Goal: Task Accomplishment & Management: Use online tool/utility

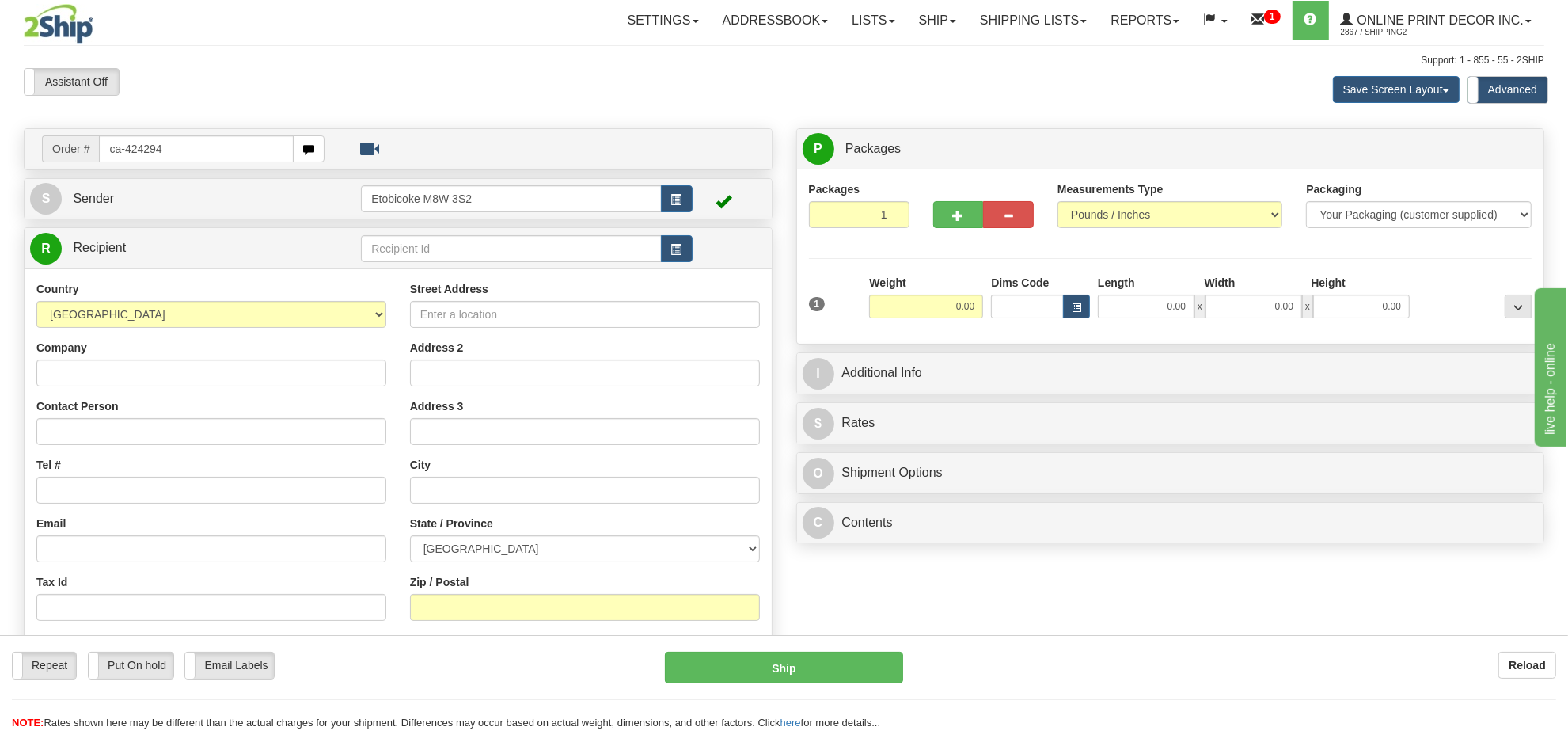
type input "ca-424294"
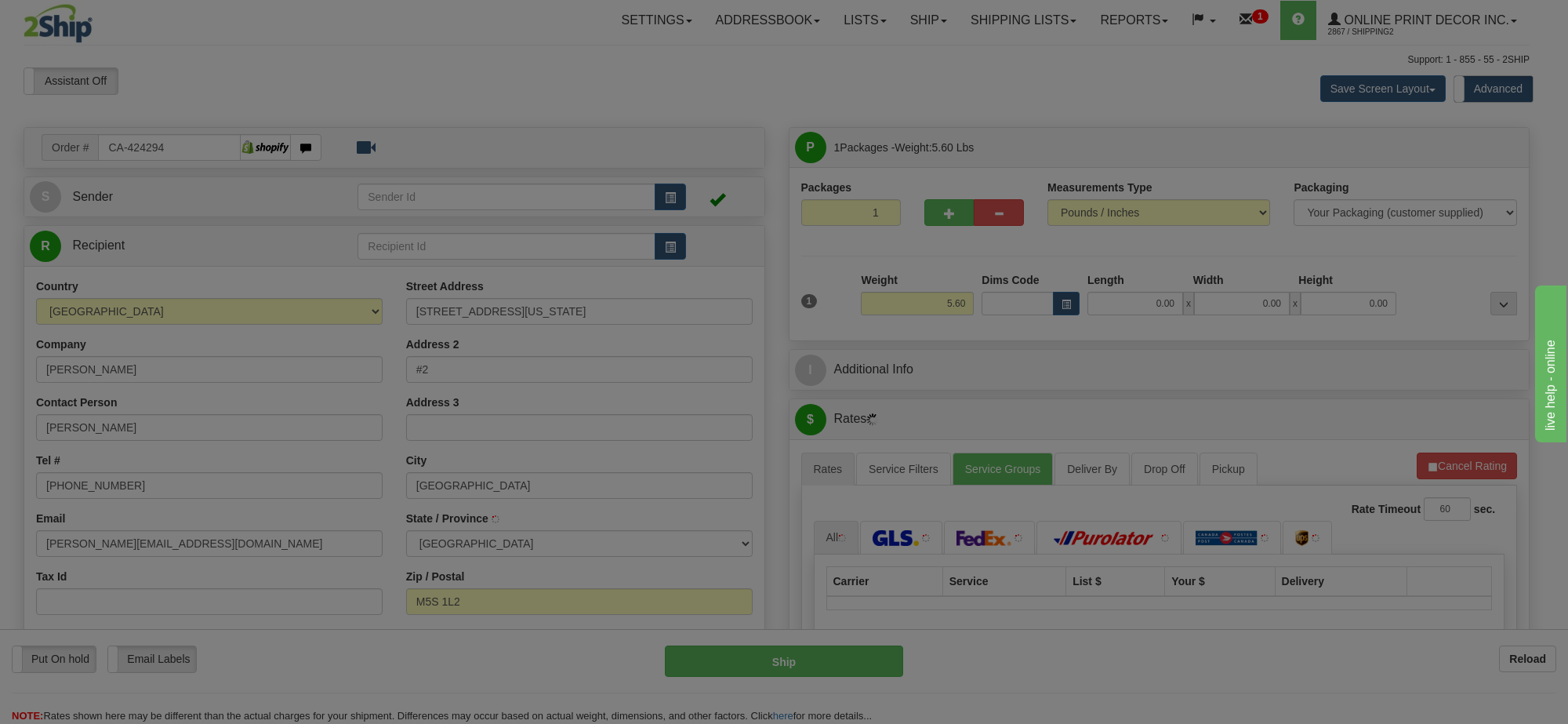
type input "TORONTO"
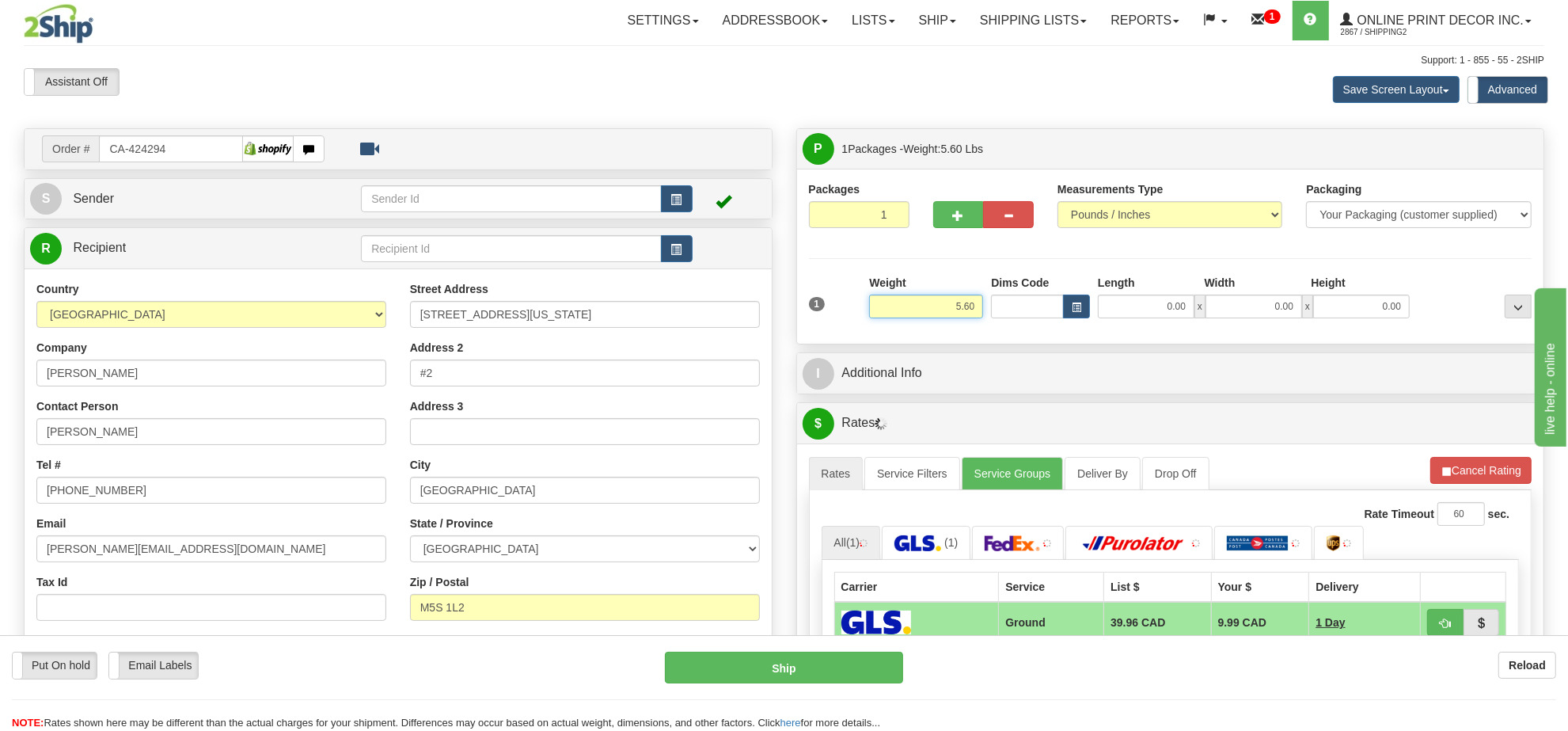
click at [947, 303] on input "5.60" at bounding box center [926, 307] width 114 height 24
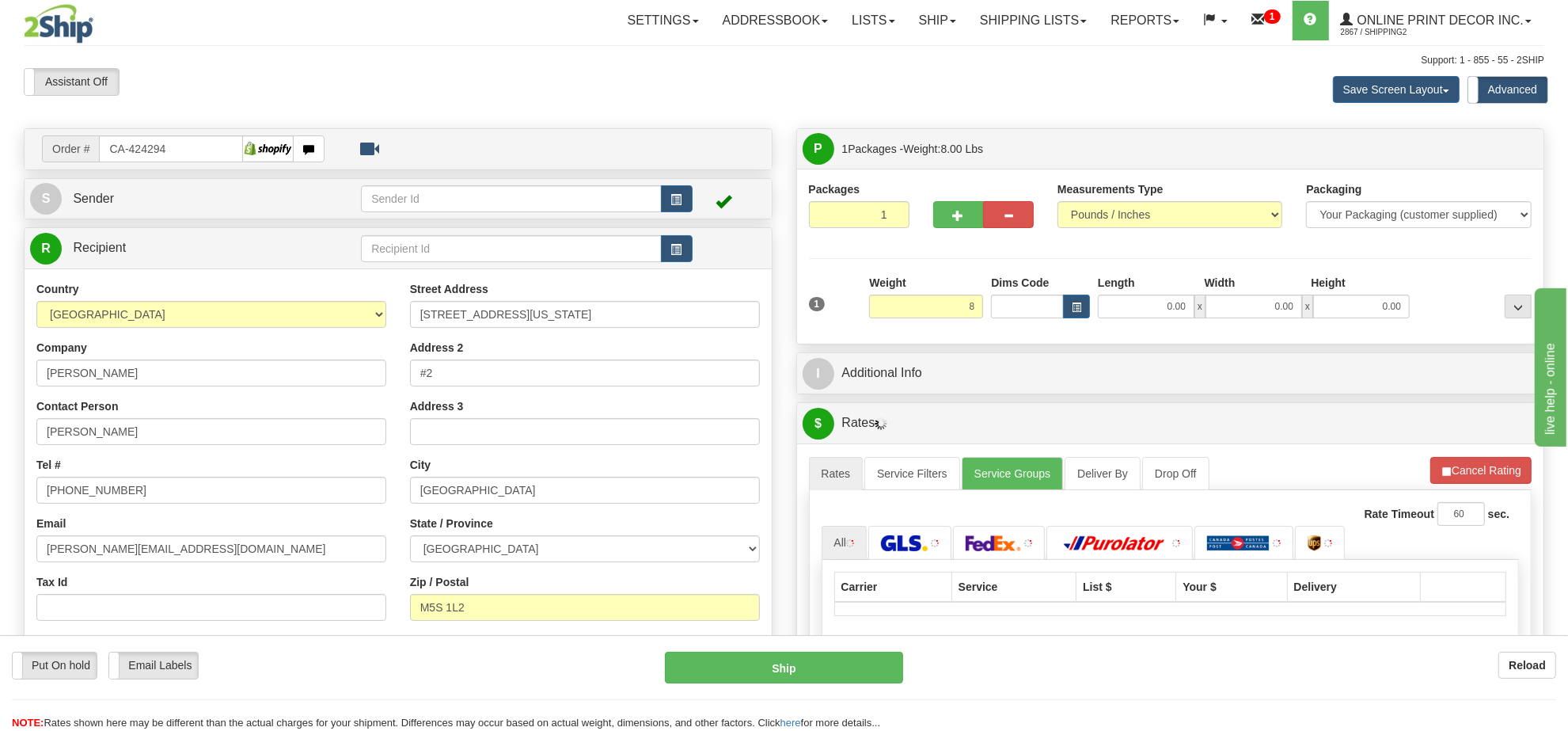
type input "8.00"
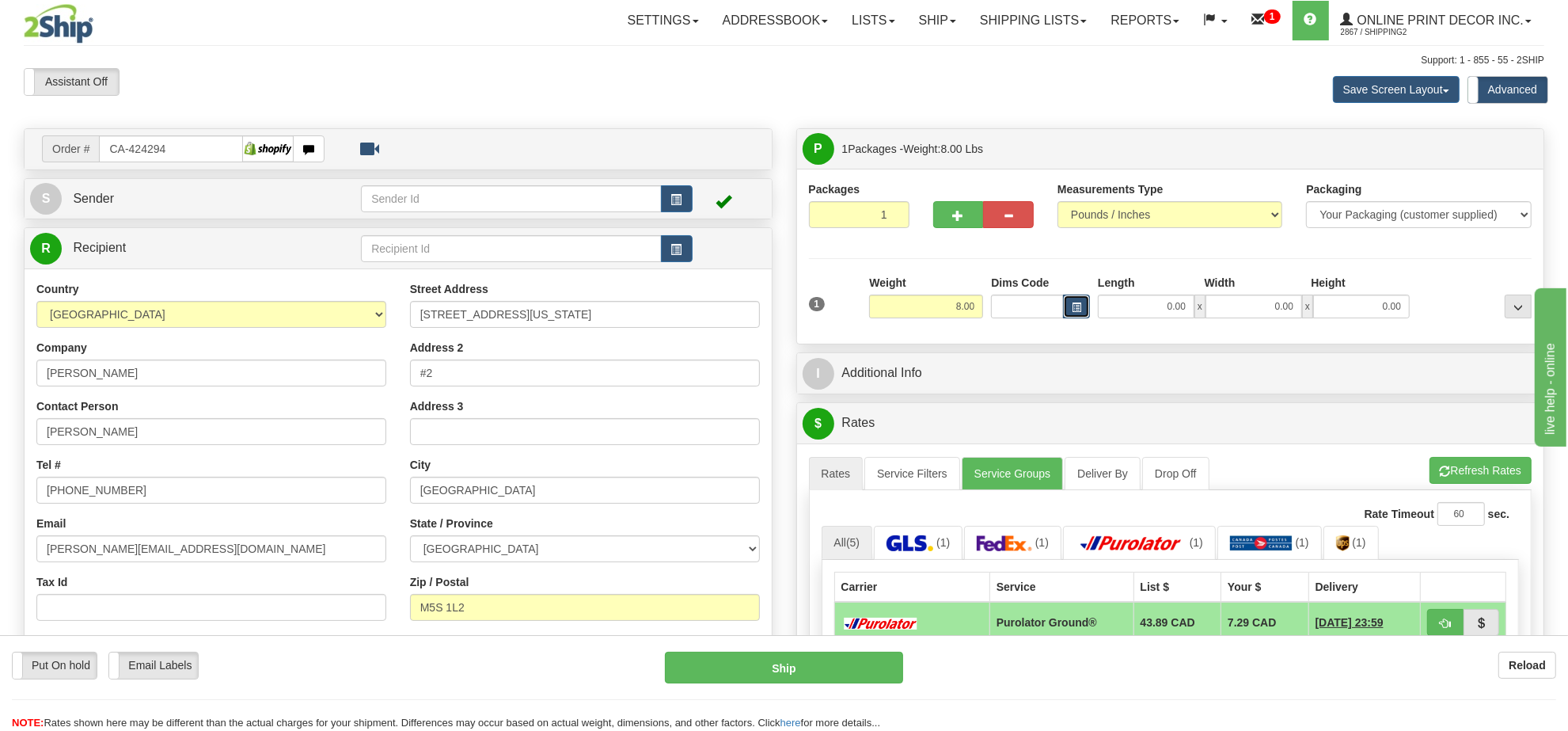
click at [1072, 307] on span "button" at bounding box center [1076, 308] width 9 height 9
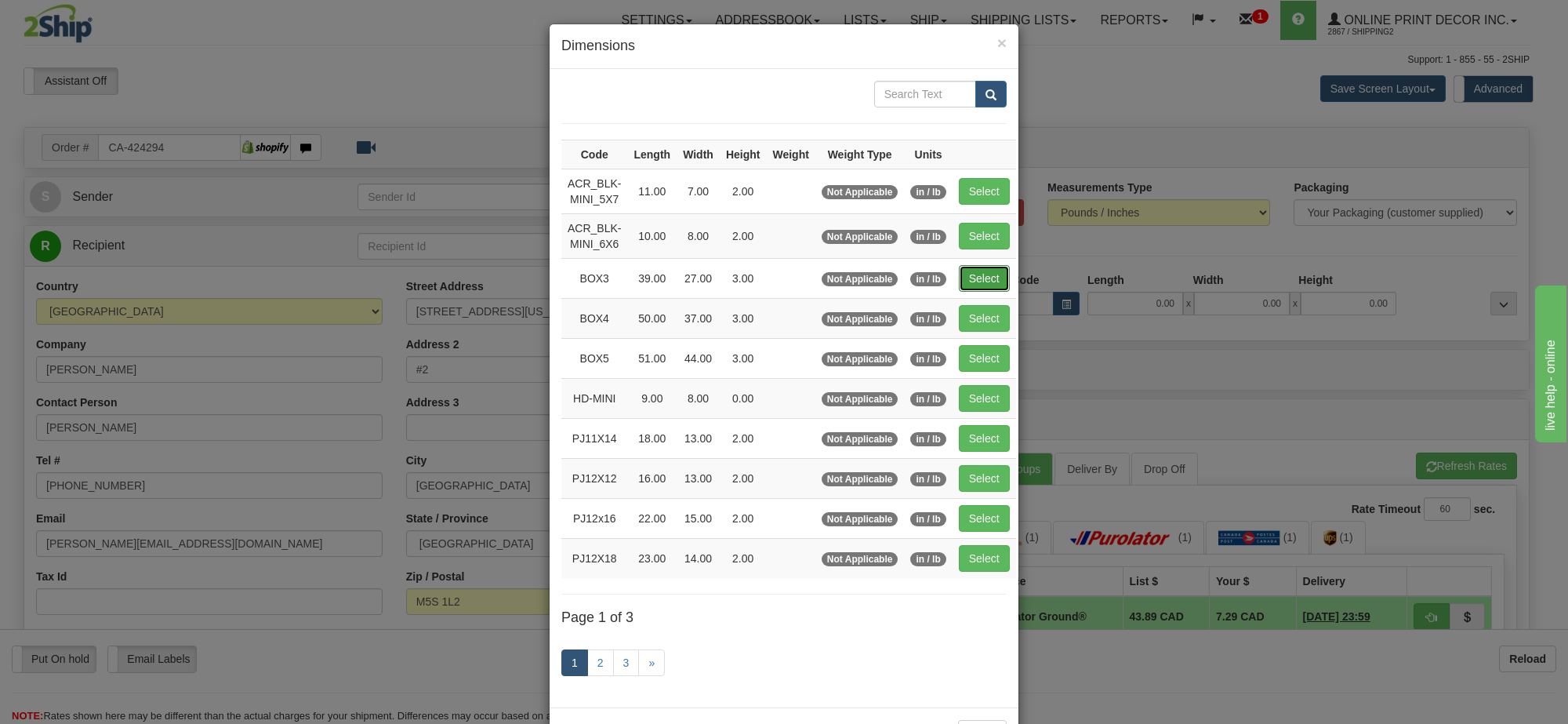
click at [965, 268] on button "Select" at bounding box center [984, 277] width 51 height 26
type input "BOX3"
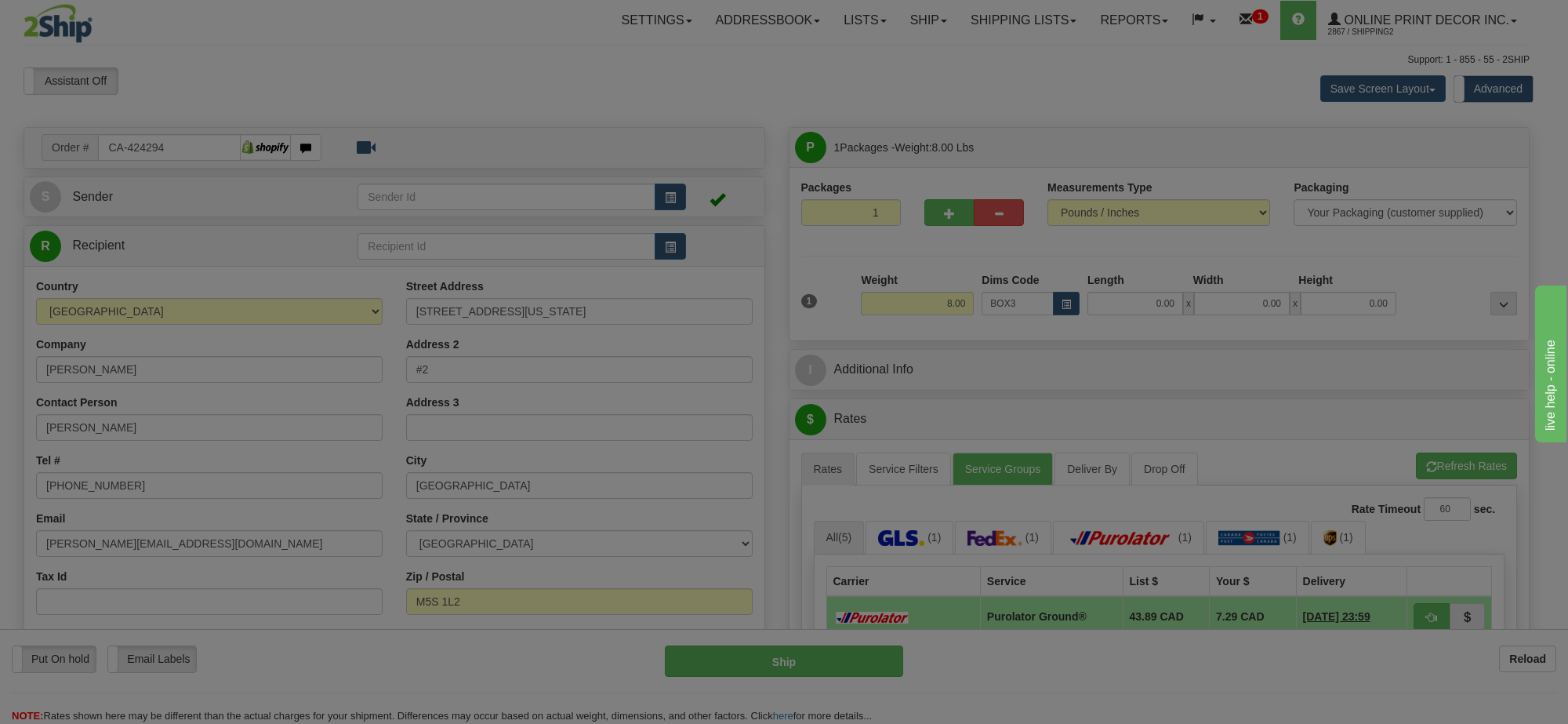
type input "39.00"
type input "27.00"
type input "3.00"
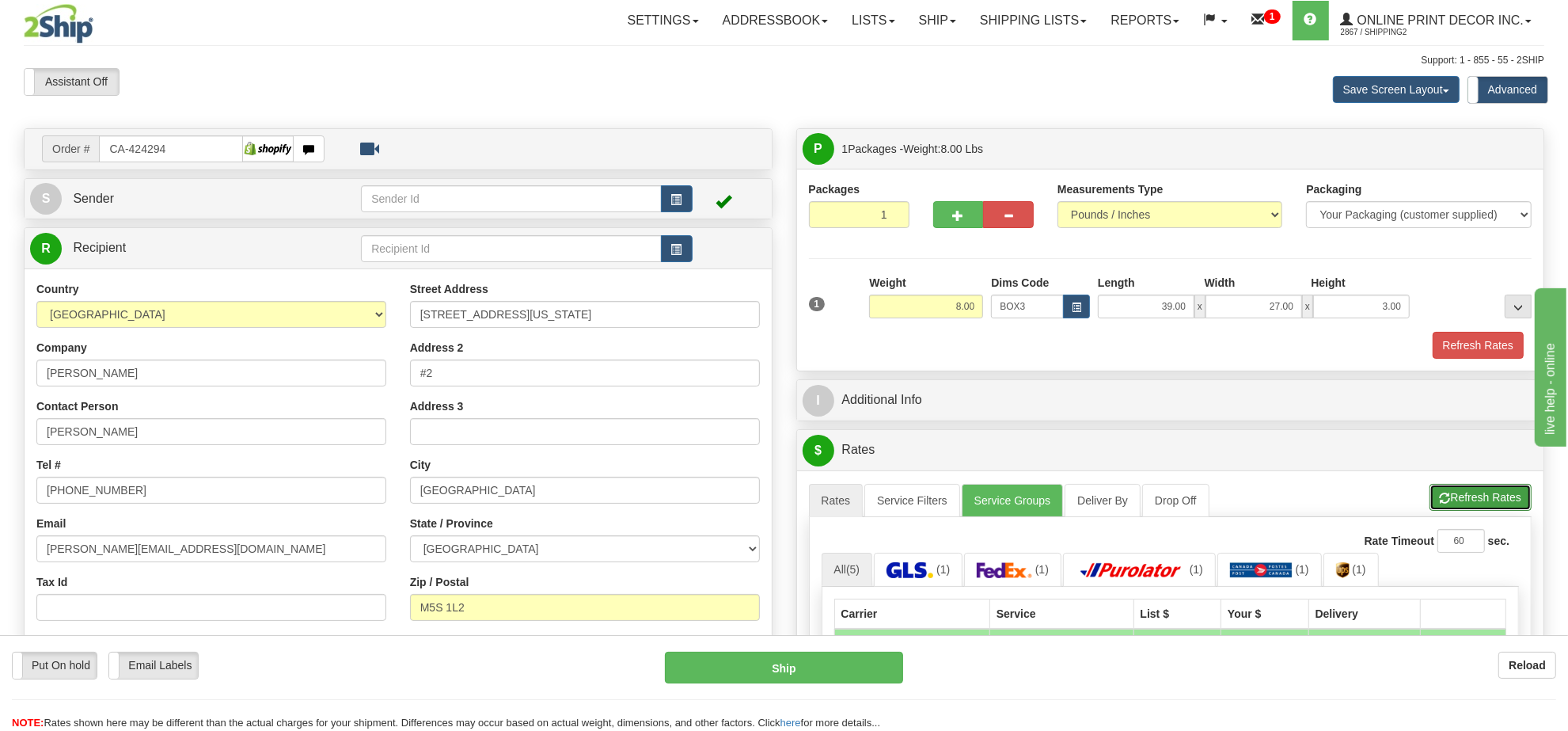
click at [1458, 491] on button "Refresh Rates" at bounding box center [1480, 497] width 102 height 27
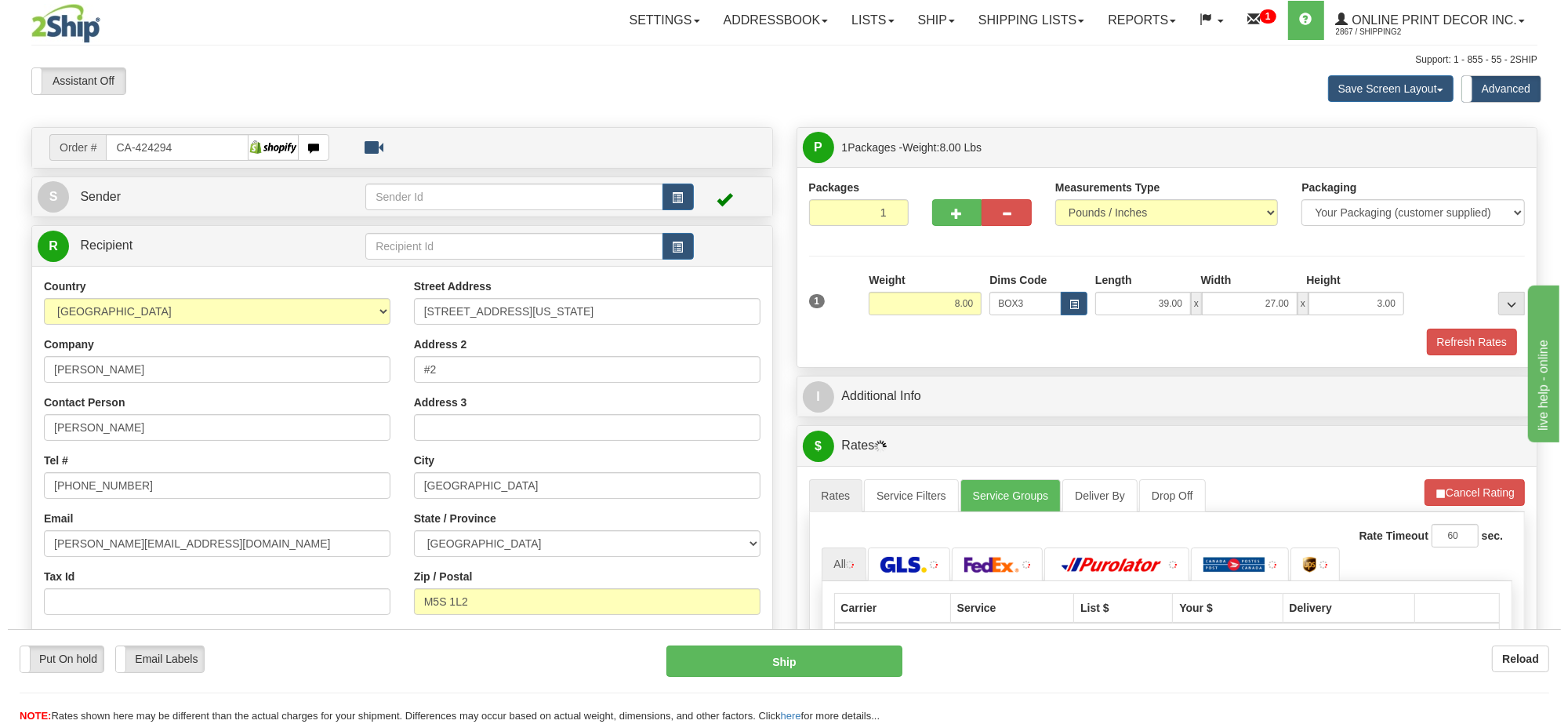
scroll to position [196, 0]
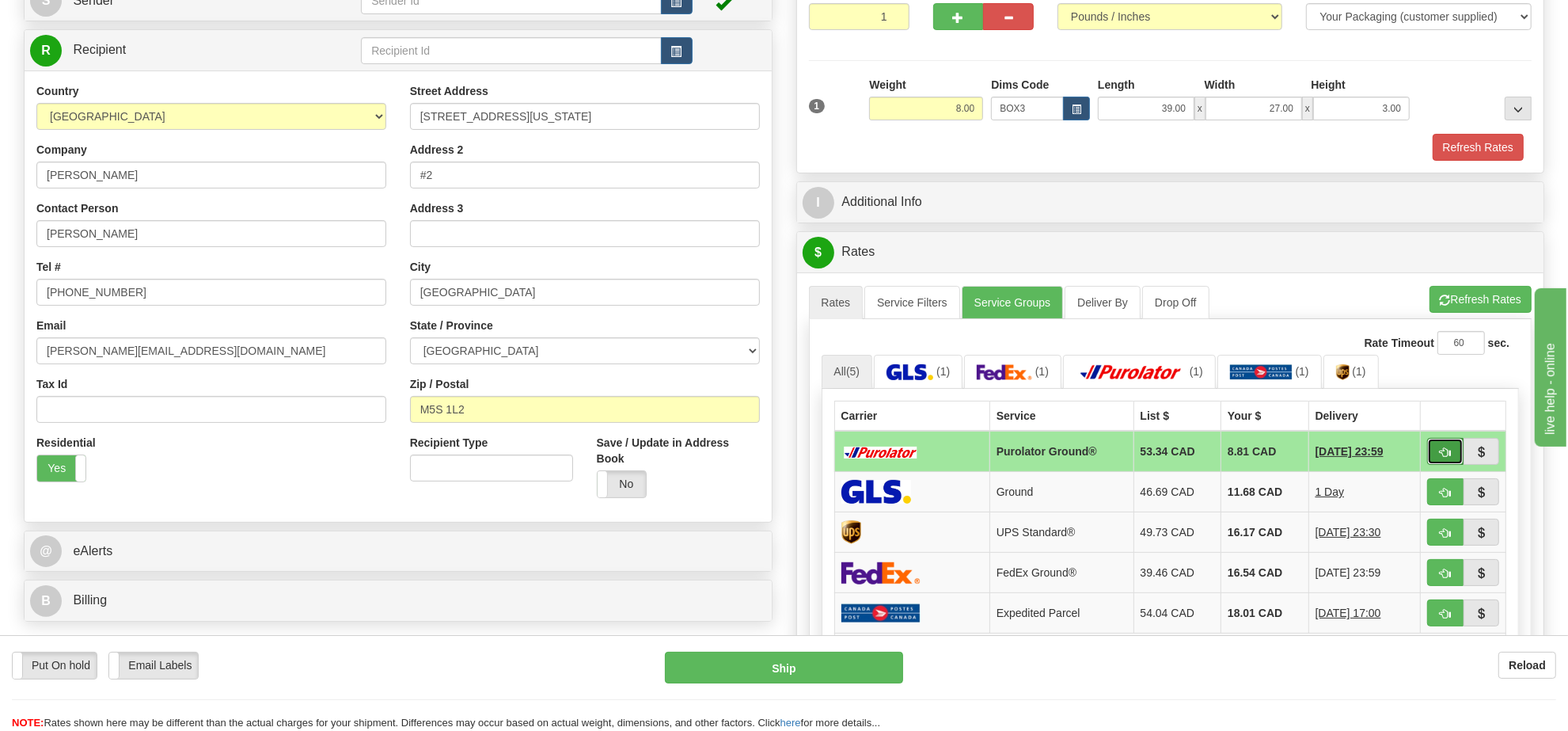
click at [1447, 458] on span "button" at bounding box center [1445, 453] width 11 height 10
type input "260"
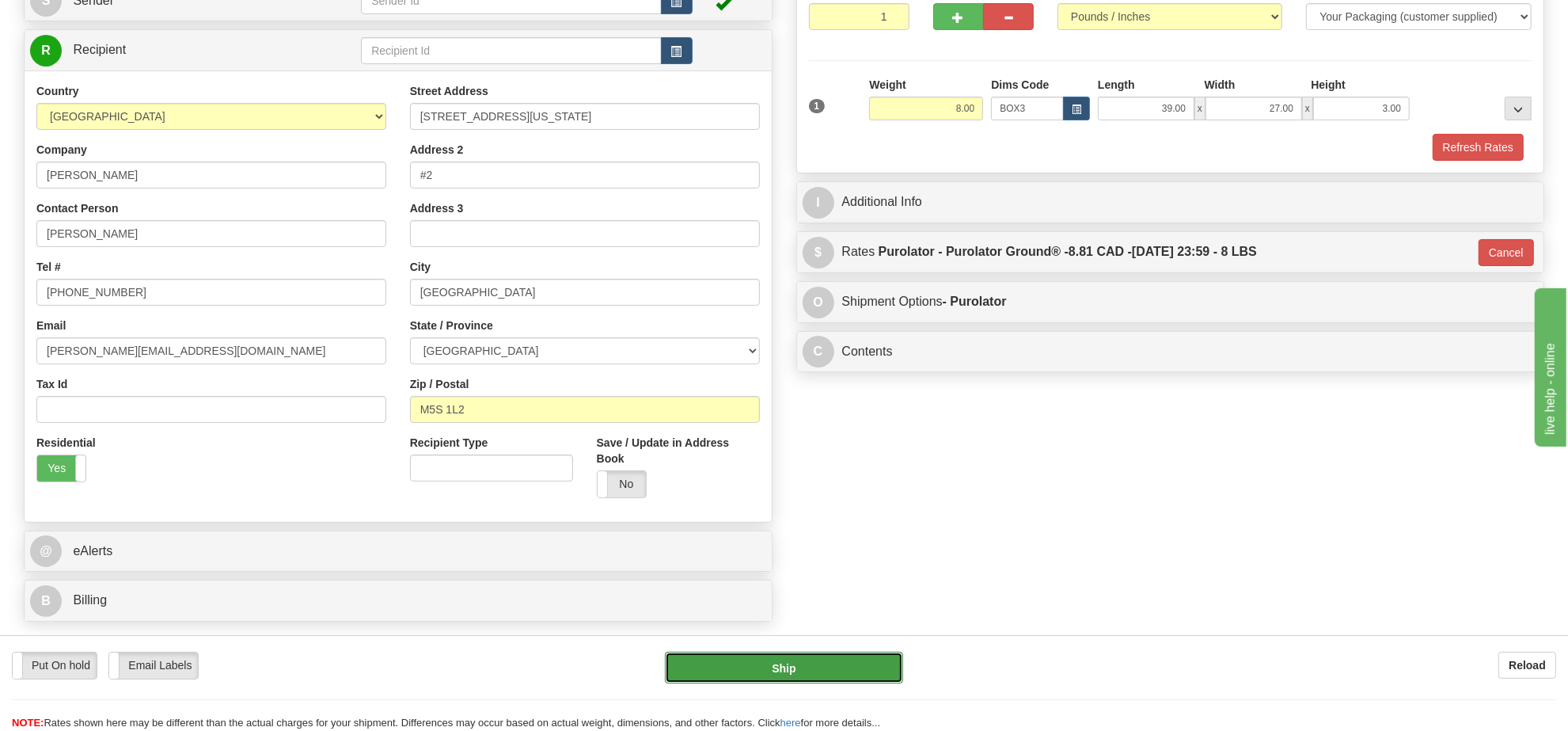
click at [804, 670] on button "Ship" at bounding box center [783, 667] width 237 height 32
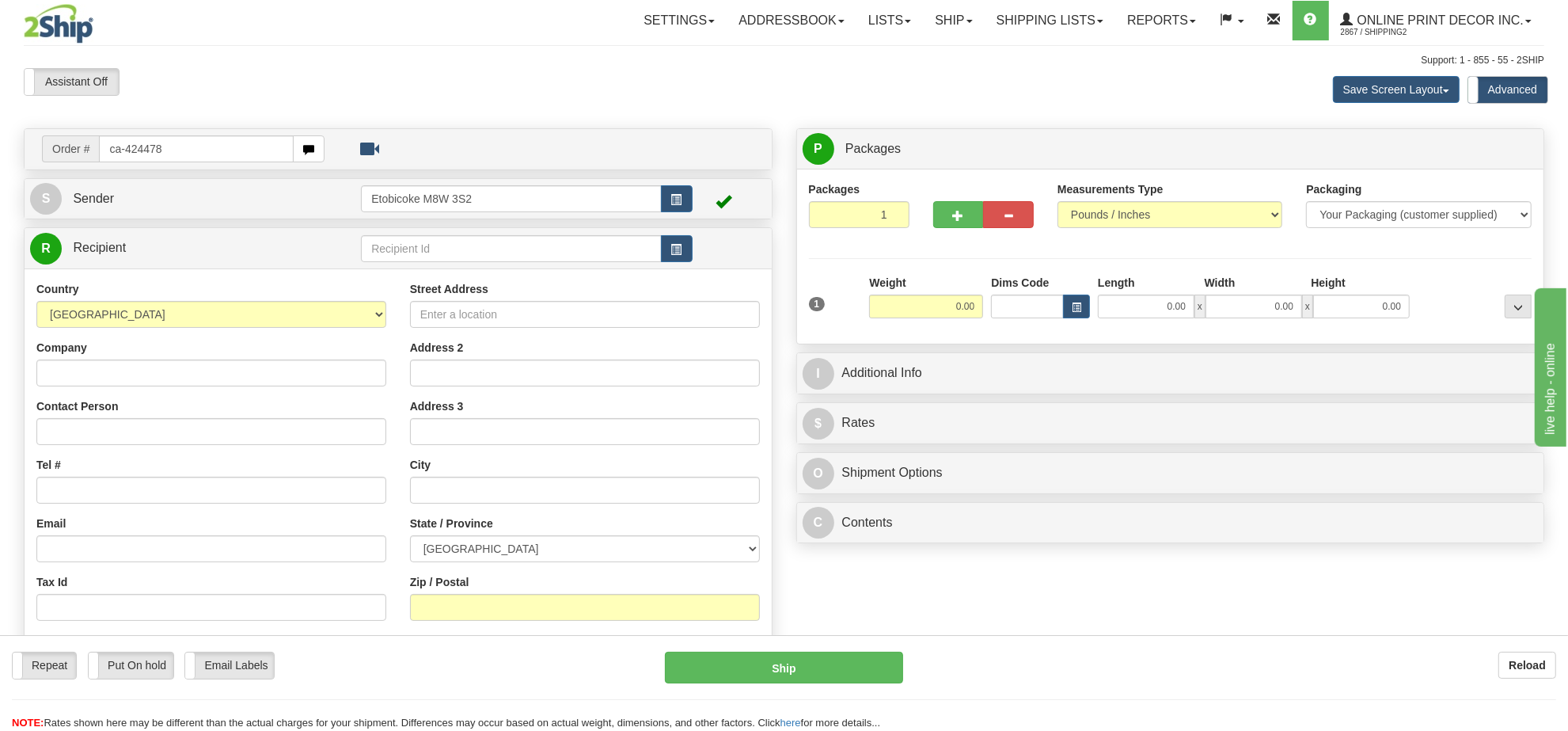
type input "ca-424478"
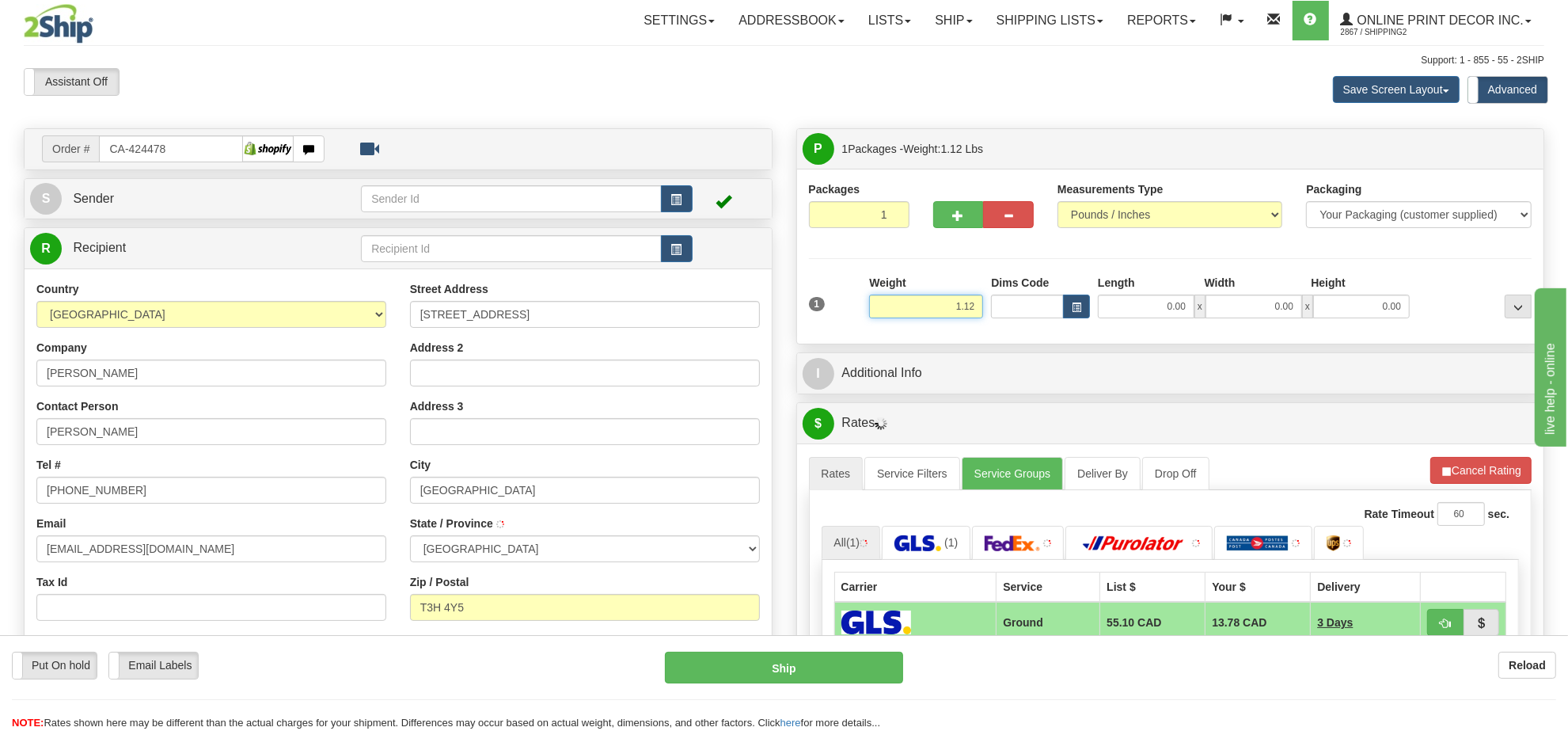
type input "CALGARY"
click at [950, 309] on input "1.12" at bounding box center [926, 307] width 114 height 24
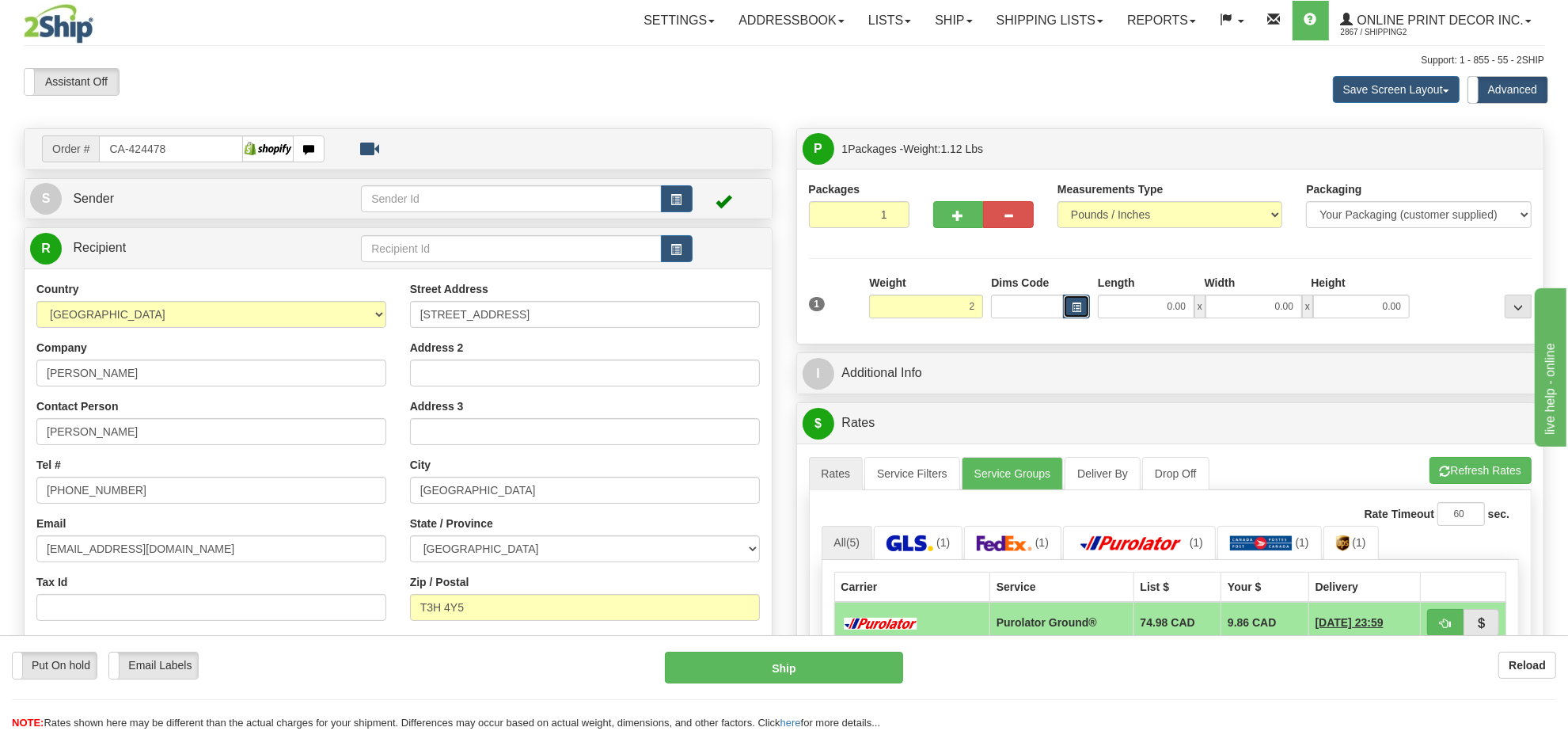
type input "2.00"
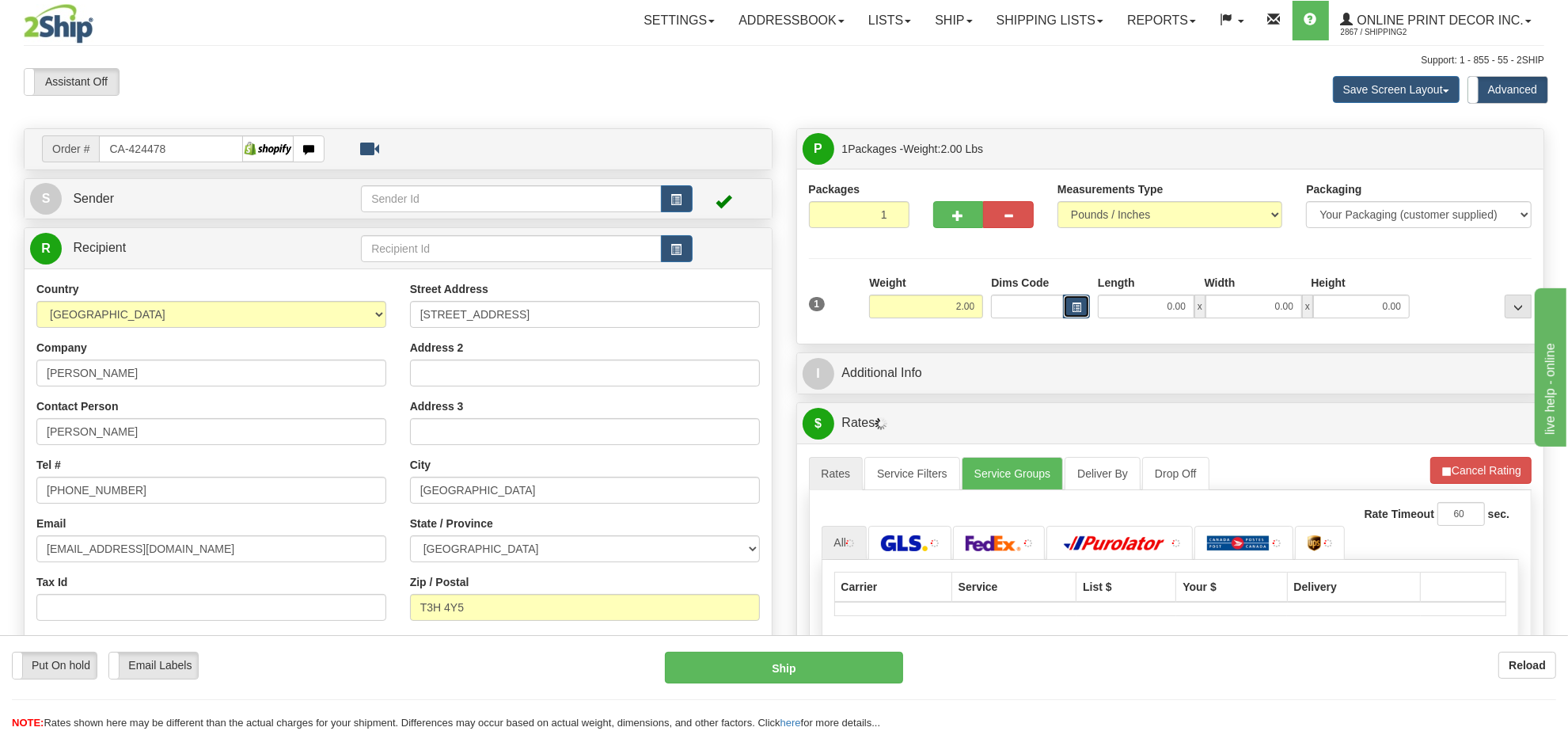
click at [1081, 309] on button "button" at bounding box center [1076, 307] width 27 height 24
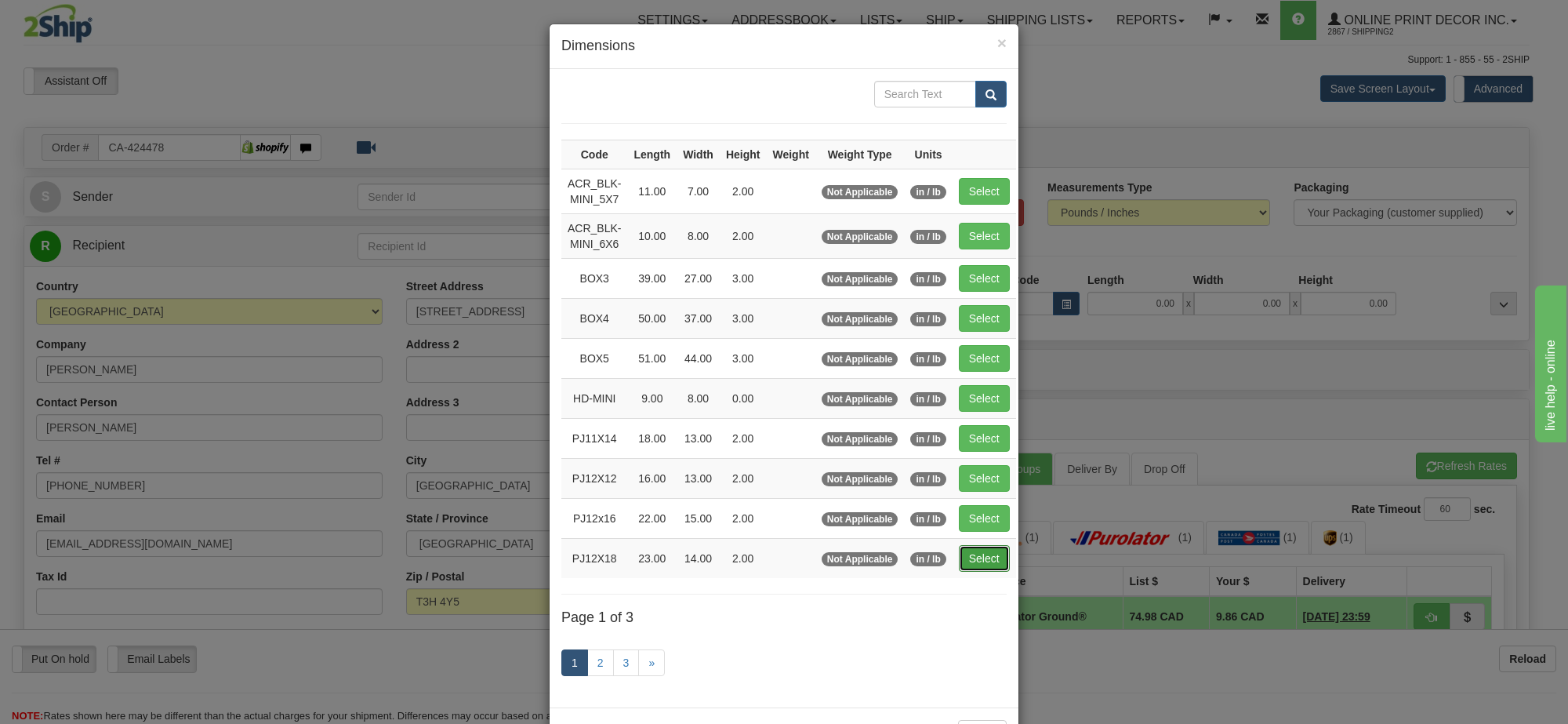
click at [981, 567] on button "Select" at bounding box center [984, 558] width 51 height 26
type input "PJ12X18"
type input "23.00"
type input "14.00"
type input "2.00"
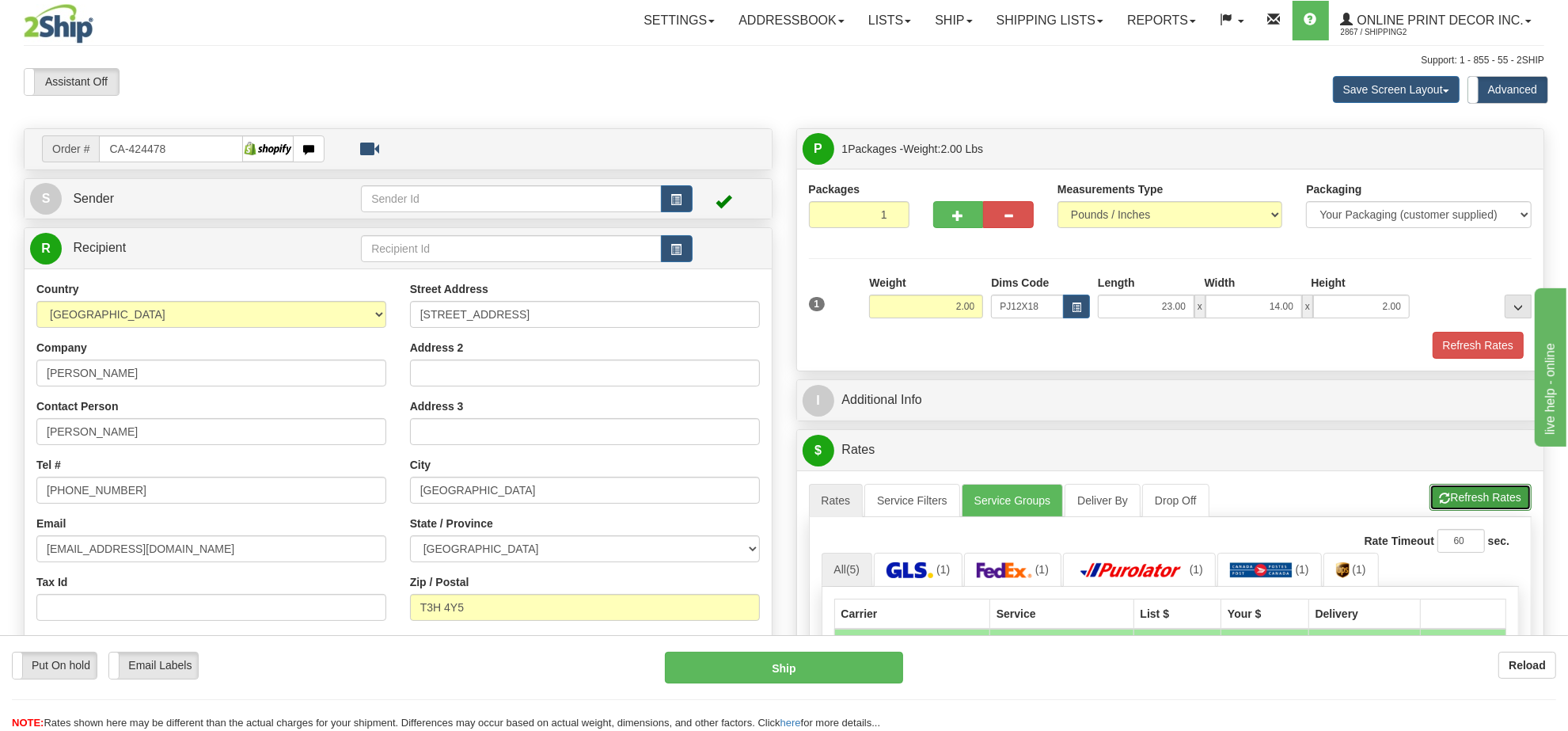
click at [1465, 507] on button "Refresh Rates" at bounding box center [1480, 497] width 102 height 27
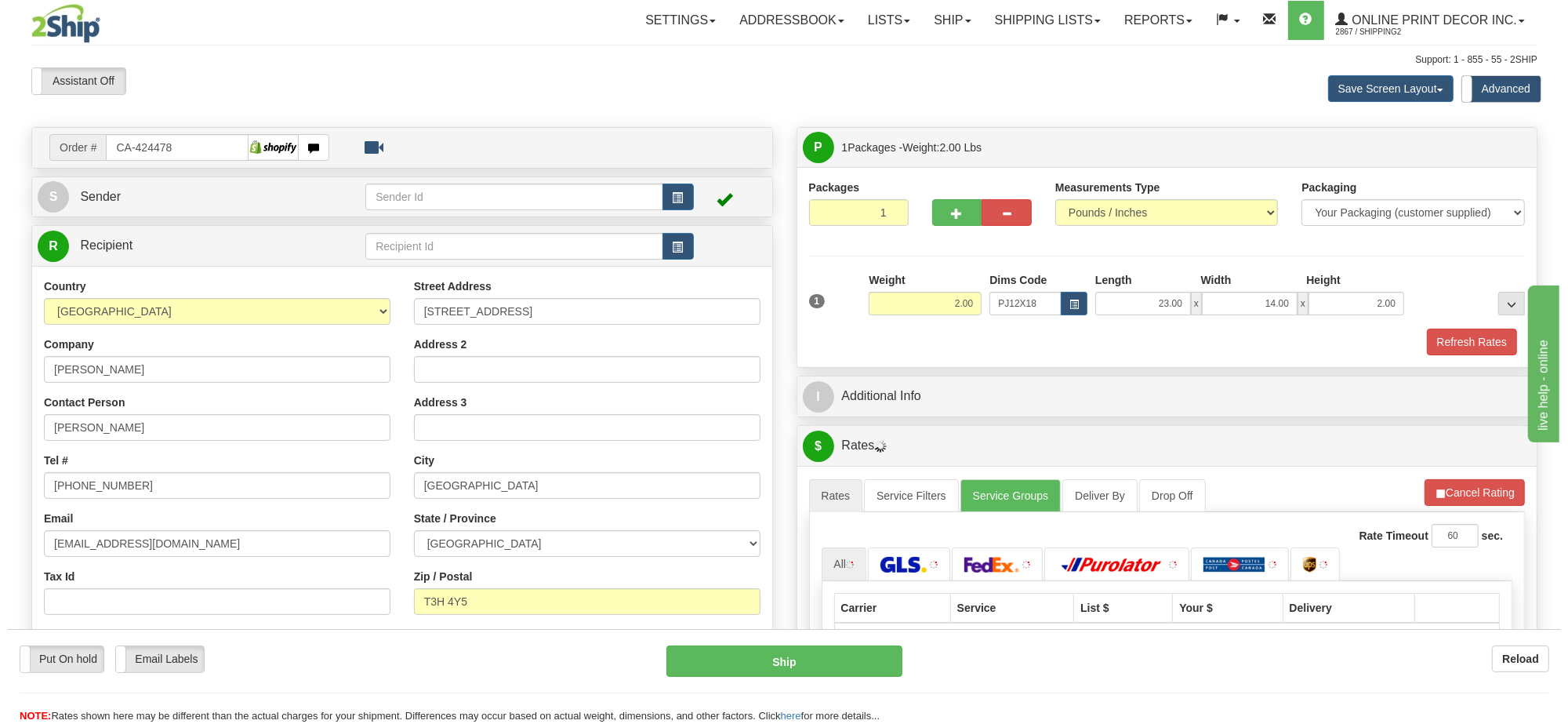
scroll to position [196, 0]
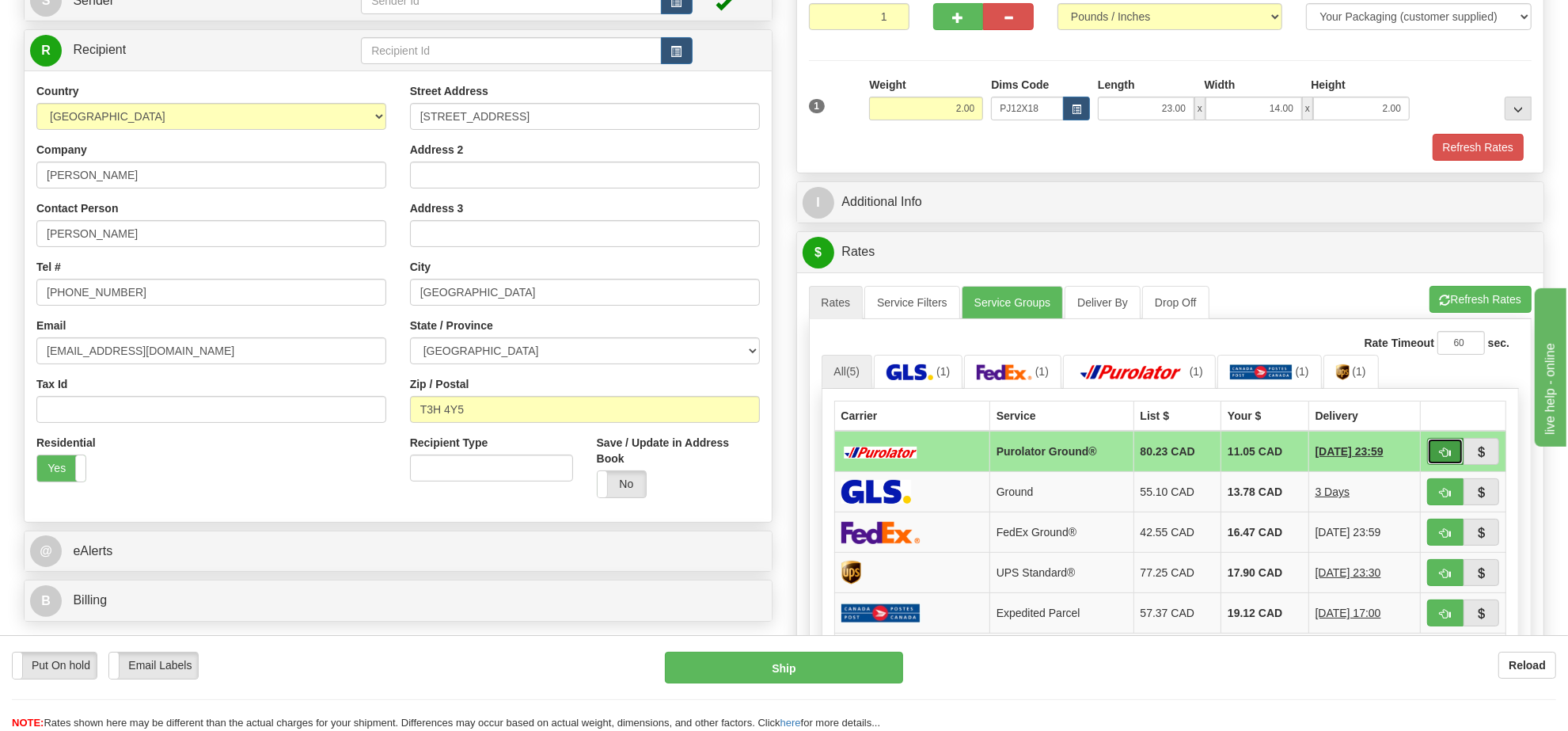
click at [1440, 449] on button "button" at bounding box center [1446, 451] width 36 height 27
type input "260"
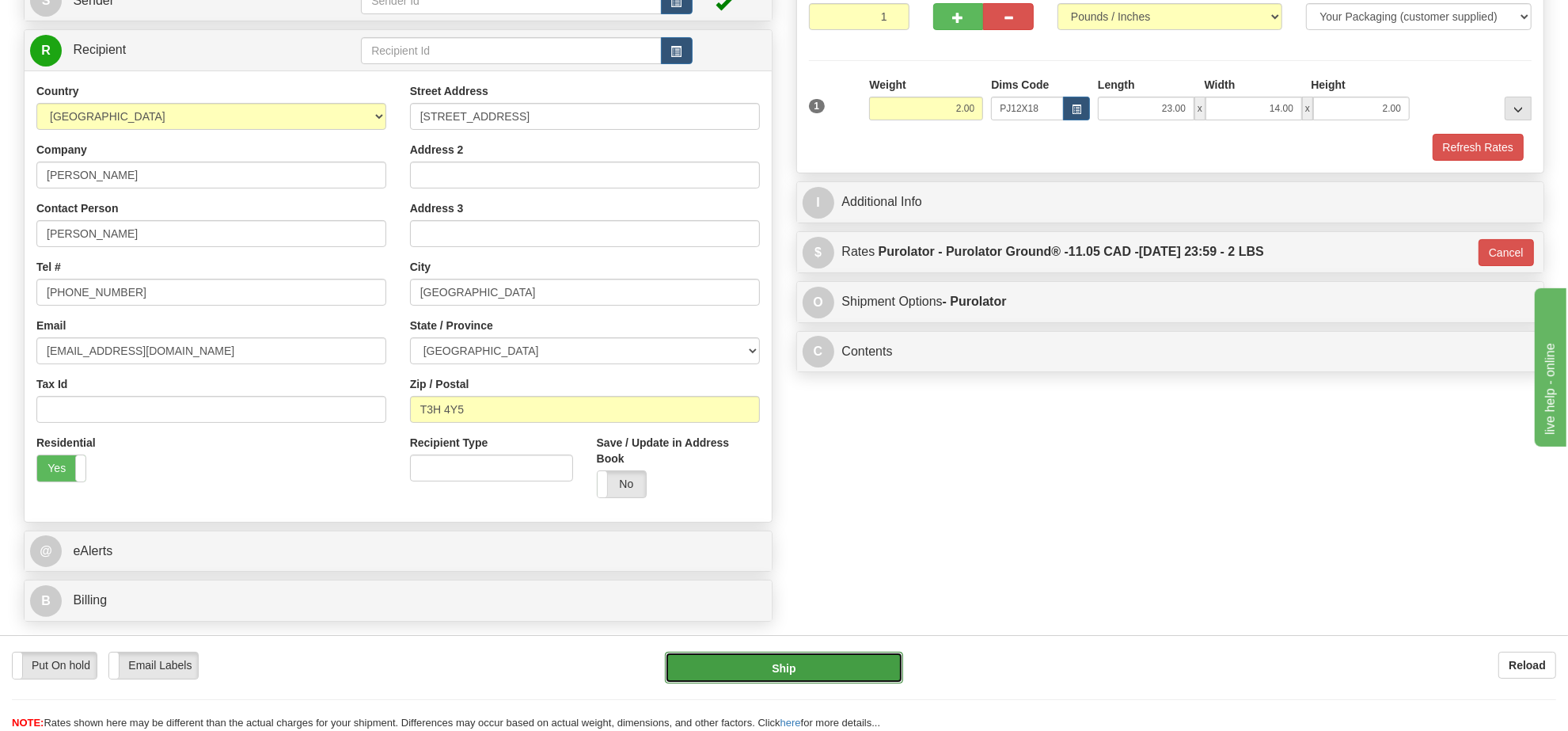
click at [796, 669] on button "Ship" at bounding box center [783, 667] width 237 height 32
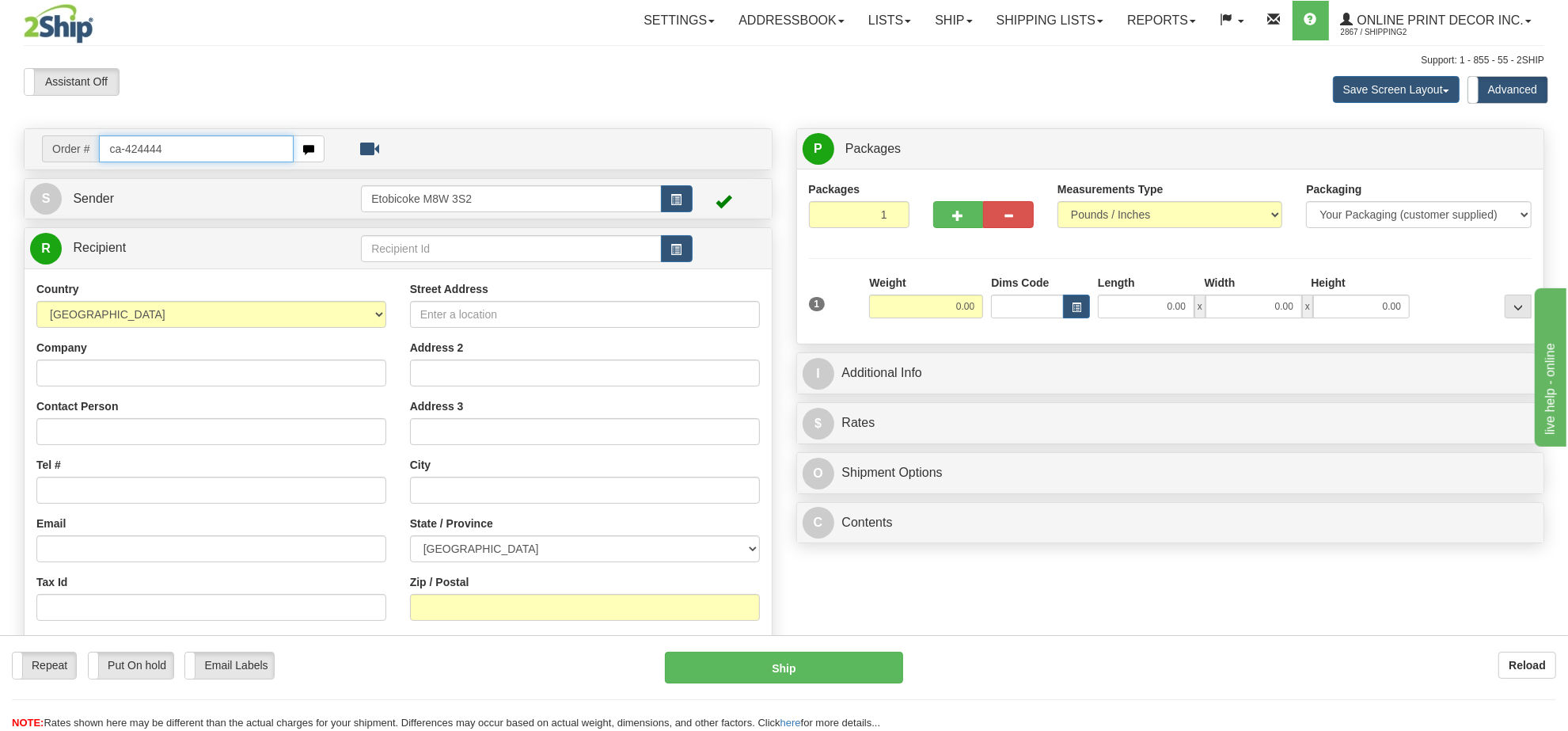
type input "ca-424444"
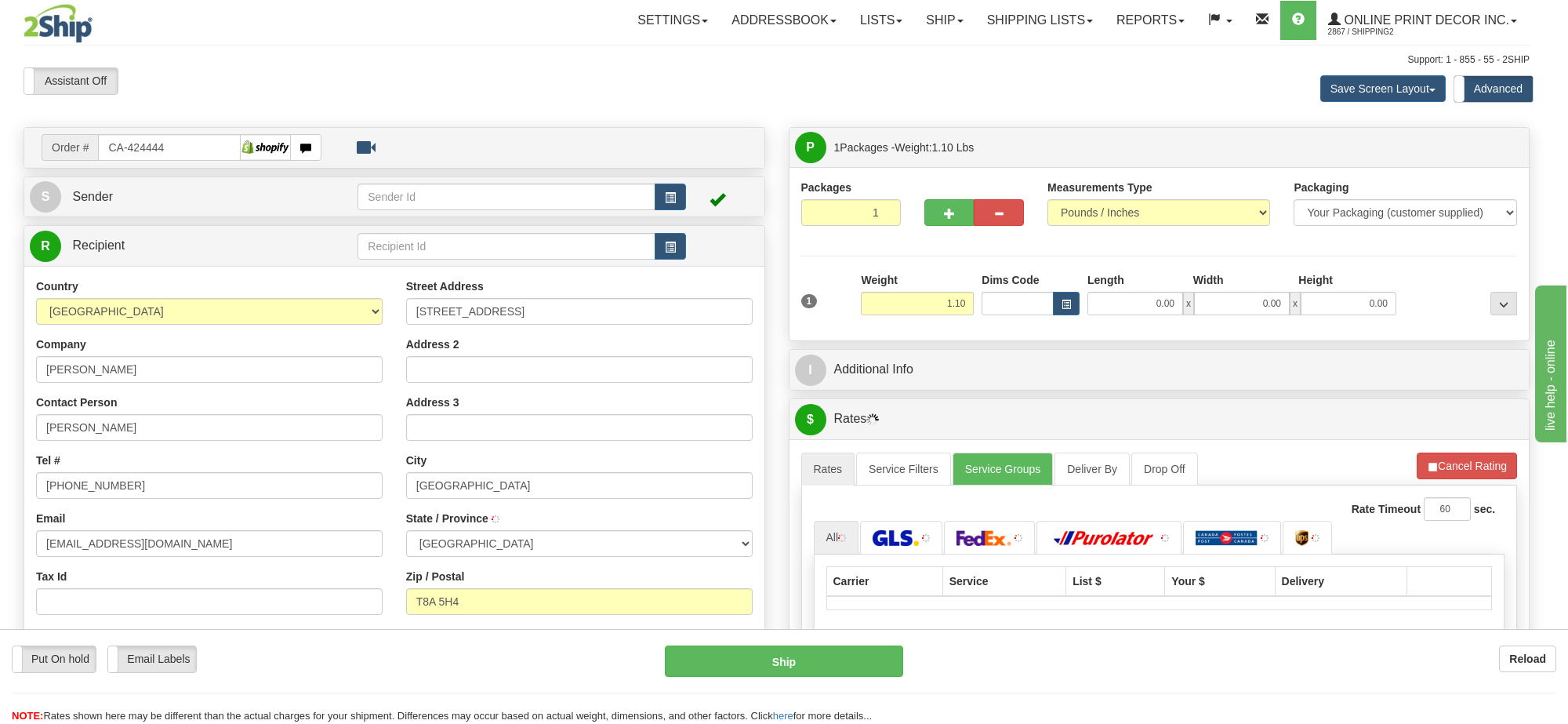
type input "[GEOGRAPHIC_DATA]"
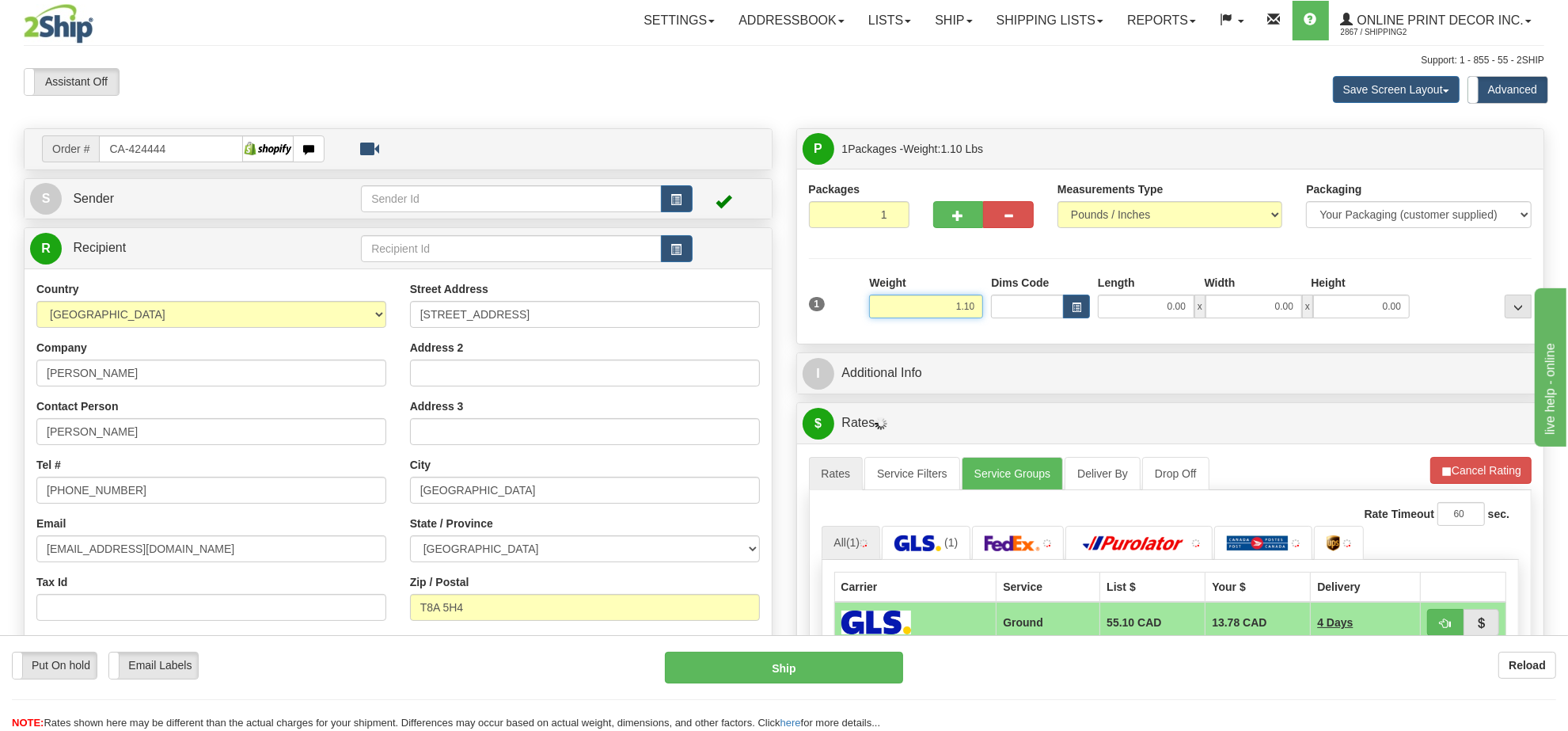
click at [964, 310] on input "1.10" at bounding box center [926, 307] width 114 height 24
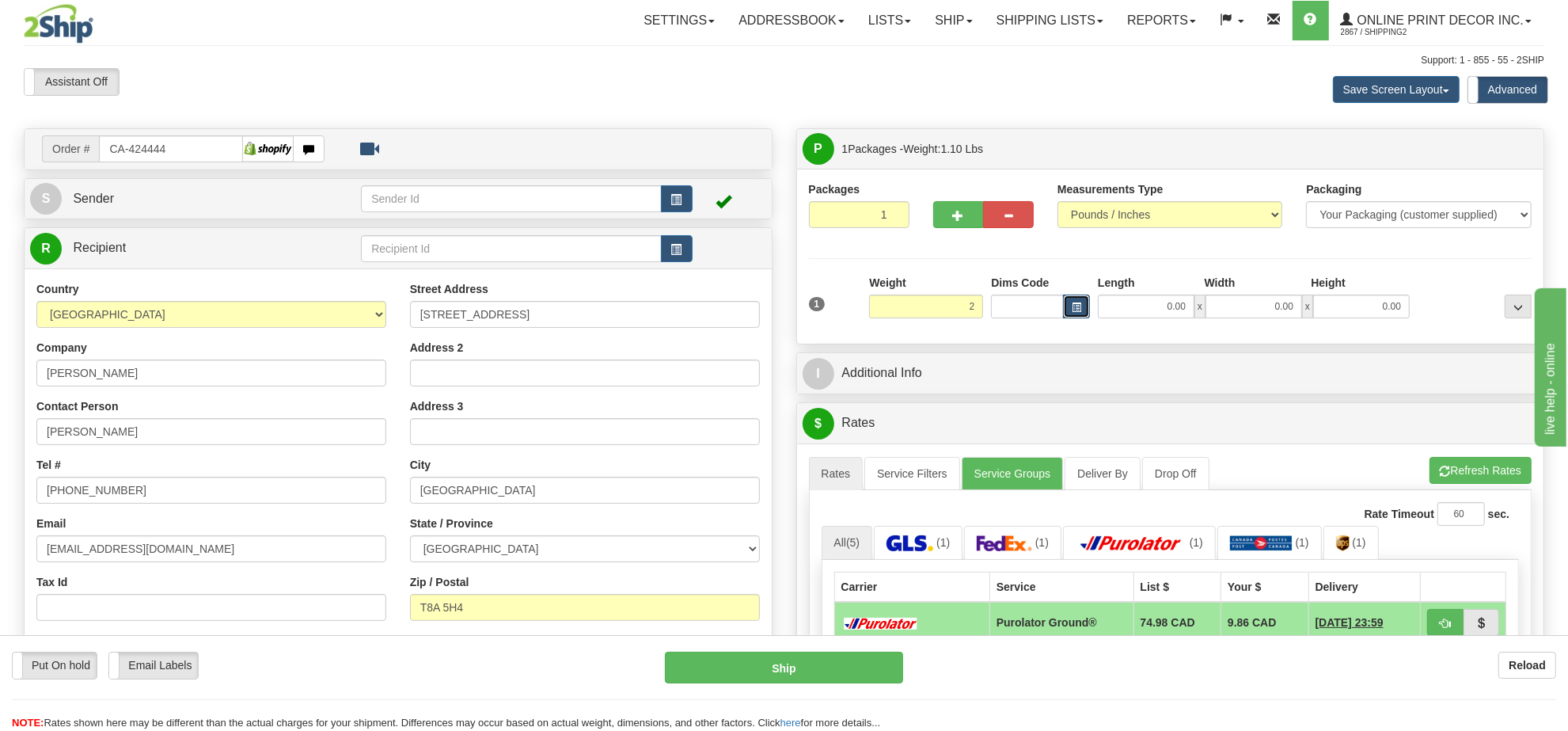
type input "2.00"
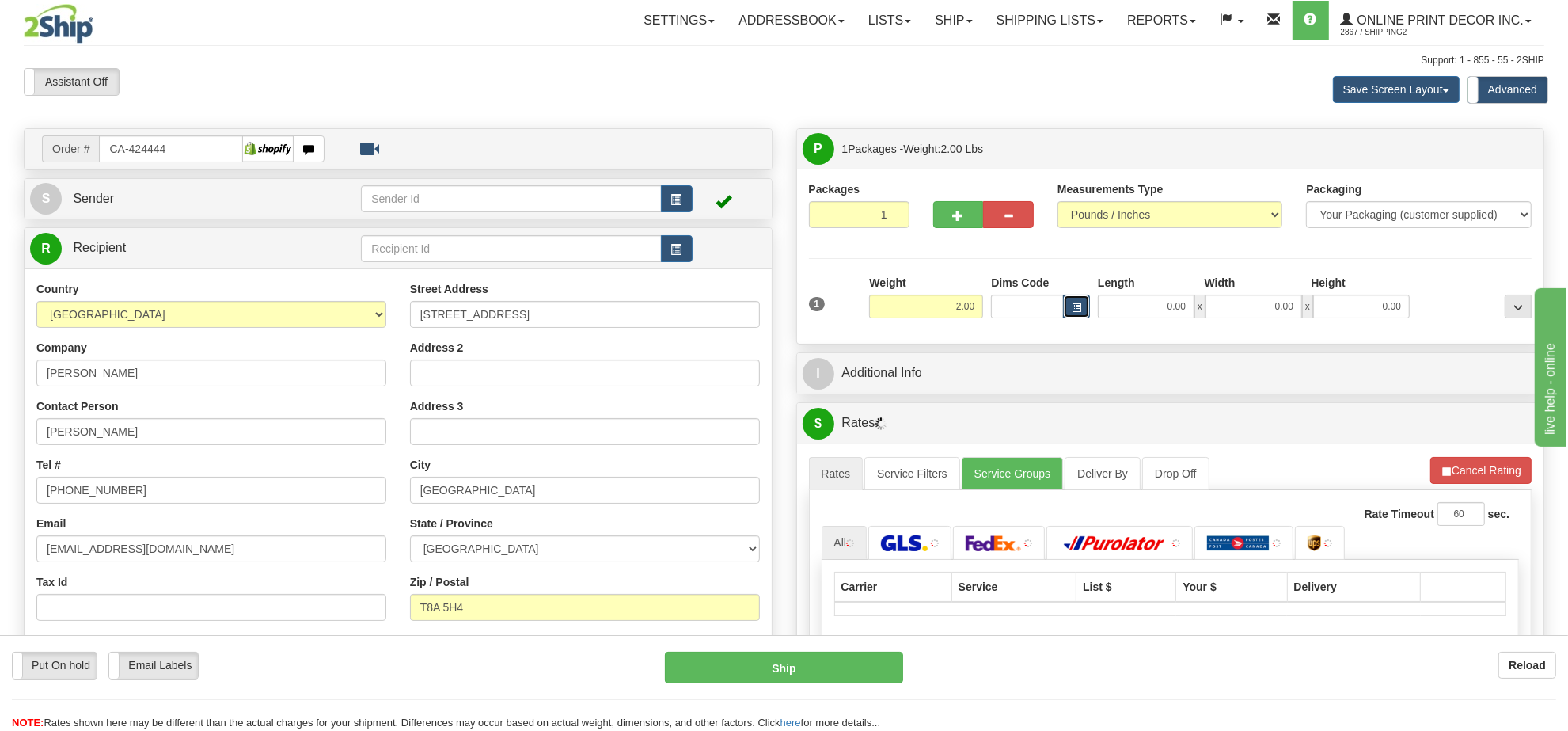
click at [1070, 305] on button "button" at bounding box center [1076, 307] width 27 height 24
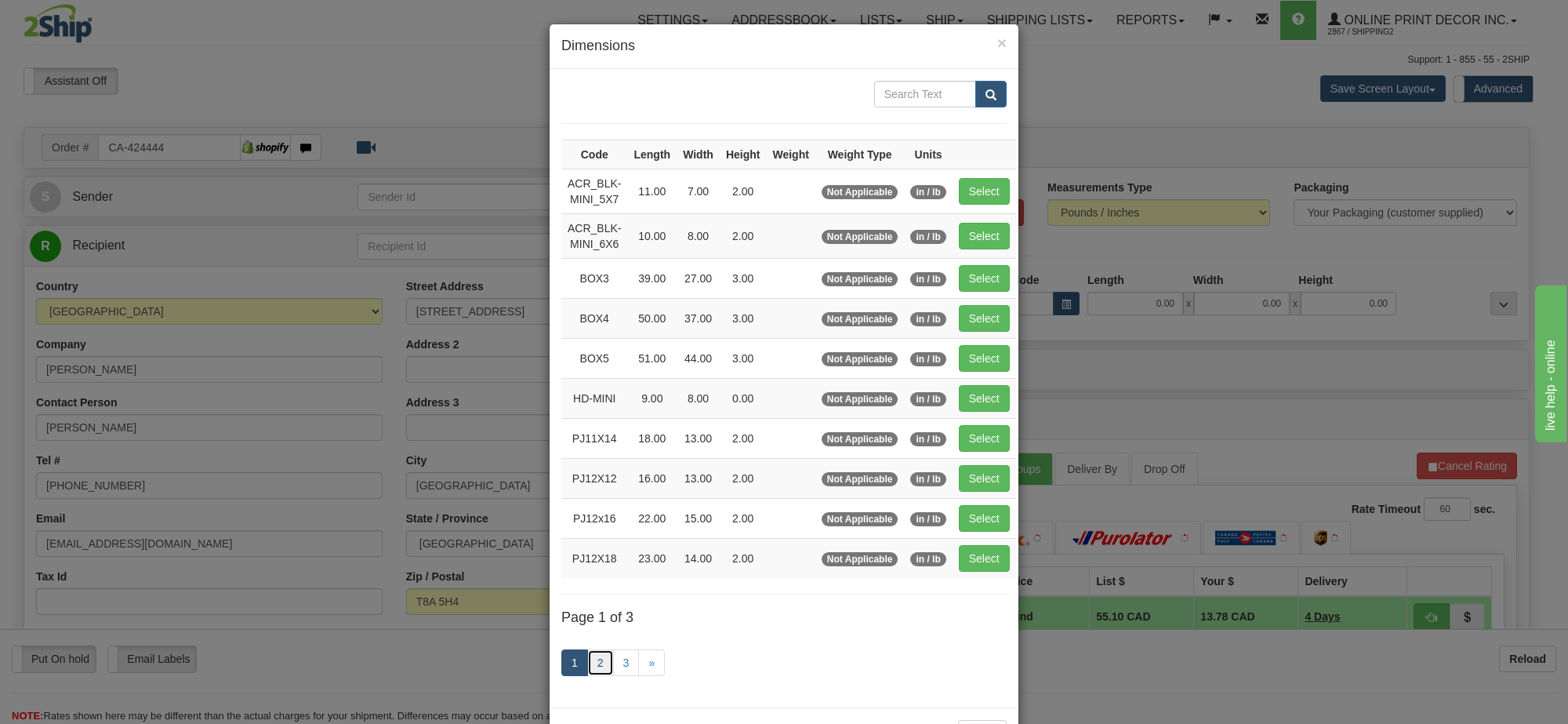
click at [593, 674] on link "2" at bounding box center [600, 662] width 26 height 26
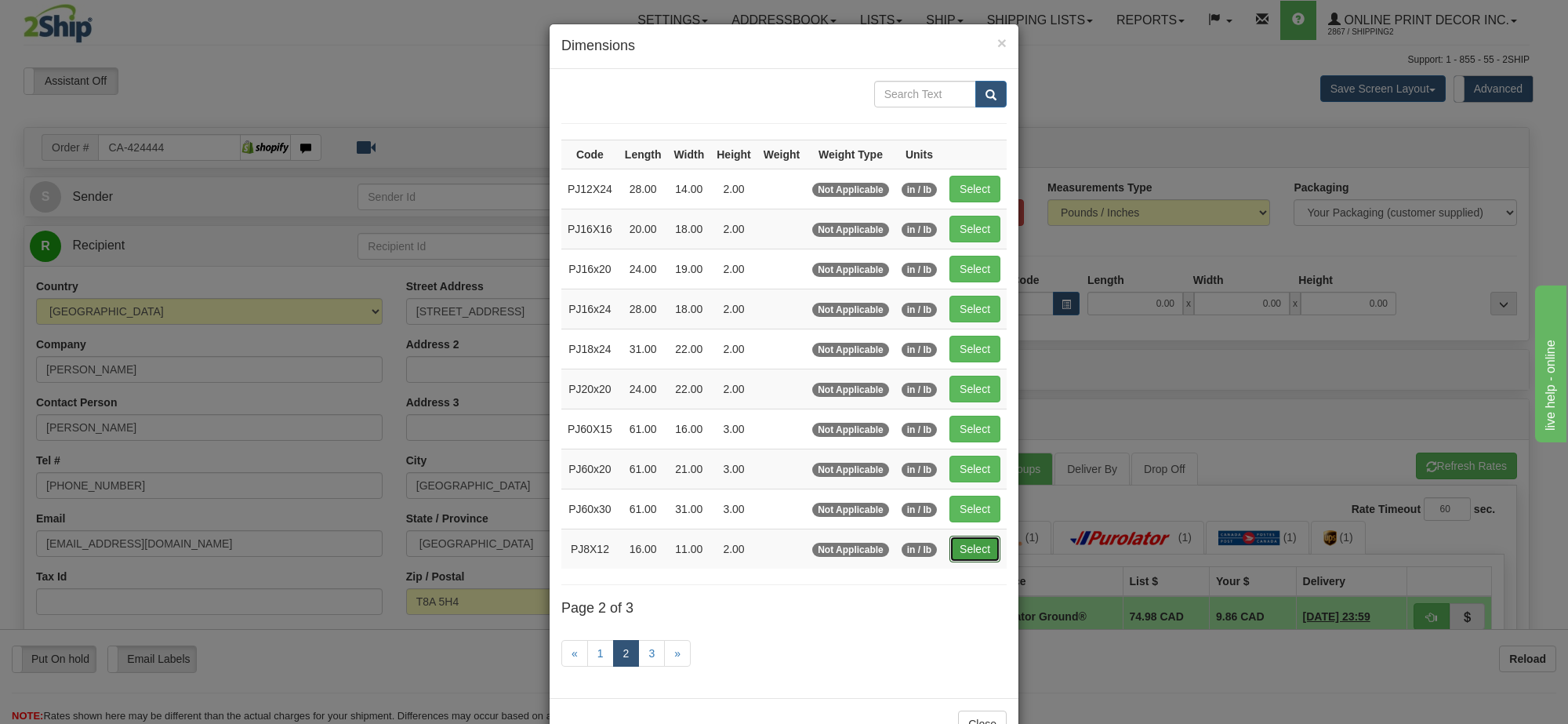
drag, startPoint x: 973, startPoint y: 555, endPoint x: 964, endPoint y: 553, distance: 9.2
click at [973, 553] on button "Select" at bounding box center [975, 548] width 51 height 26
type input "PJ8X12"
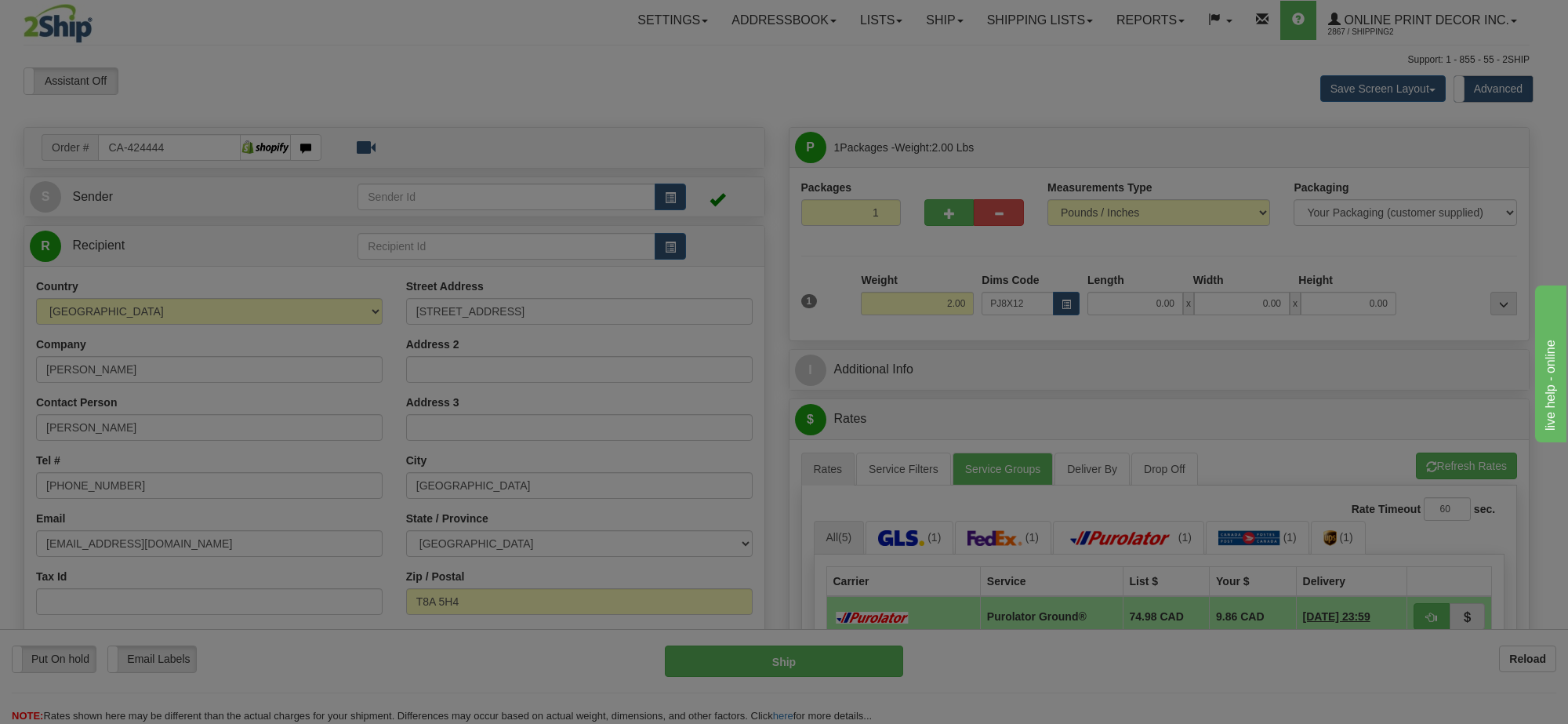
type input "16.00"
type input "11.00"
type input "2.00"
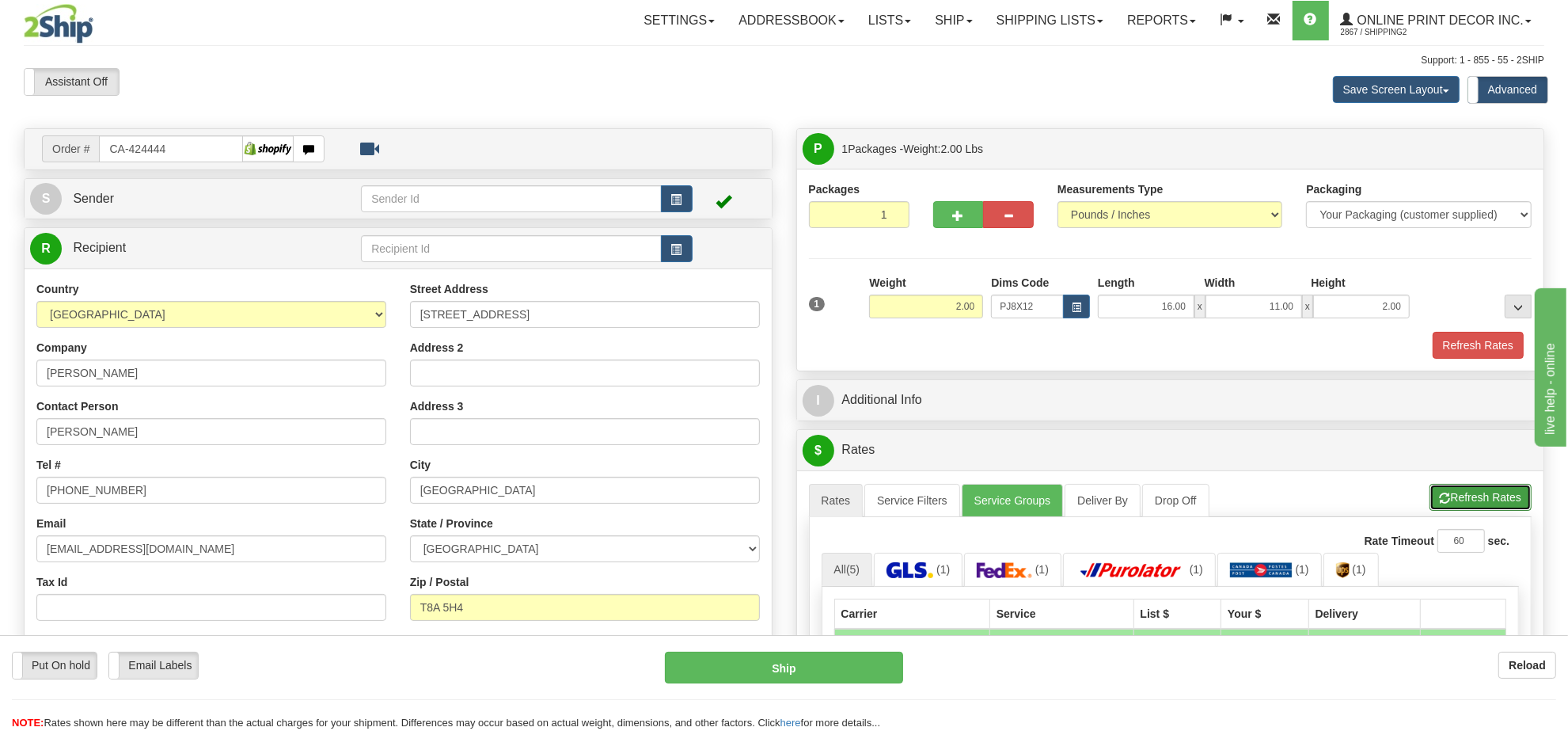
click at [1466, 510] on button "Refresh Rates" at bounding box center [1480, 497] width 102 height 27
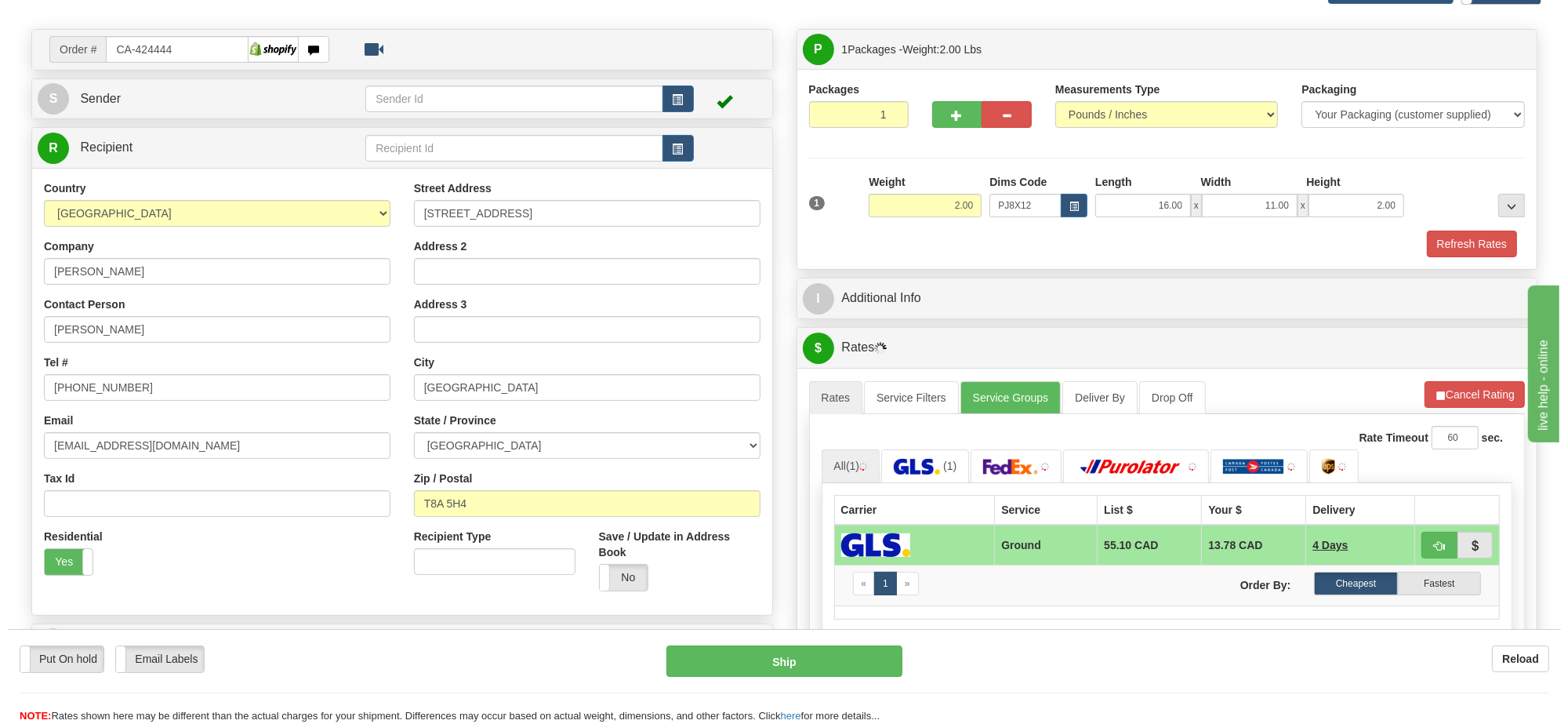
scroll to position [196, 0]
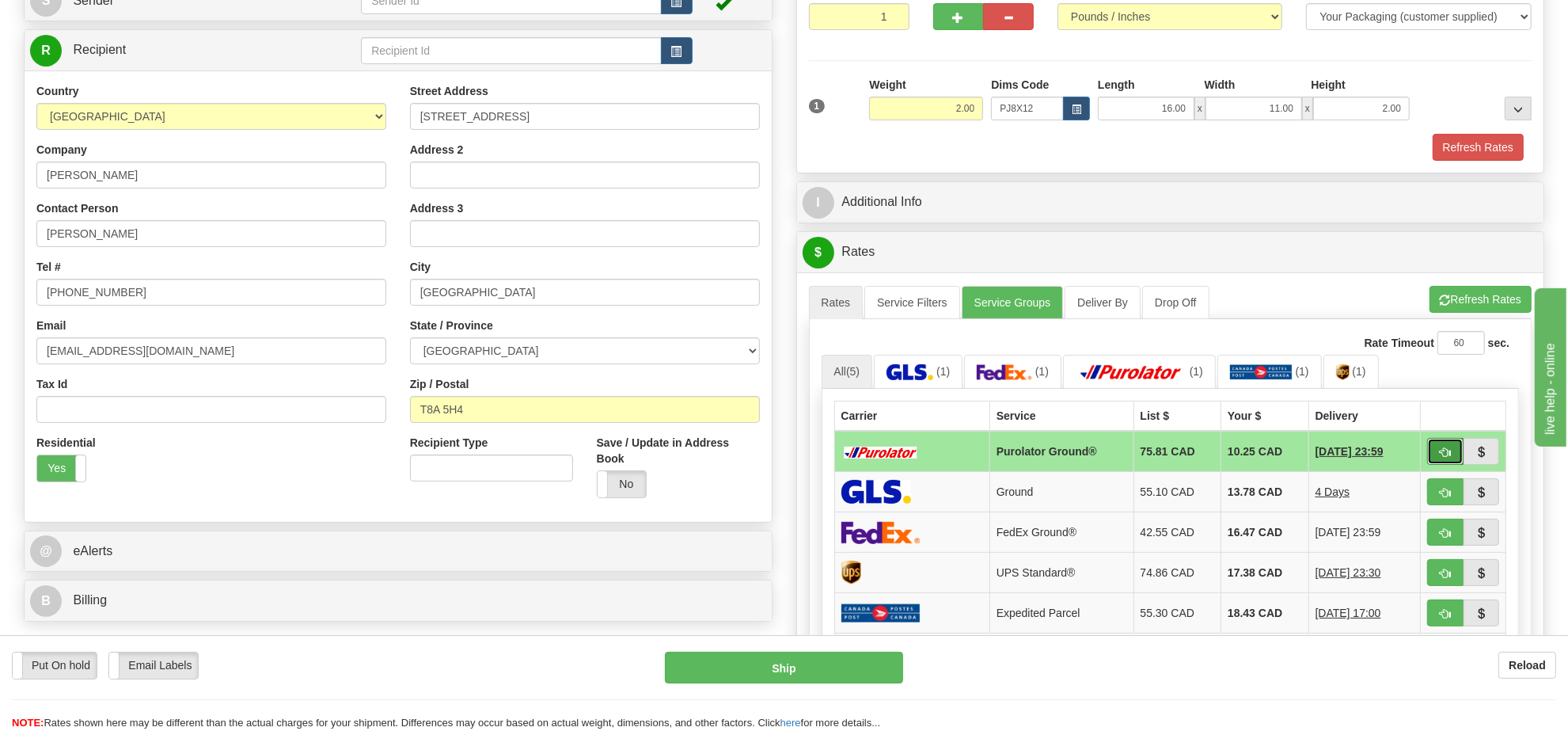
click at [1431, 457] on button "button" at bounding box center [1446, 451] width 36 height 27
type input "260"
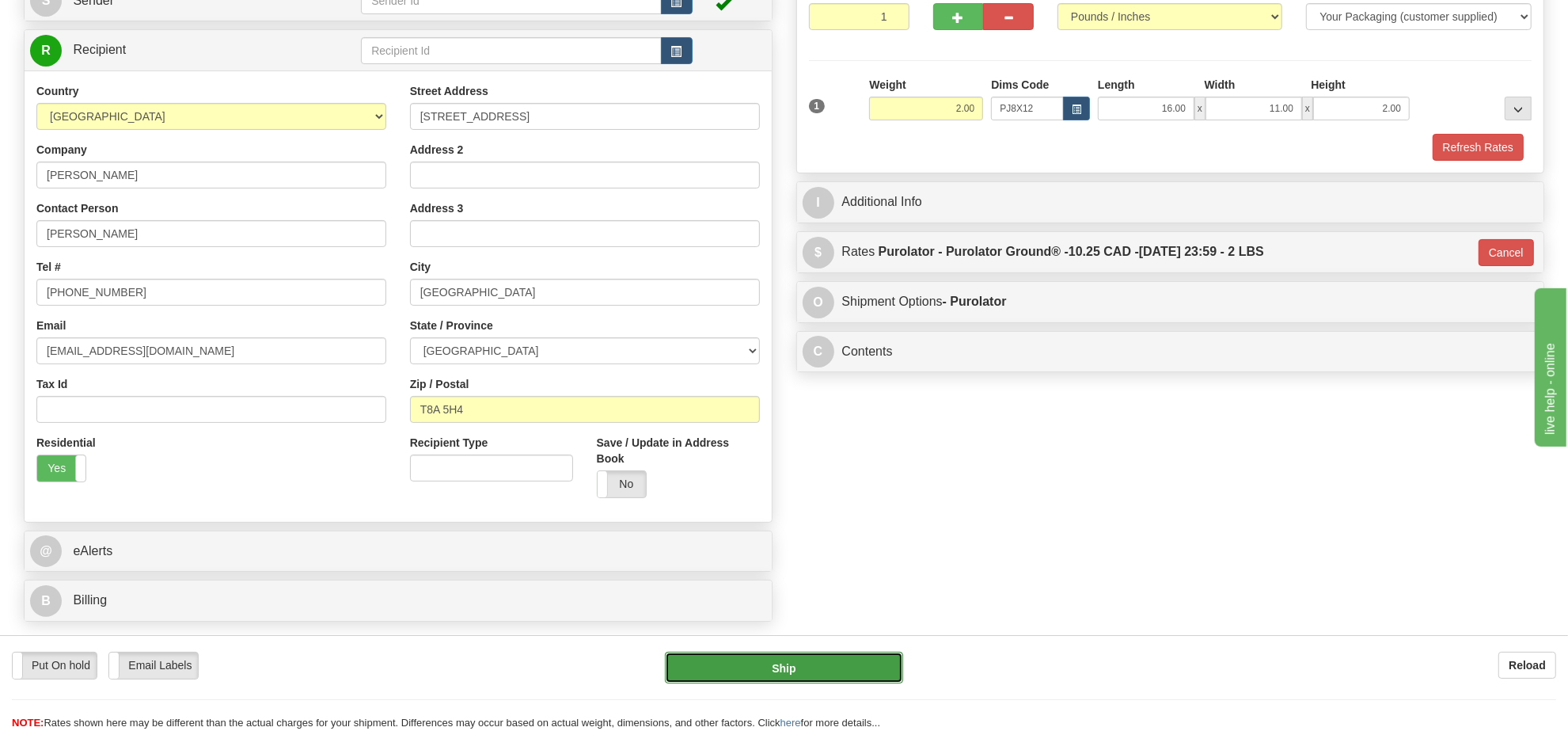
click at [797, 673] on button "Ship" at bounding box center [783, 667] width 237 height 32
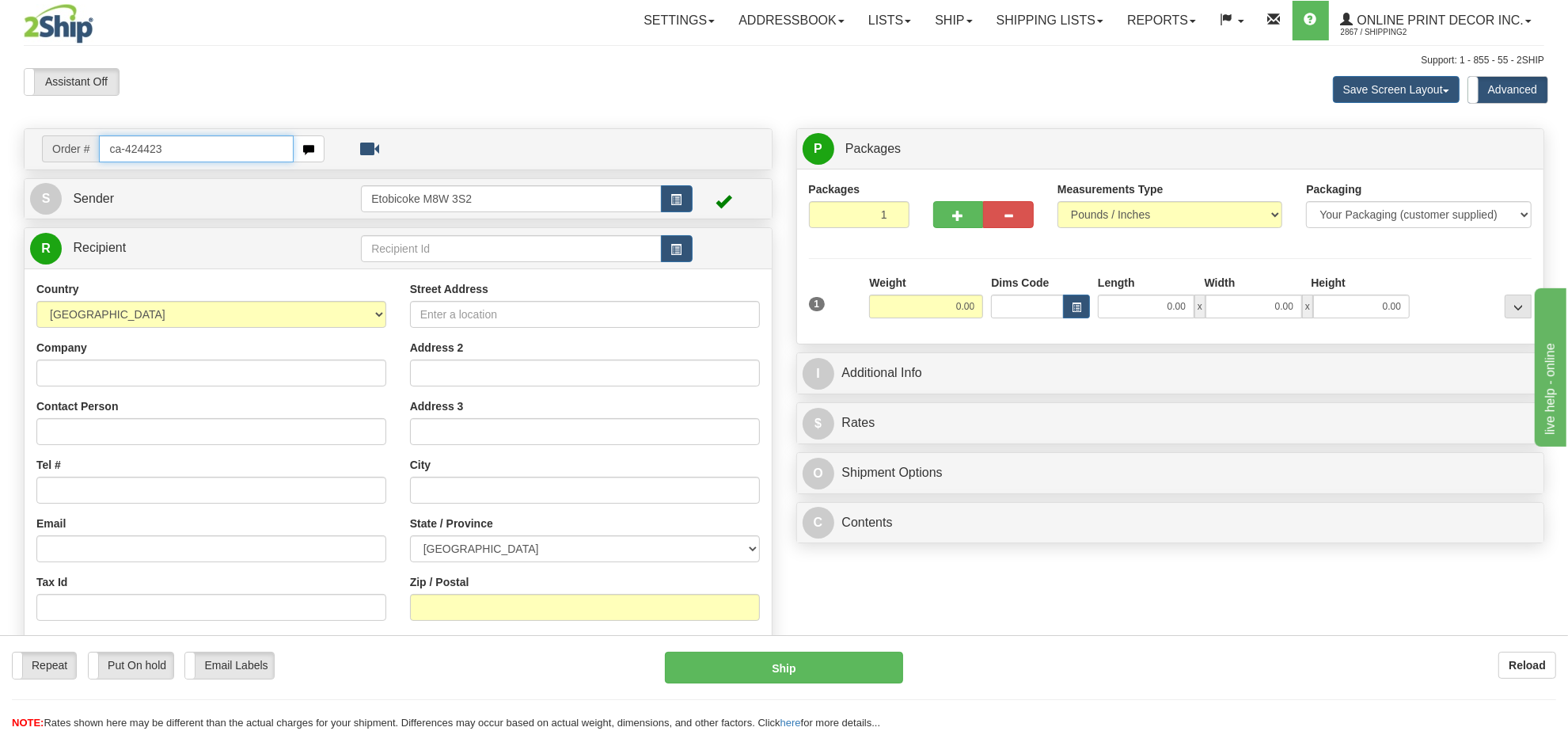
type input "ca-424423"
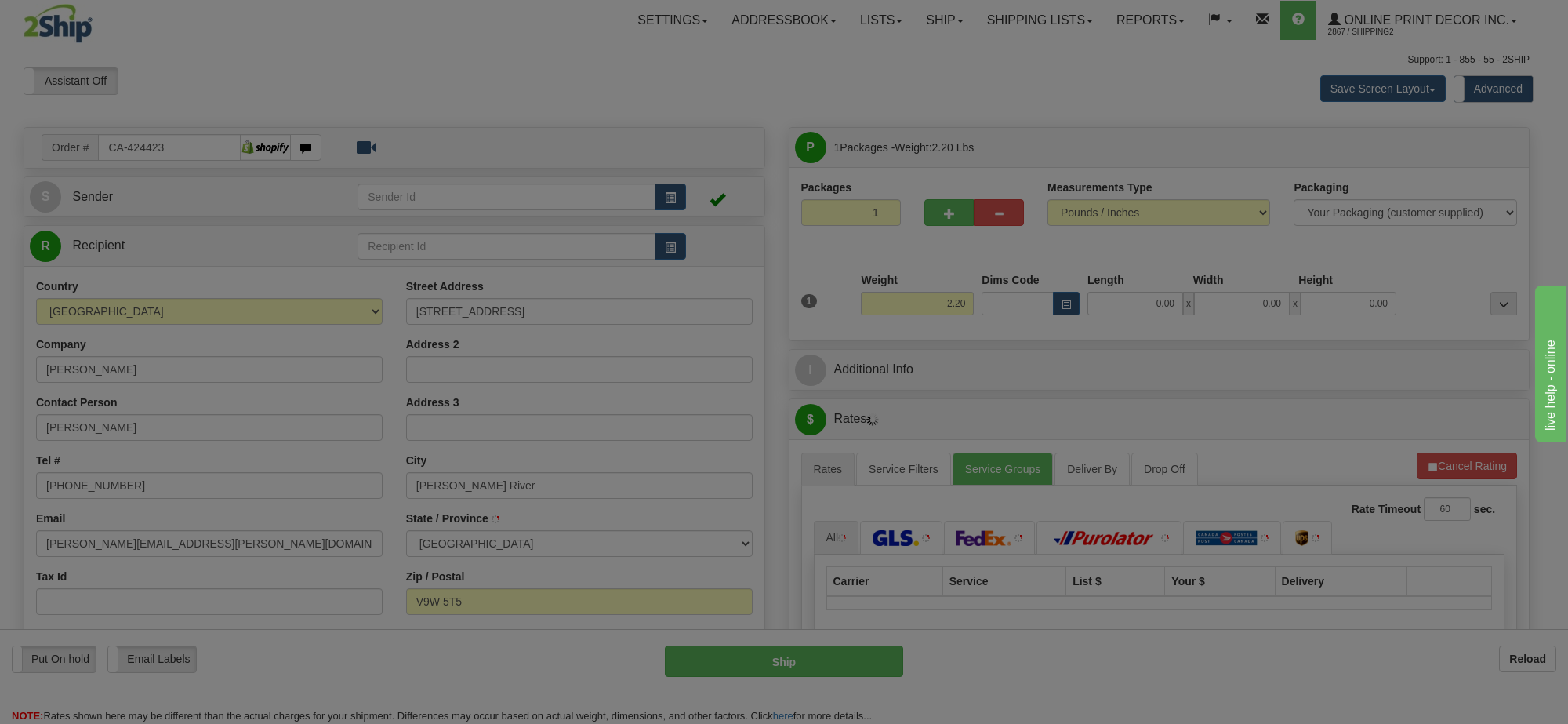
type input "CAMPBELL RIVER"
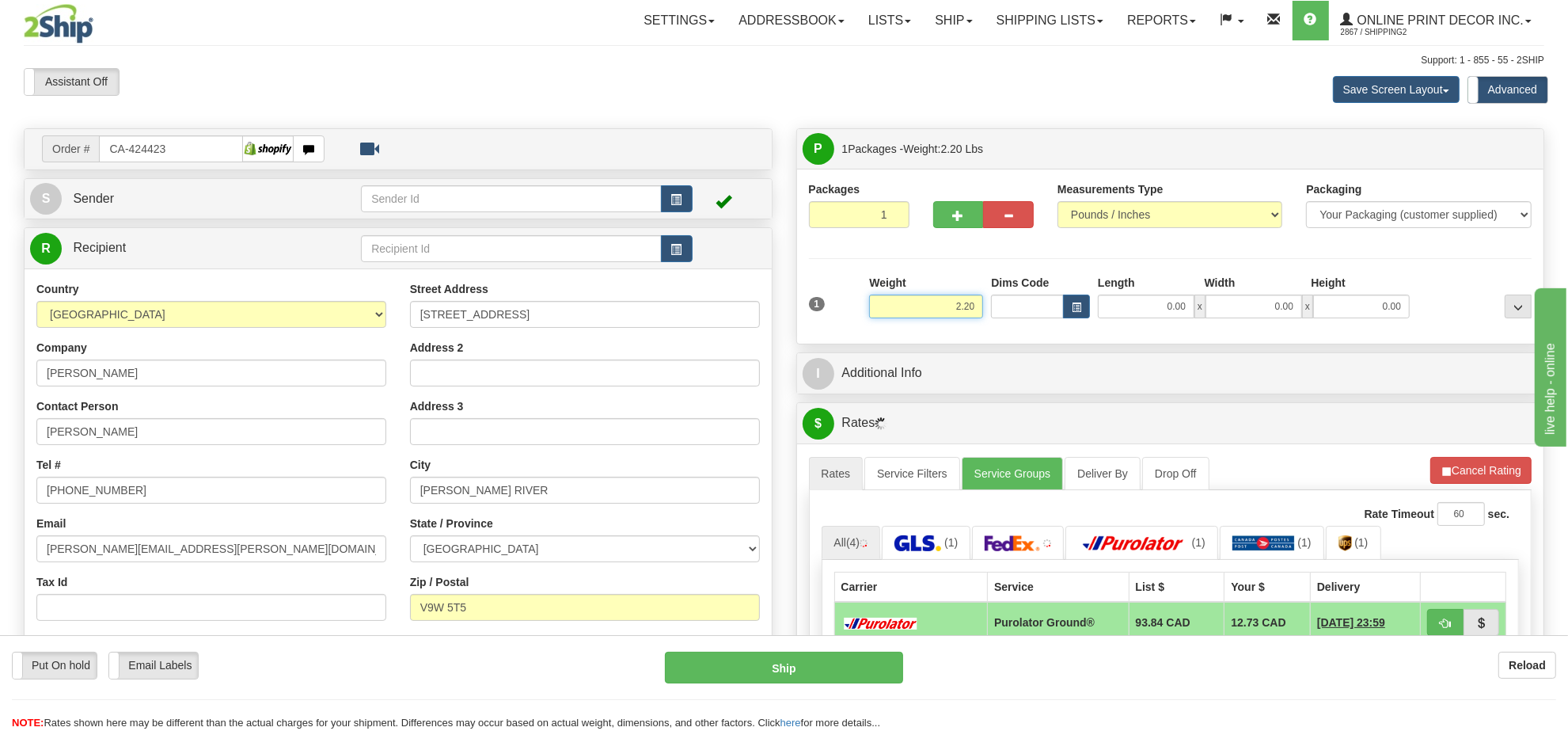
click at [971, 314] on input "2.20" at bounding box center [926, 307] width 114 height 24
click at [967, 222] on button "button" at bounding box center [959, 214] width 51 height 27
radio input "true"
type input "2"
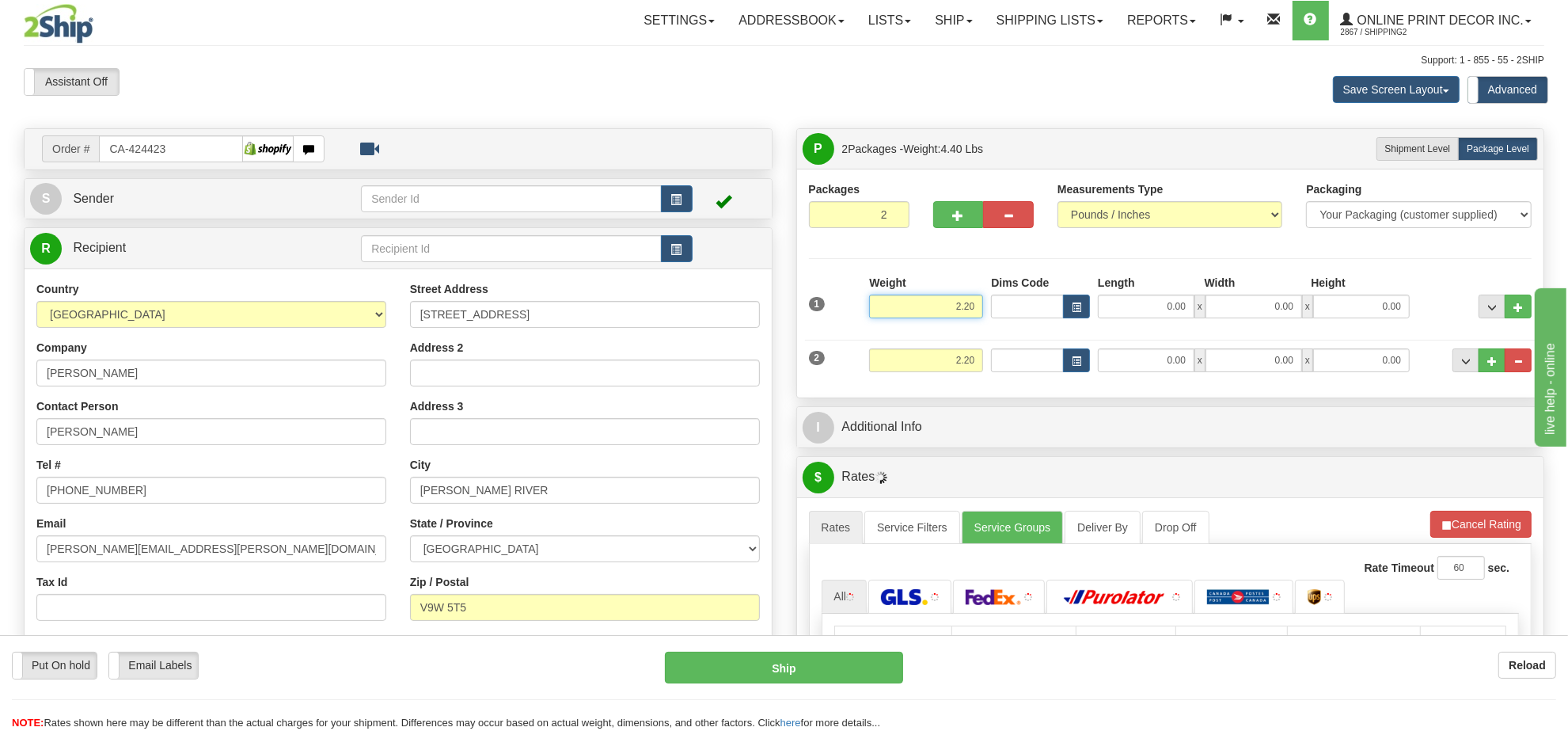
click at [959, 309] on input "2.20" at bounding box center [926, 307] width 114 height 24
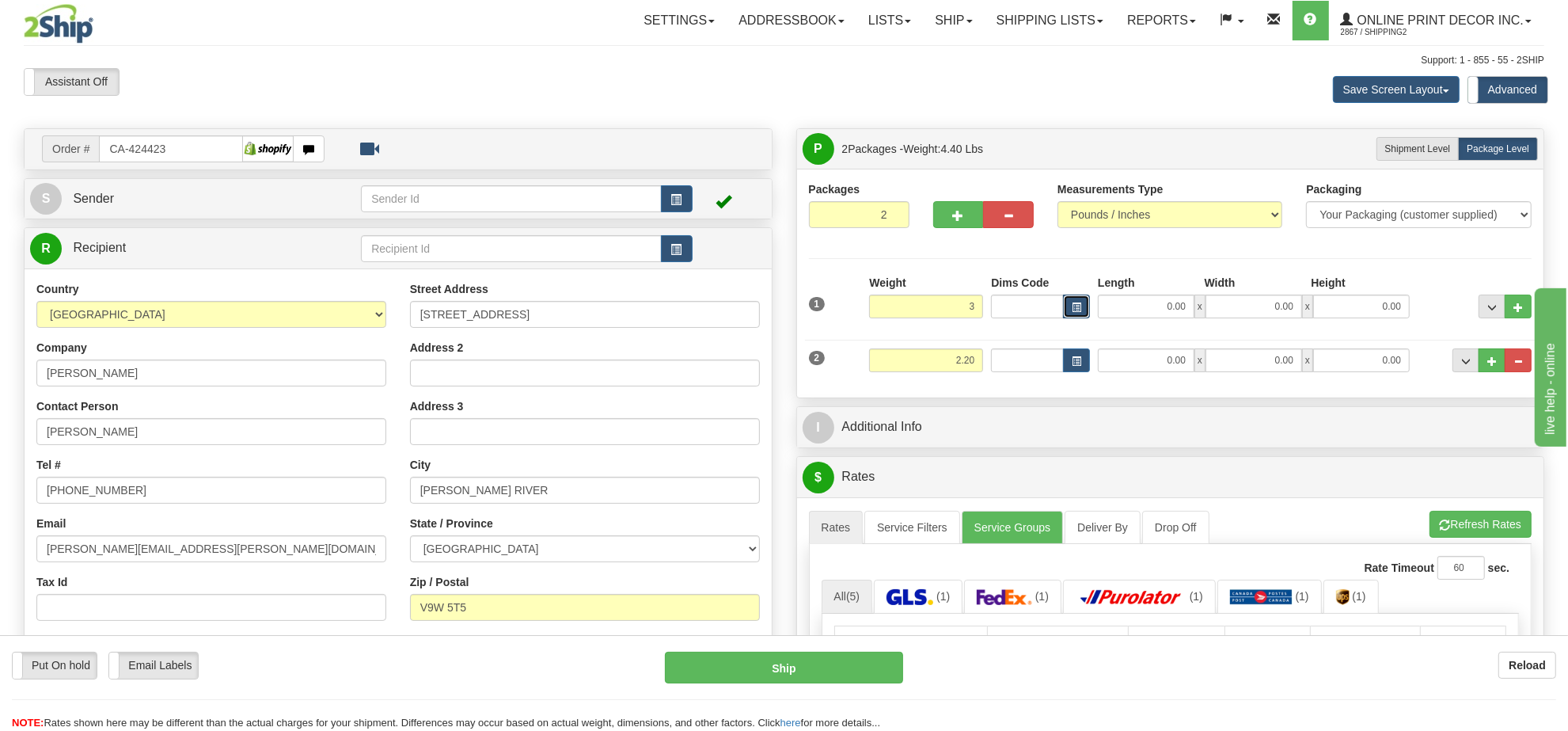
type input "3.00"
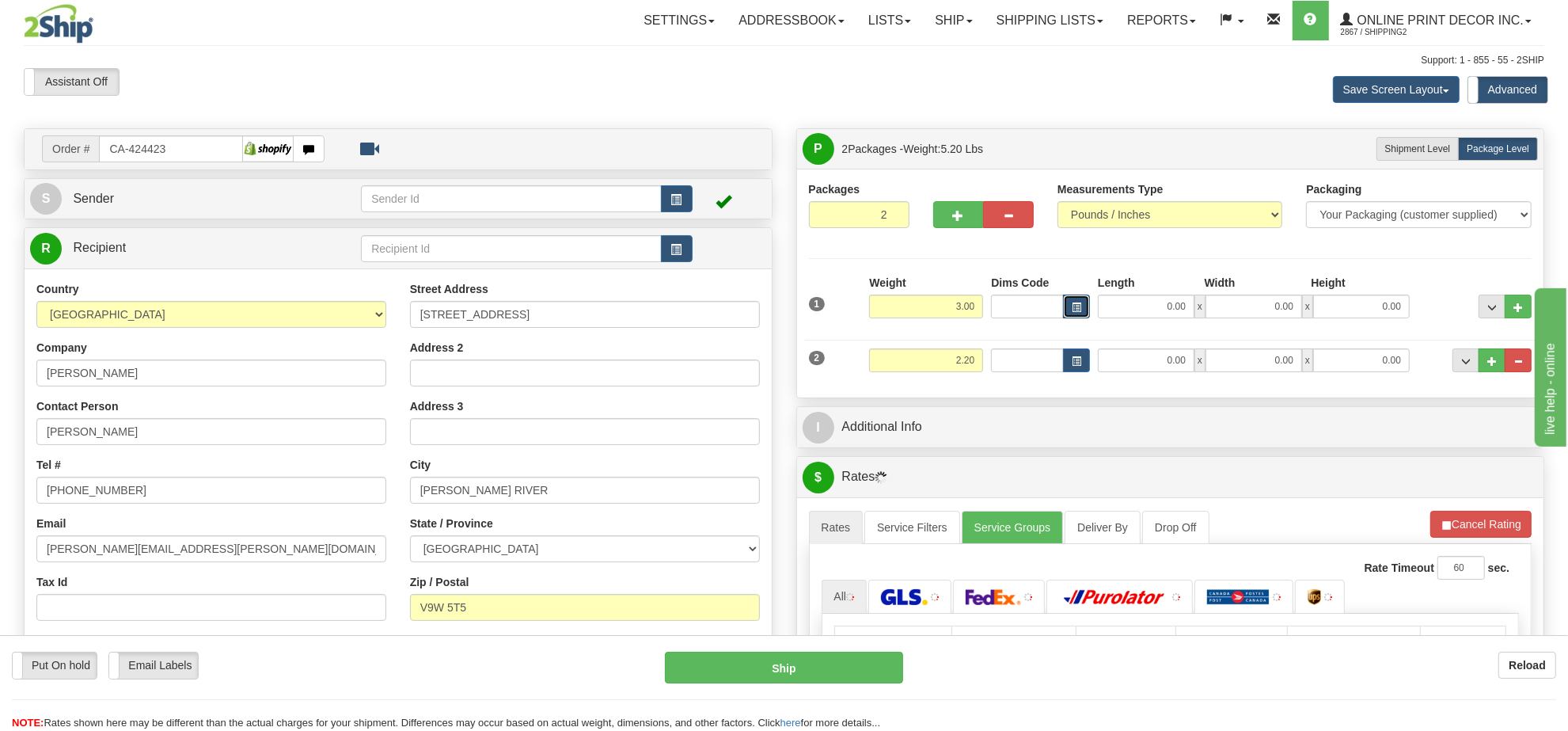
click at [1070, 303] on button "button" at bounding box center [1076, 307] width 27 height 24
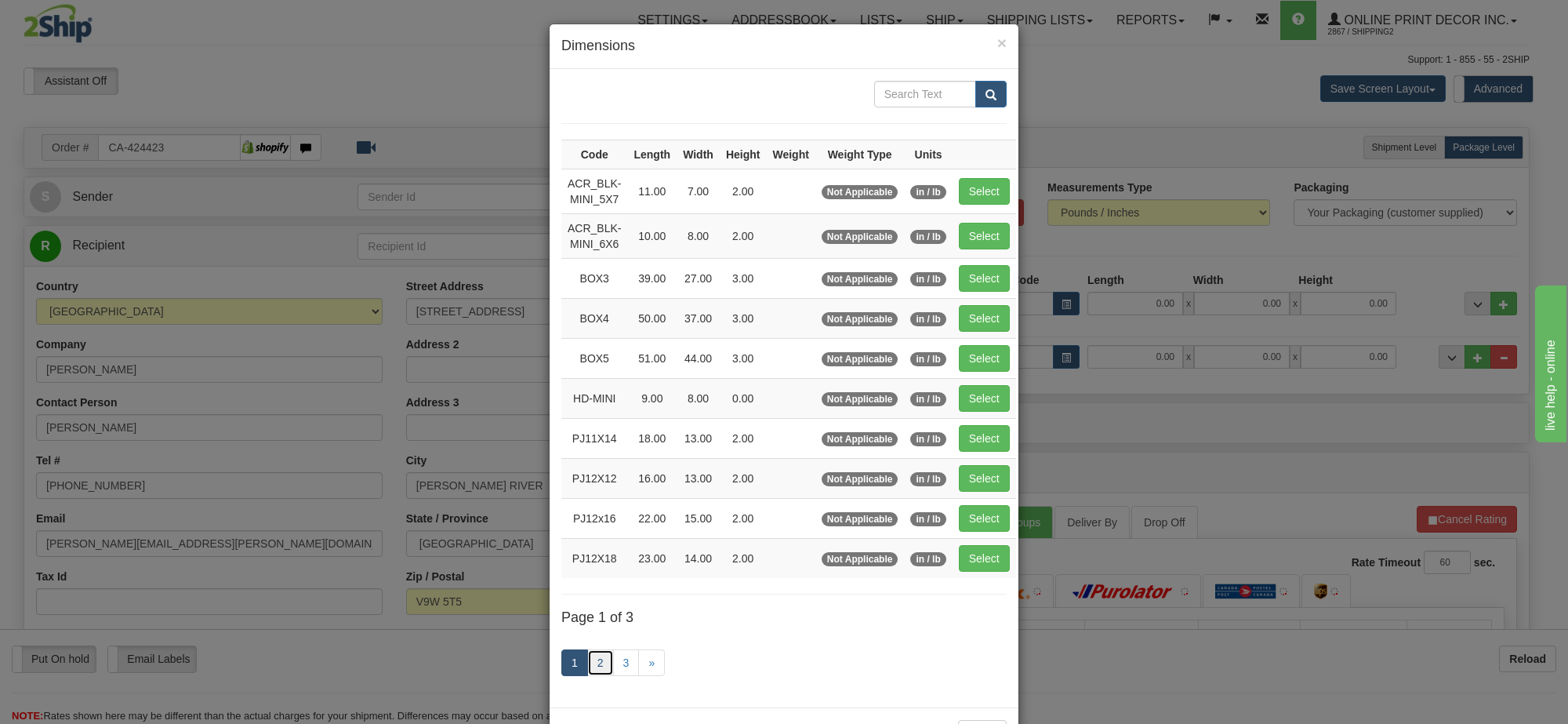
click at [590, 665] on link "2" at bounding box center [600, 662] width 26 height 26
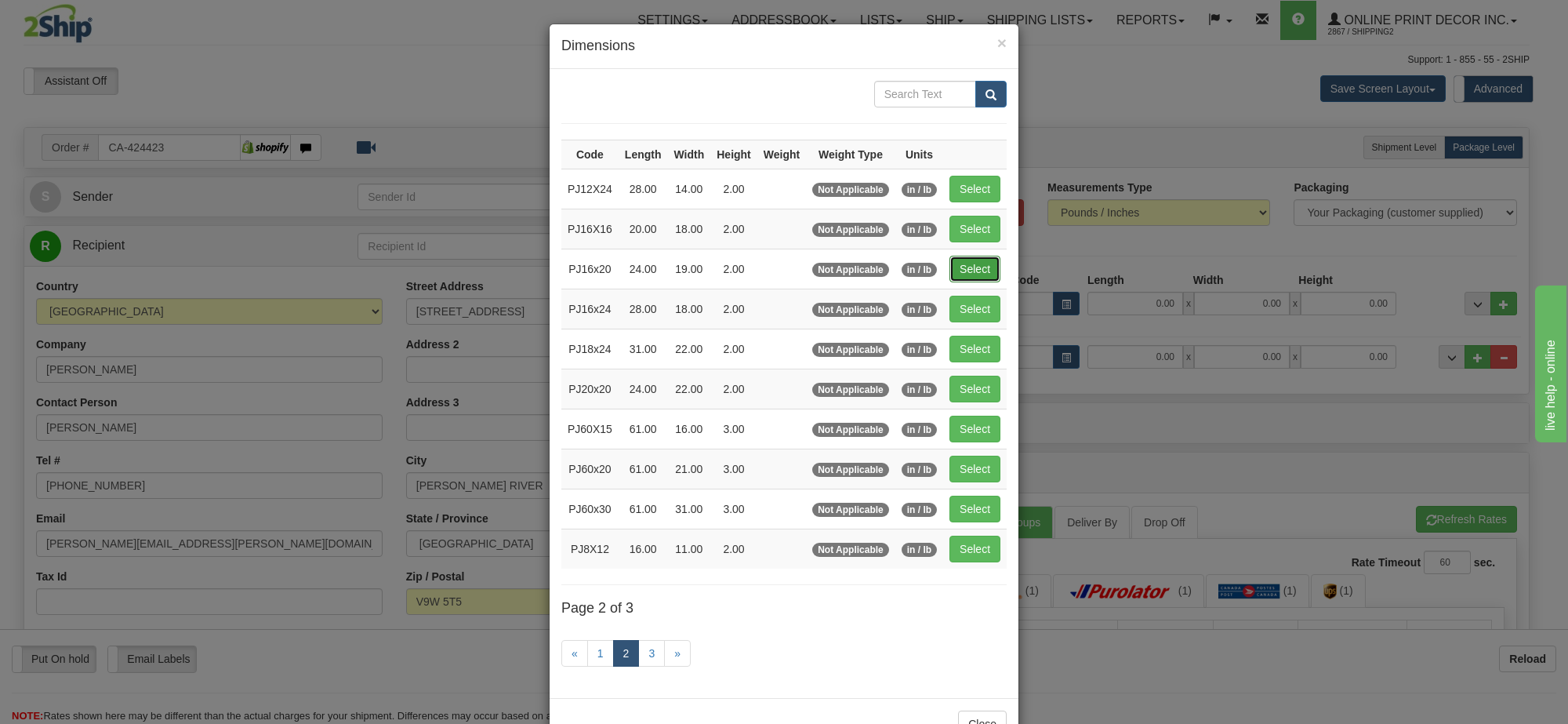
click at [990, 269] on button "Select" at bounding box center [975, 268] width 51 height 26
type input "PJ16x20"
type input "24.00"
type input "19.00"
type input "2.00"
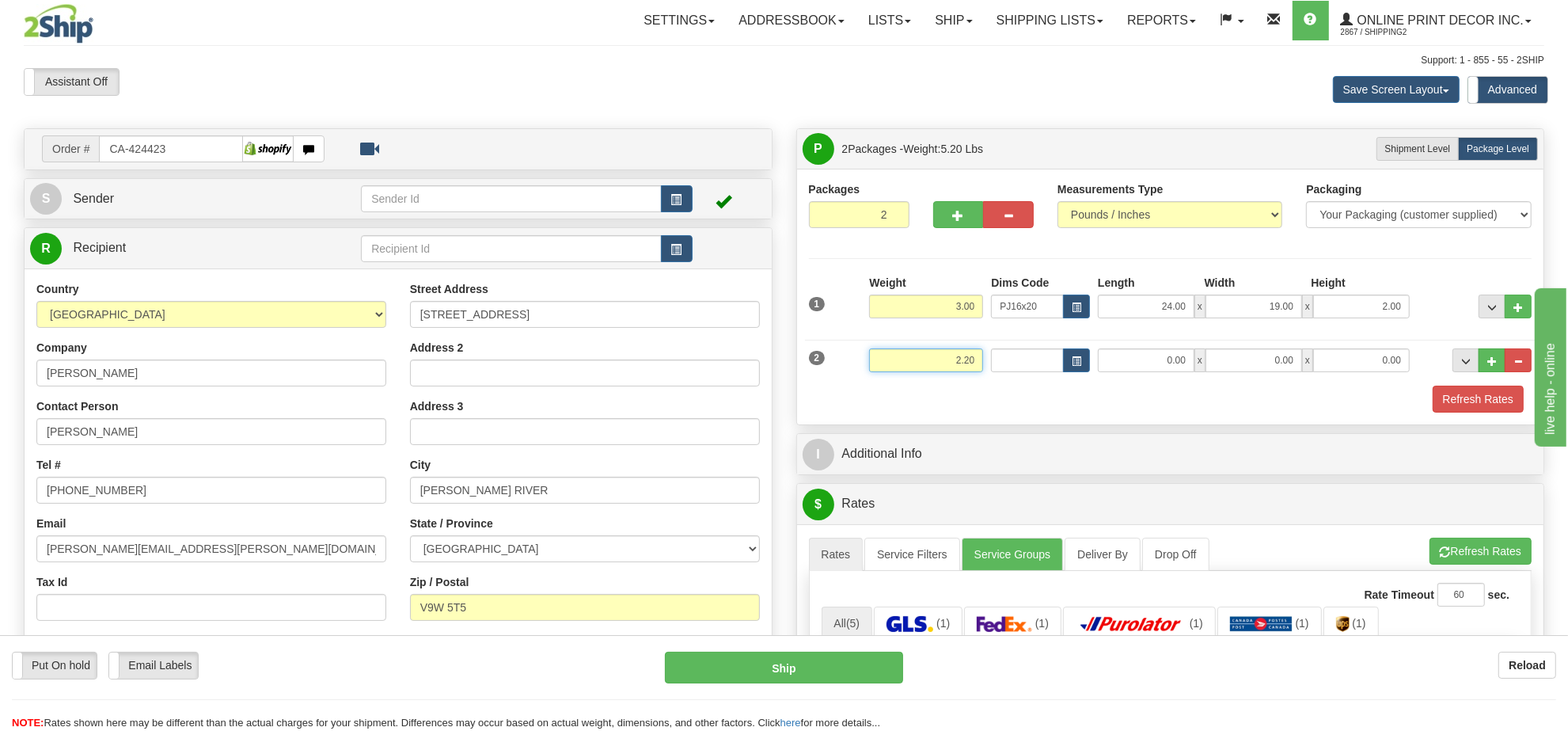
click at [952, 368] on input "2.20" at bounding box center [926, 360] width 114 height 24
type input "2.00"
click at [1069, 366] on button "button" at bounding box center [1076, 360] width 27 height 24
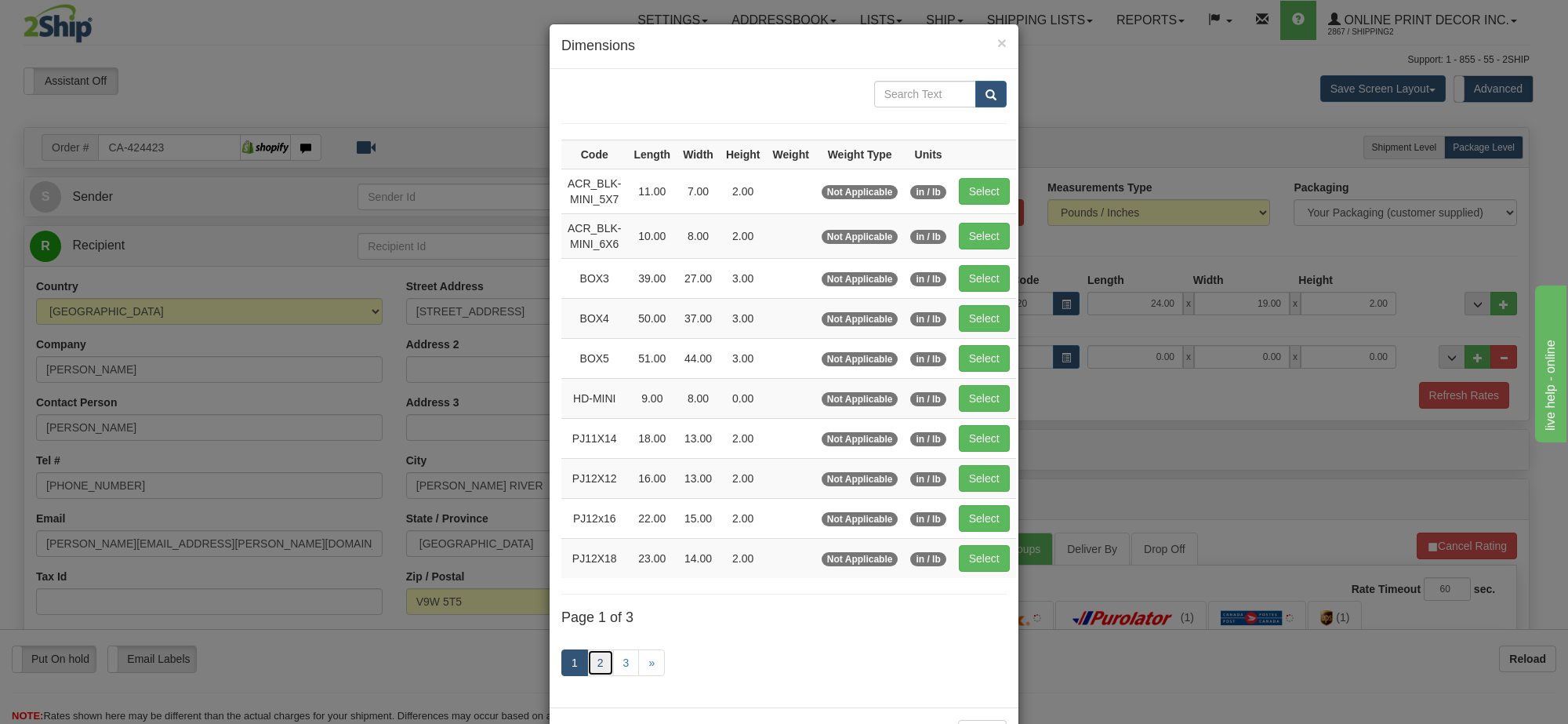
click at [589, 675] on link "2" at bounding box center [600, 662] width 26 height 26
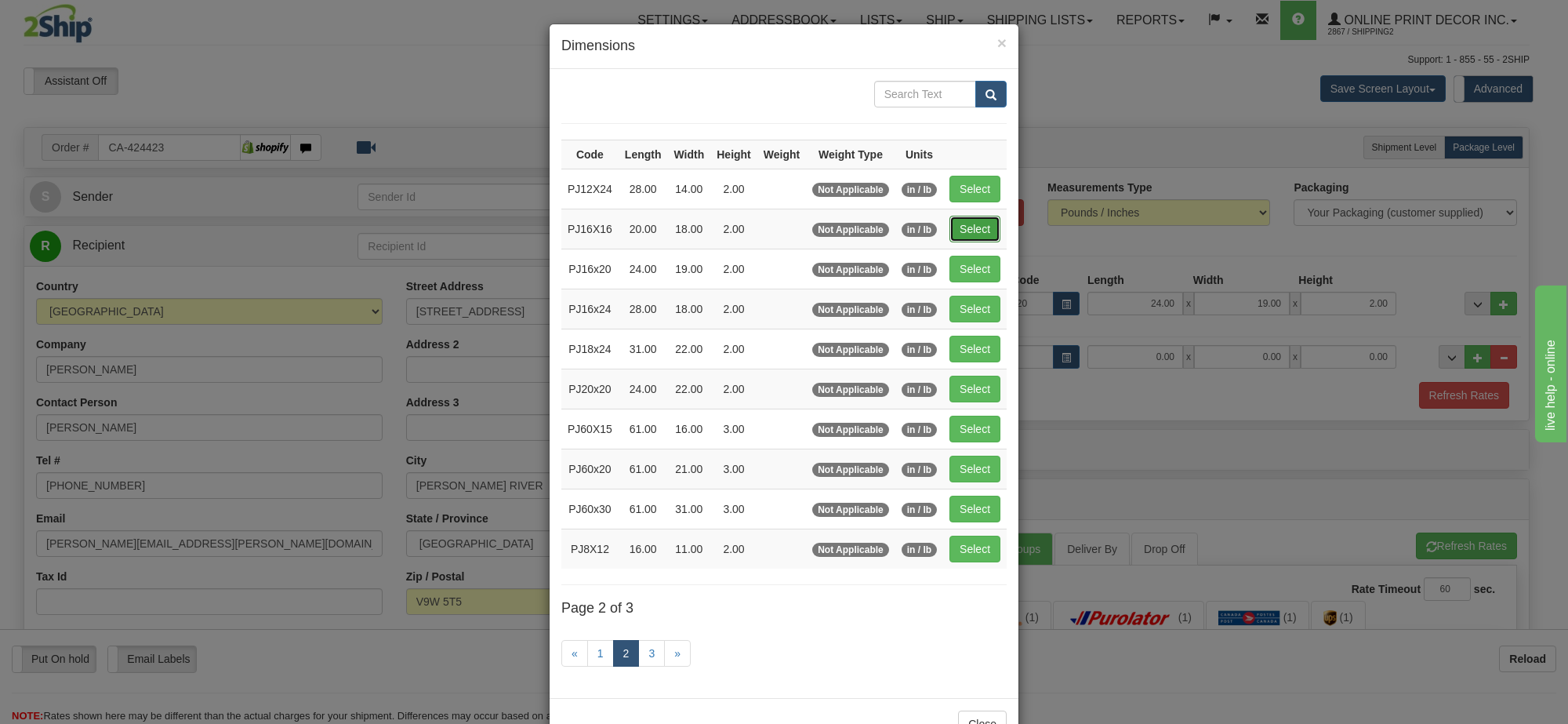
click at [971, 241] on button "Select" at bounding box center [975, 229] width 51 height 26
type input "PJ16X16"
type input "20.00"
type input "18.00"
type input "2.00"
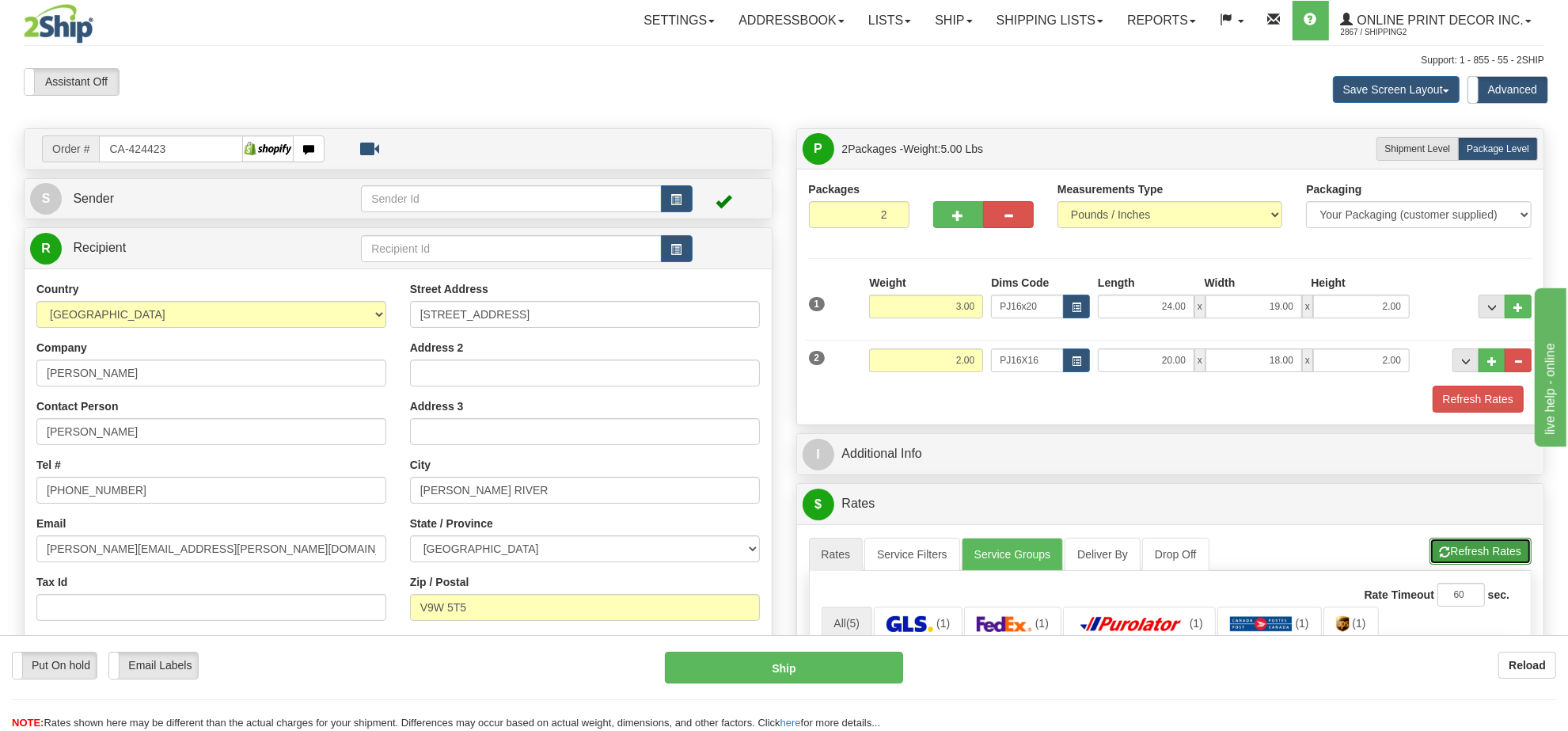
click at [1463, 560] on button "Refresh Rates" at bounding box center [1480, 551] width 102 height 27
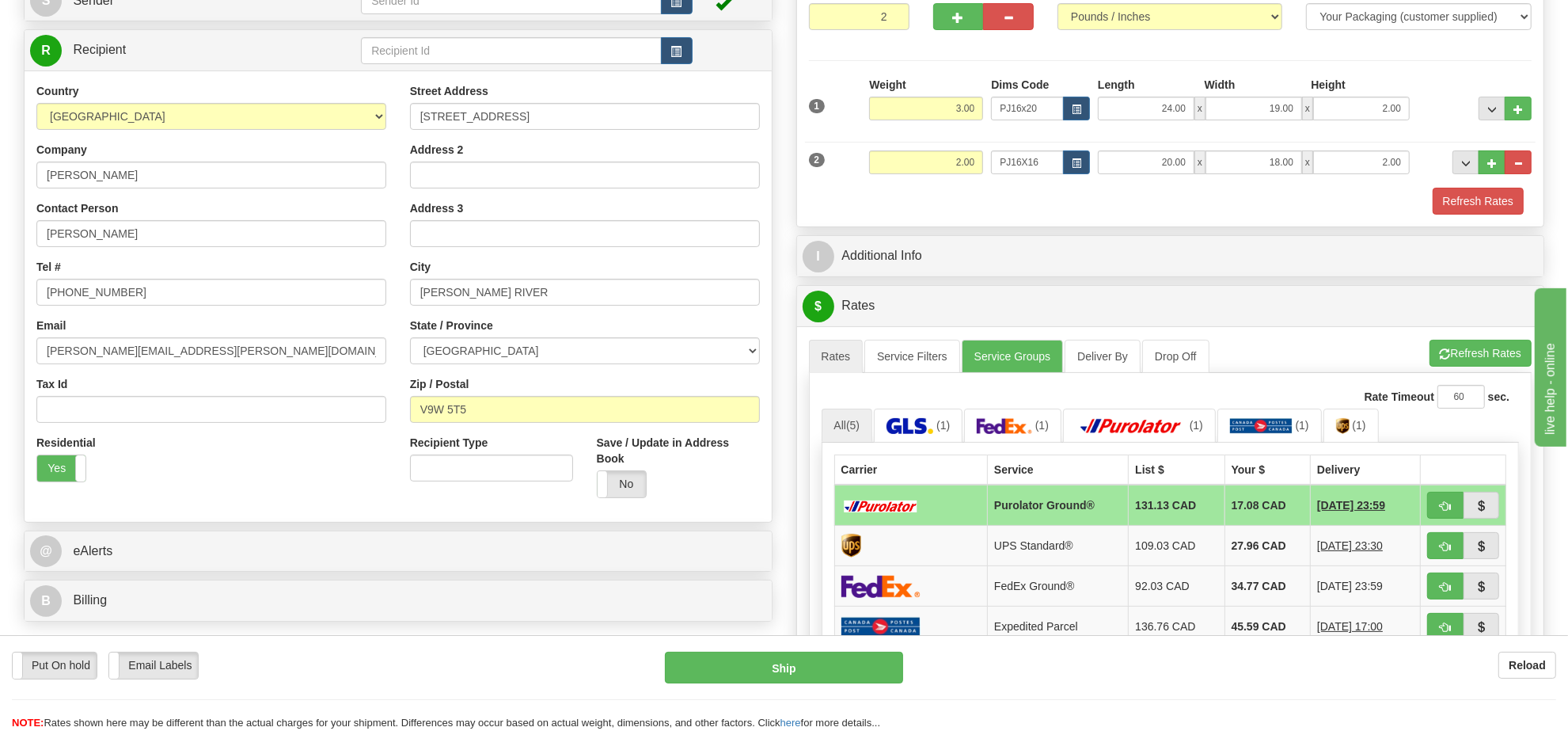
scroll to position [99, 0]
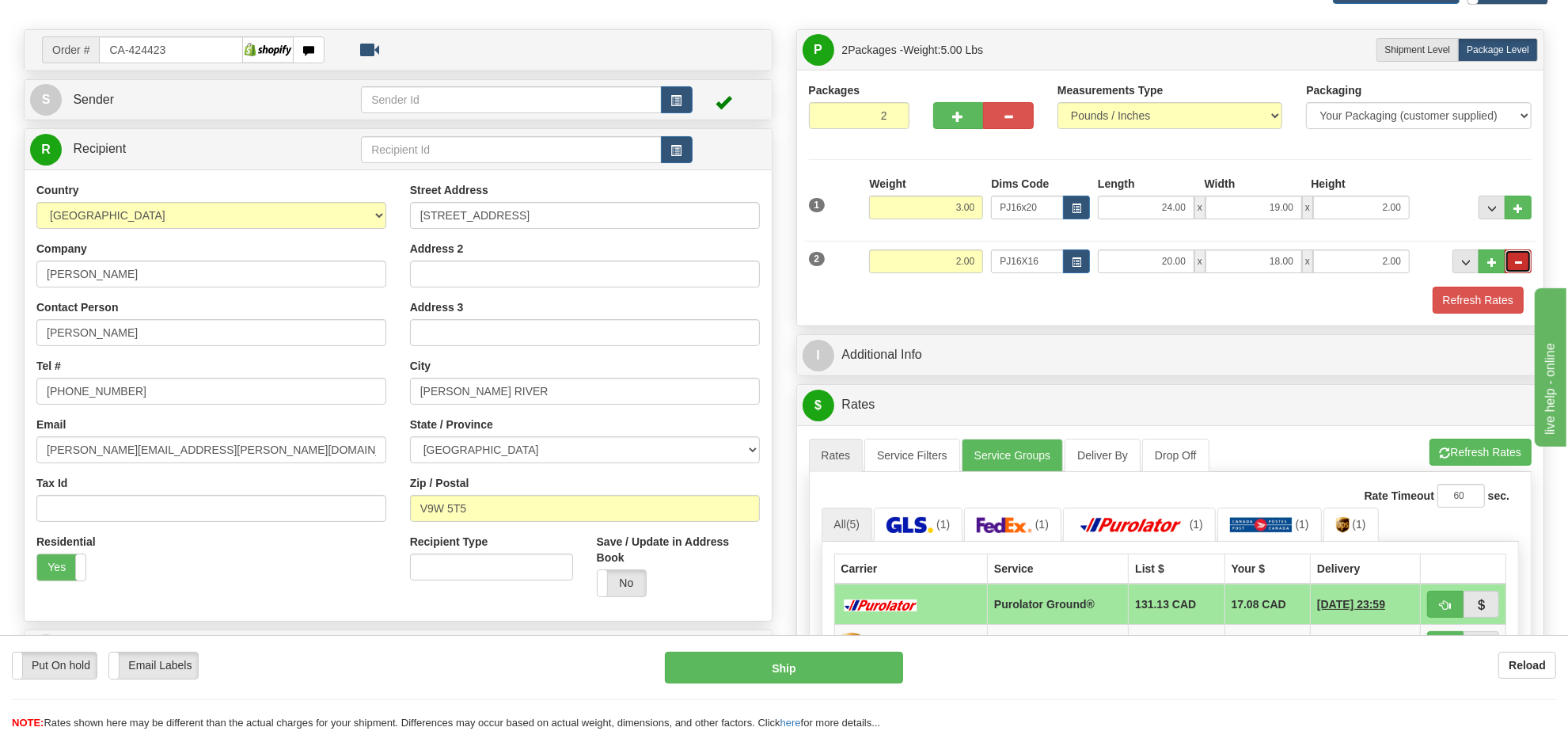
click at [1515, 263] on span "..." at bounding box center [1518, 262] width 9 height 9
type input "1"
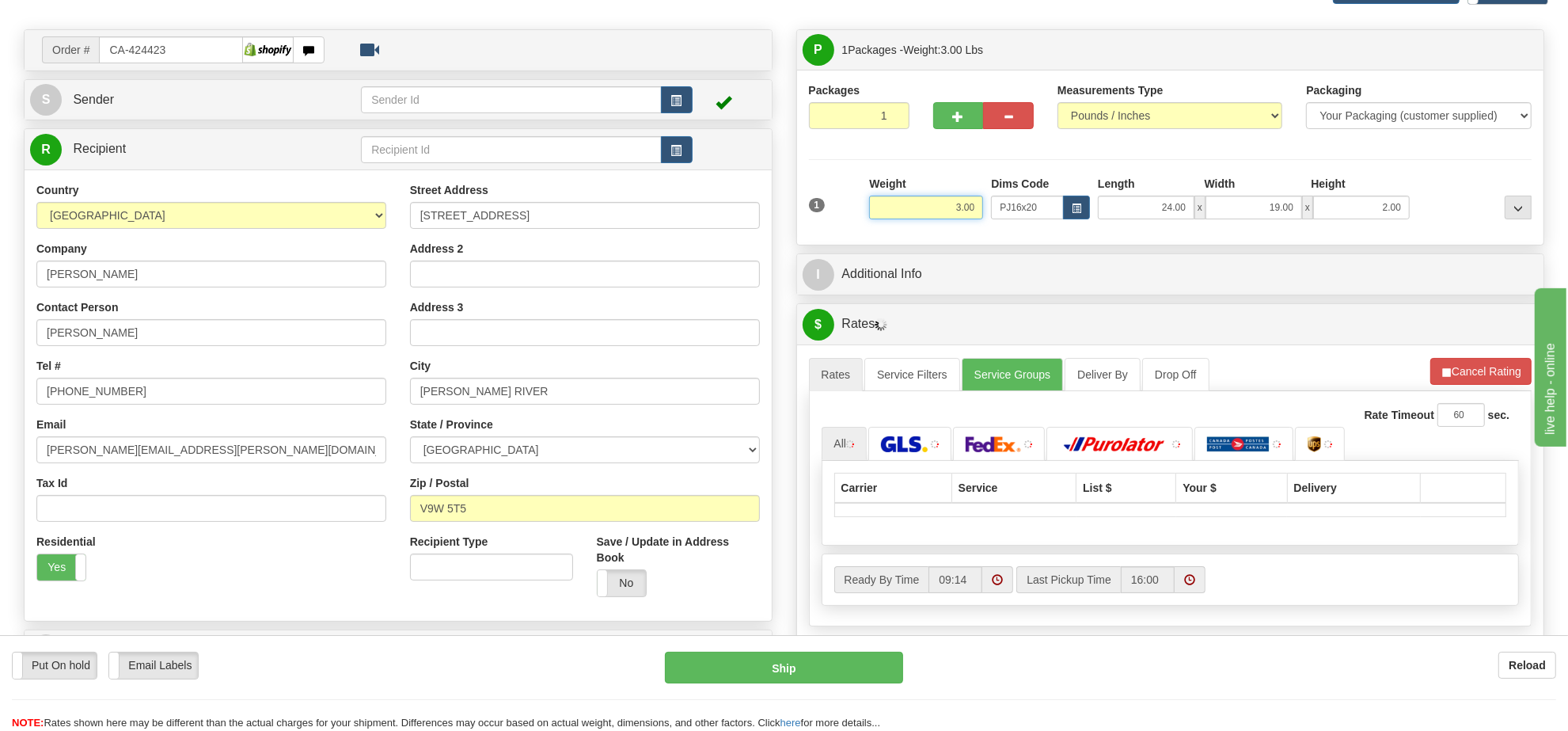
click at [934, 219] on input "3.00" at bounding box center [926, 208] width 114 height 24
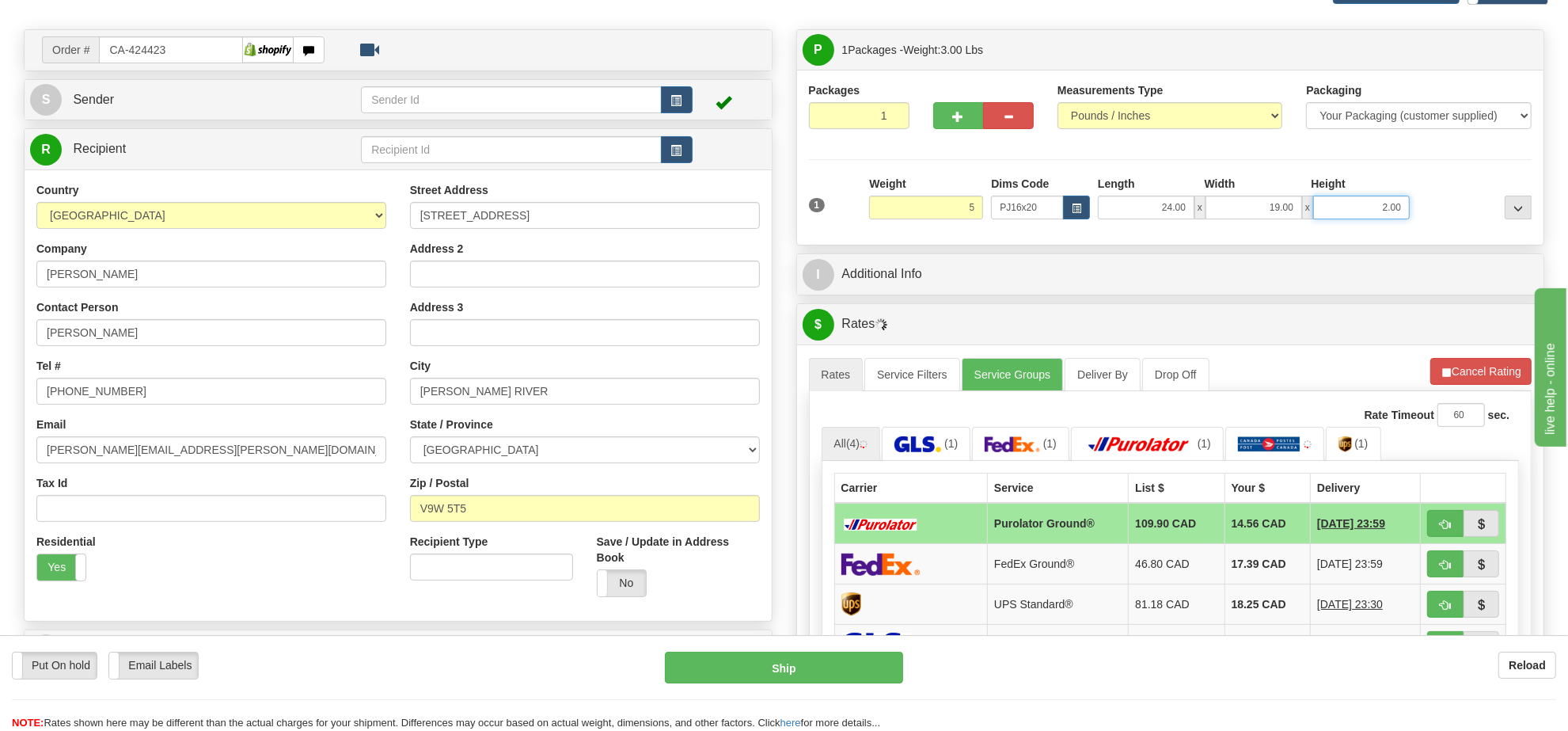
type input "5.00"
click at [1363, 203] on input "2.00" at bounding box center [1361, 208] width 97 height 24
type input "4.00"
click at [1458, 369] on button "Refresh Rates" at bounding box center [1480, 371] width 102 height 27
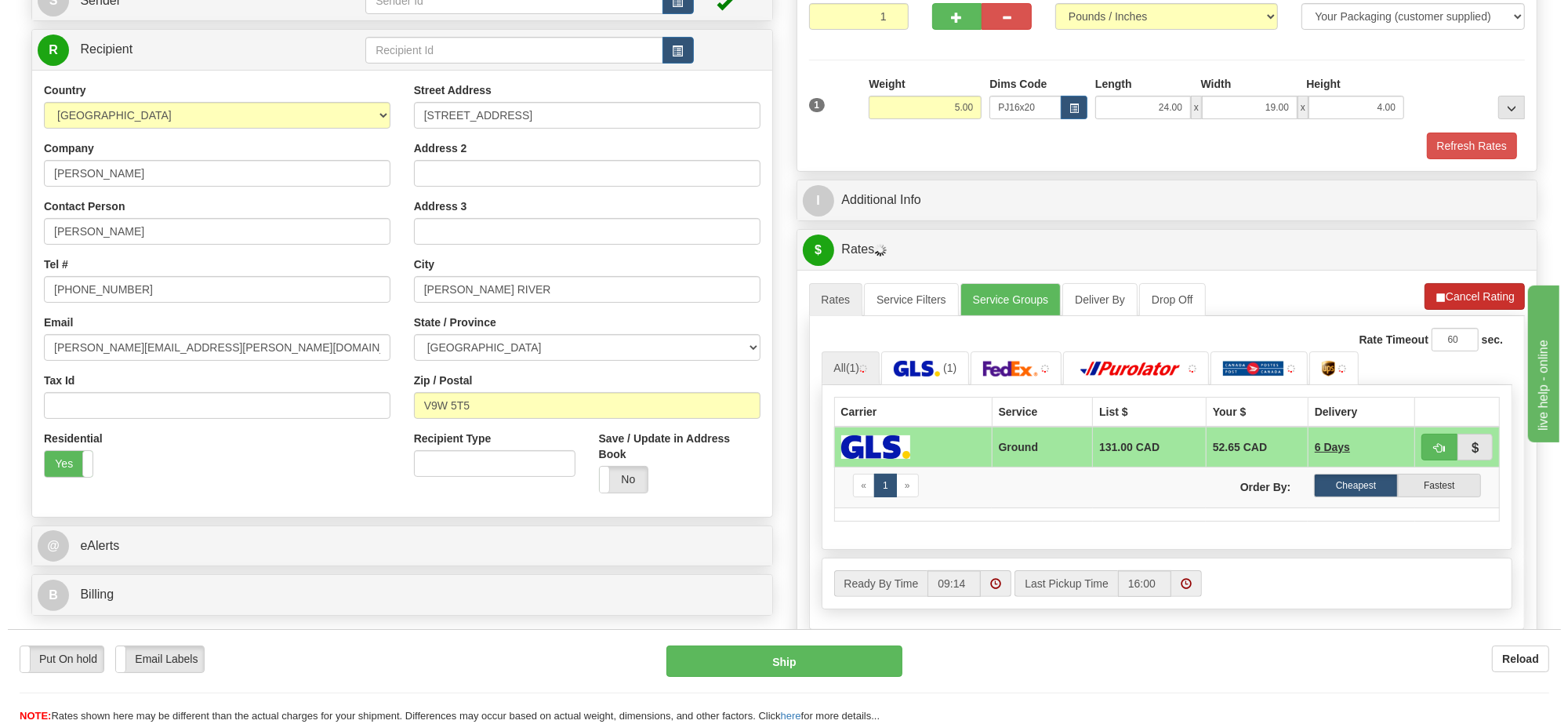
scroll to position [294, 0]
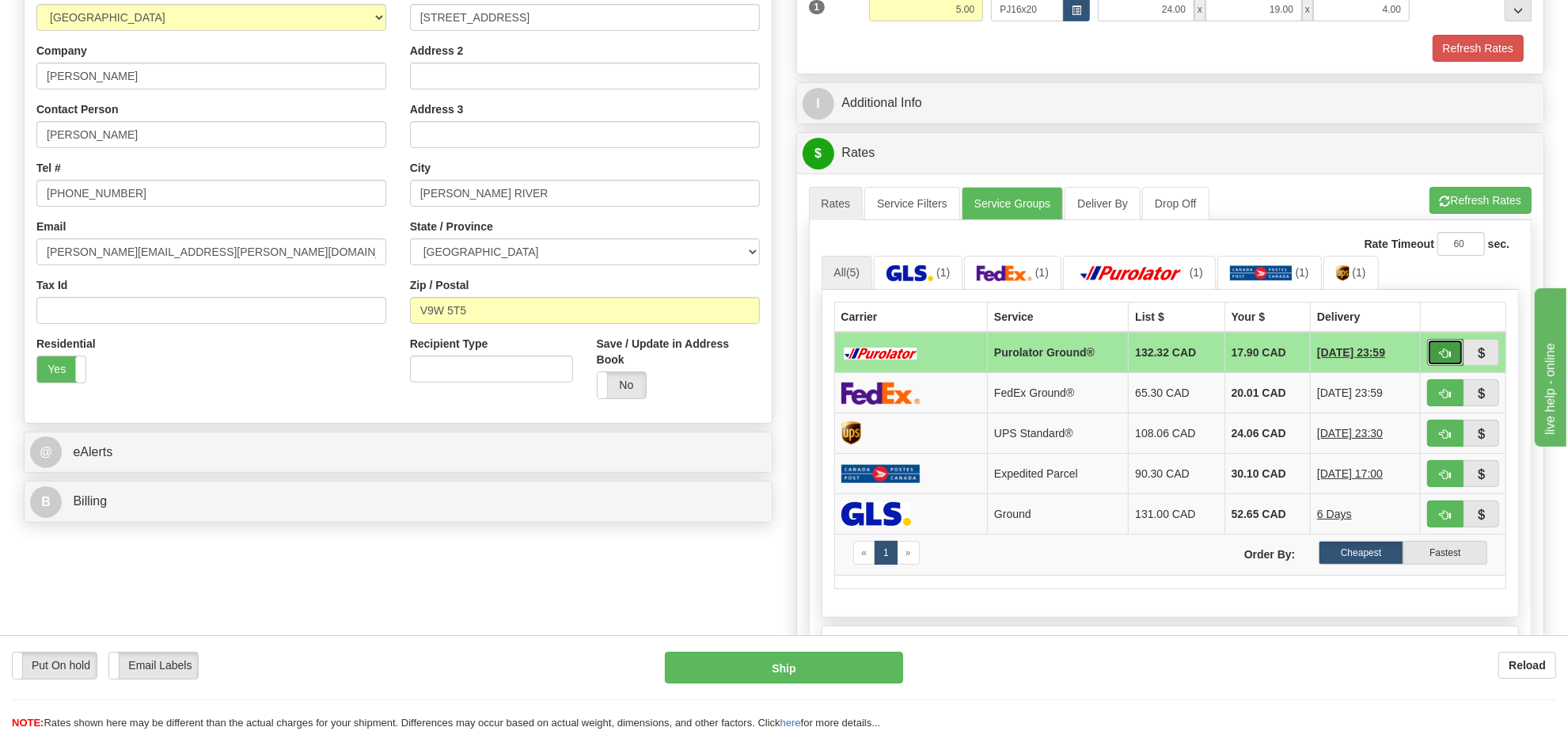
click at [1440, 349] on button "button" at bounding box center [1446, 352] width 36 height 27
type input "260"
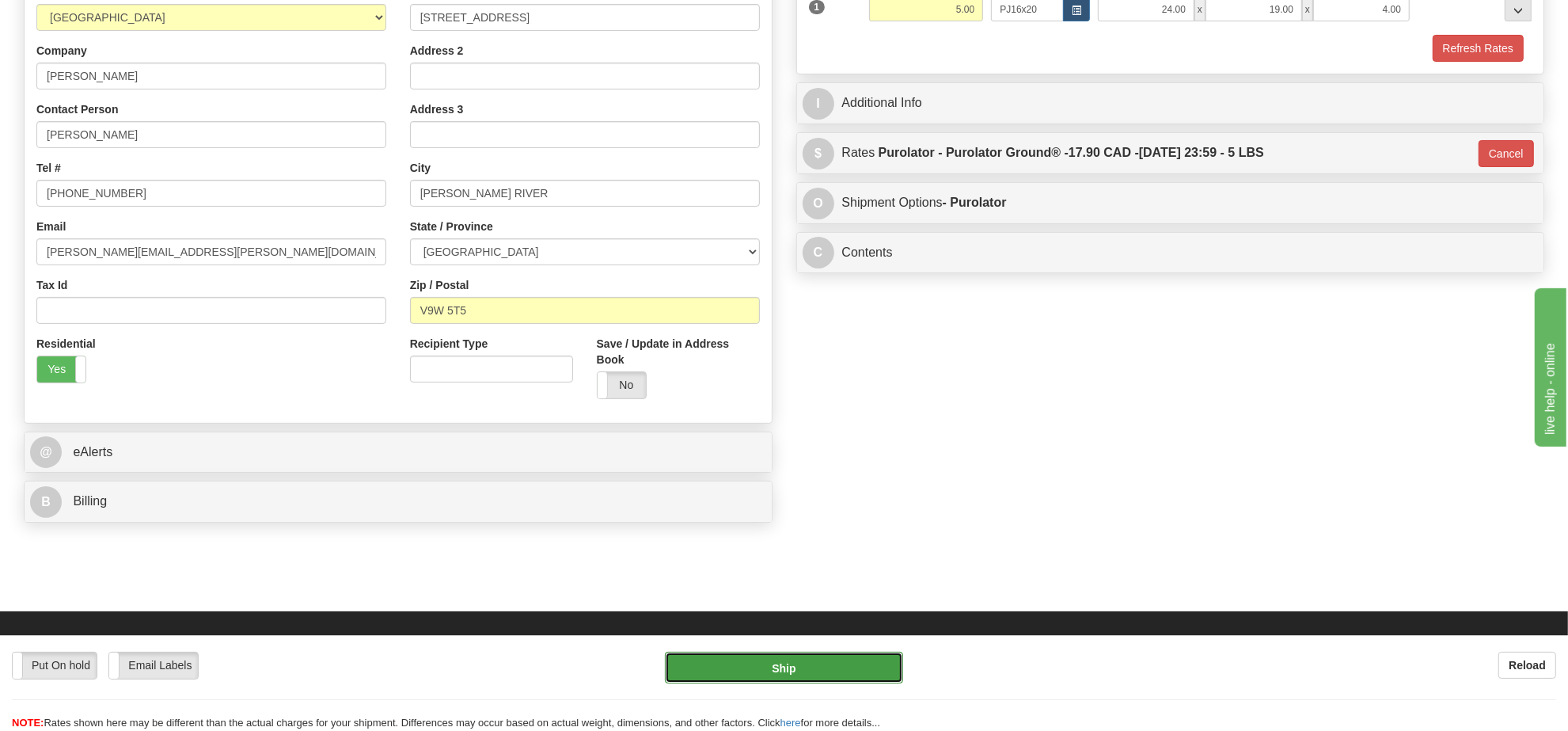
click at [896, 667] on button "Ship" at bounding box center [783, 667] width 237 height 32
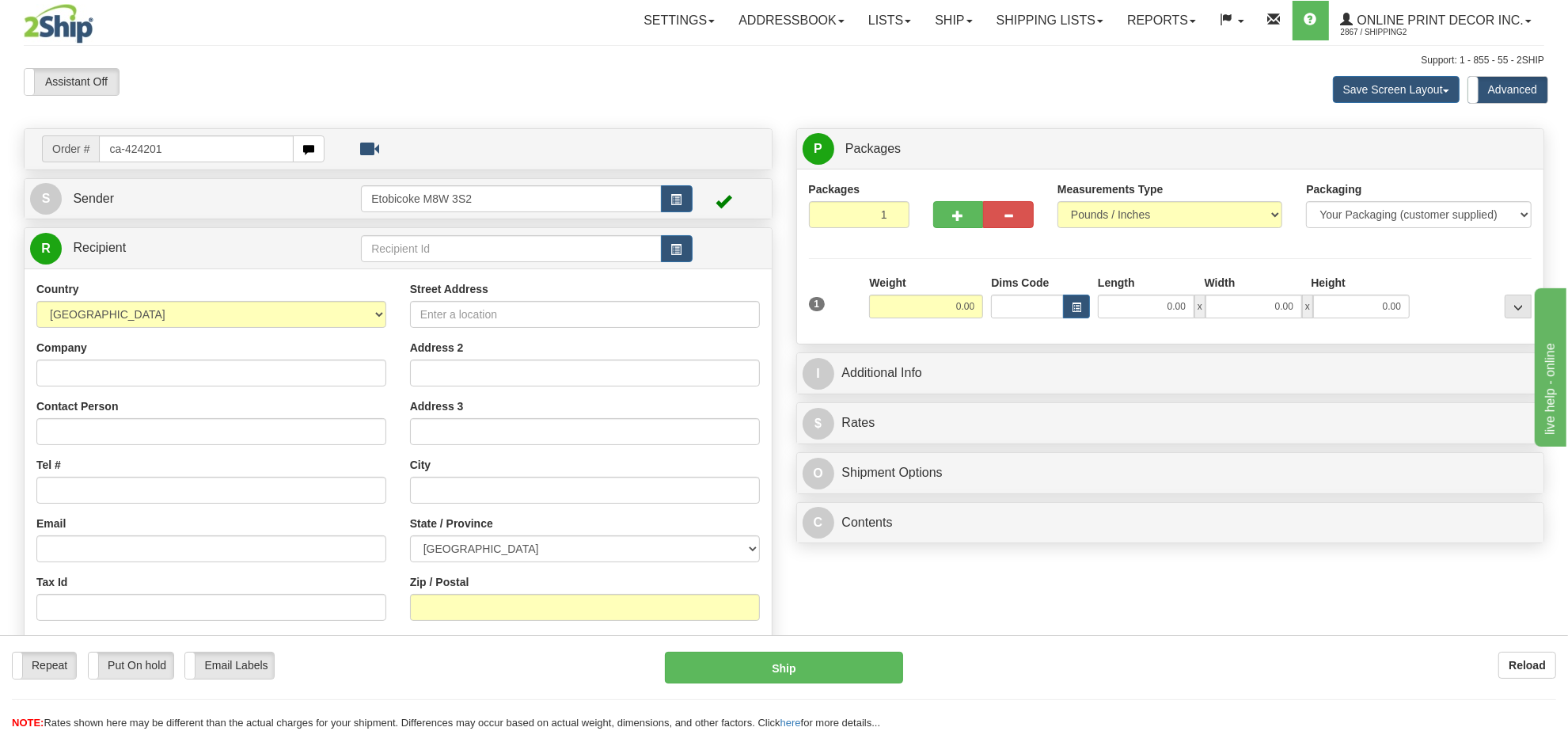
type input "ca-424201"
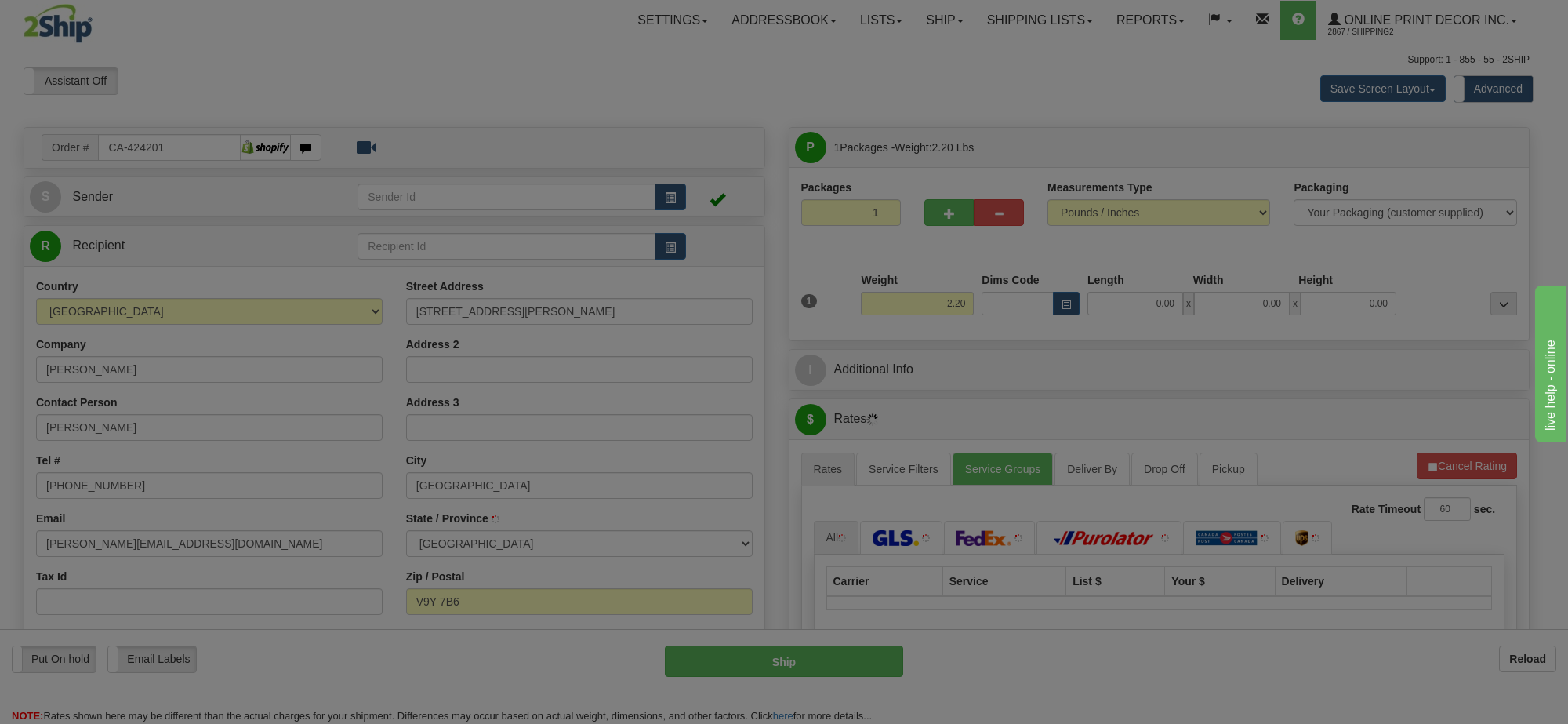
type input "PORT ALBERNI"
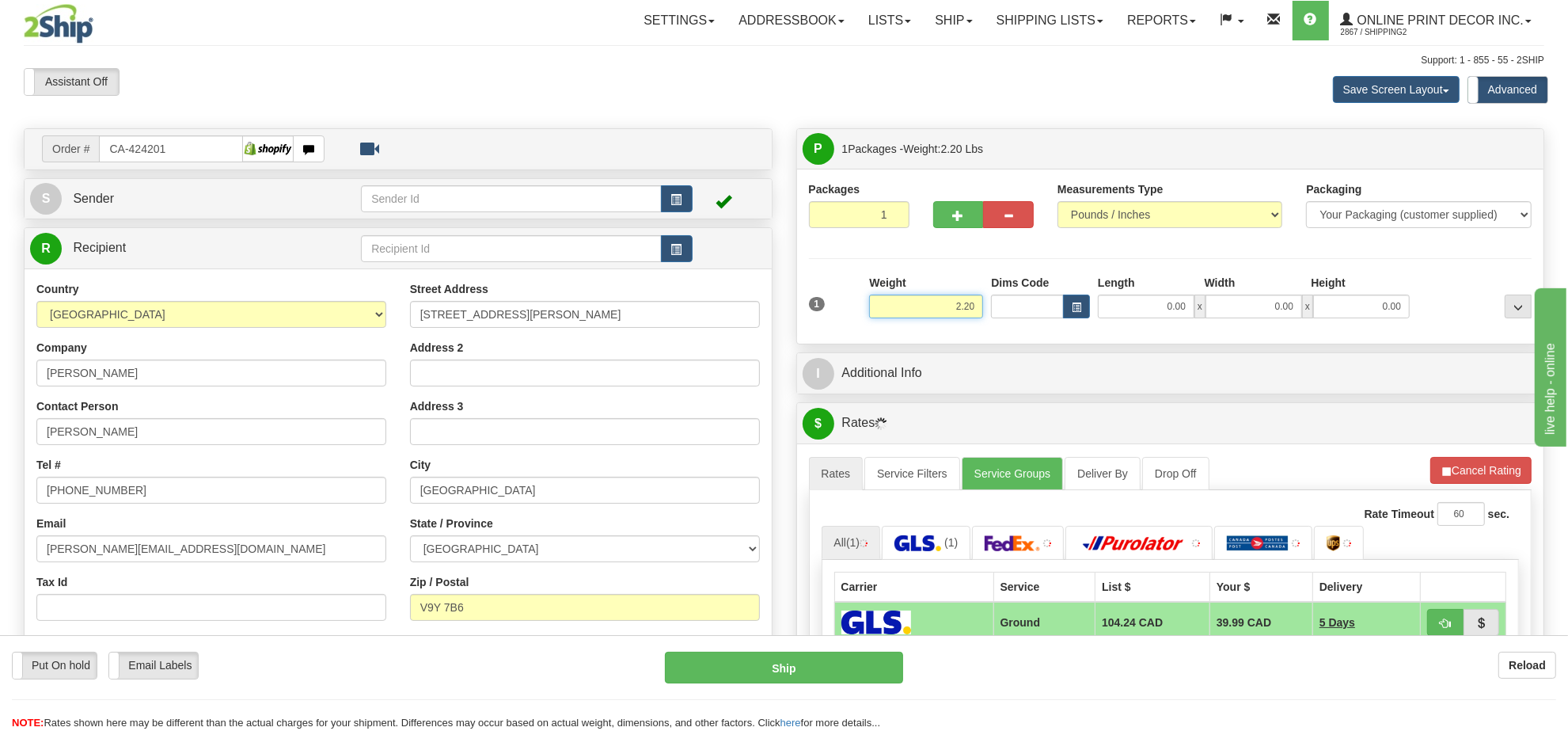
click at [964, 305] on input "2.20" at bounding box center [926, 307] width 114 height 24
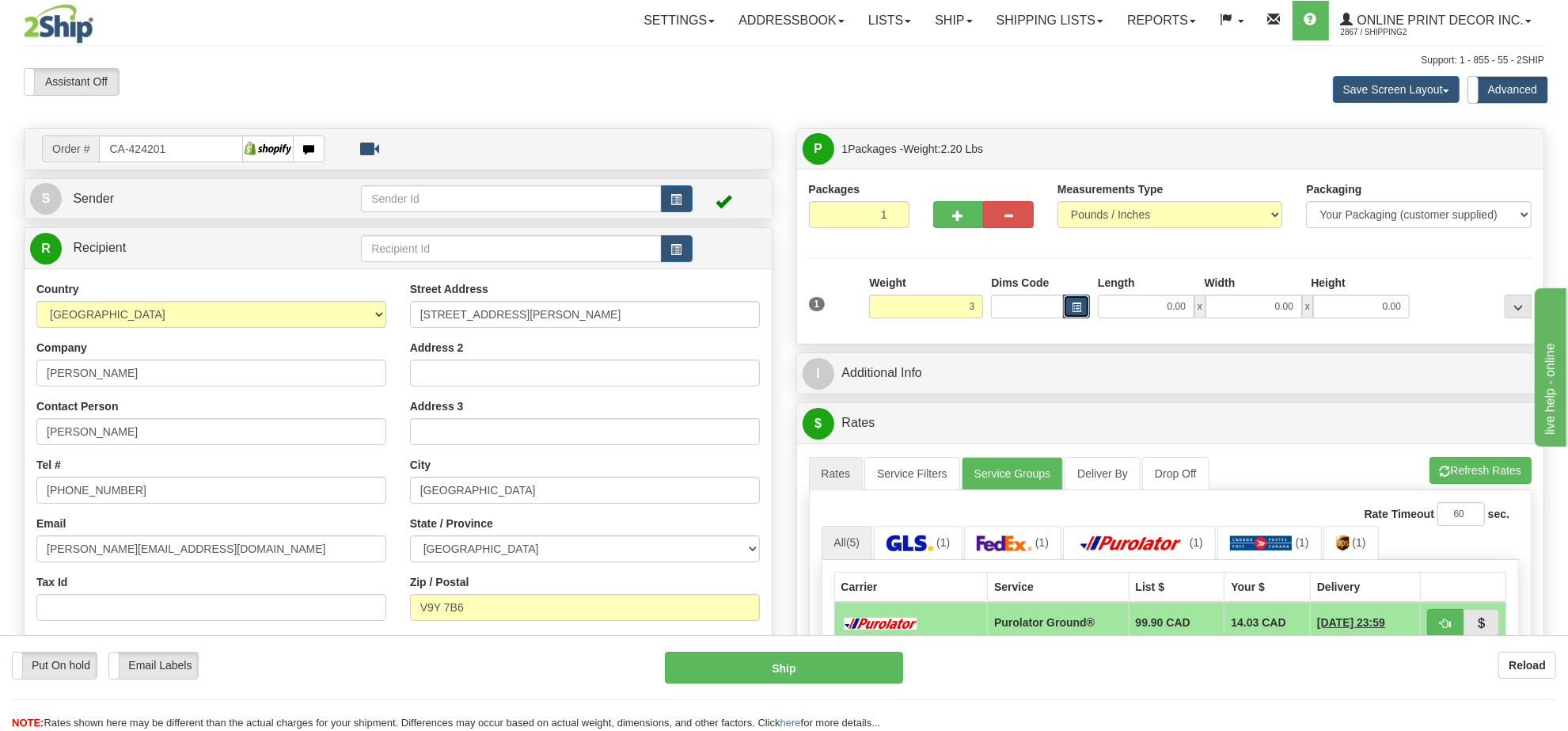
type input "3.00"
click at [1074, 303] on span "button" at bounding box center [1076, 308] width 9 height 9
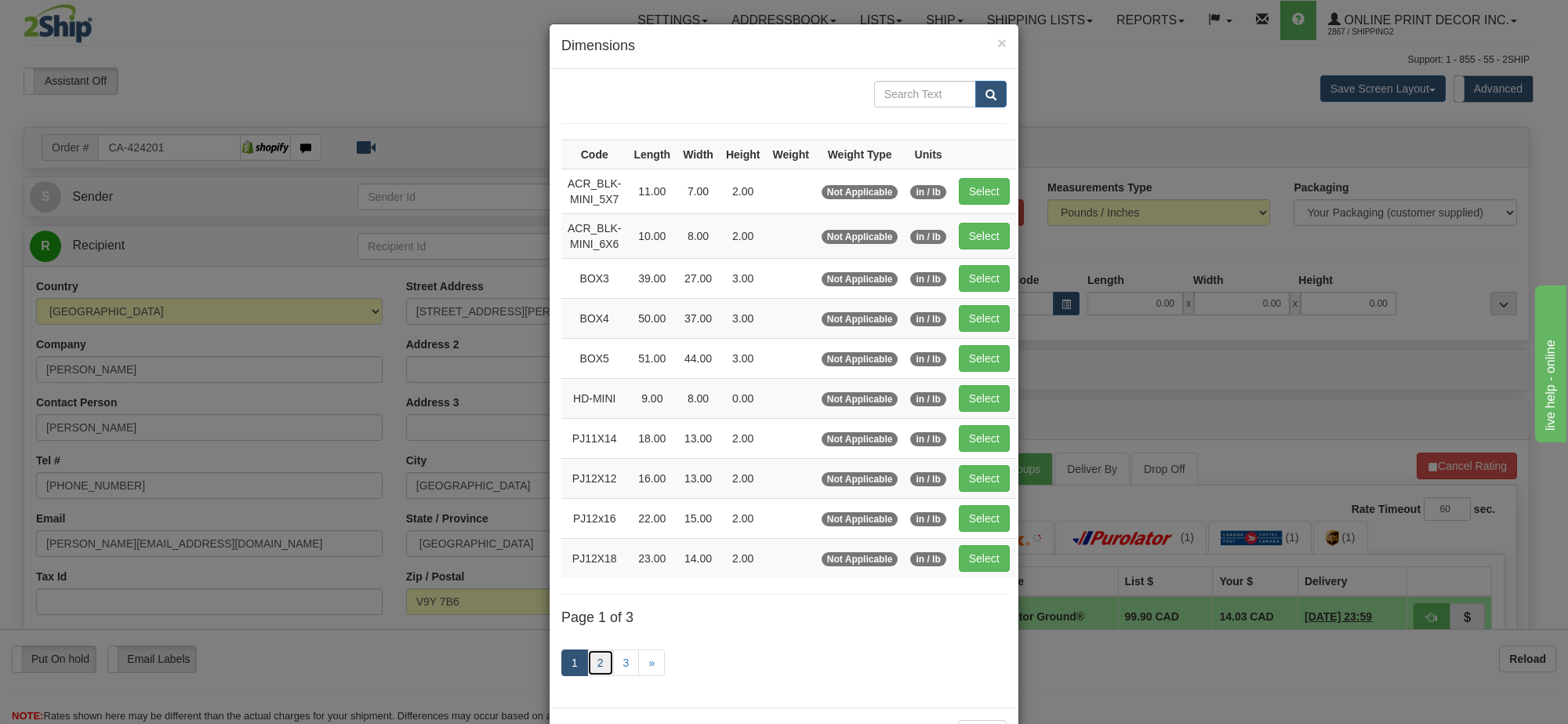
click at [590, 675] on link "2" at bounding box center [600, 662] width 26 height 26
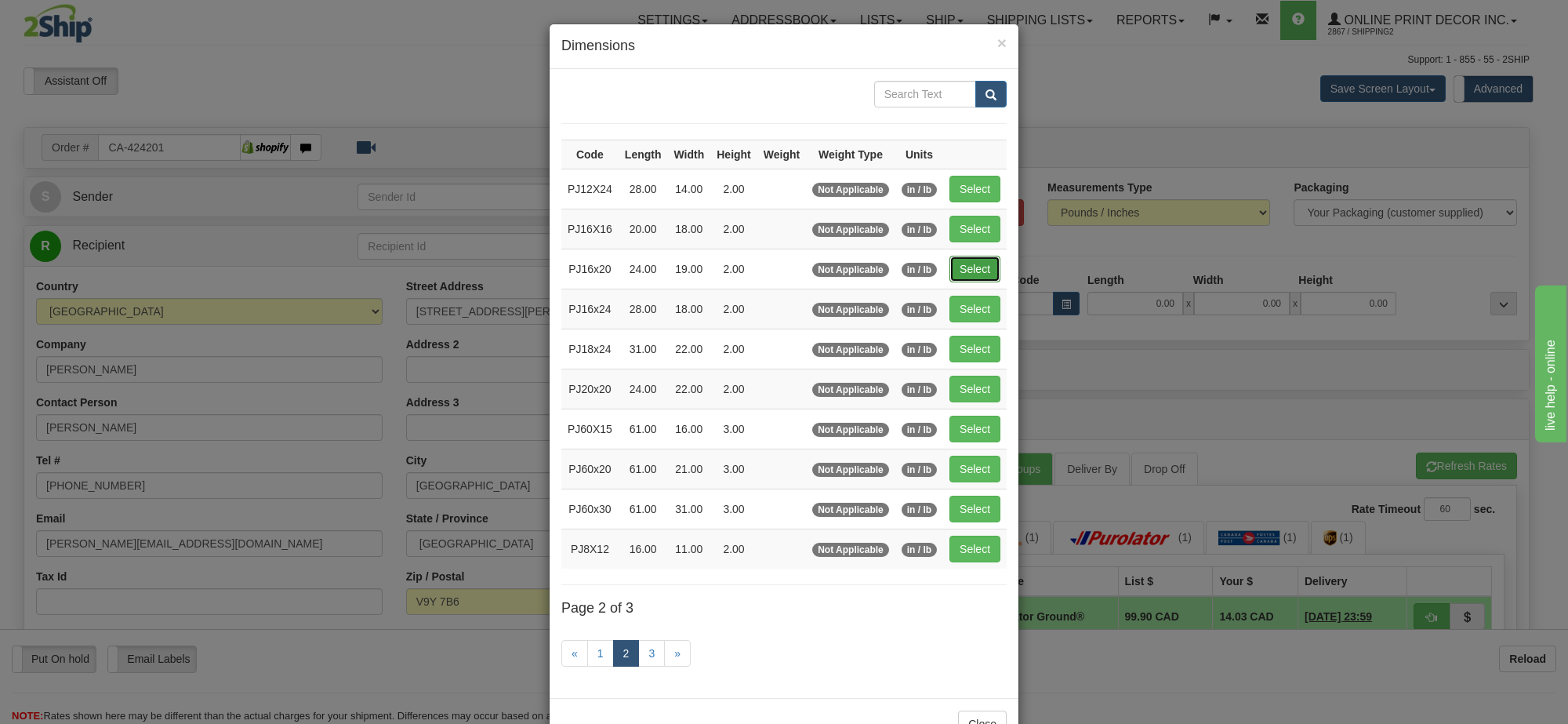
click at [973, 271] on button "Select" at bounding box center [975, 268] width 51 height 26
type input "PJ16x20"
type input "24.00"
type input "19.00"
type input "2.00"
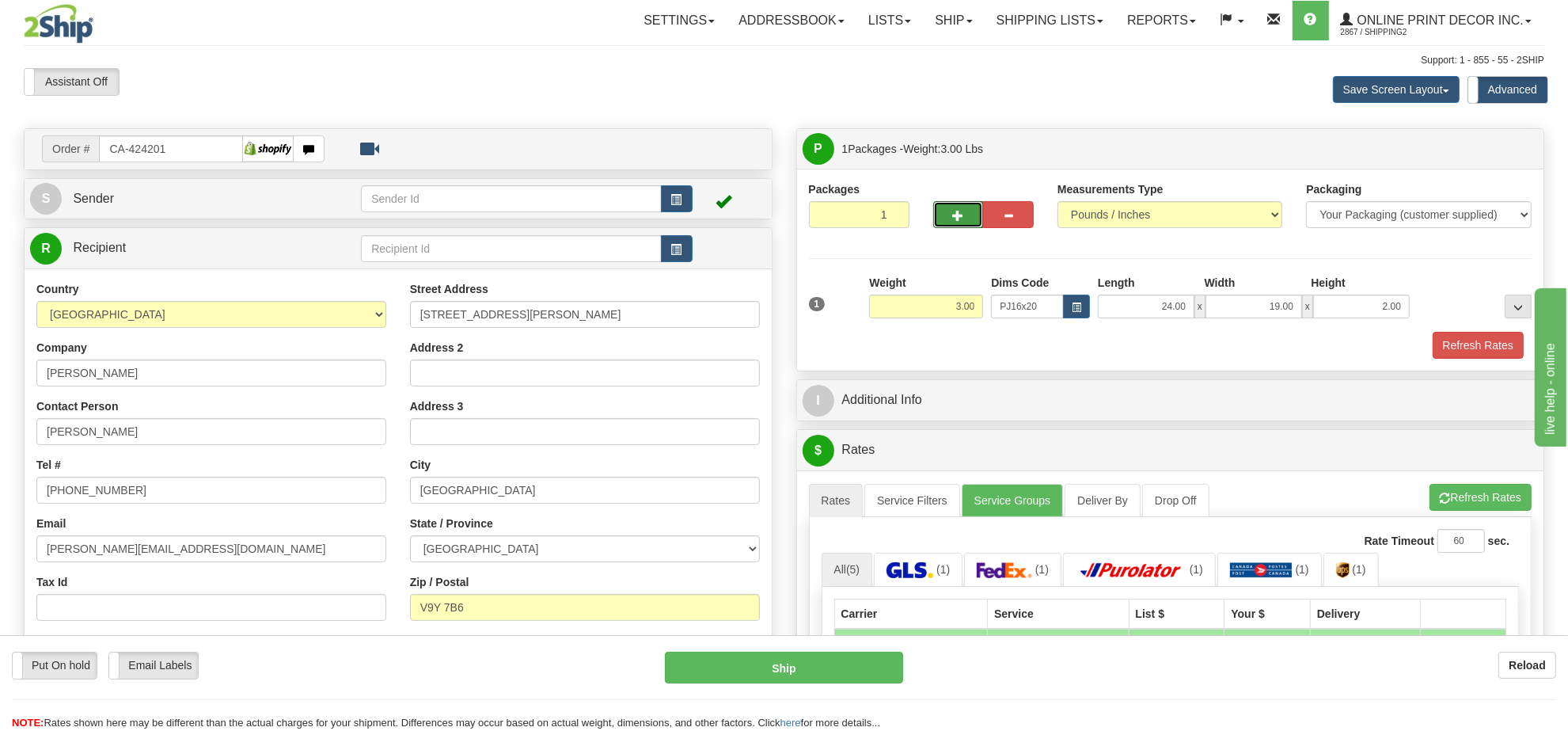
click at [944, 220] on button "button" at bounding box center [959, 214] width 51 height 27
radio input "true"
type input "2"
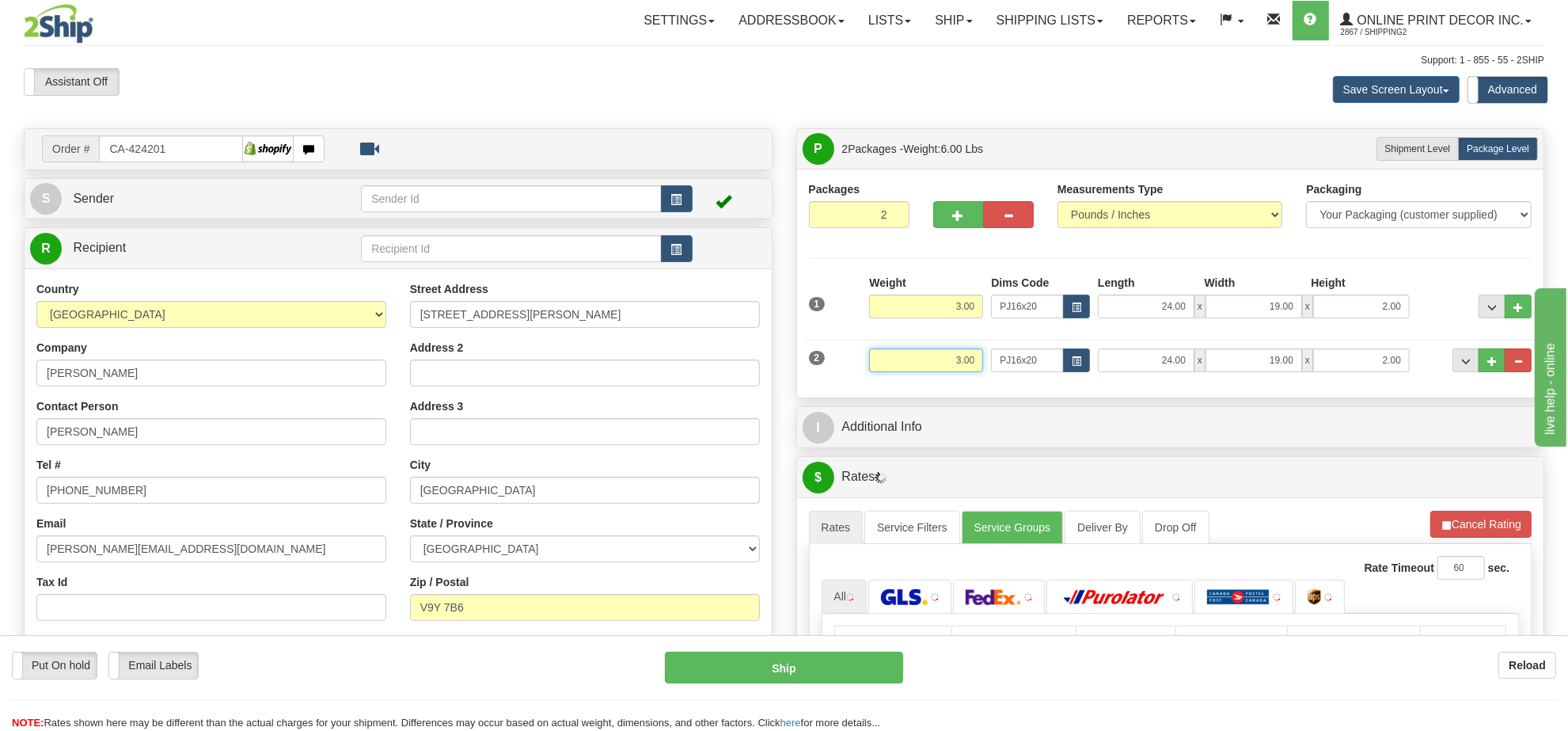
click at [946, 359] on input "3.00" at bounding box center [926, 360] width 114 height 24
type input "5.00"
click at [1078, 351] on button "button" at bounding box center [1076, 360] width 27 height 24
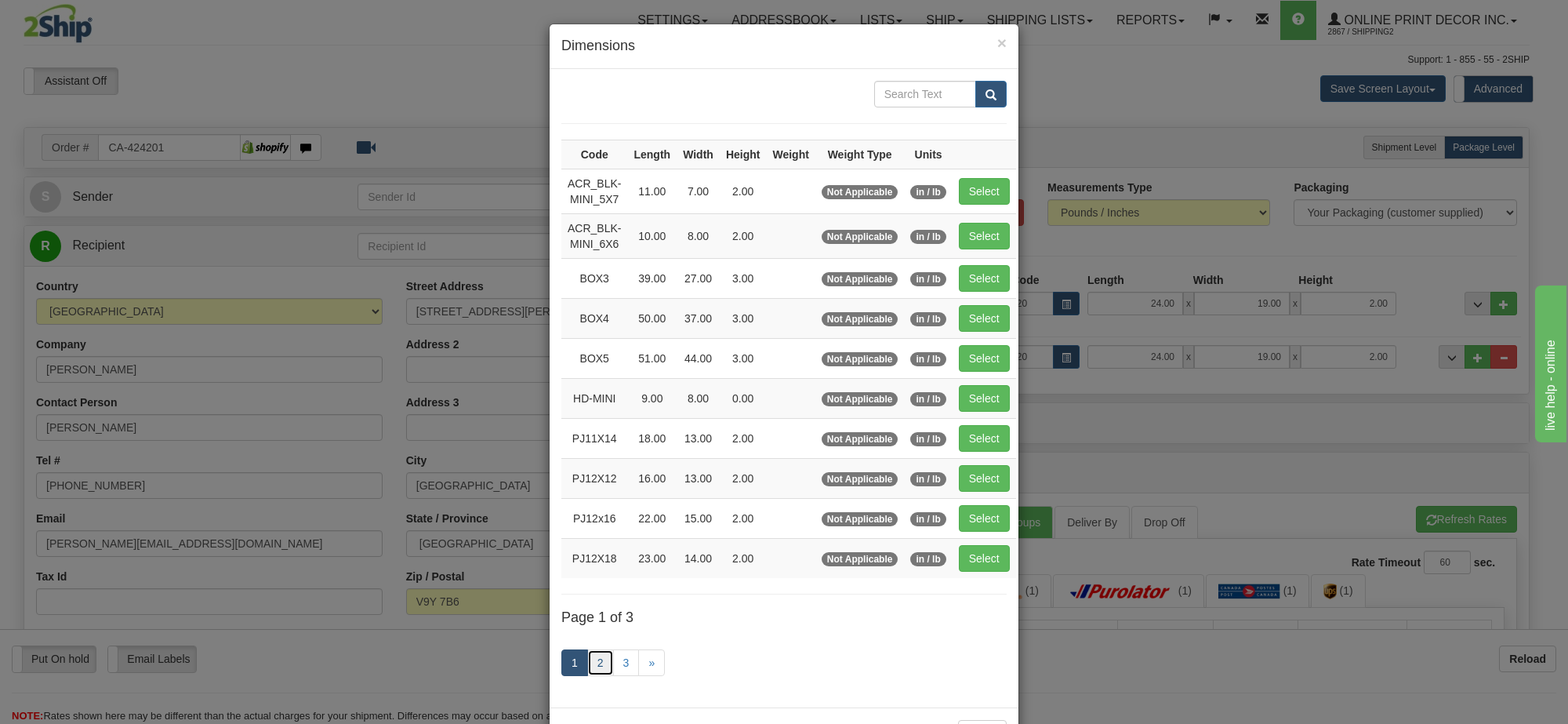
click at [587, 672] on link "2" at bounding box center [600, 662] width 26 height 26
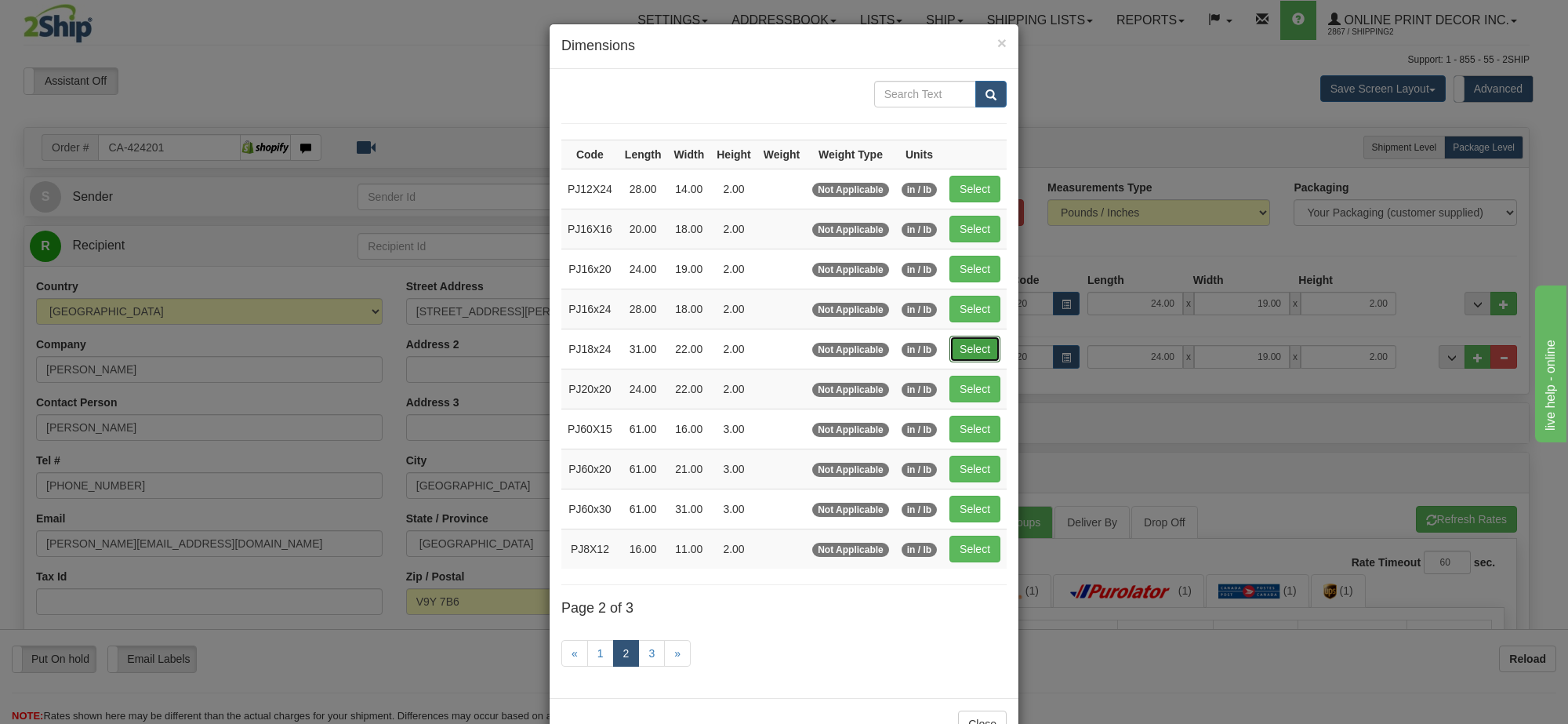
click at [961, 346] on button "Select" at bounding box center [975, 348] width 51 height 26
type input "PJ18x24"
type input "31.00"
type input "22.00"
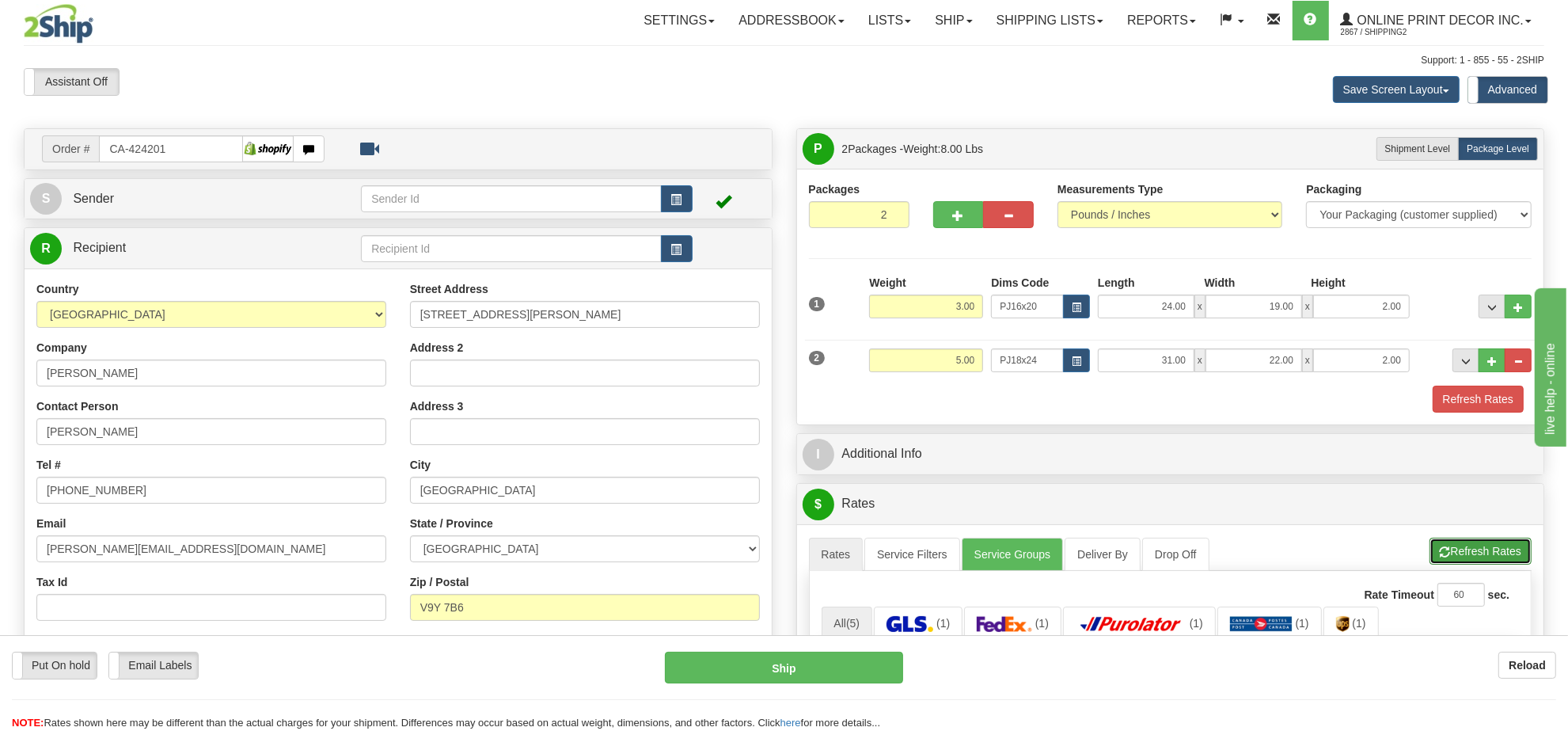
click at [1438, 547] on button "Refresh Rates" at bounding box center [1480, 551] width 102 height 27
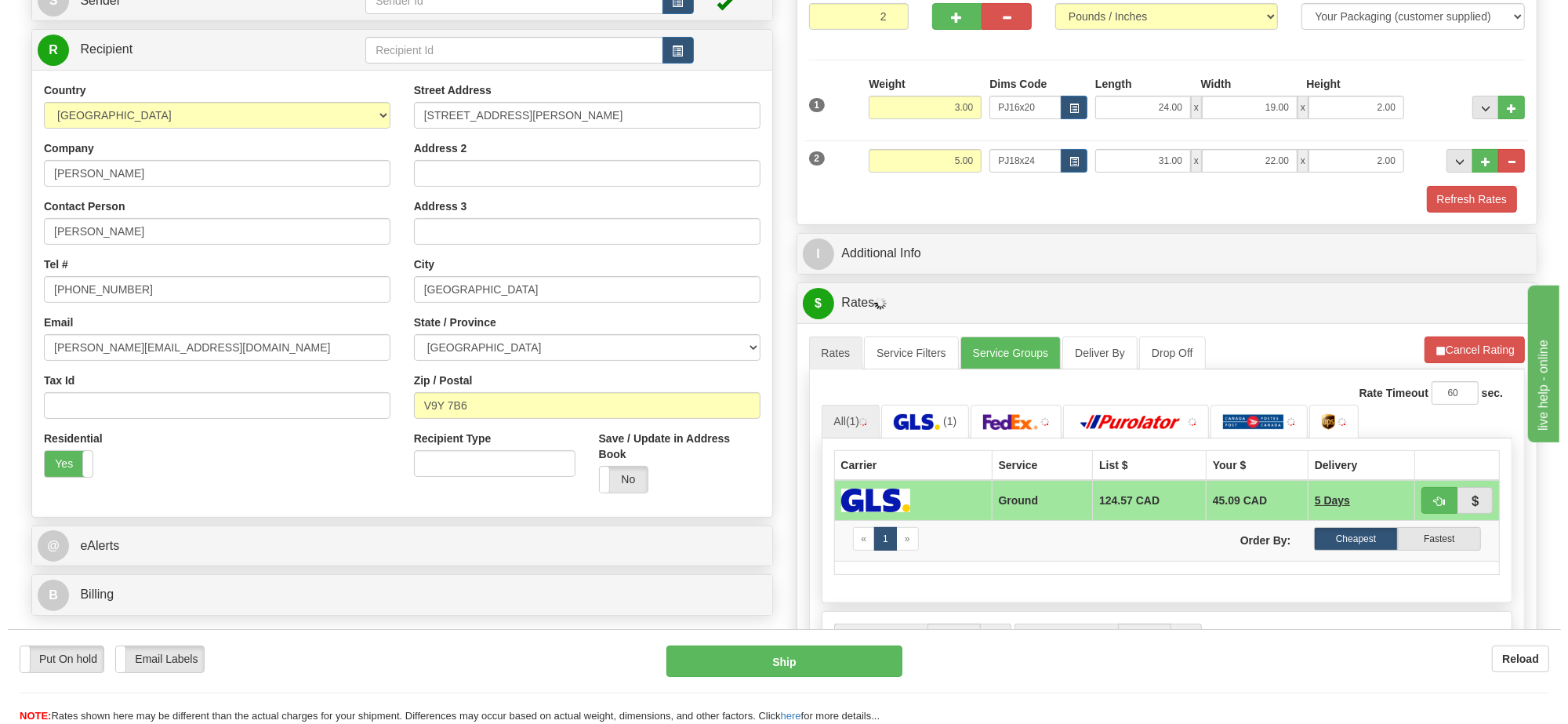
scroll to position [294, 0]
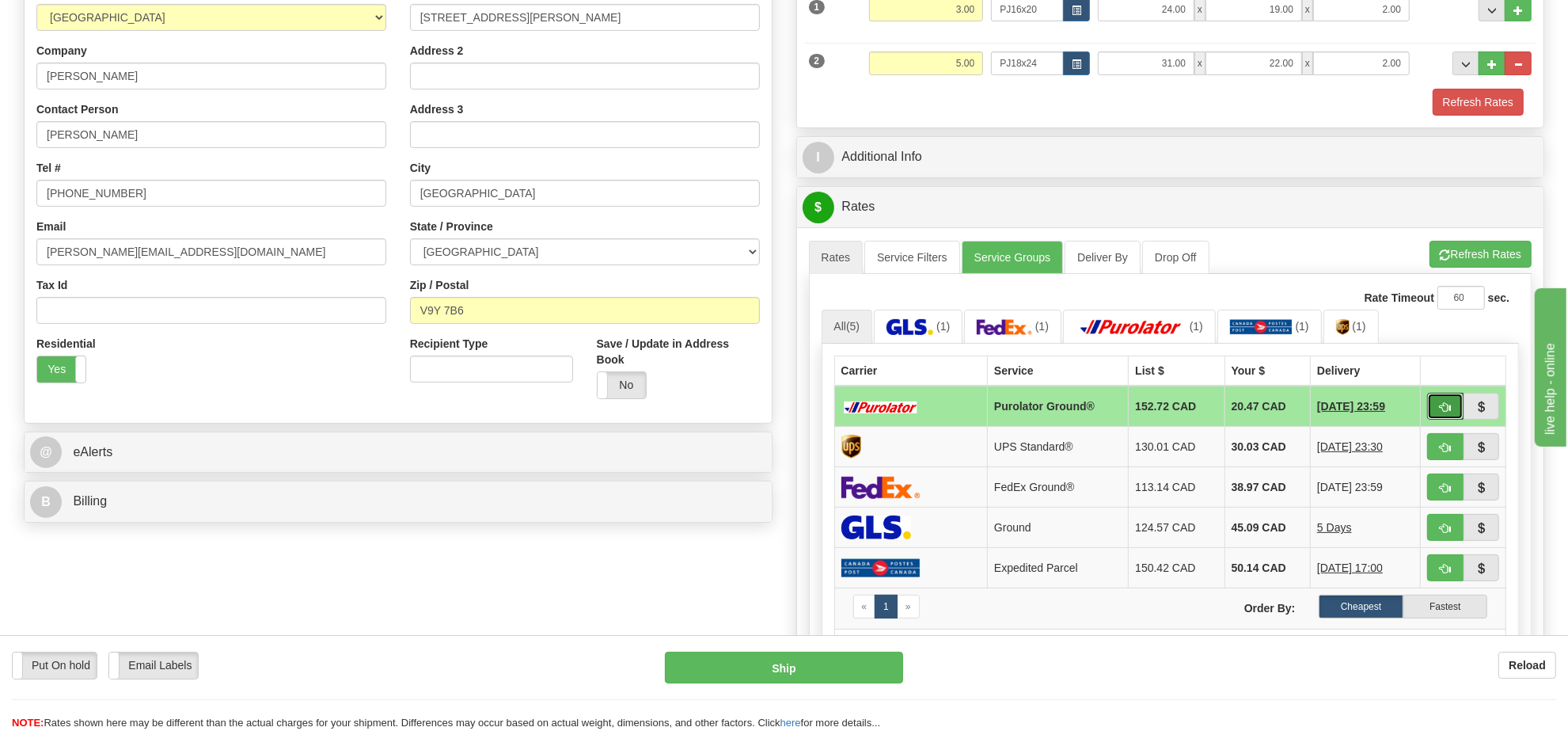
click at [1438, 406] on button "button" at bounding box center [1446, 405] width 36 height 27
type input "260"
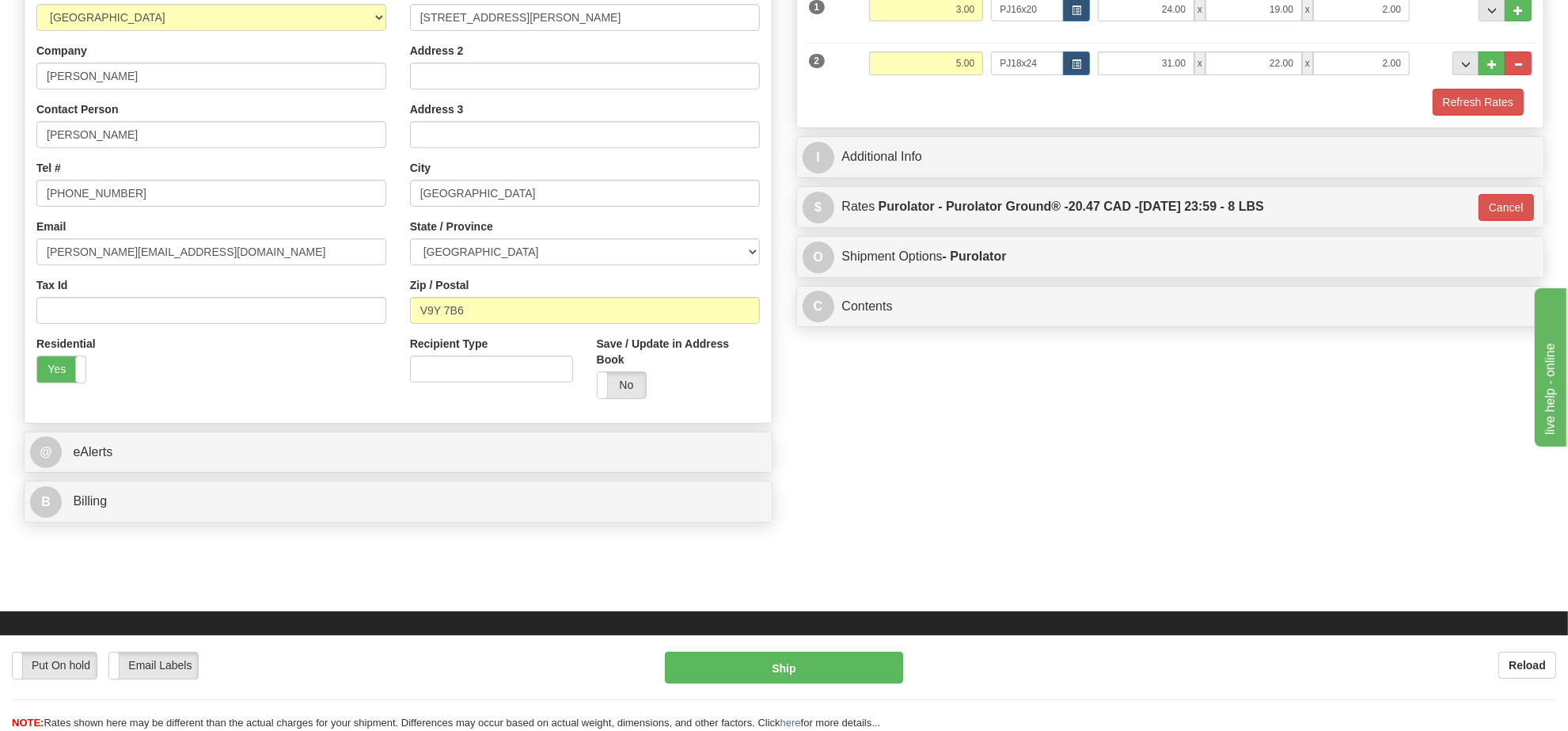
click at [812, 683] on div "Put On hold Put On hold Email Labels Email Labels Edit Reload Ship" at bounding box center [784, 691] width 1568 height 79
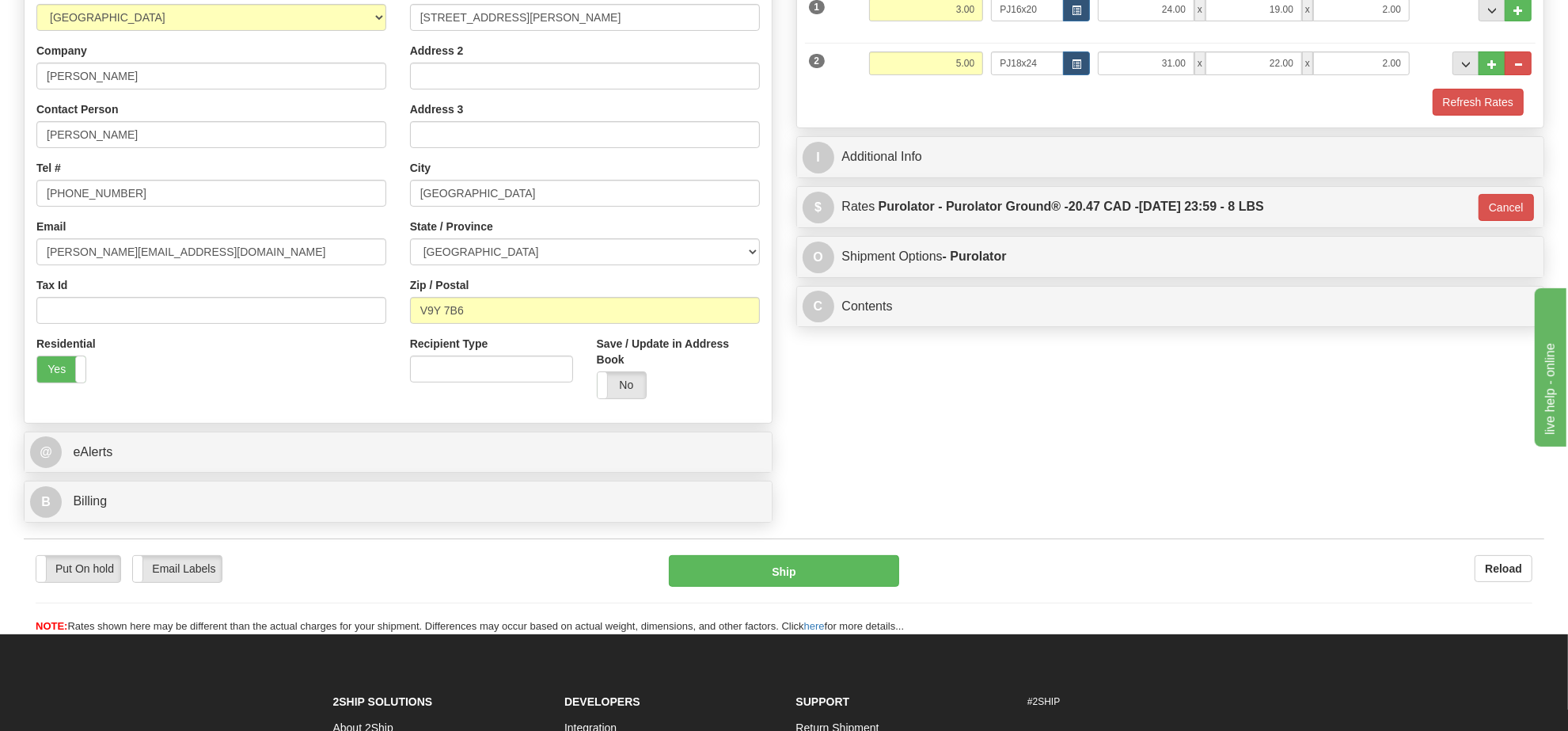
click at [837, 586] on button "Ship" at bounding box center [784, 571] width 229 height 32
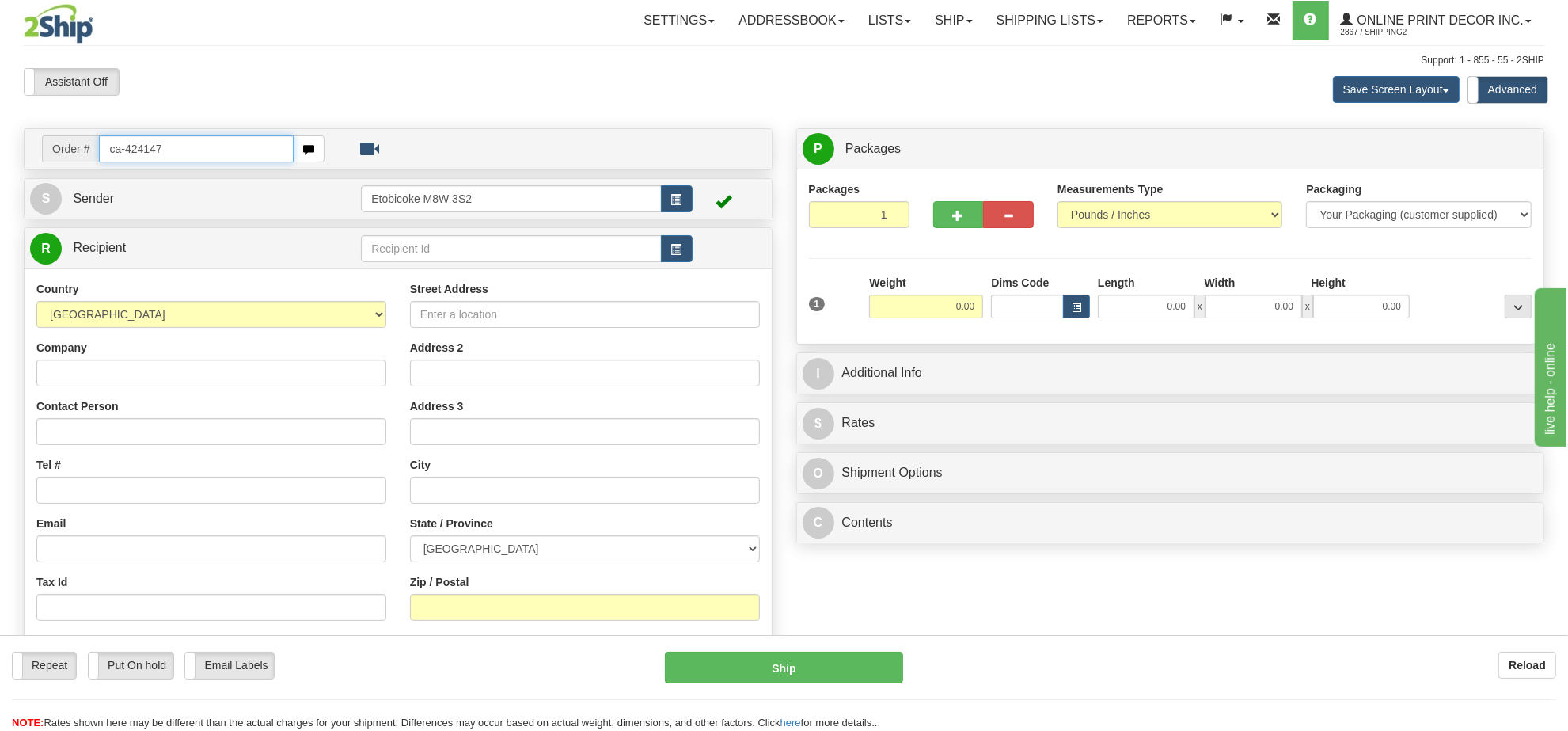
type input "ca-424147"
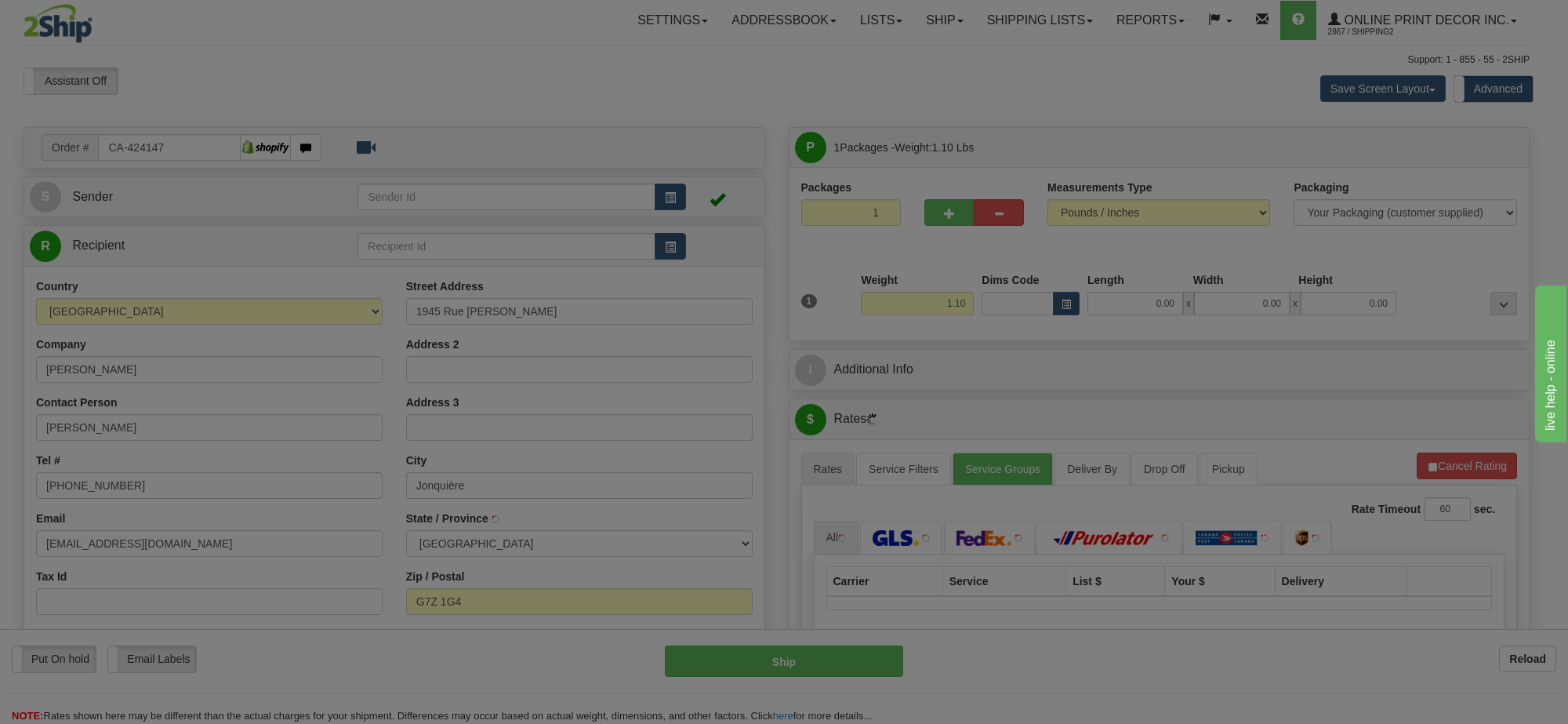
type input "JONQUIERE"
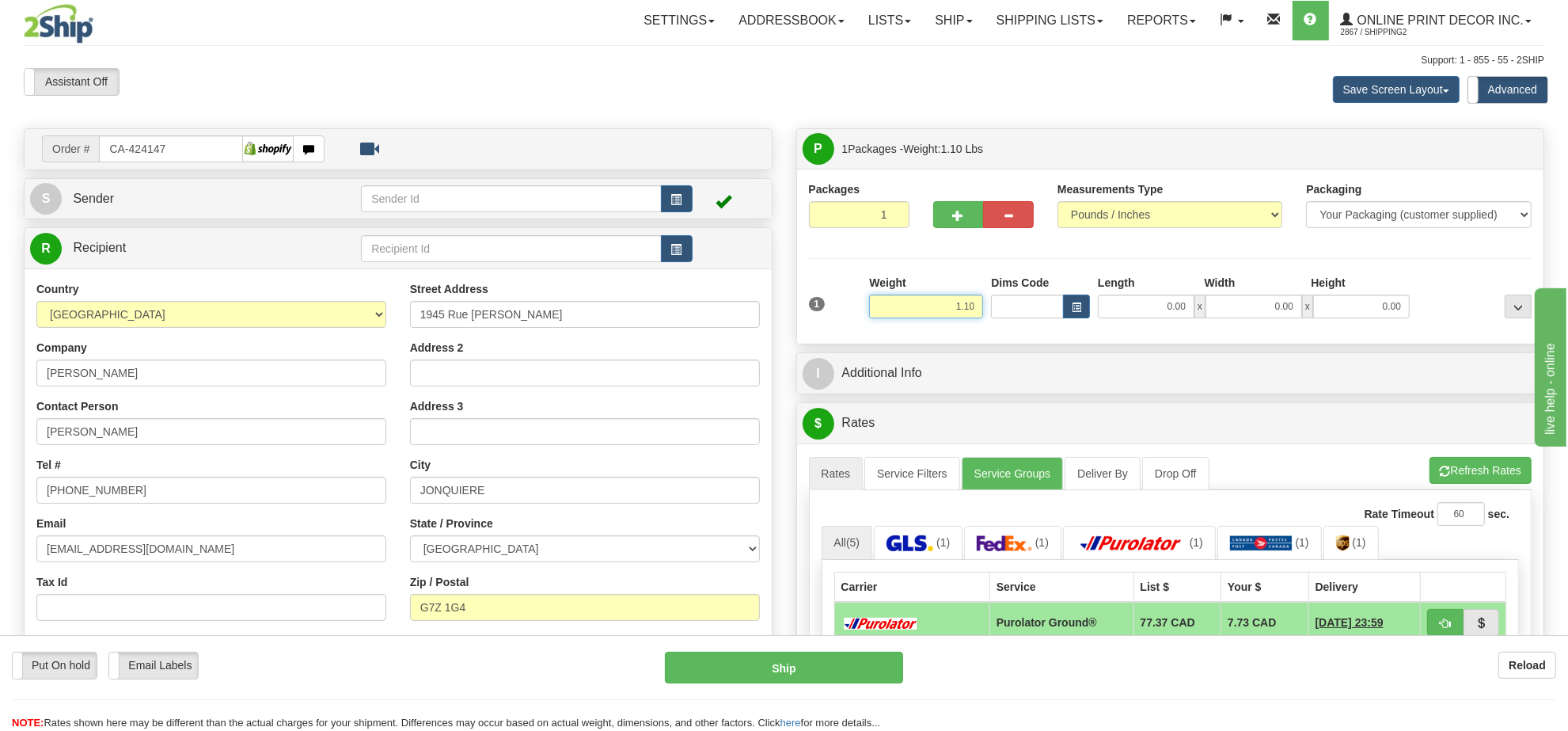
click at [971, 317] on input "1.10" at bounding box center [926, 307] width 114 height 24
type input "4.00"
click at [1078, 309] on span "button" at bounding box center [1076, 308] width 9 height 9
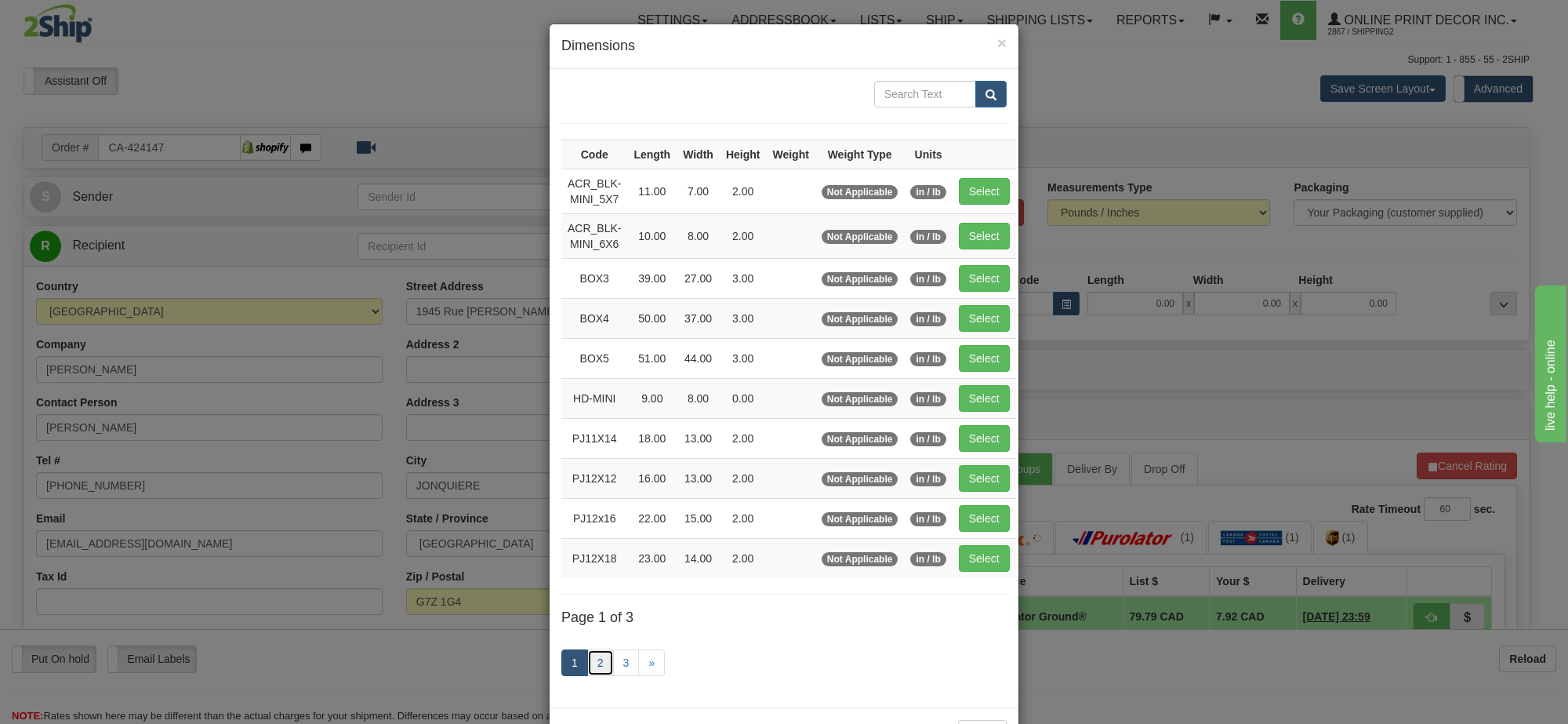
click at [592, 671] on link "2" at bounding box center [600, 662] width 26 height 26
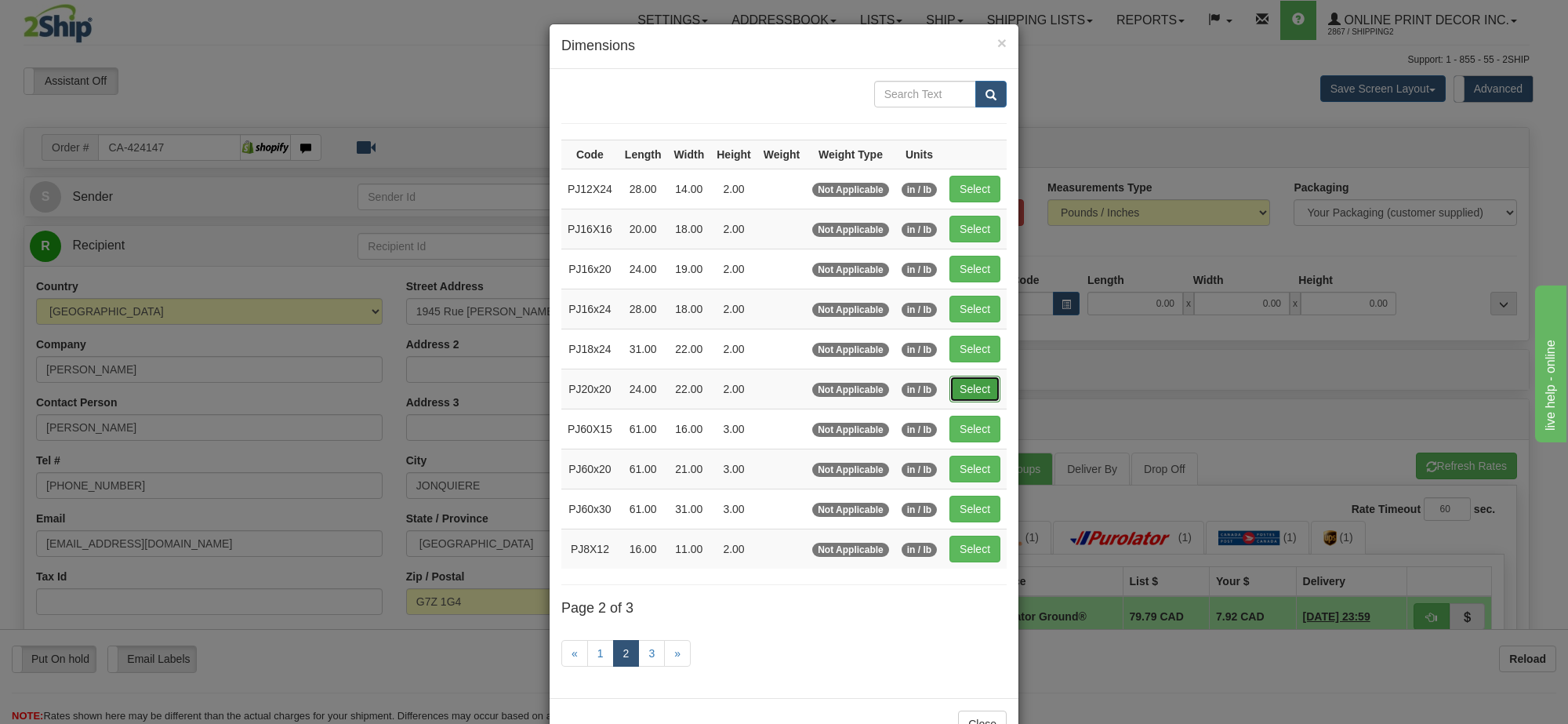
click at [962, 400] on button "Select" at bounding box center [975, 388] width 51 height 26
type input "PJ20x20"
type input "24.00"
type input "22.00"
type input "2.00"
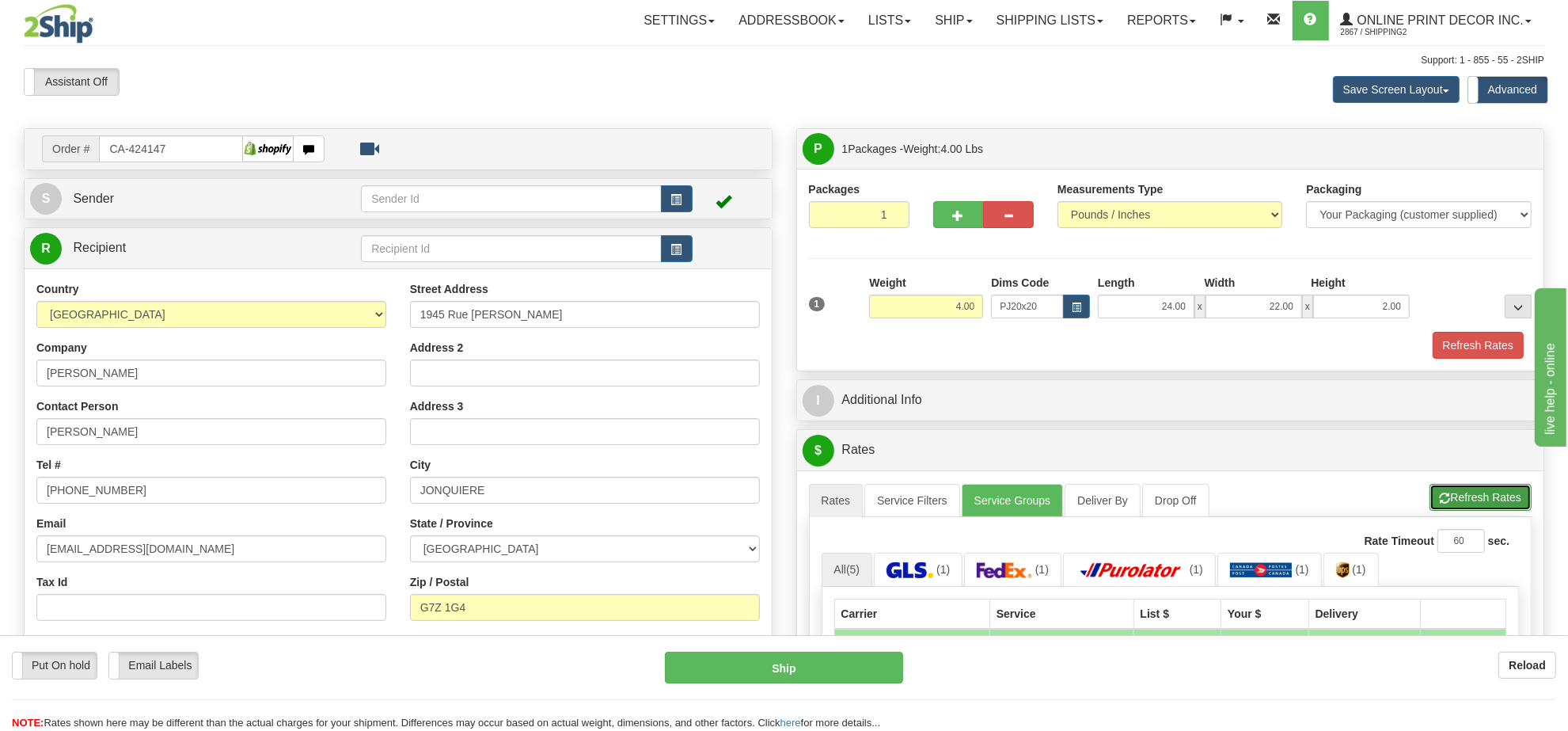
click at [1484, 509] on button "Refresh Rates" at bounding box center [1480, 497] width 102 height 27
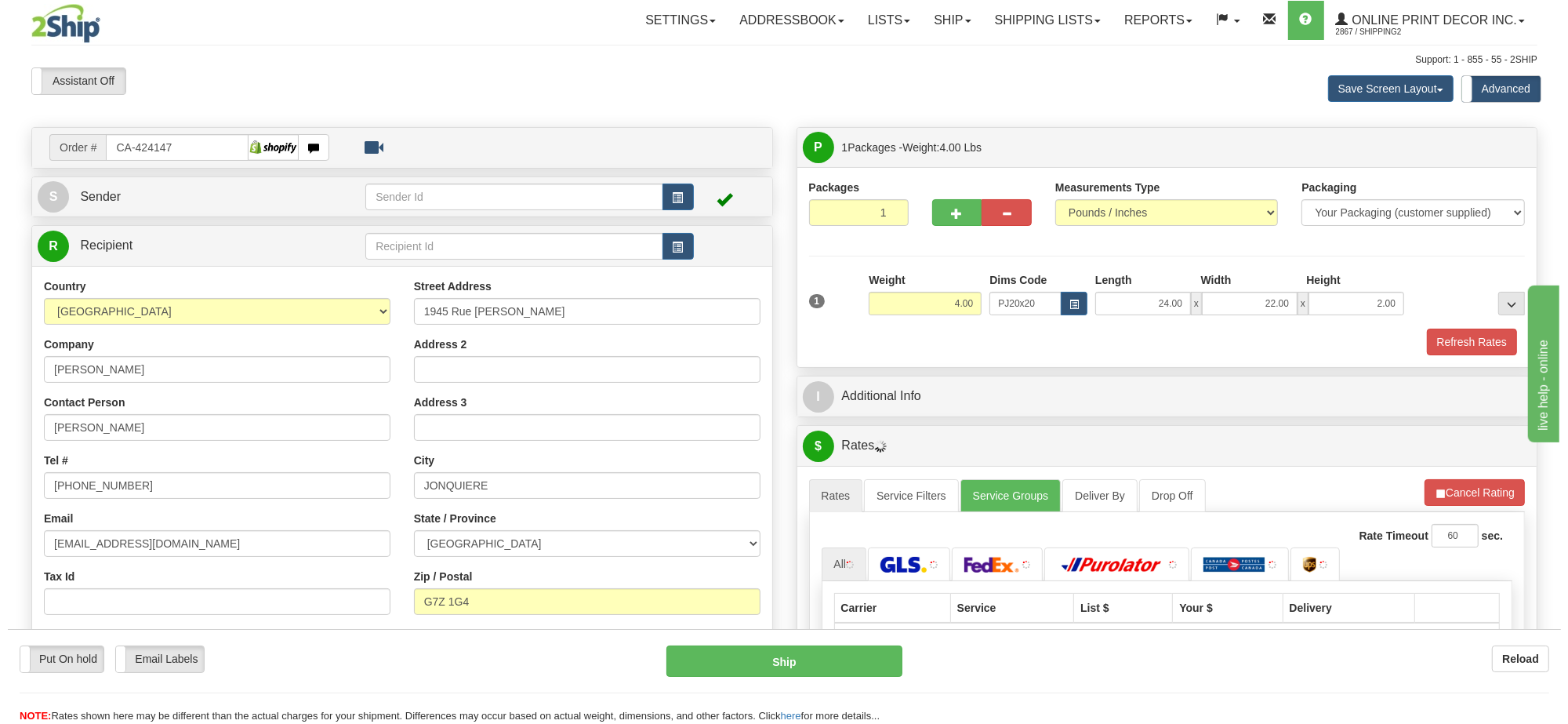
scroll to position [196, 0]
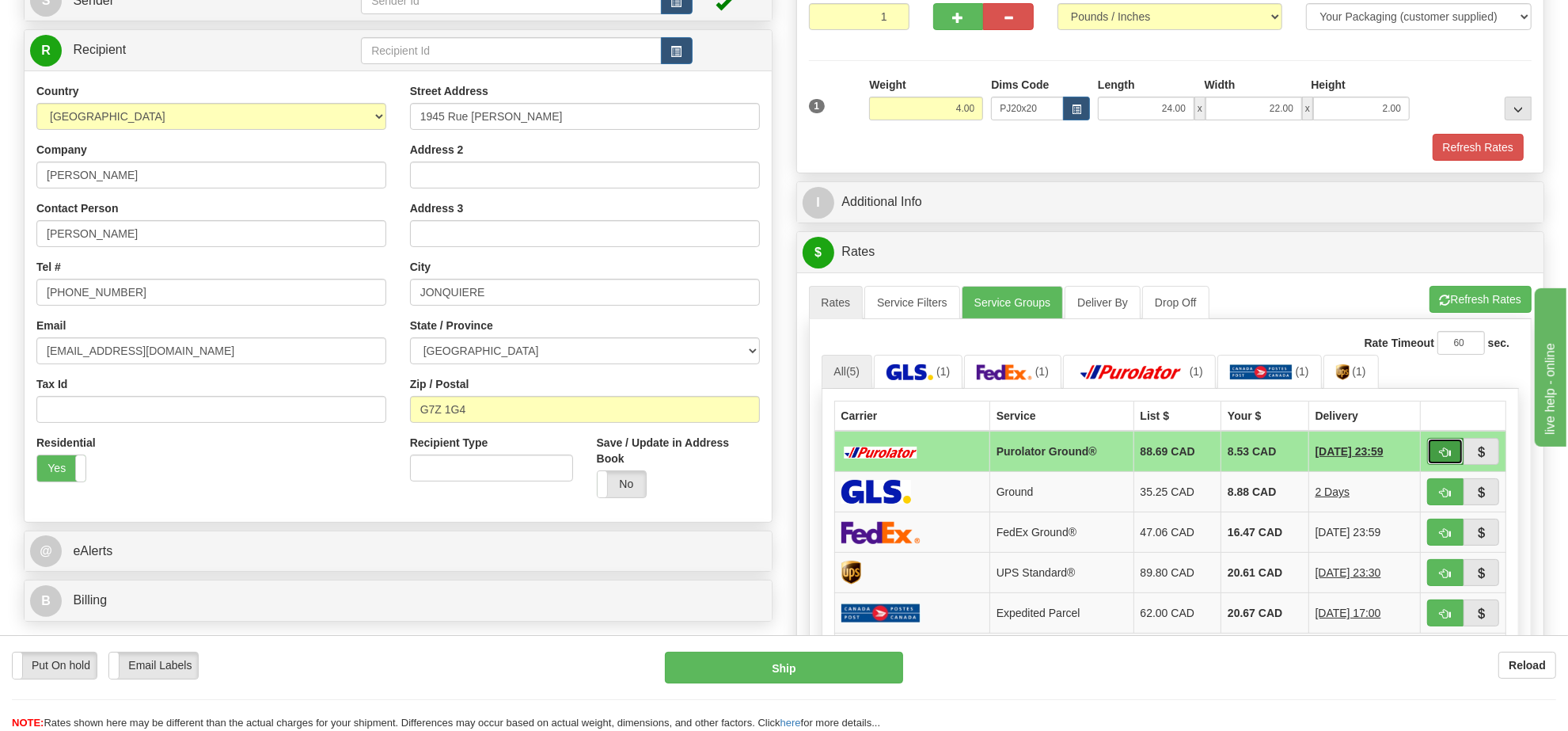
drag, startPoint x: 1446, startPoint y: 470, endPoint x: 1438, endPoint y: 461, distance: 12.0
click at [1438, 461] on button "button" at bounding box center [1446, 451] width 36 height 27
type input "260"
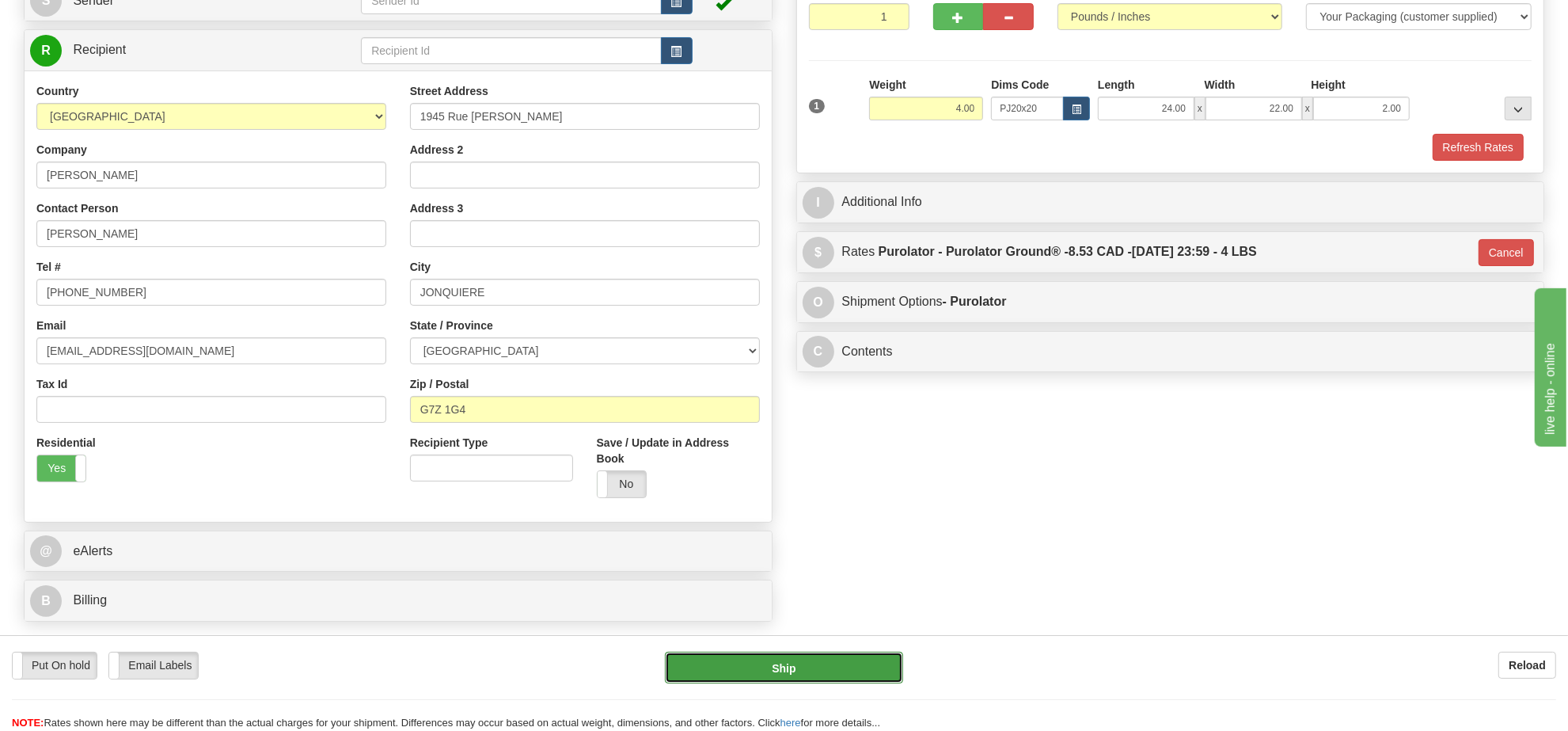
click at [828, 664] on button "Ship" at bounding box center [783, 667] width 237 height 32
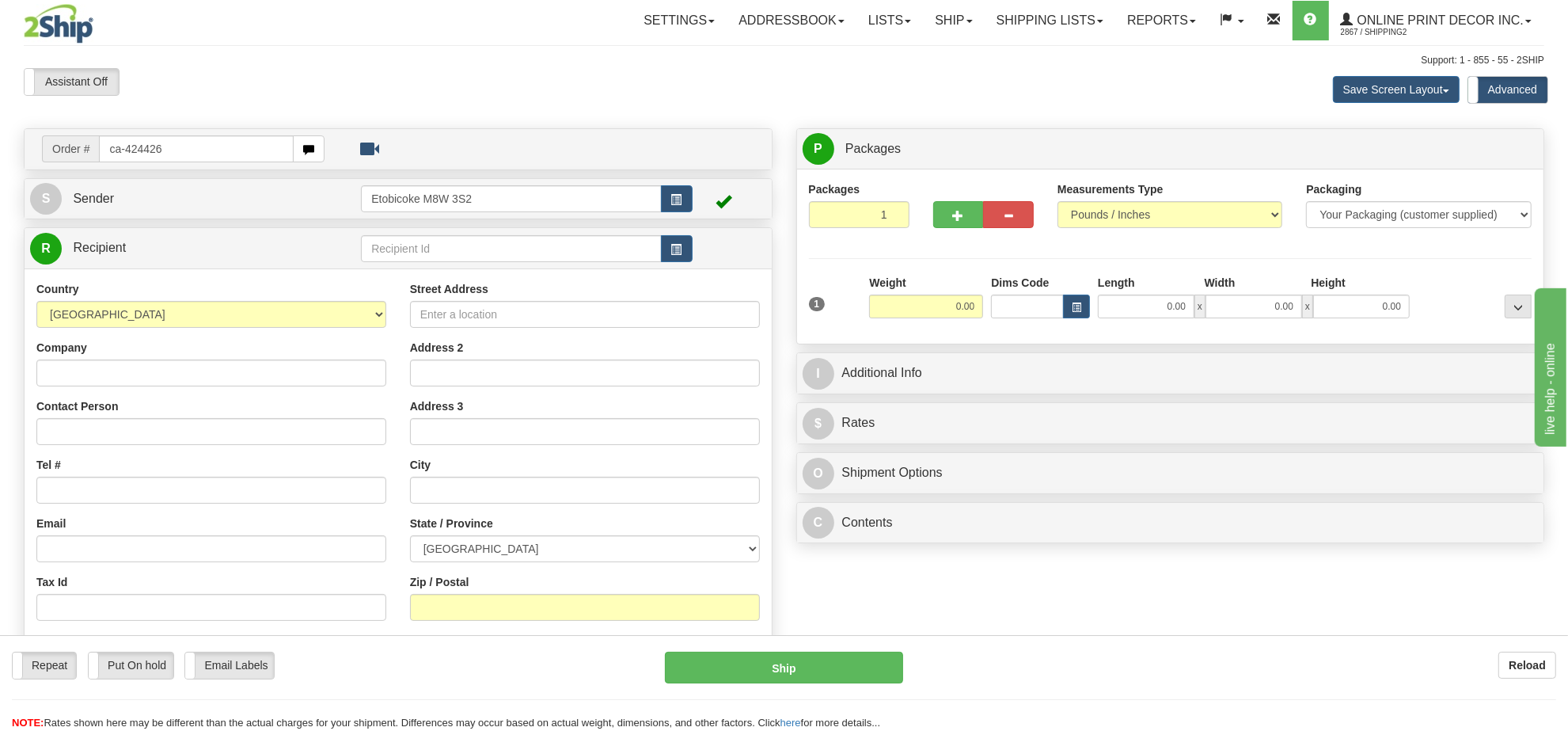
type input "ca-424426"
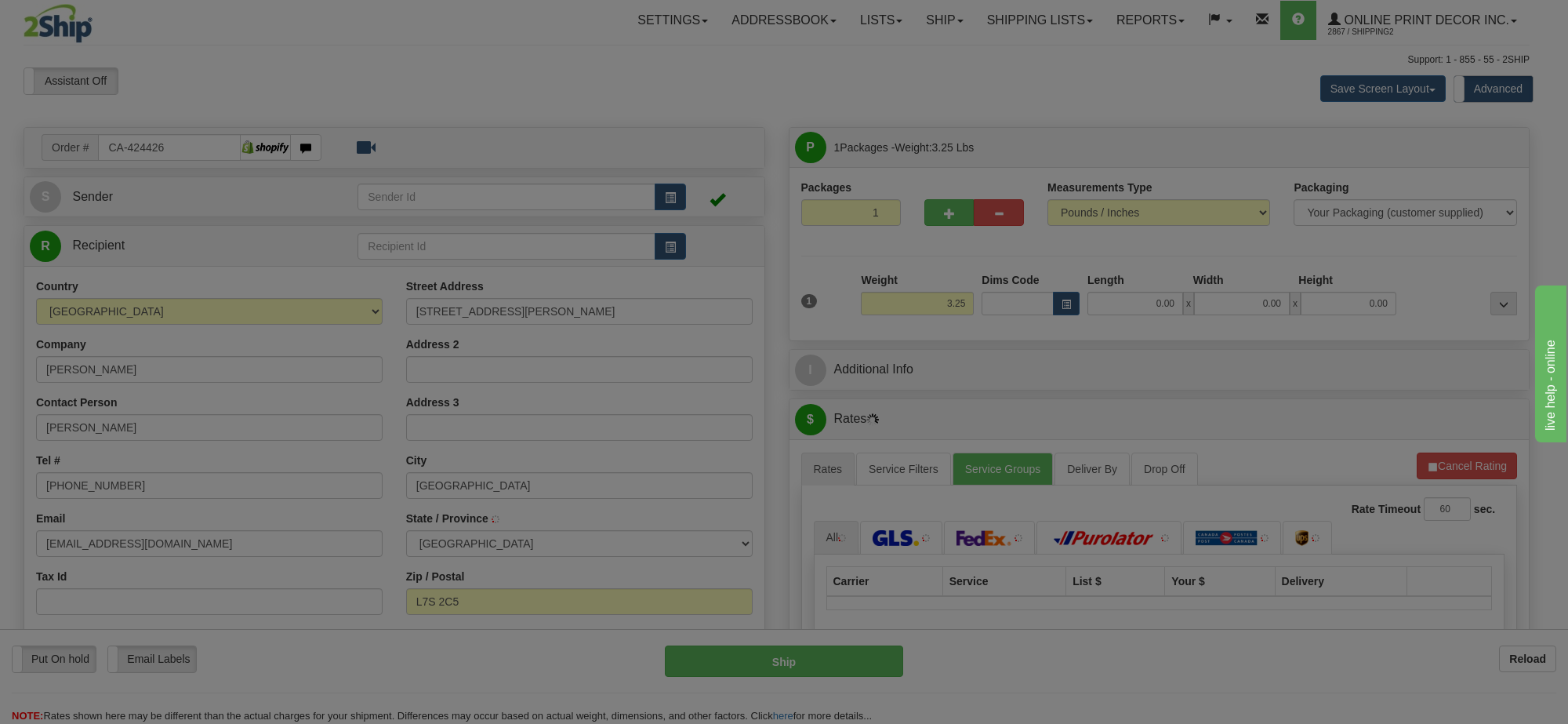
type input "BURLINGTON"
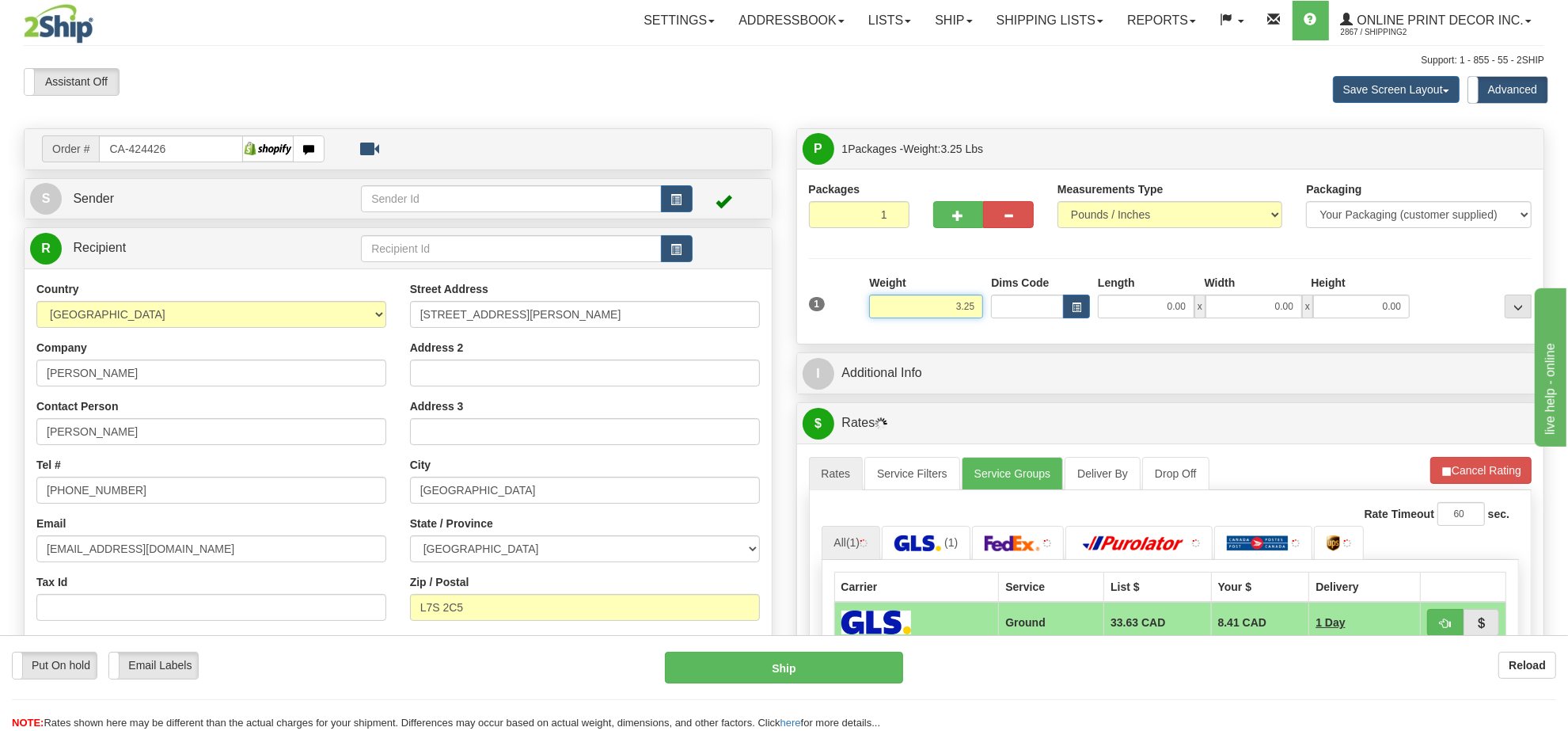
click at [954, 313] on input "3.25" at bounding box center [926, 307] width 114 height 24
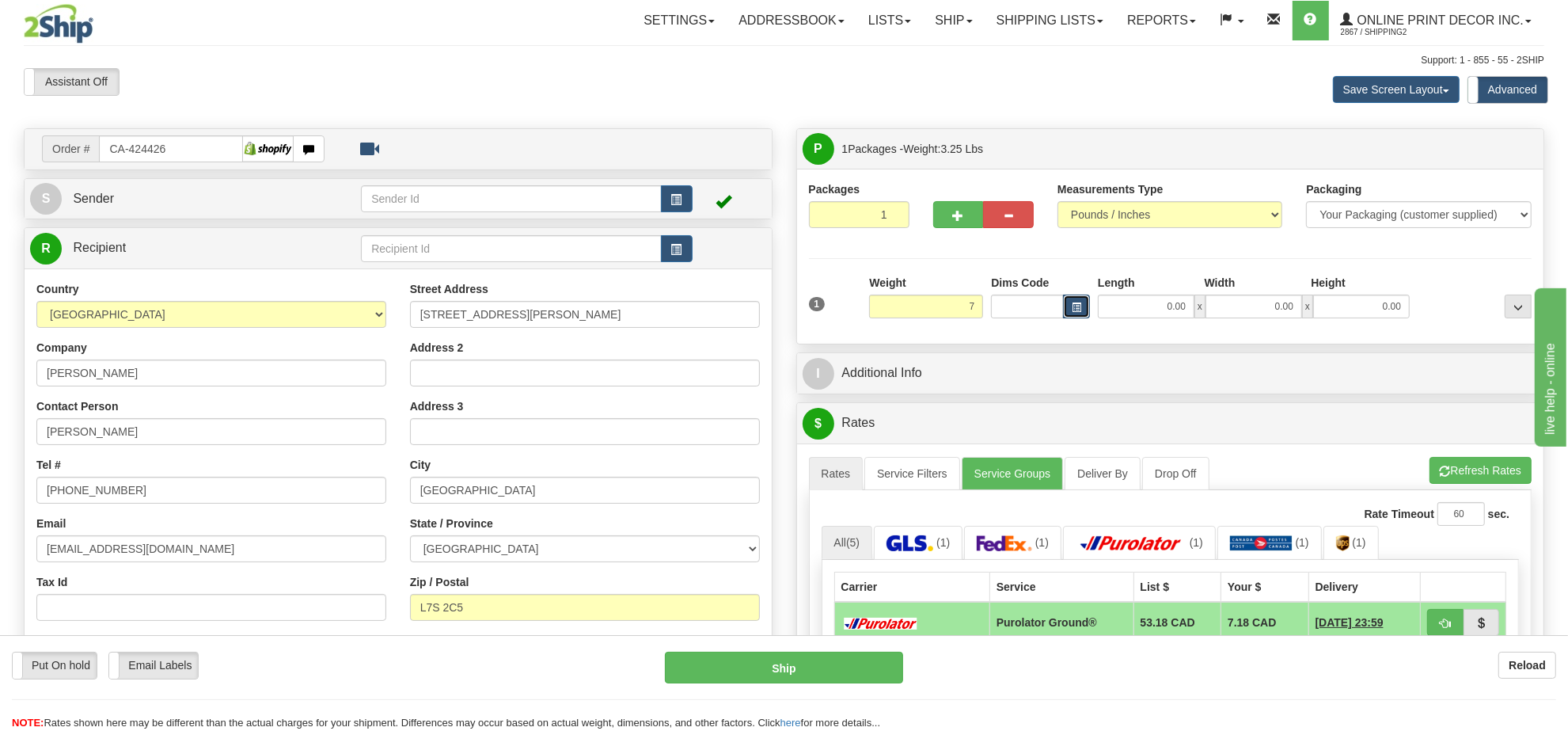
type input "7.00"
click at [1078, 305] on span "button" at bounding box center [1076, 308] width 9 height 9
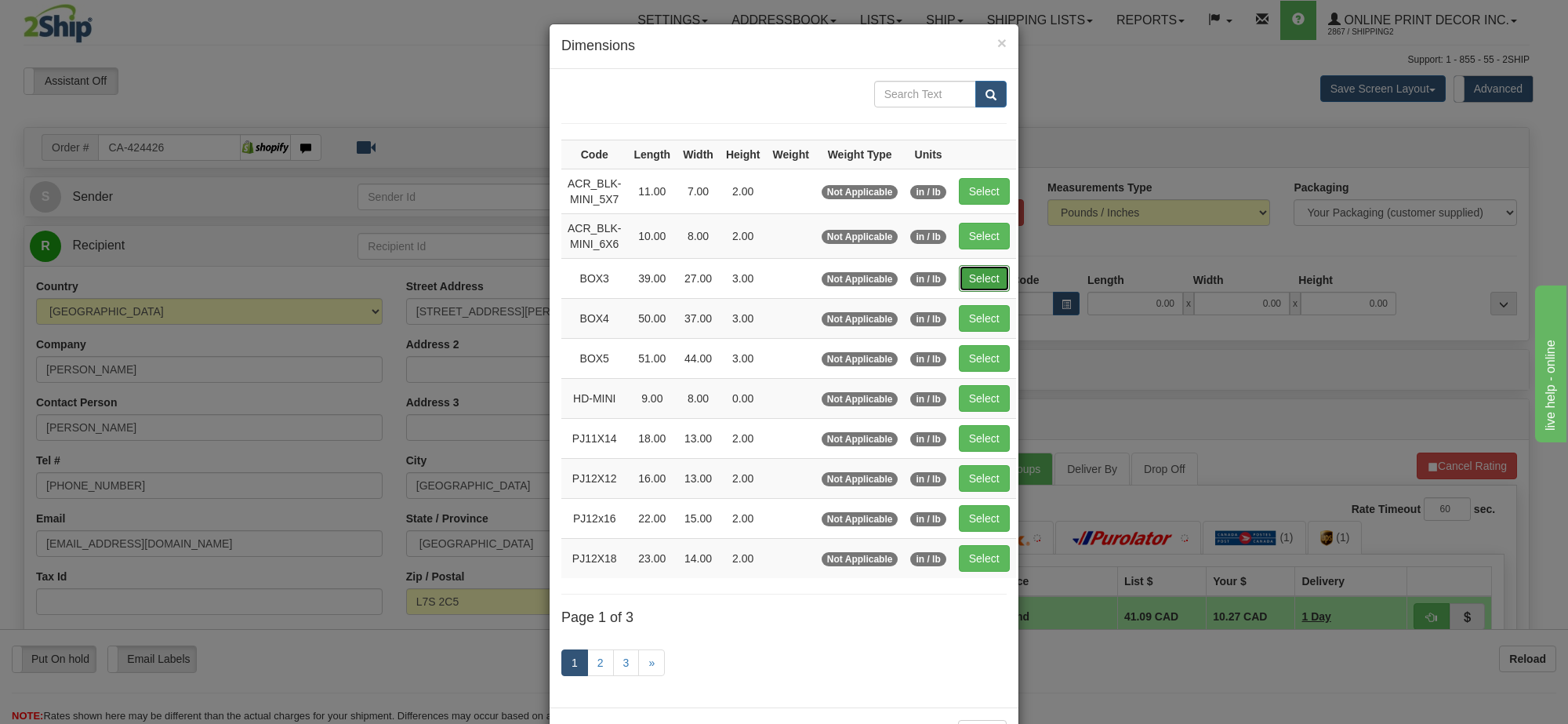
click at [959, 272] on button "Select" at bounding box center [984, 277] width 51 height 26
type input "BOX3"
type input "39.00"
type input "27.00"
type input "3.00"
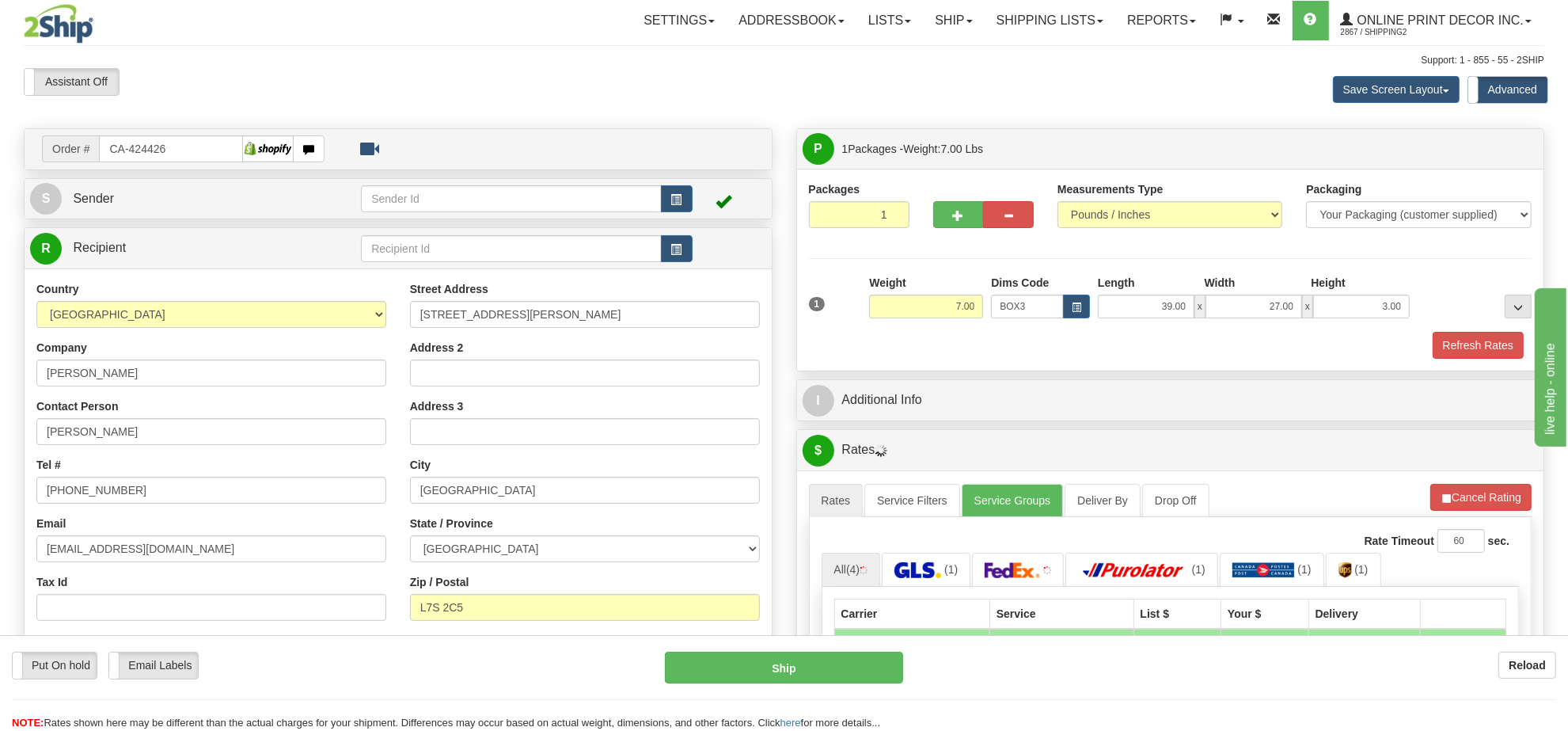
click at [0, 0] on button "Refresh Rates" at bounding box center [0, 0] width 0 height 0
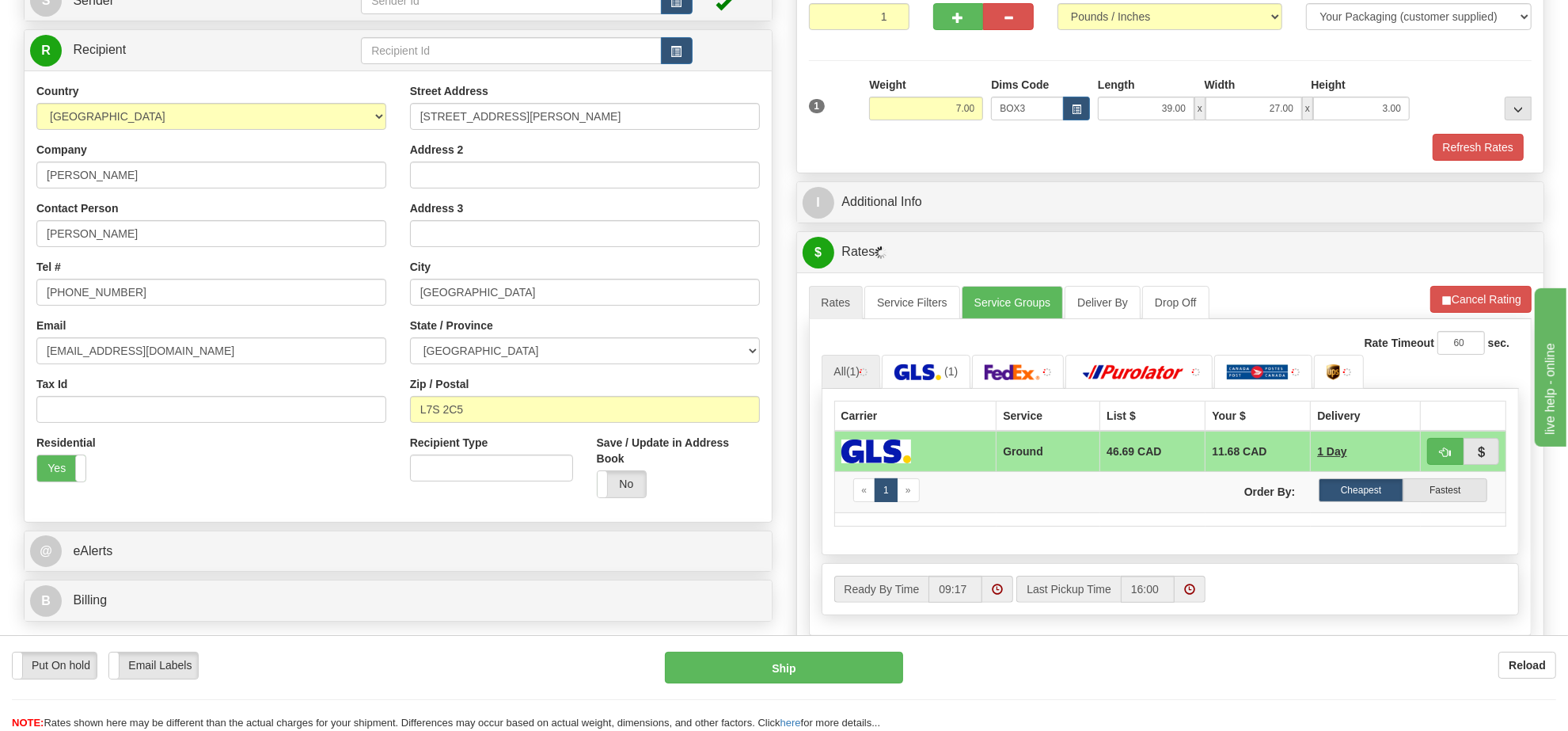
scroll to position [297, 0]
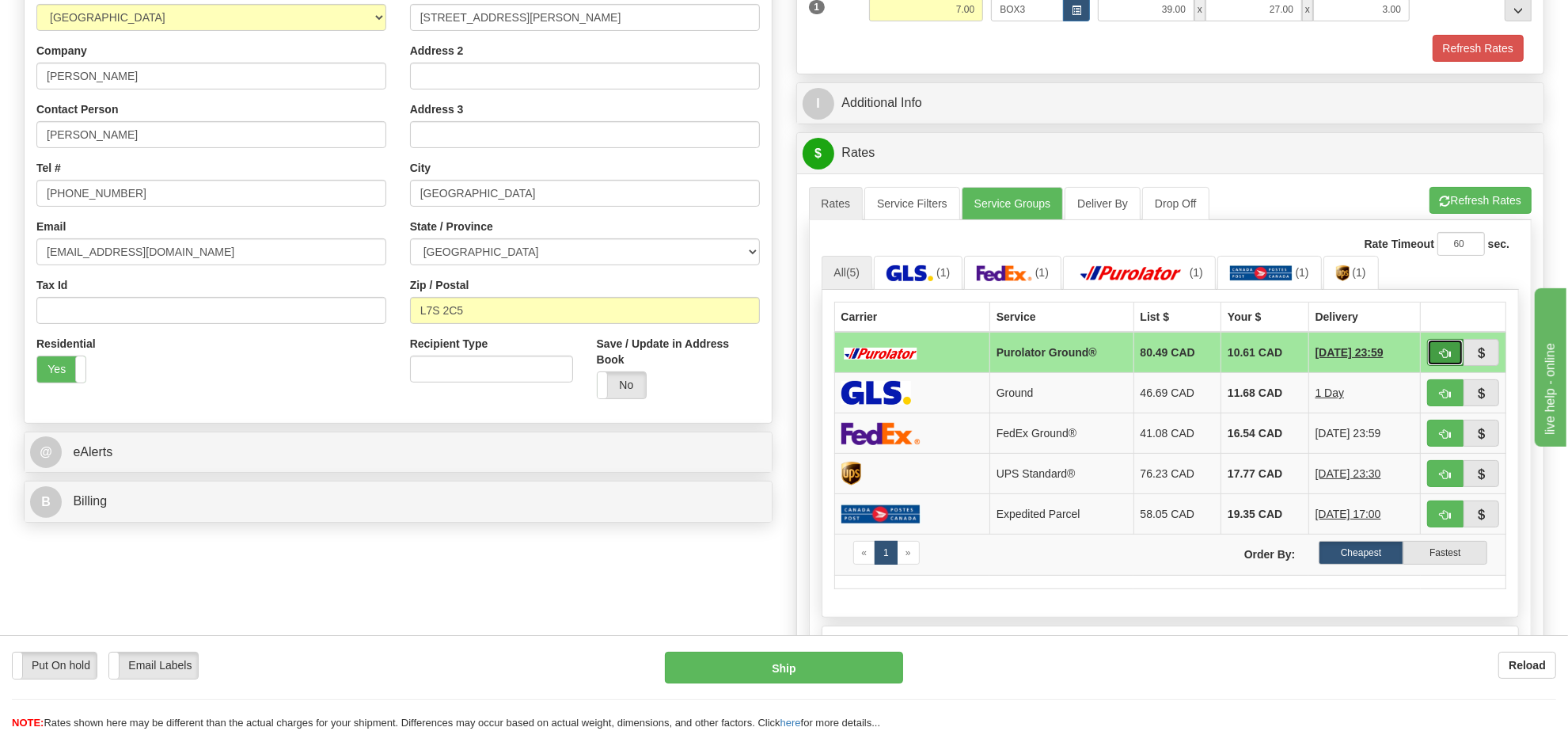
click at [1438, 357] on button "button" at bounding box center [1446, 352] width 36 height 27
type input "260"
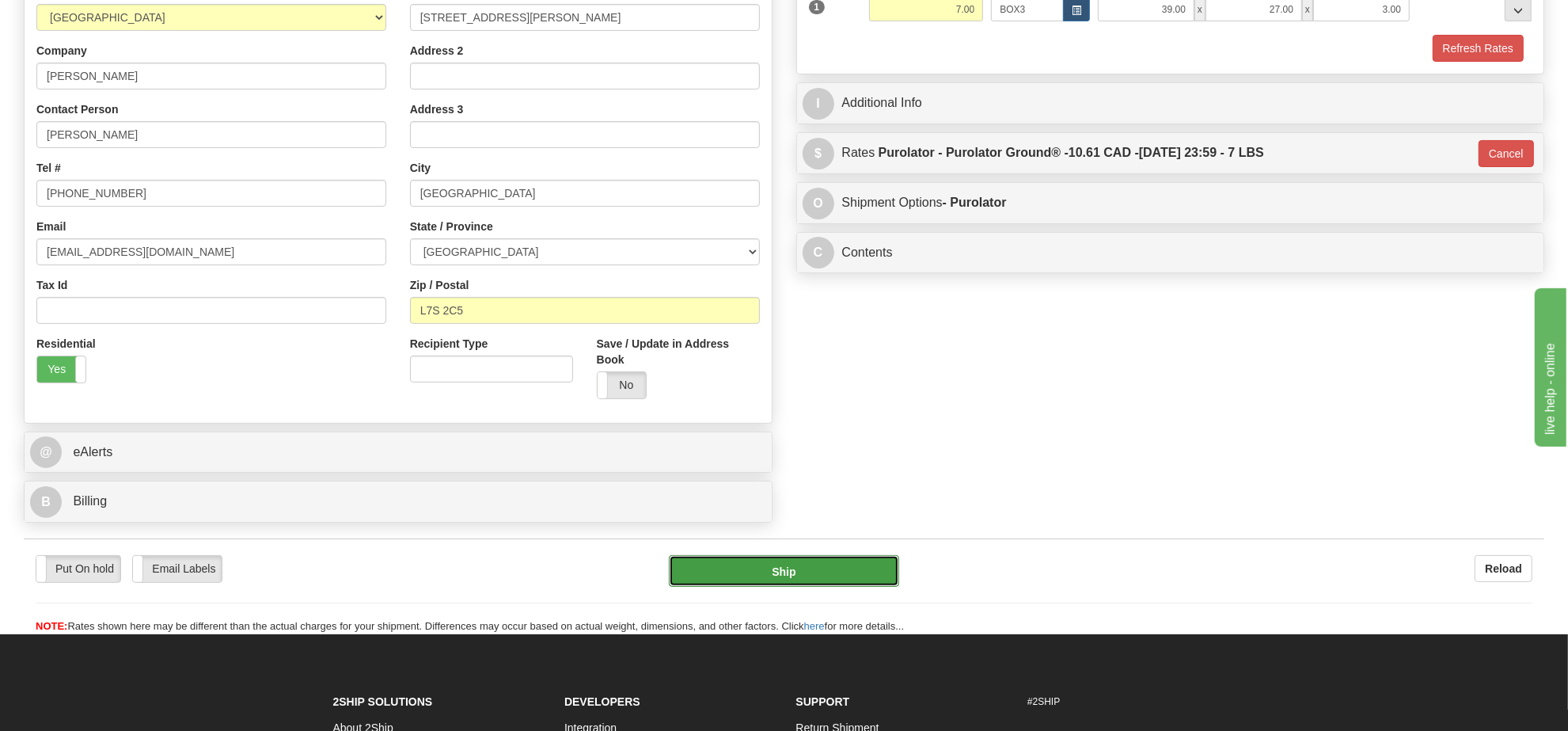
click at [835, 578] on button "Ship" at bounding box center [784, 571] width 229 height 32
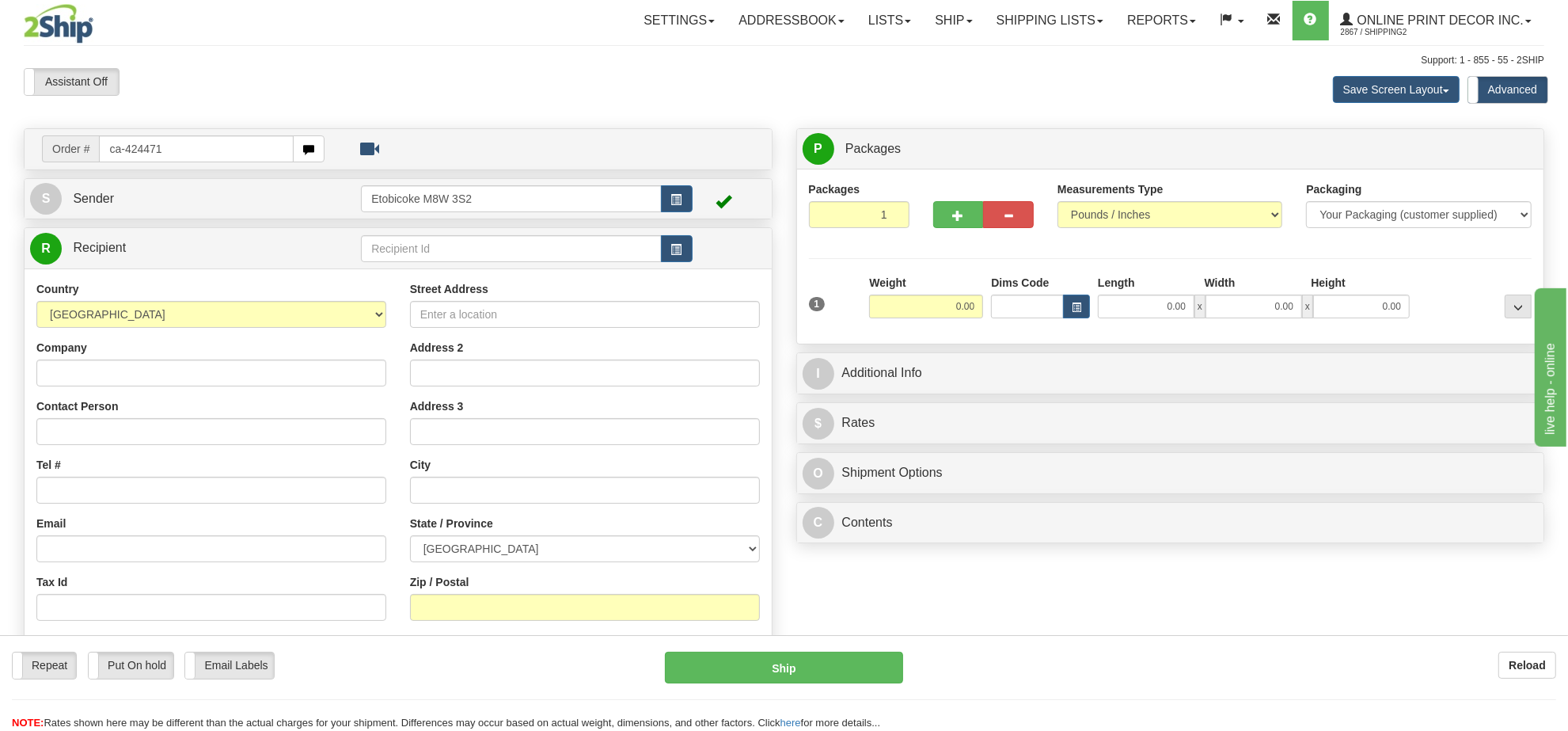
type input "ca-424471"
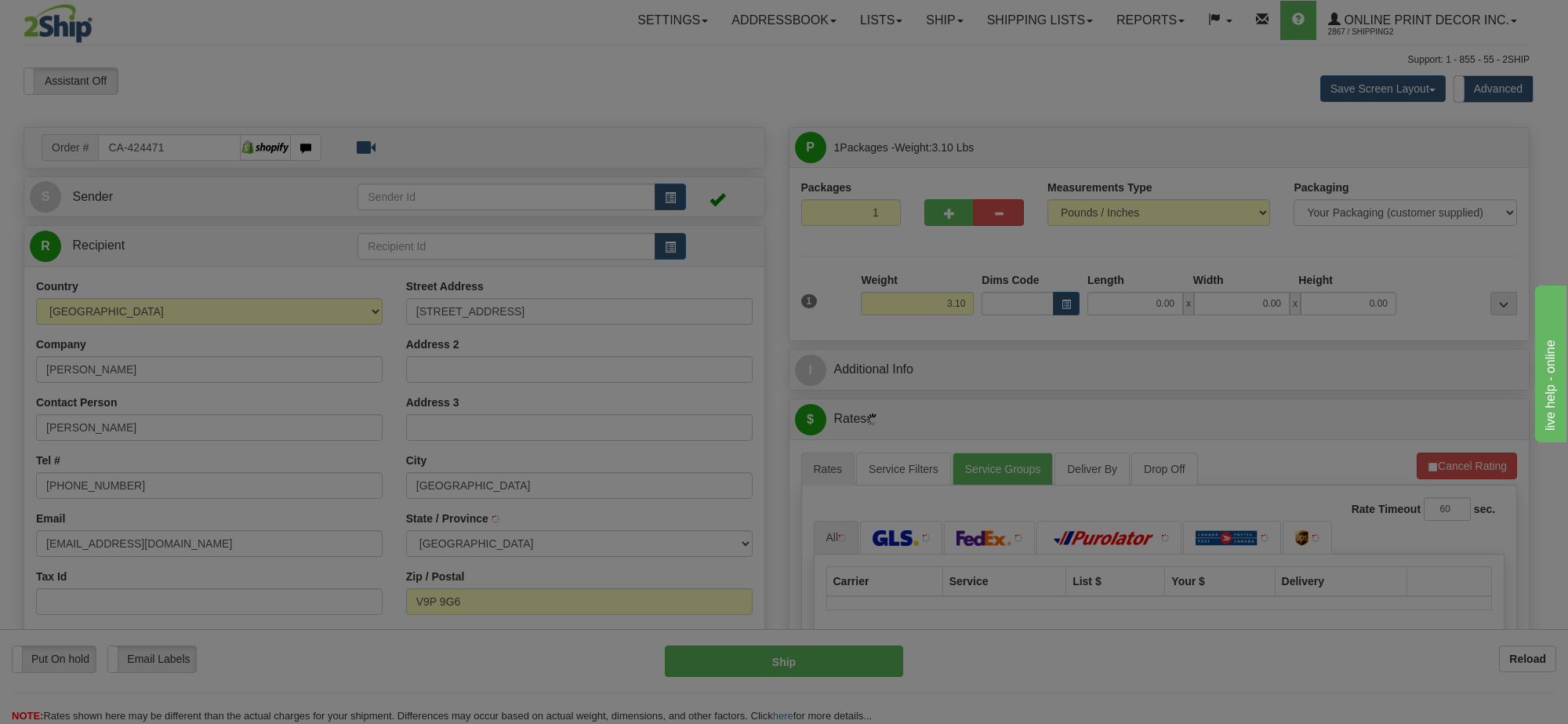
type input "NANOOSE BAY"
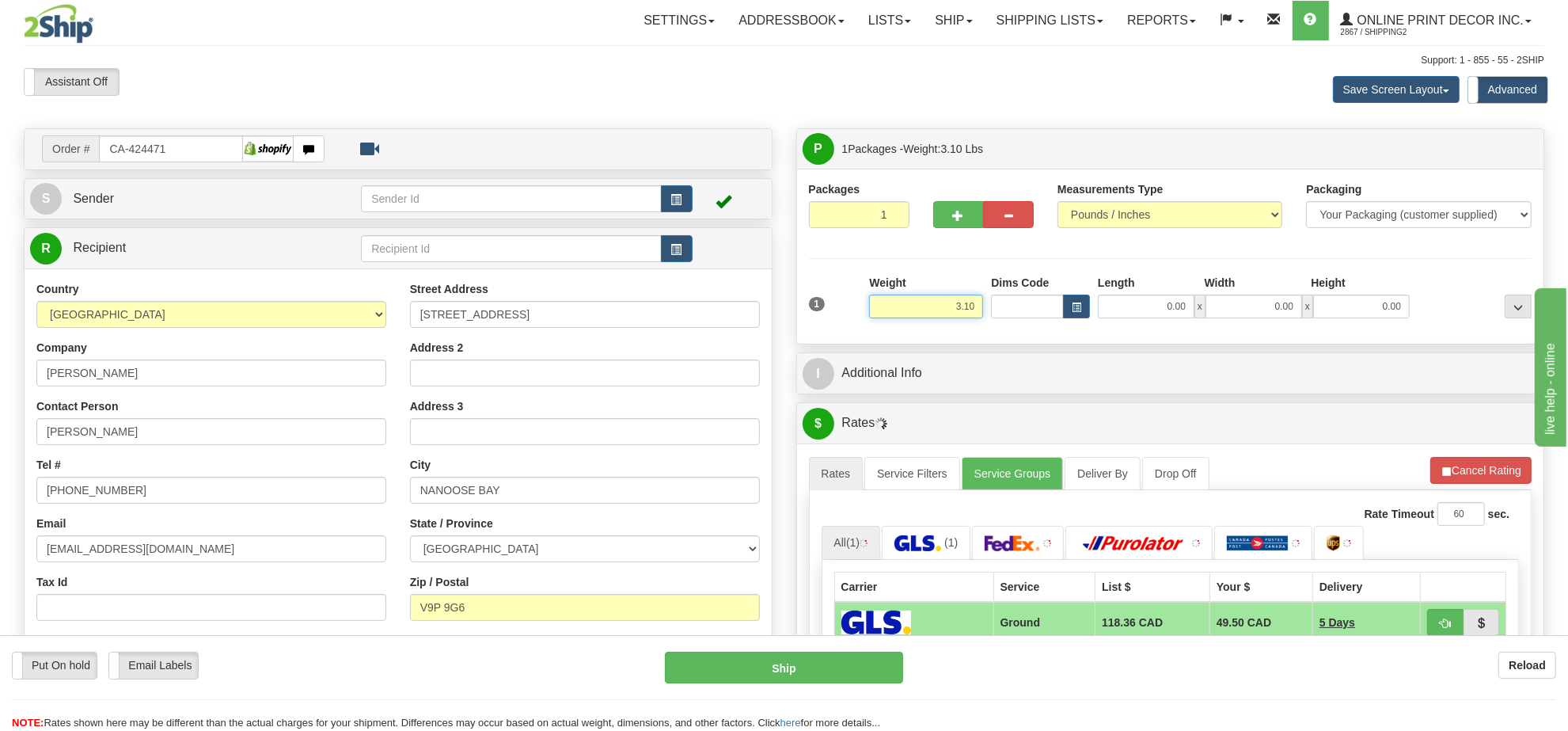
click at [947, 307] on input "3.10" at bounding box center [926, 307] width 114 height 24
type input "3.00"
click at [1063, 305] on button "button" at bounding box center [1076, 307] width 27 height 24
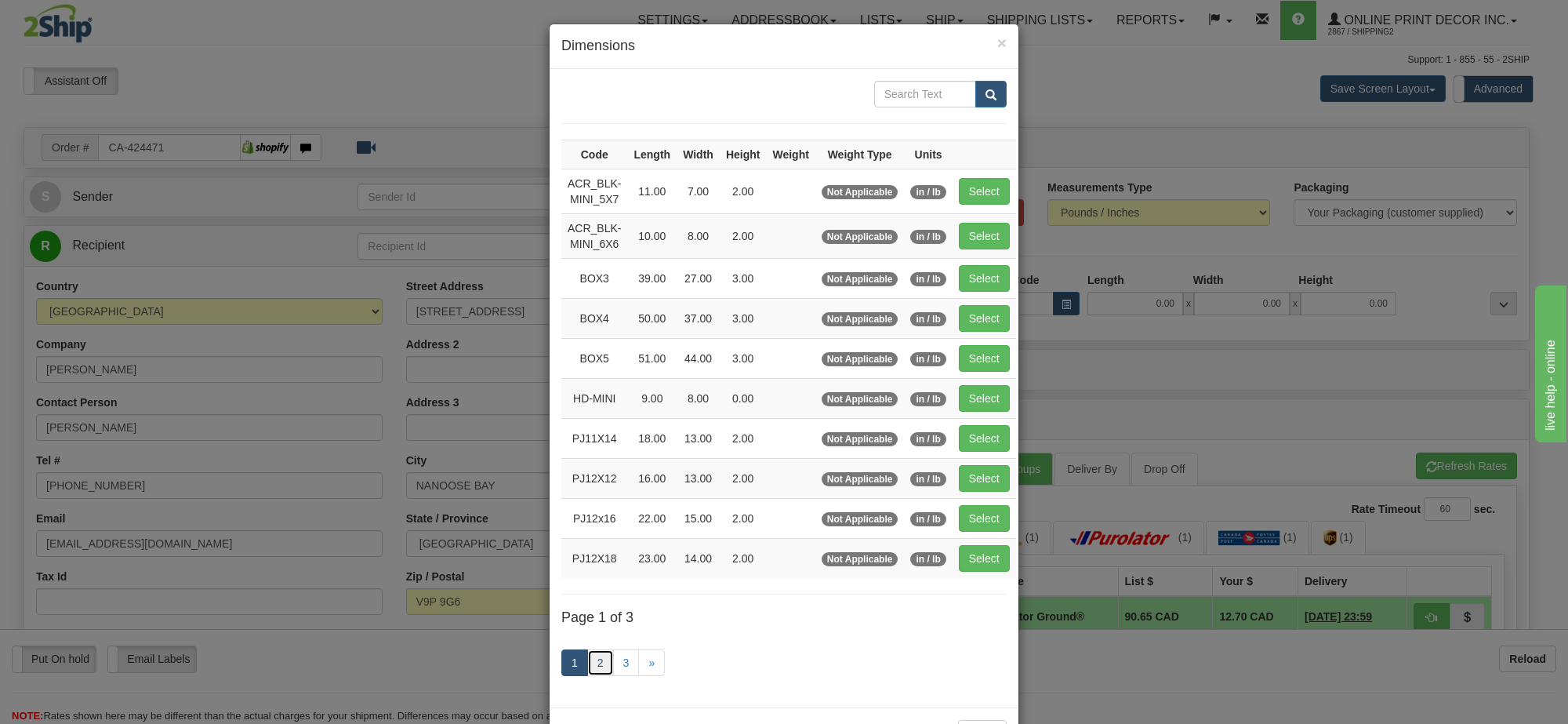
click at [601, 667] on link "2" at bounding box center [600, 662] width 26 height 26
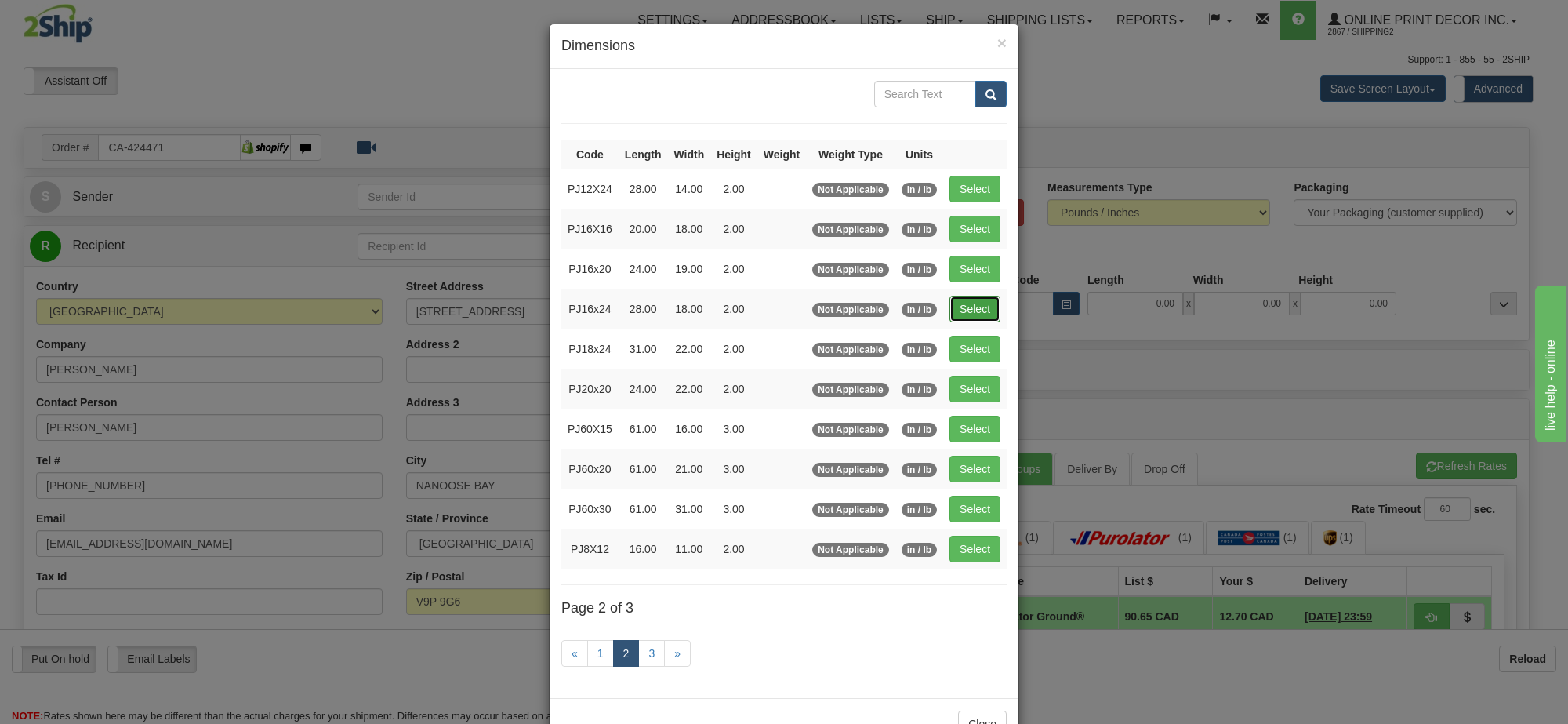
click at [961, 301] on button "Select" at bounding box center [975, 308] width 51 height 26
type input "PJ16x24"
type input "28.00"
type input "18.00"
type input "2.00"
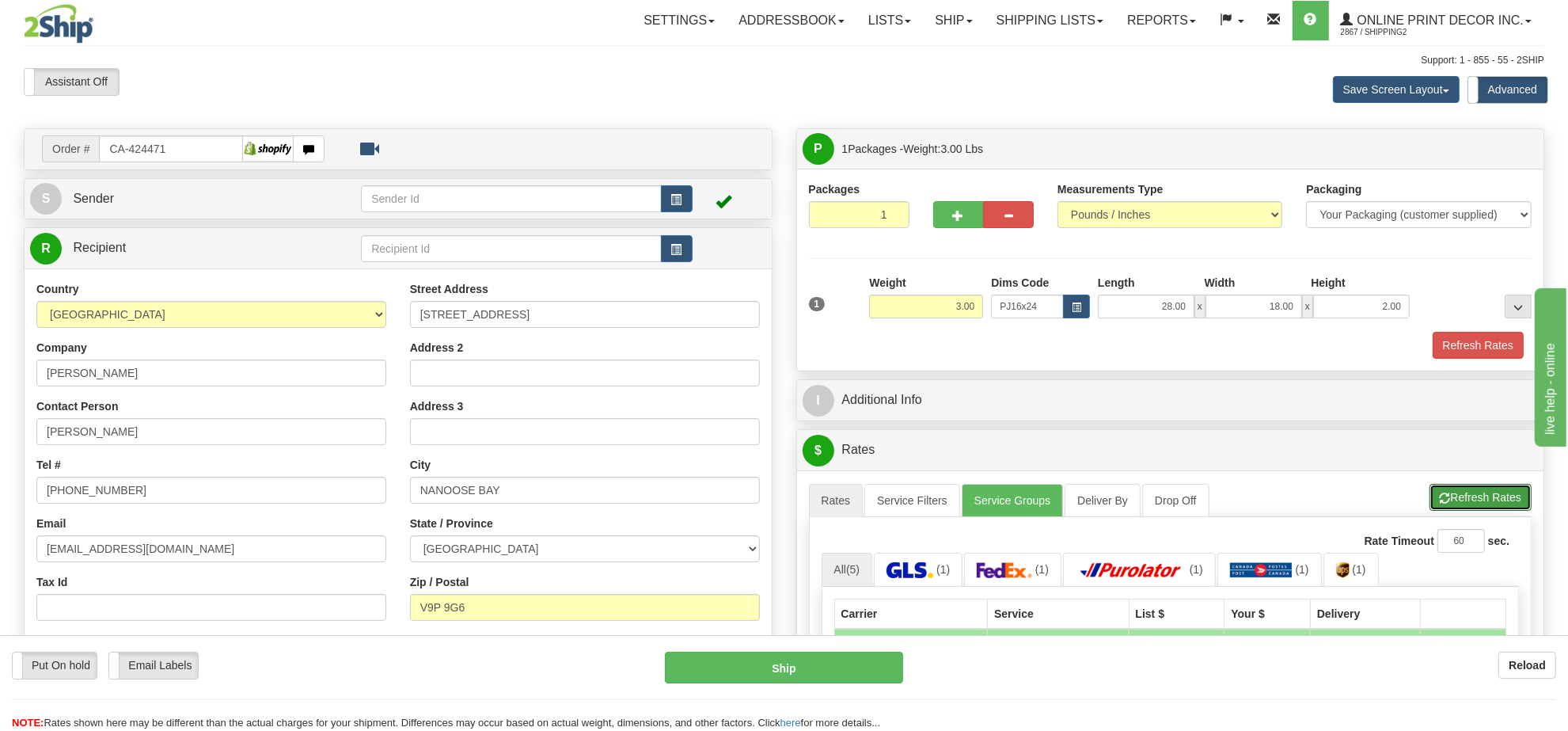
click at [1489, 499] on button "Refresh Rates" at bounding box center [1480, 497] width 102 height 27
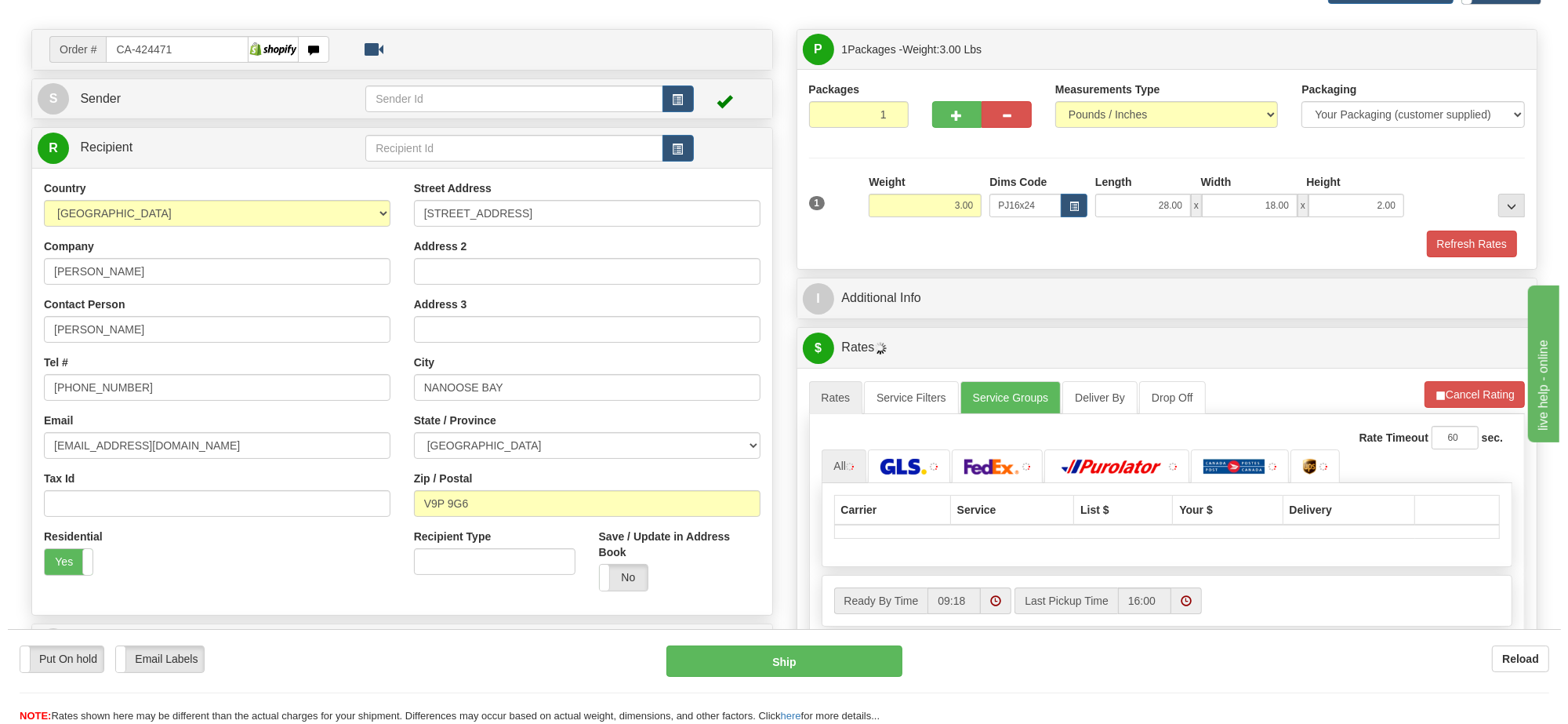
scroll to position [196, 0]
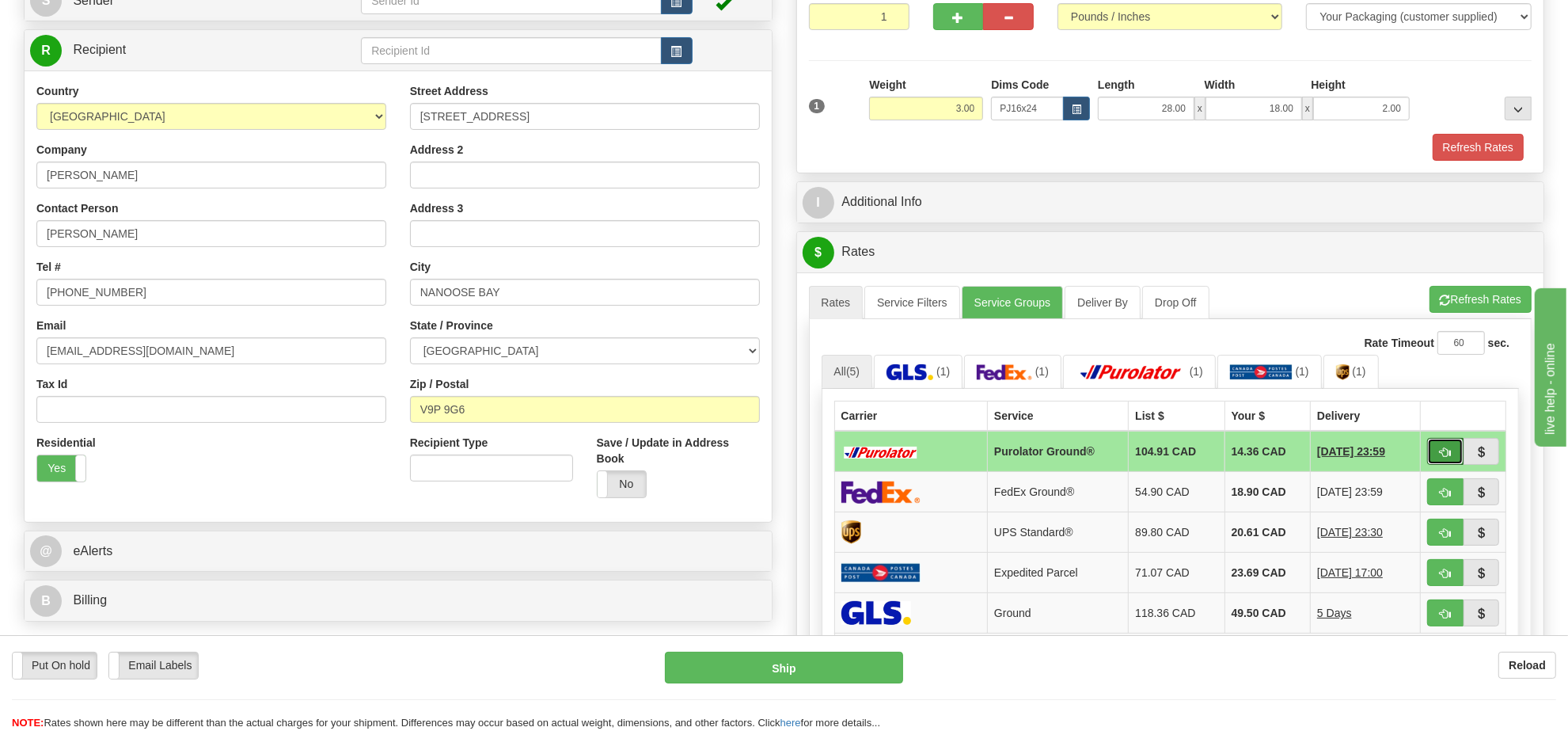
click at [1440, 456] on span "button" at bounding box center [1445, 453] width 11 height 10
type input "260"
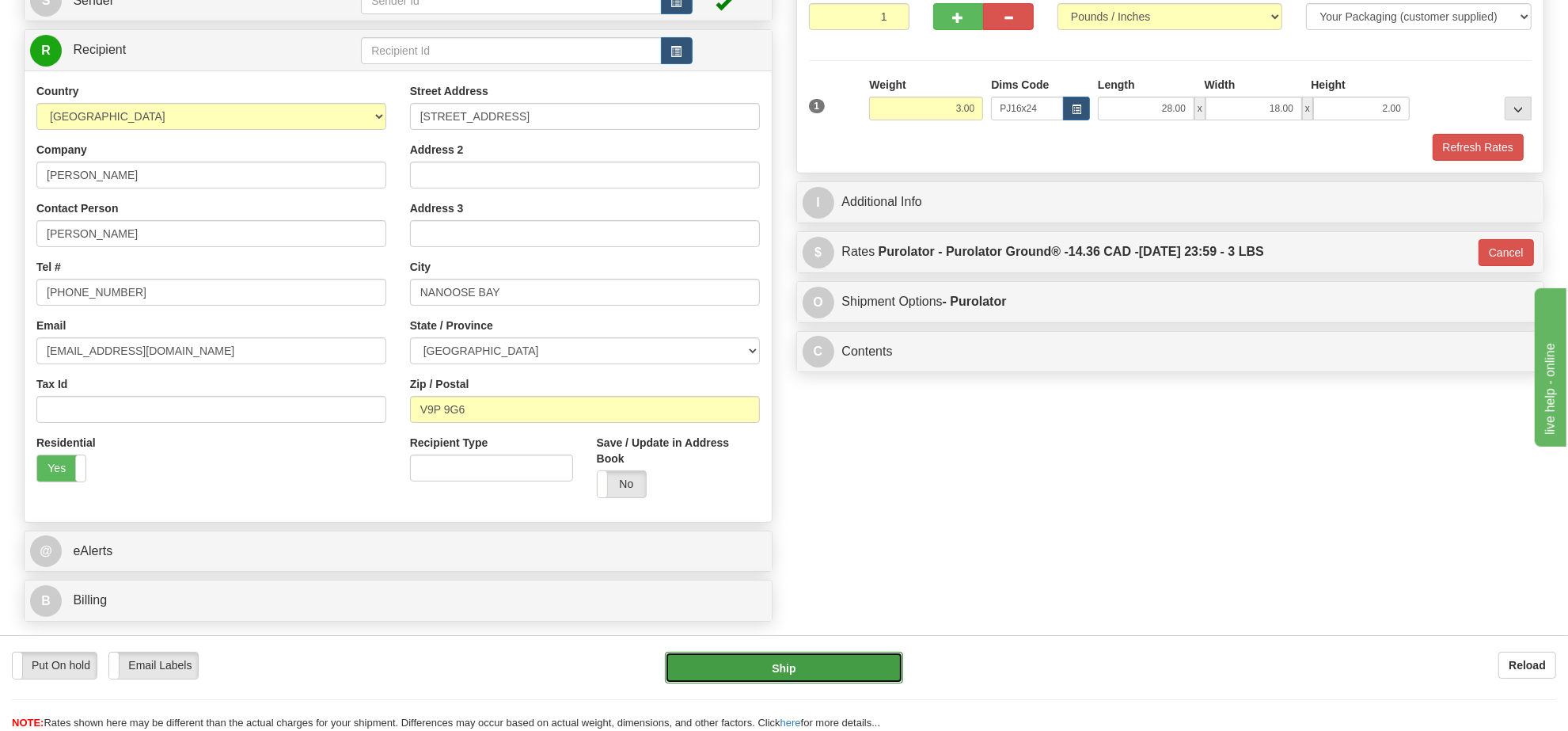
click at [847, 663] on button "Ship" at bounding box center [783, 667] width 237 height 32
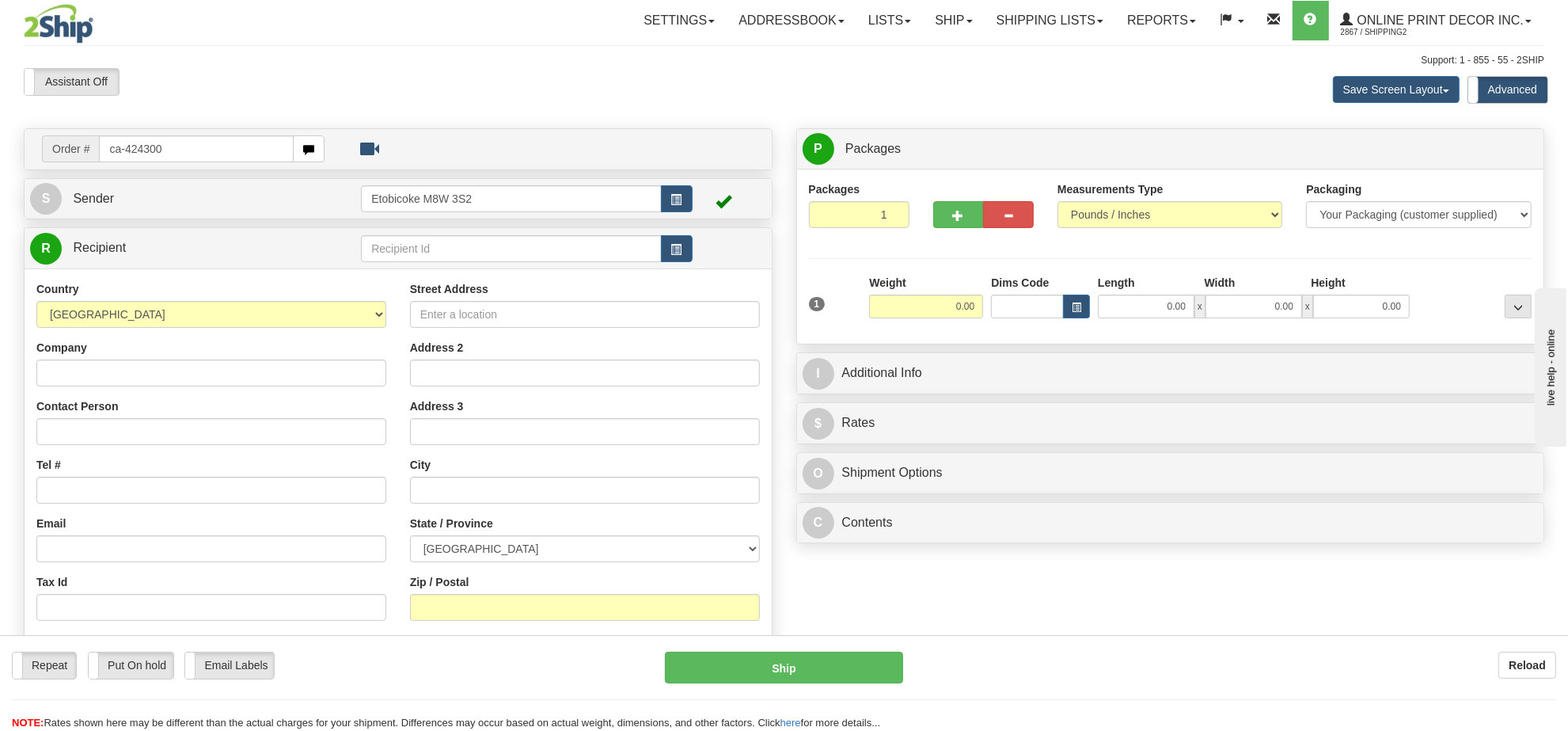
type input "ca-424300"
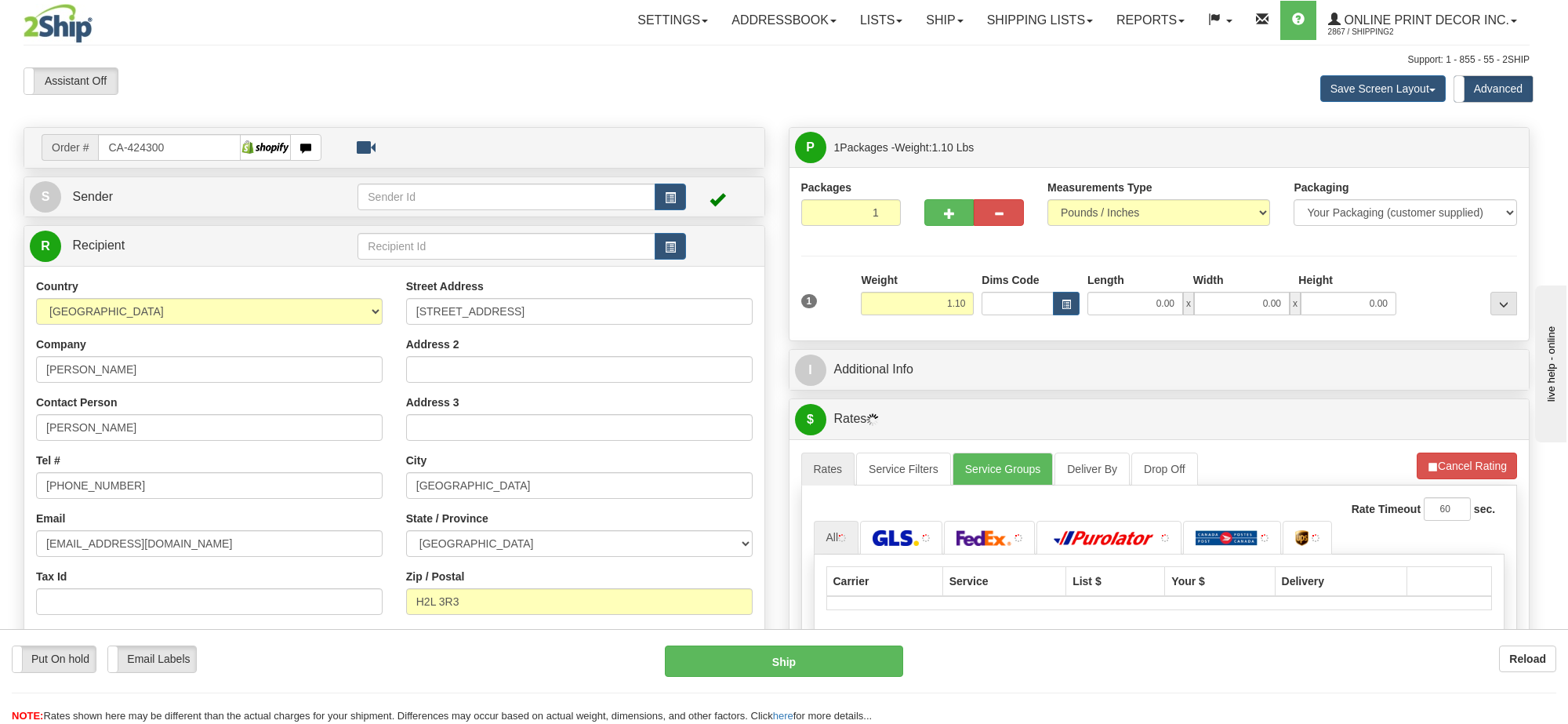
type input "MONTREAL"
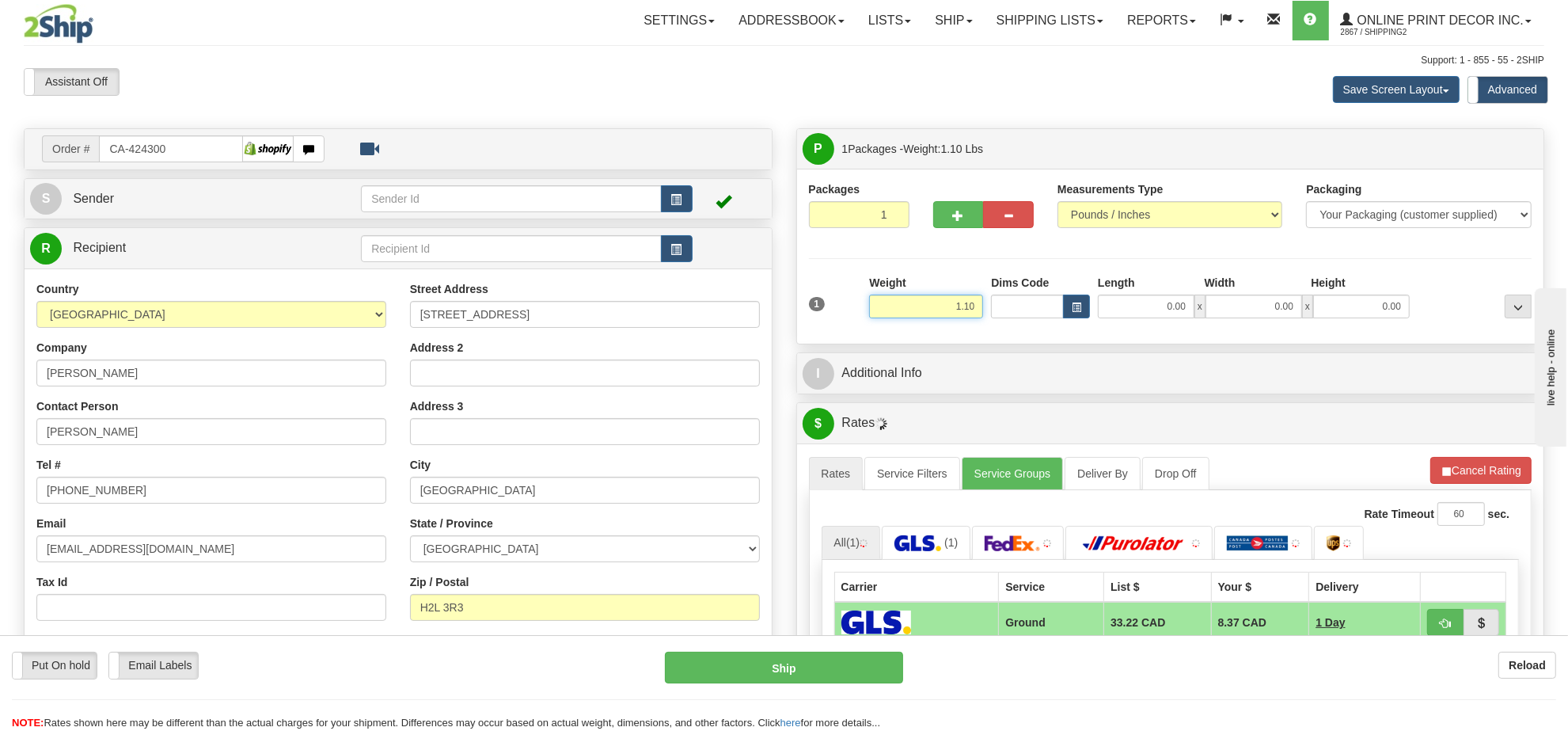
click at [951, 315] on input "1.10" at bounding box center [926, 307] width 114 height 24
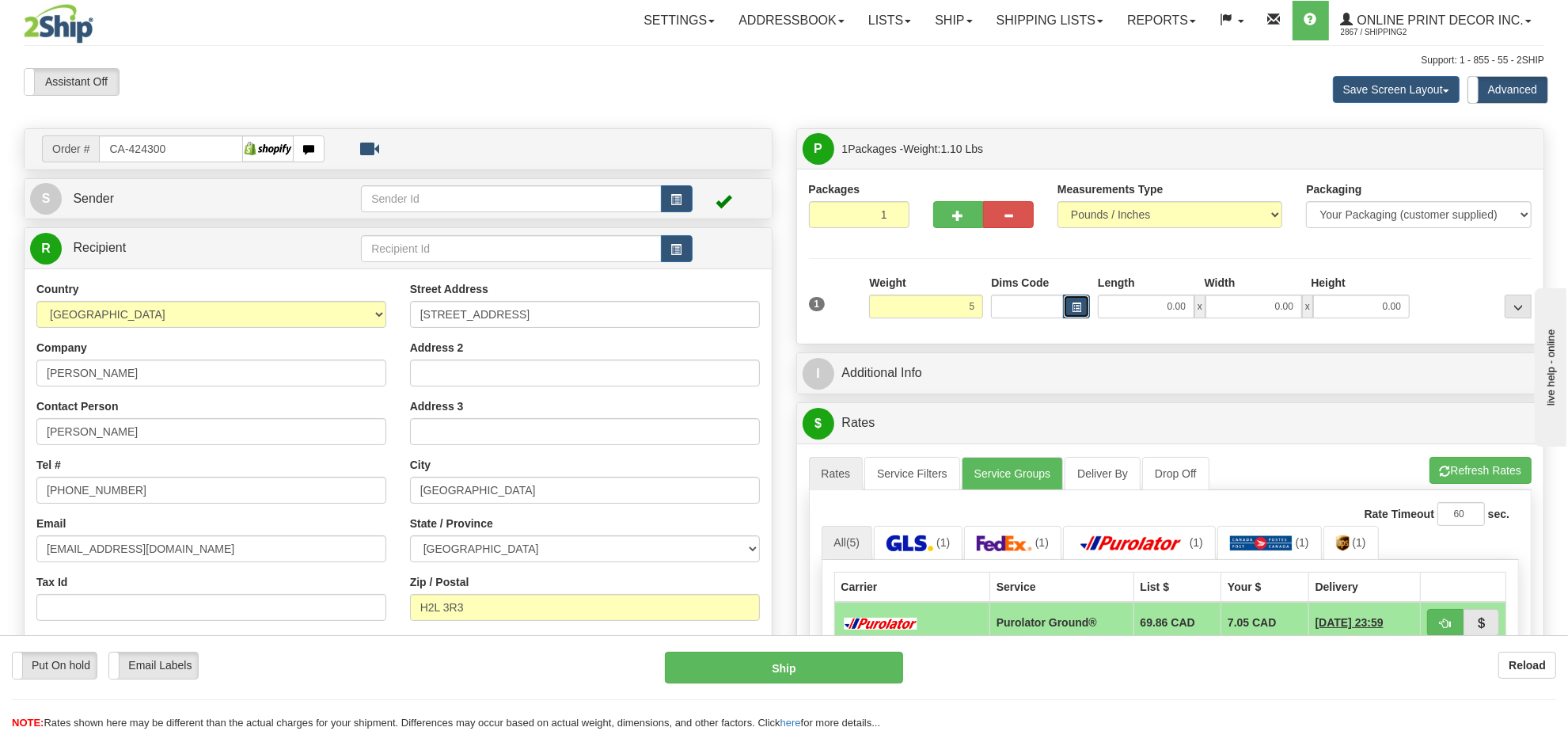
type input "5.00"
click at [1075, 297] on button "button" at bounding box center [1076, 307] width 27 height 24
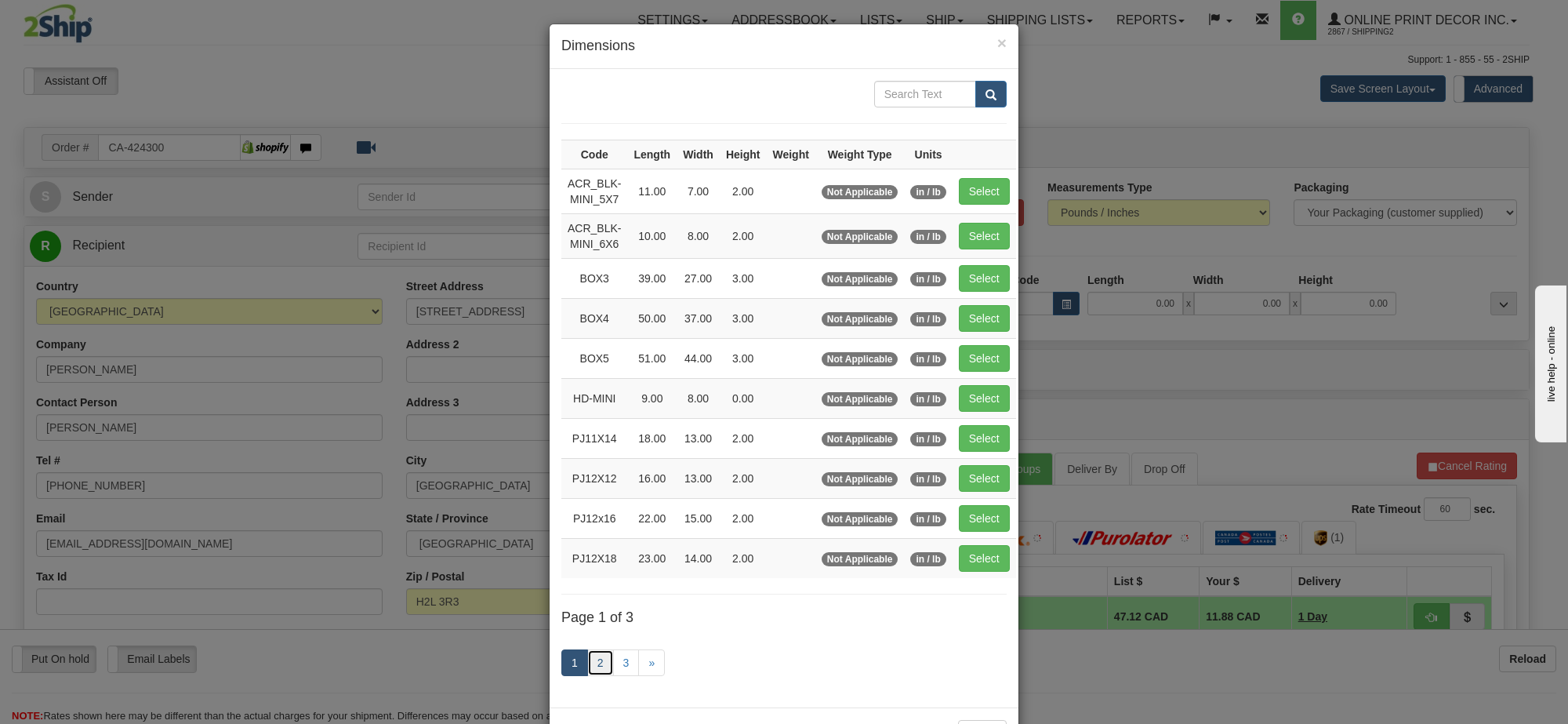
click at [587, 669] on link "2" at bounding box center [600, 662] width 26 height 26
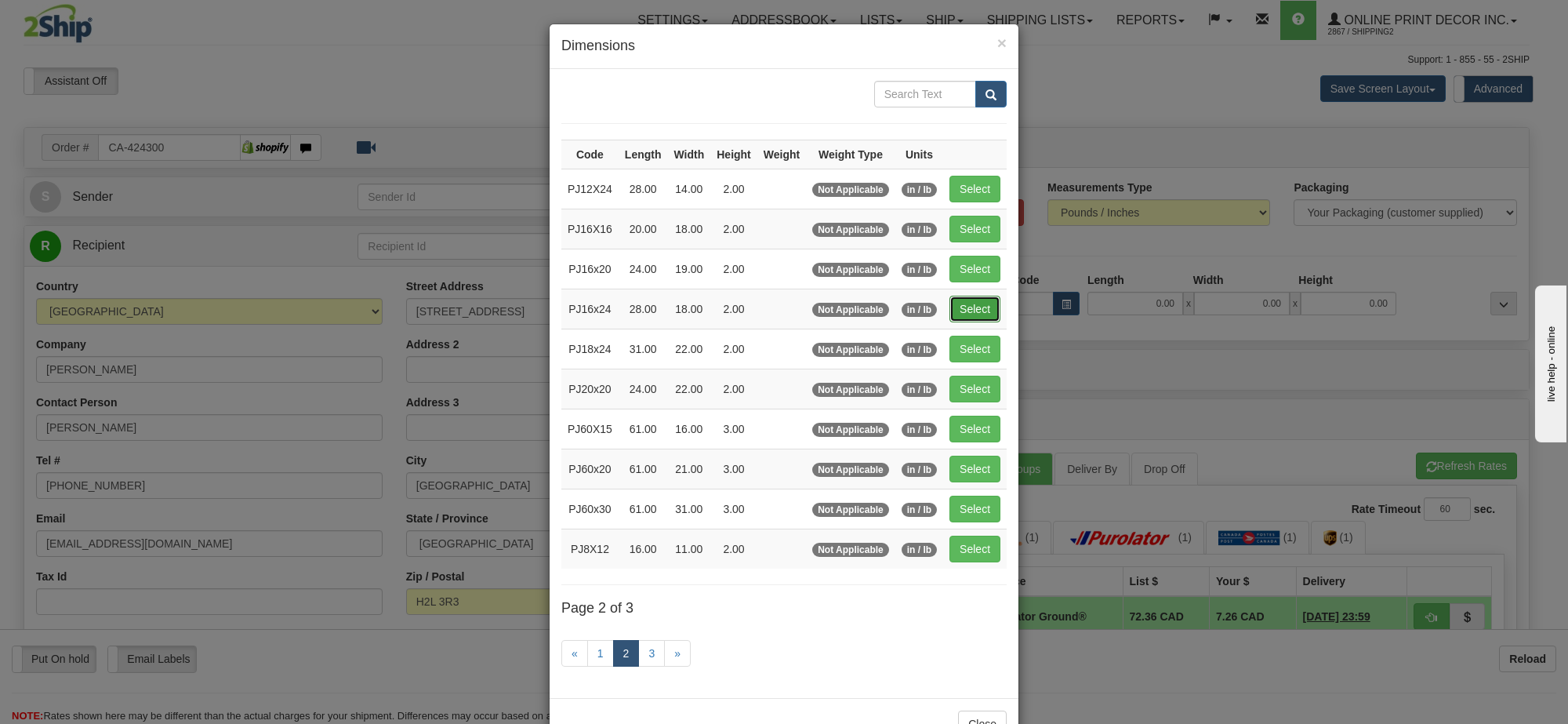
click at [993, 314] on button "Select" at bounding box center [975, 308] width 51 height 26
type input "PJ16x24"
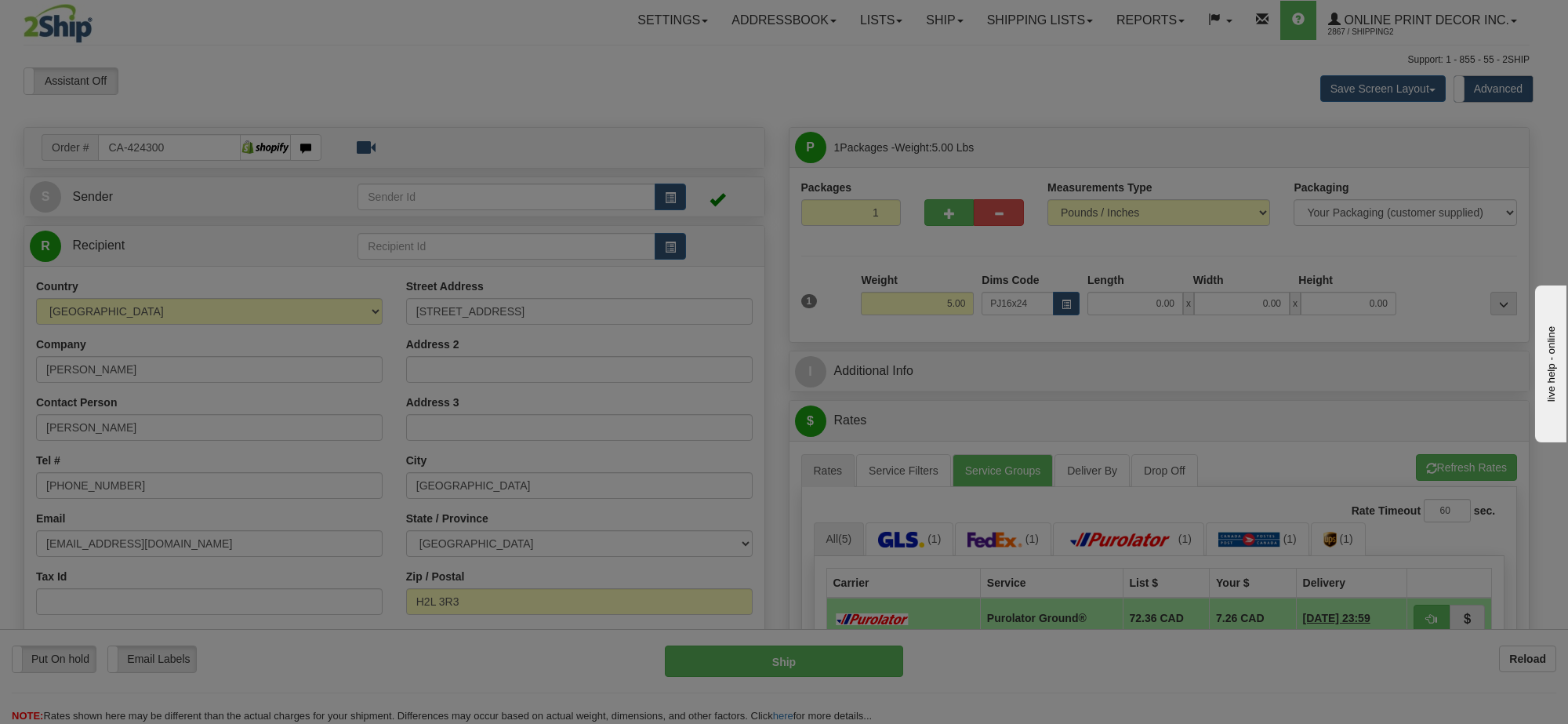
type input "28.00"
type input "18.00"
type input "2.00"
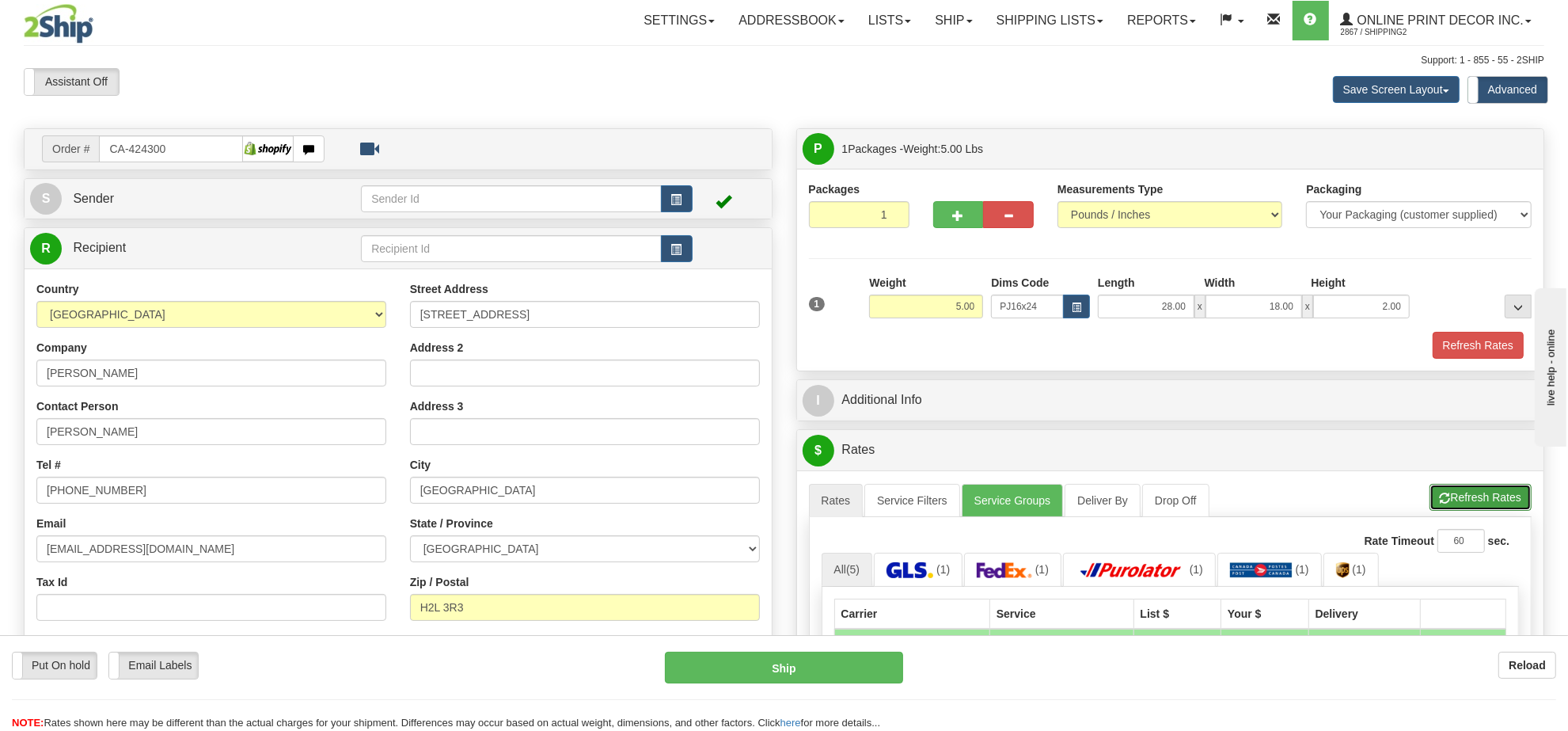
click at [1513, 507] on button "Refresh Rates" at bounding box center [1480, 497] width 102 height 27
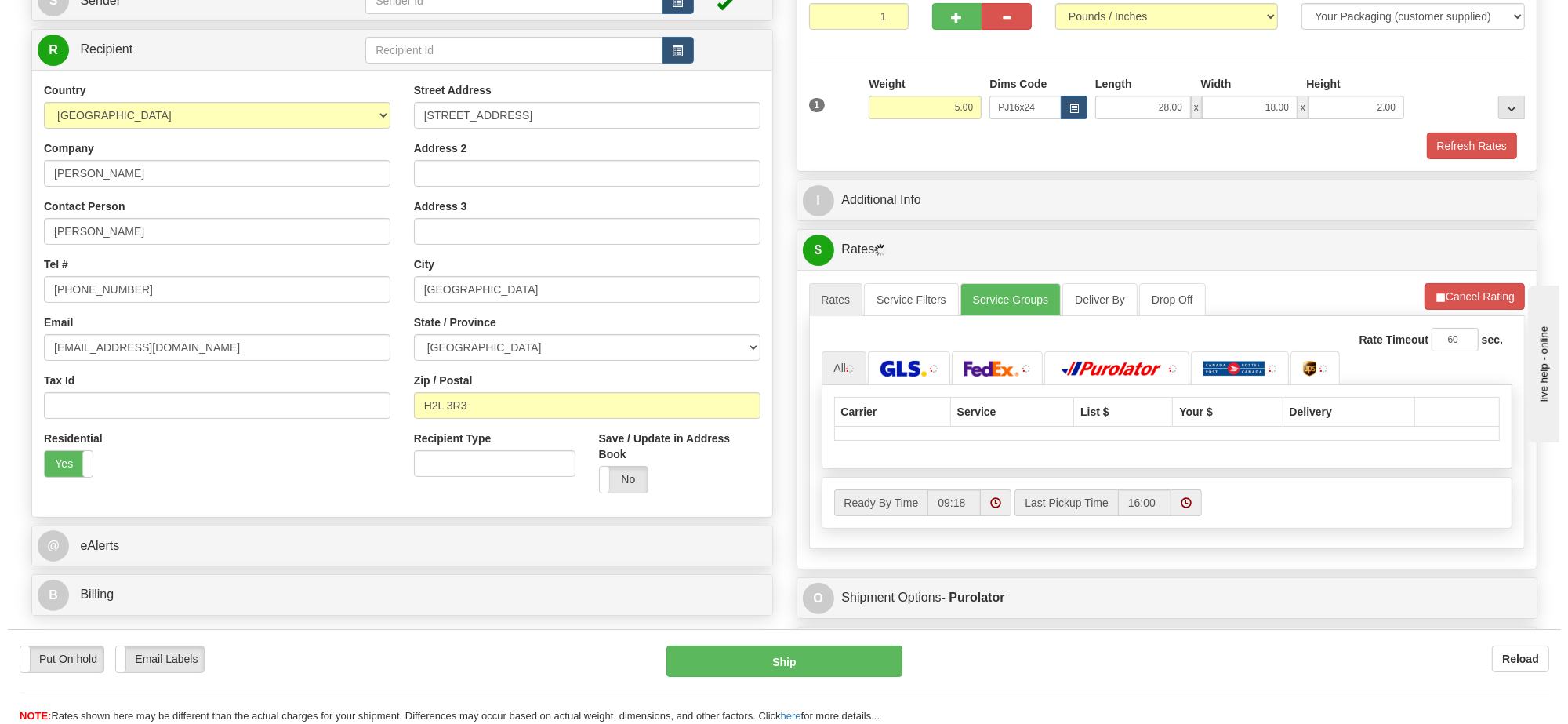
scroll to position [294, 0]
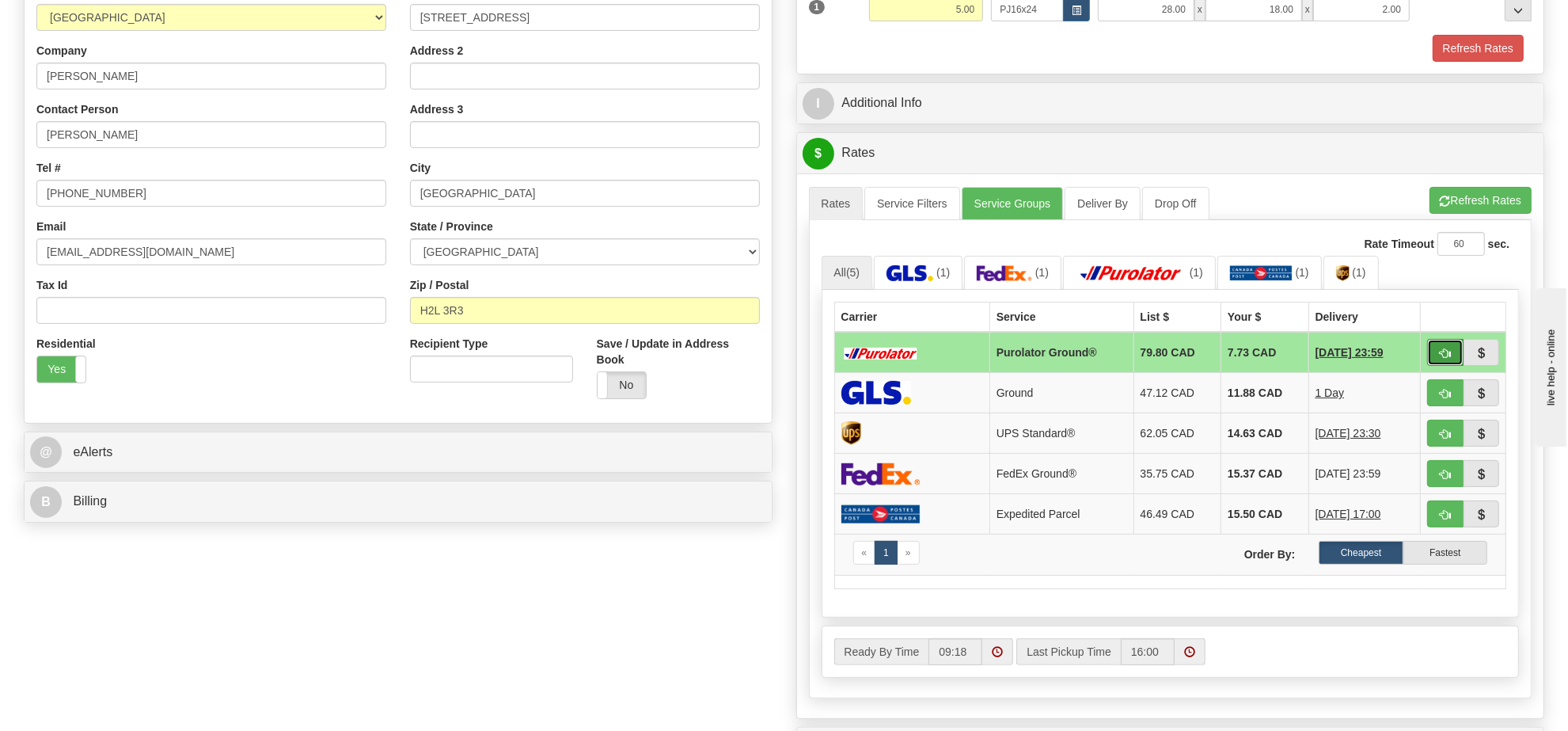
click at [1441, 356] on span "button" at bounding box center [1445, 353] width 11 height 10
type input "260"
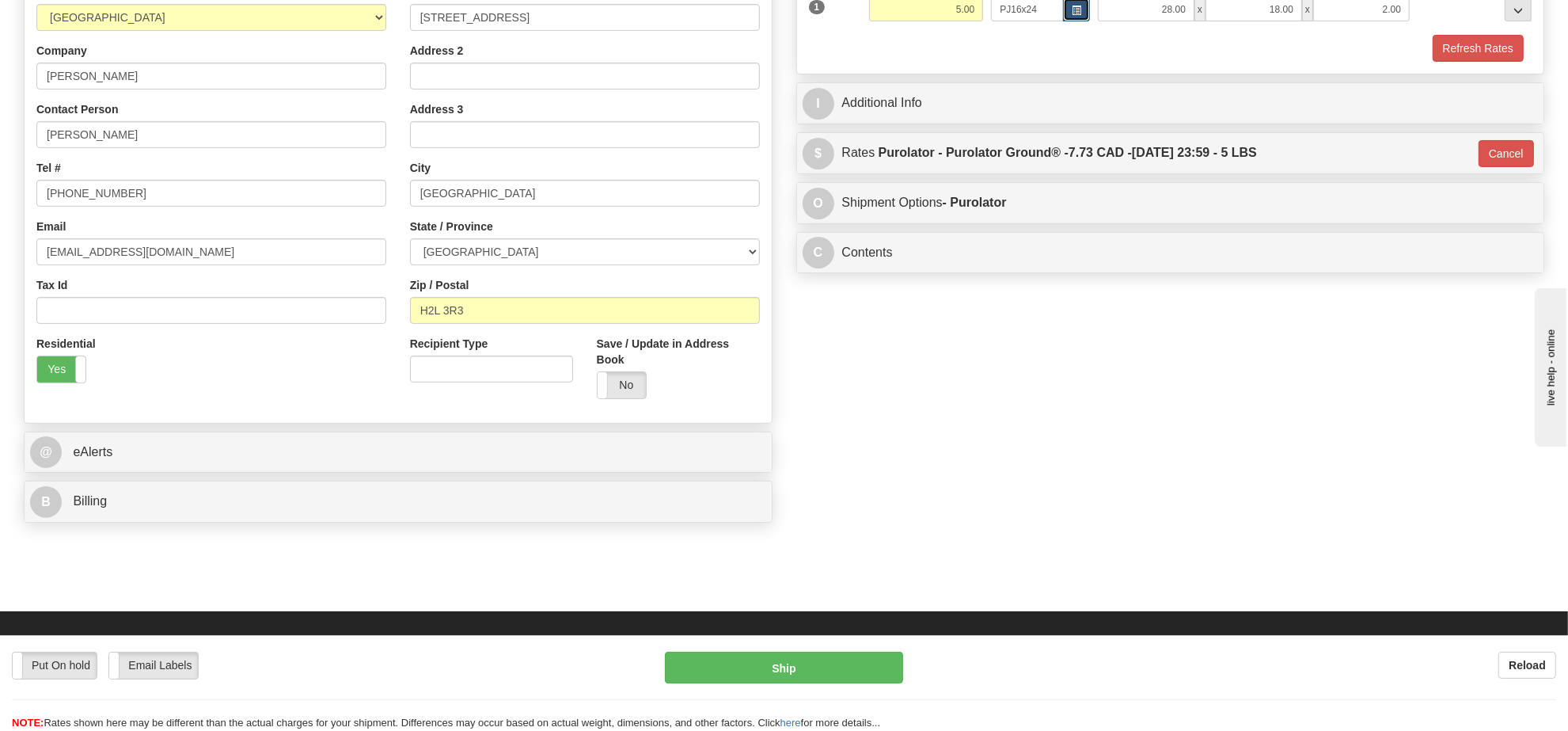
click at [1077, 15] on span "button" at bounding box center [1076, 10] width 9 height 9
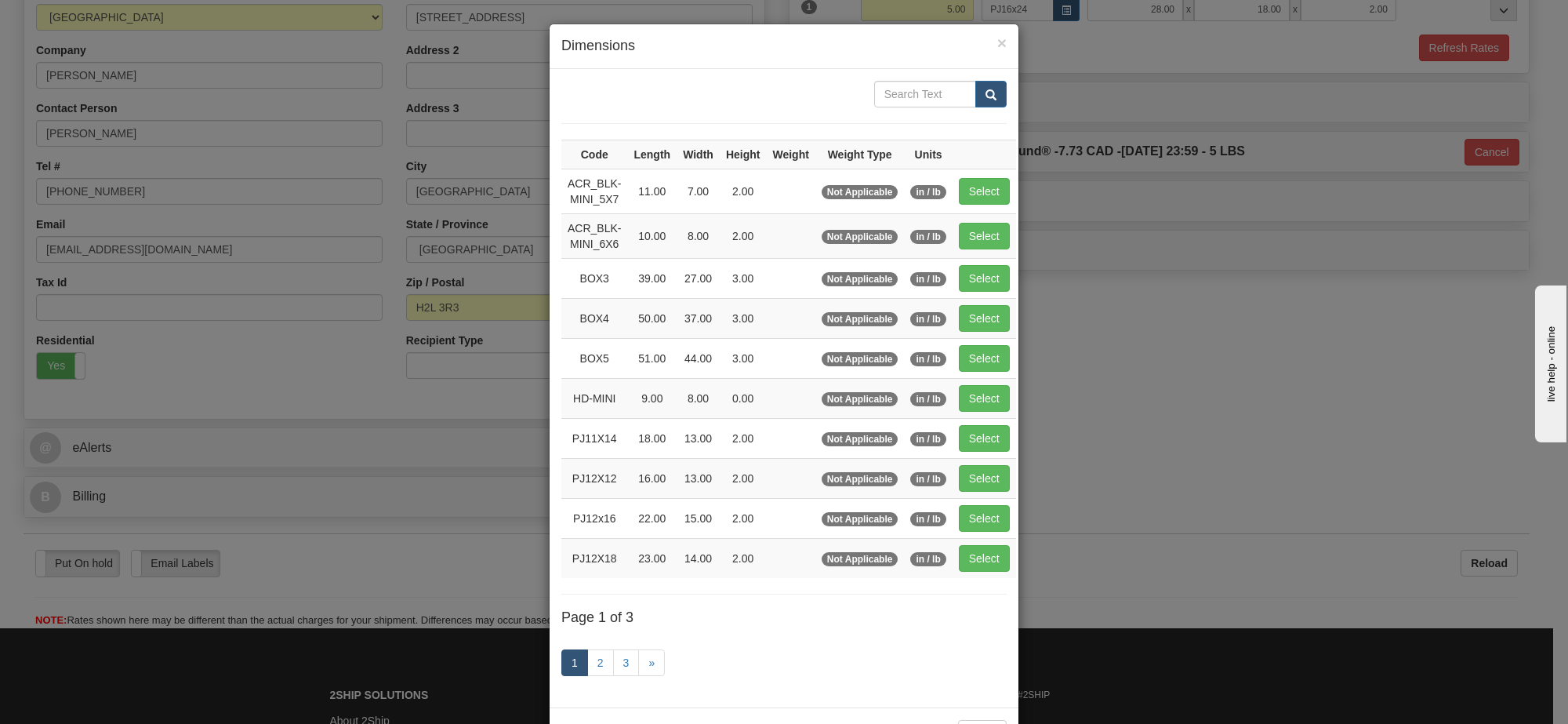
drag, startPoint x: 578, startPoint y: 680, endPoint x: 590, endPoint y: 673, distance: 13.9
click at [579, 676] on link "1" at bounding box center [574, 662] width 26 height 26
click at [594, 670] on link "2" at bounding box center [600, 662] width 26 height 26
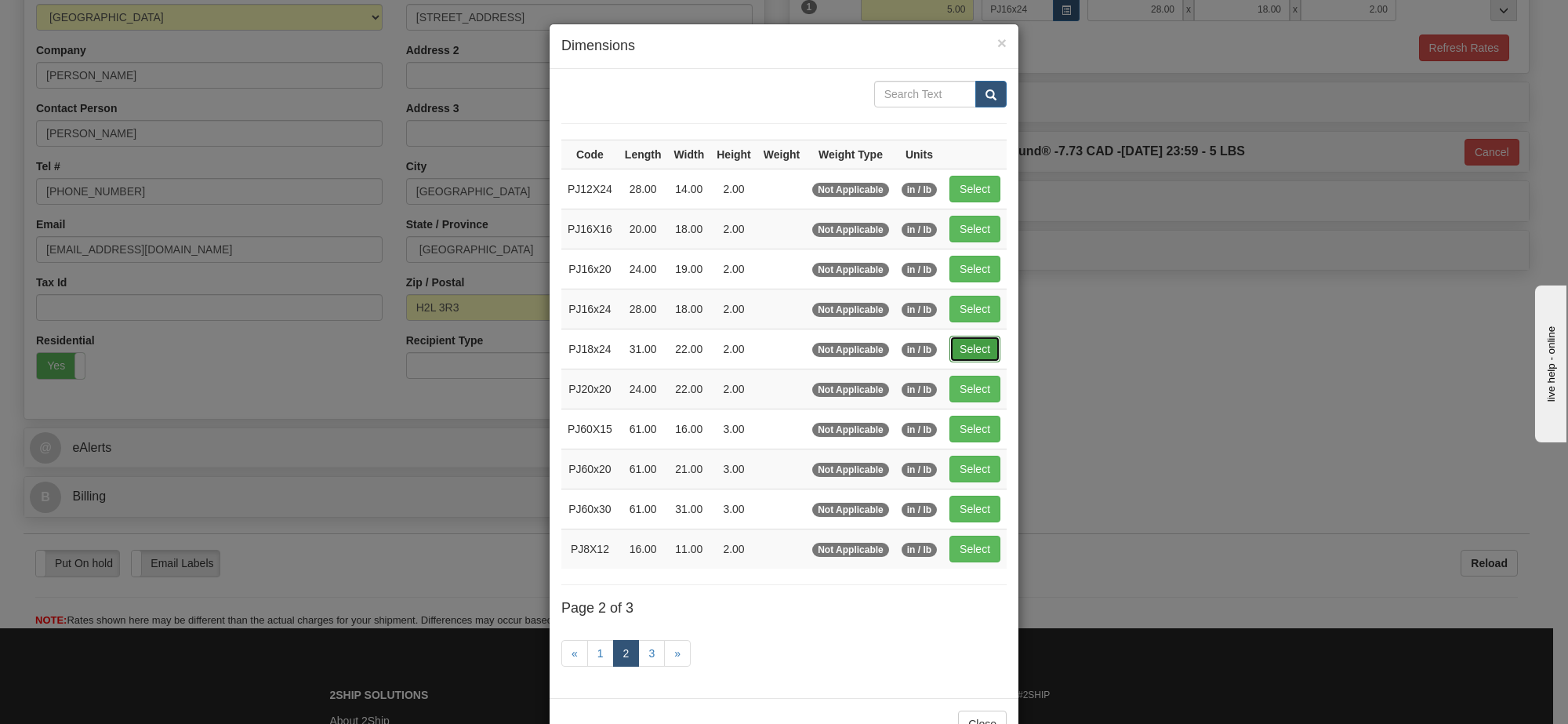
click at [965, 353] on button "Select" at bounding box center [975, 348] width 51 height 26
type input "PJ18x24"
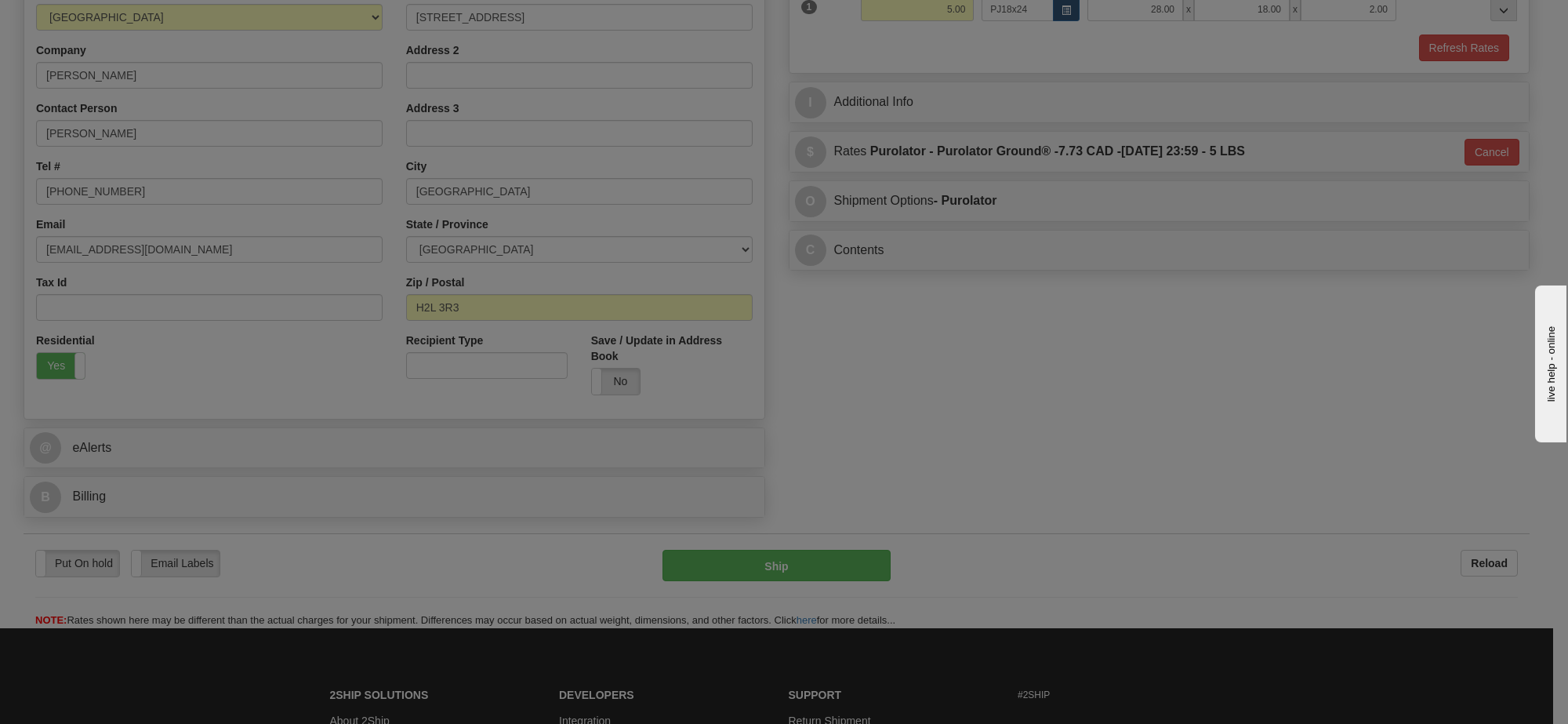
type input "31.00"
type input "22.00"
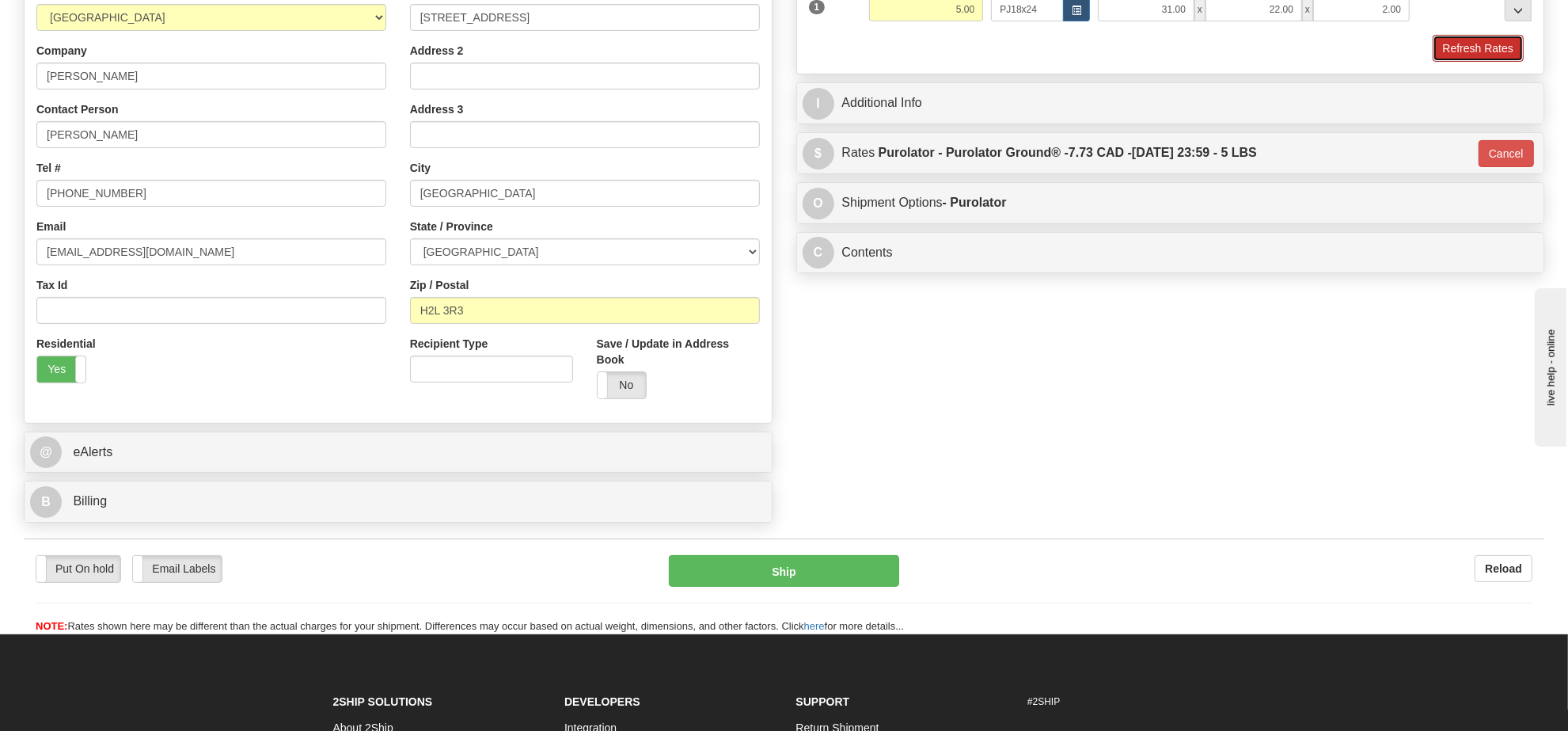
click at [1454, 46] on button "Refresh Rates" at bounding box center [1478, 47] width 91 height 27
type input "260"
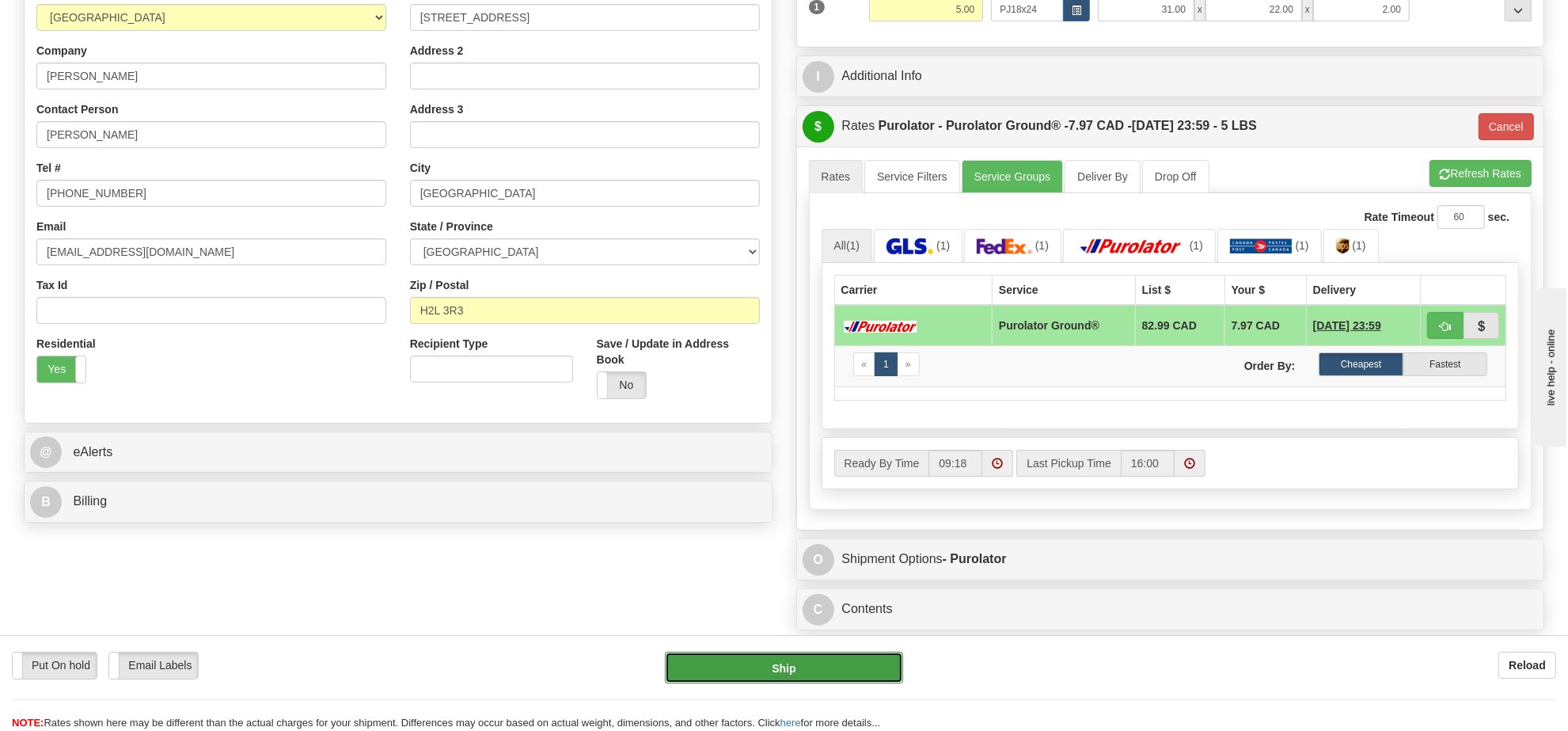
click at [818, 681] on button "Ship" at bounding box center [783, 667] width 237 height 32
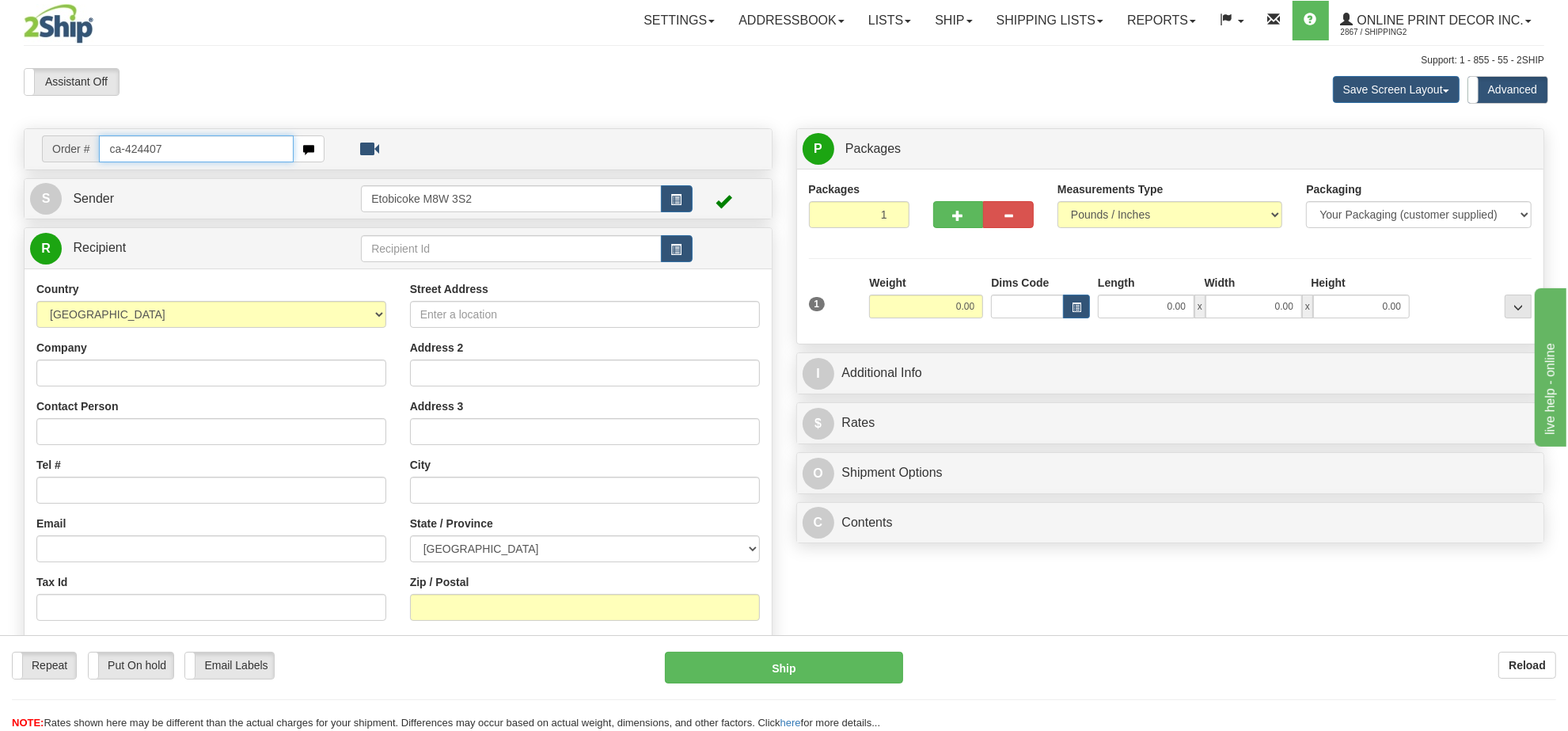
type input "ca-424407"
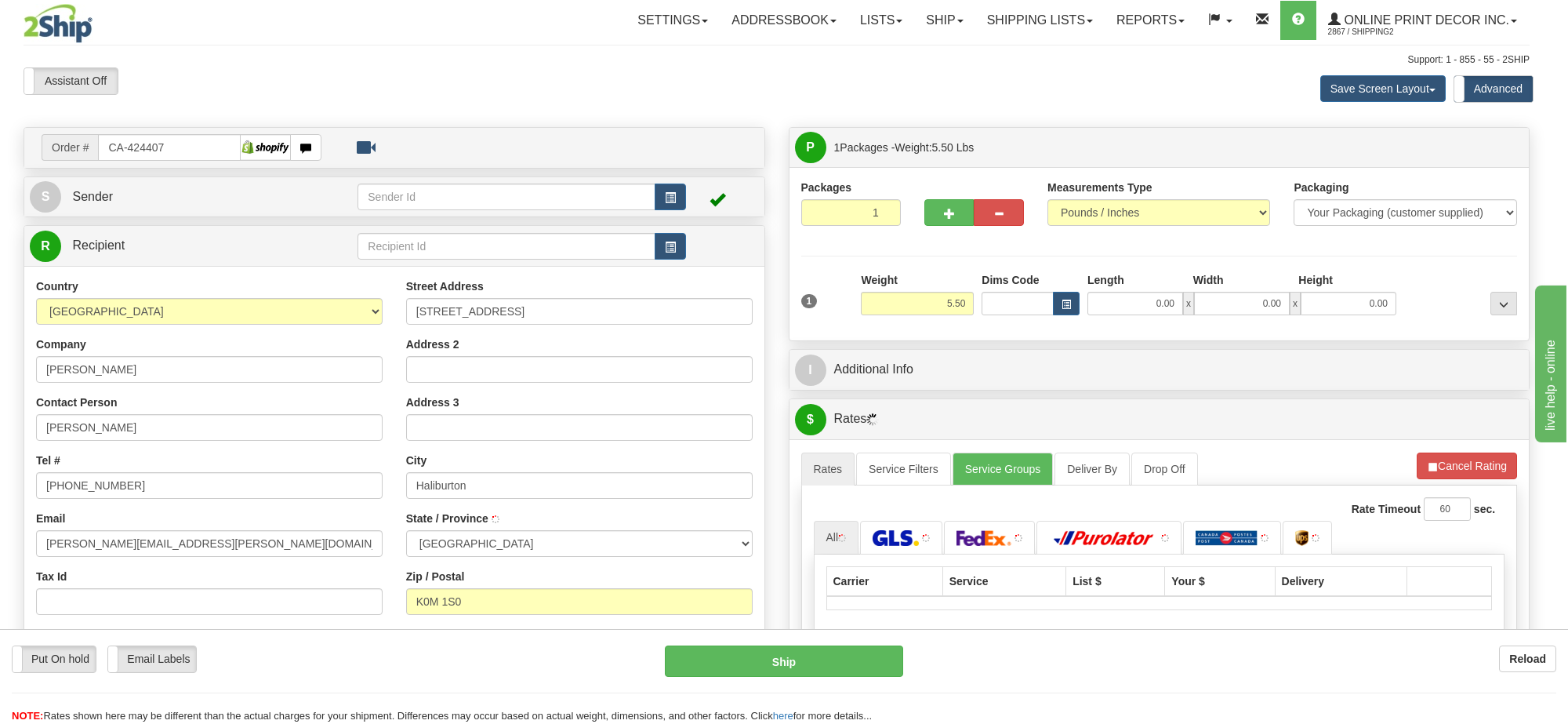
type input "HALIBURTON"
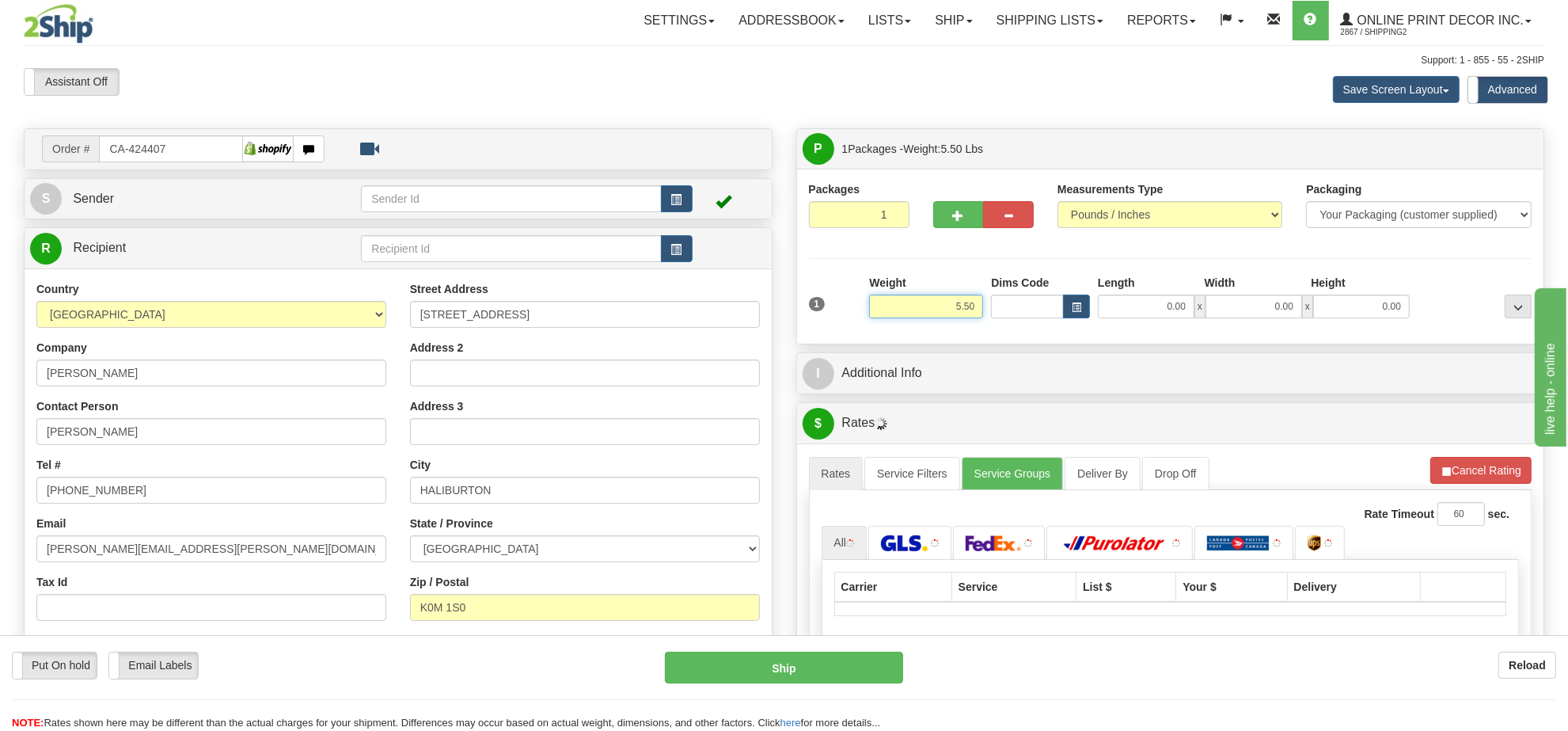
click at [956, 305] on input "5.50" at bounding box center [926, 307] width 114 height 24
click at [959, 303] on input "5.50" at bounding box center [926, 307] width 114 height 24
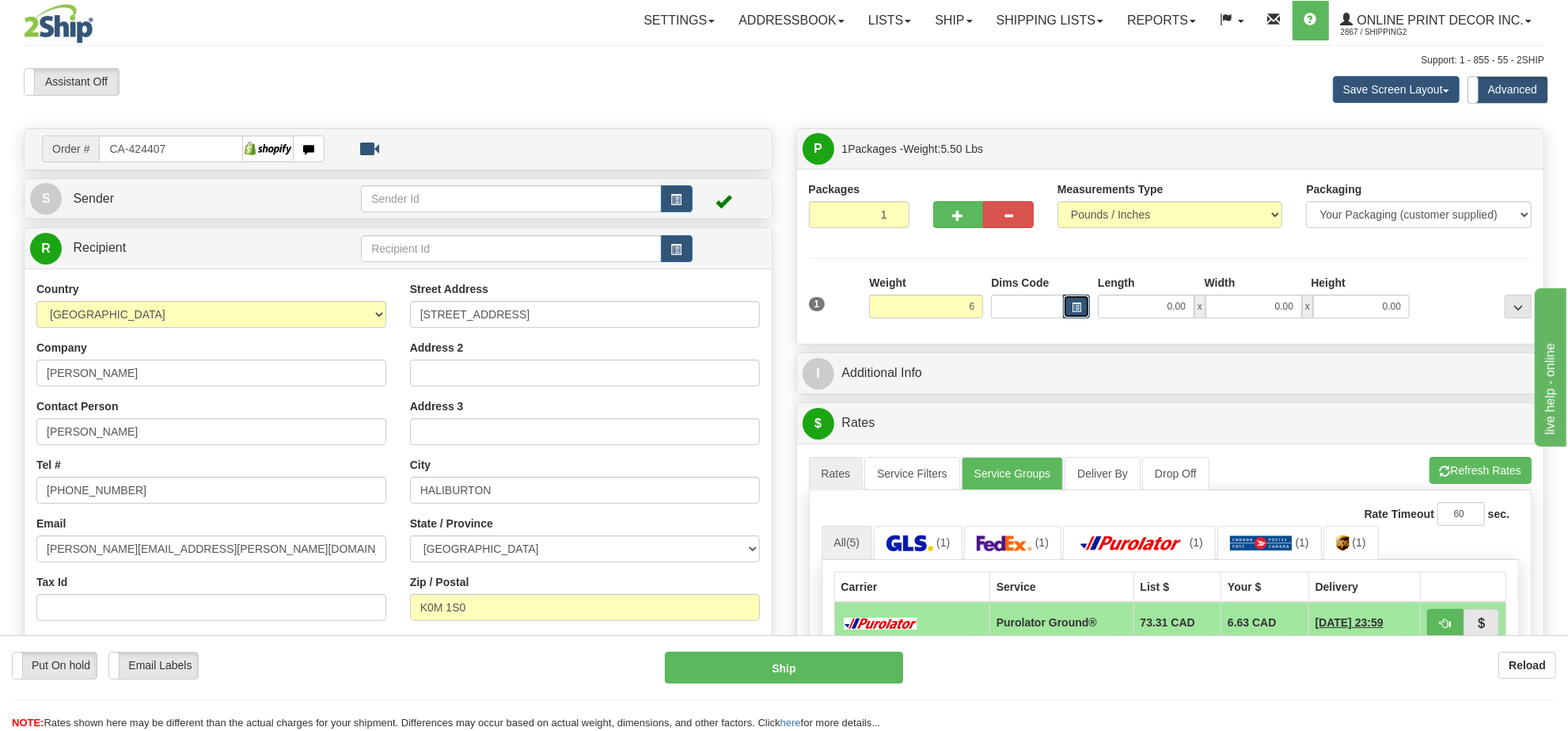
type input "6.00"
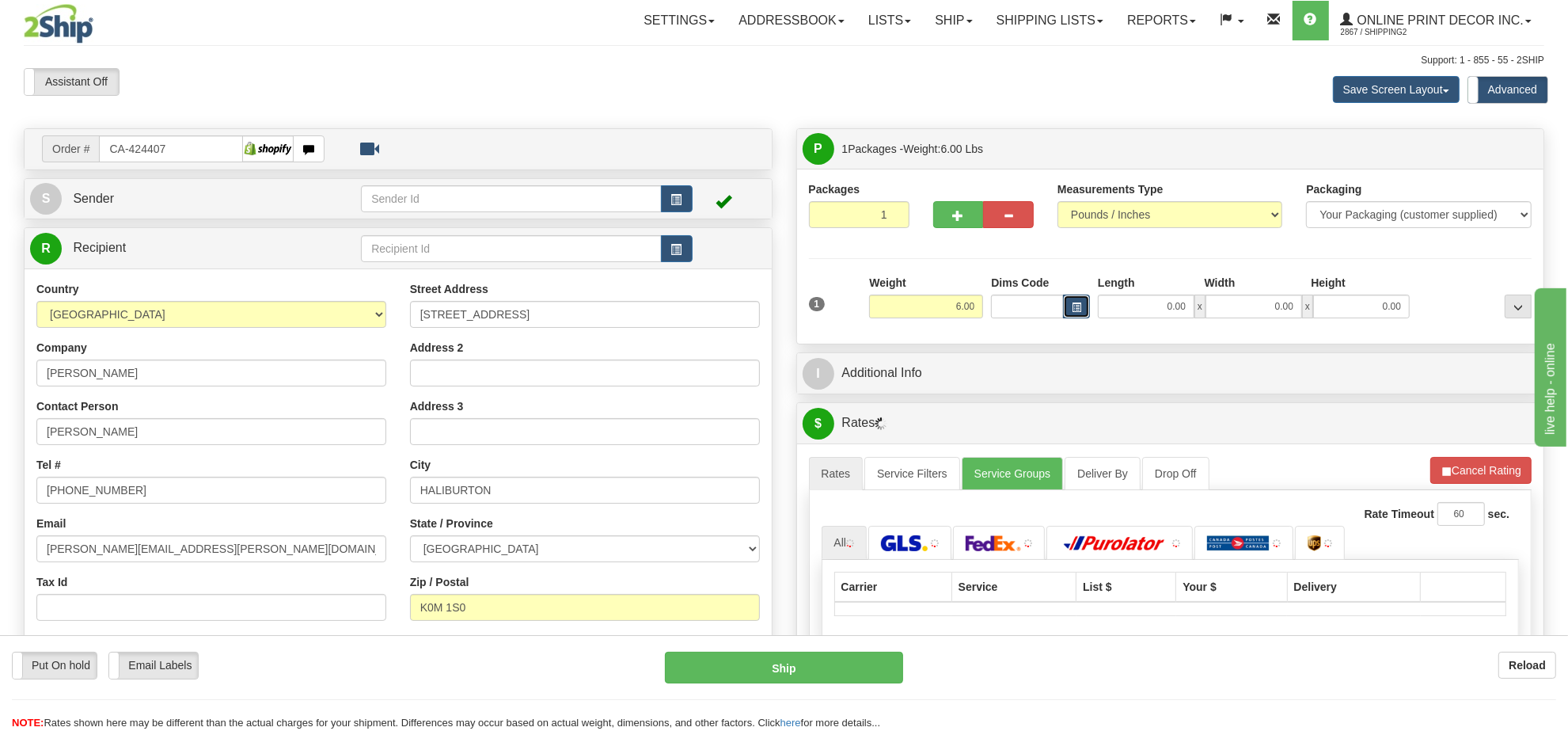
click at [1078, 301] on button "button" at bounding box center [1076, 307] width 27 height 24
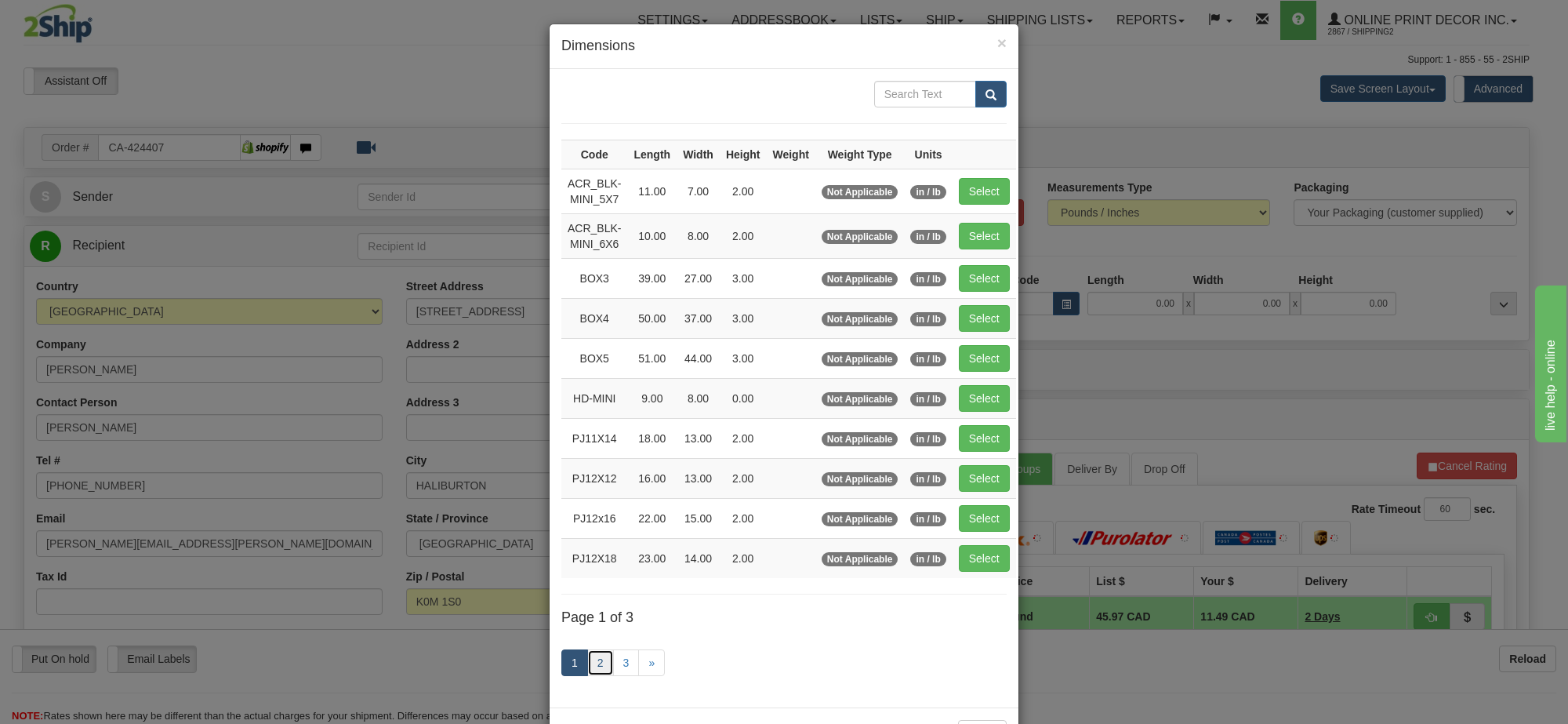
click at [597, 672] on link "2" at bounding box center [600, 662] width 26 height 26
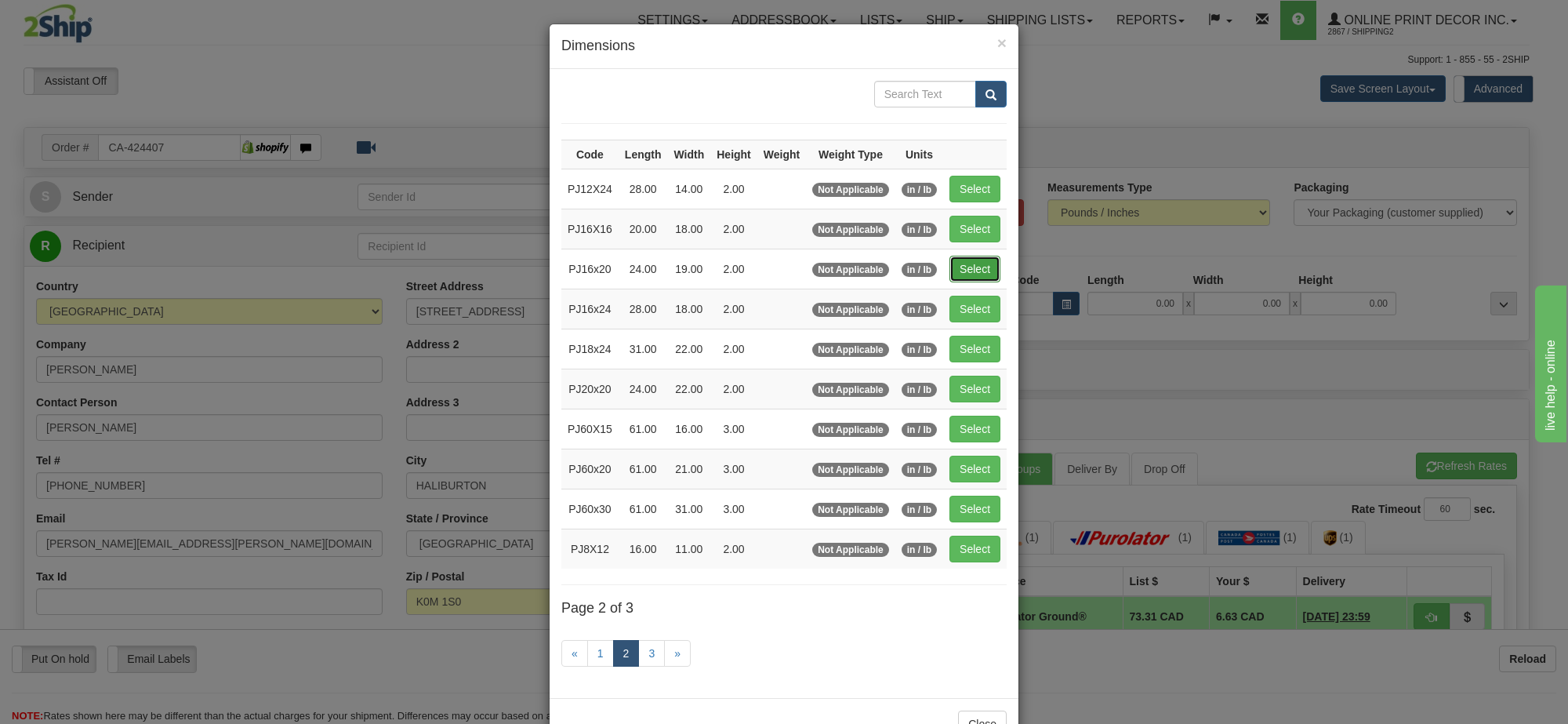
click at [986, 271] on button "Select" at bounding box center [975, 268] width 51 height 26
type input "PJ16x20"
type input "24.00"
type input "19.00"
type input "2.00"
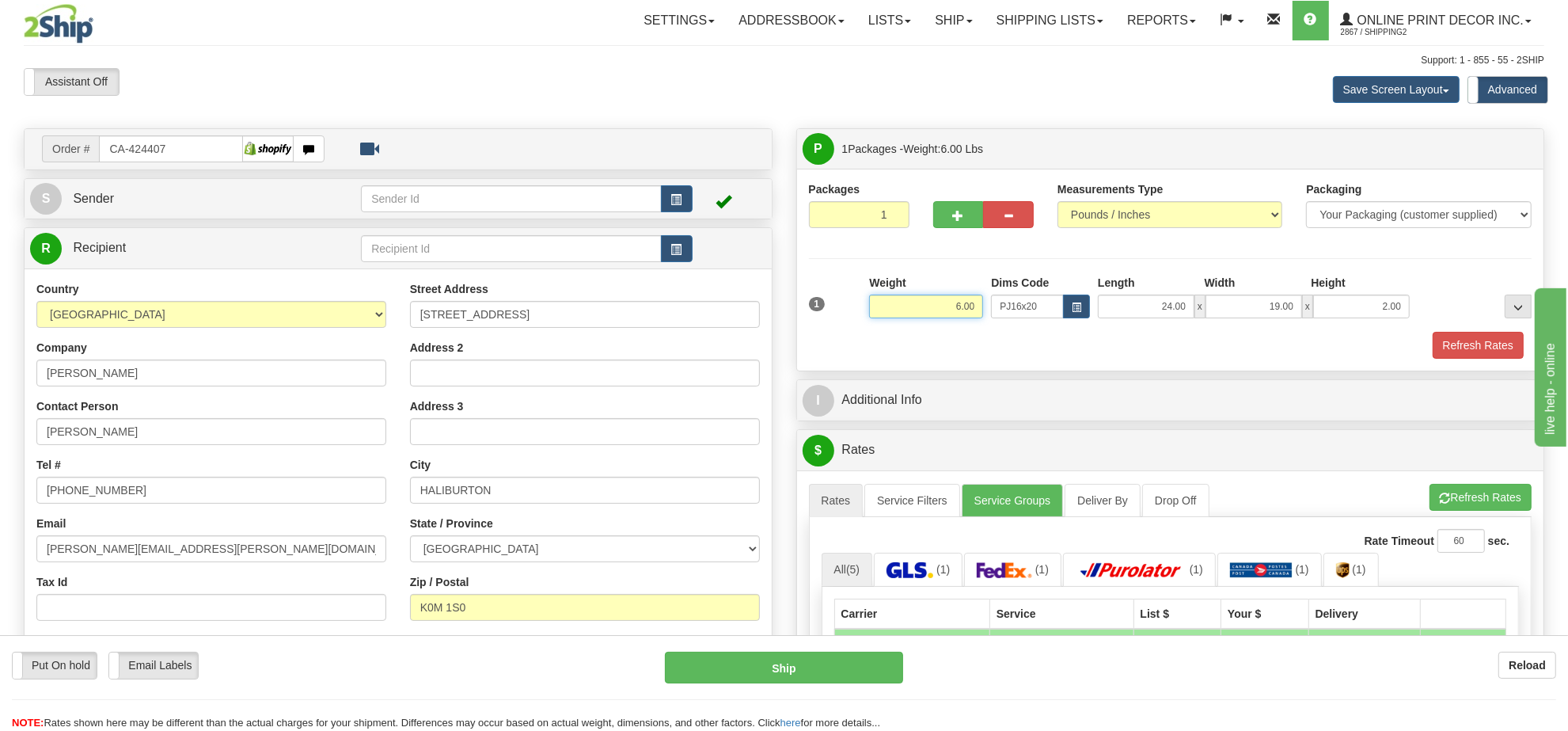
click at [942, 313] on input "6.00" at bounding box center [926, 307] width 114 height 24
type input "5.00"
click at [1366, 306] on input "2.00" at bounding box center [1361, 307] width 97 height 24
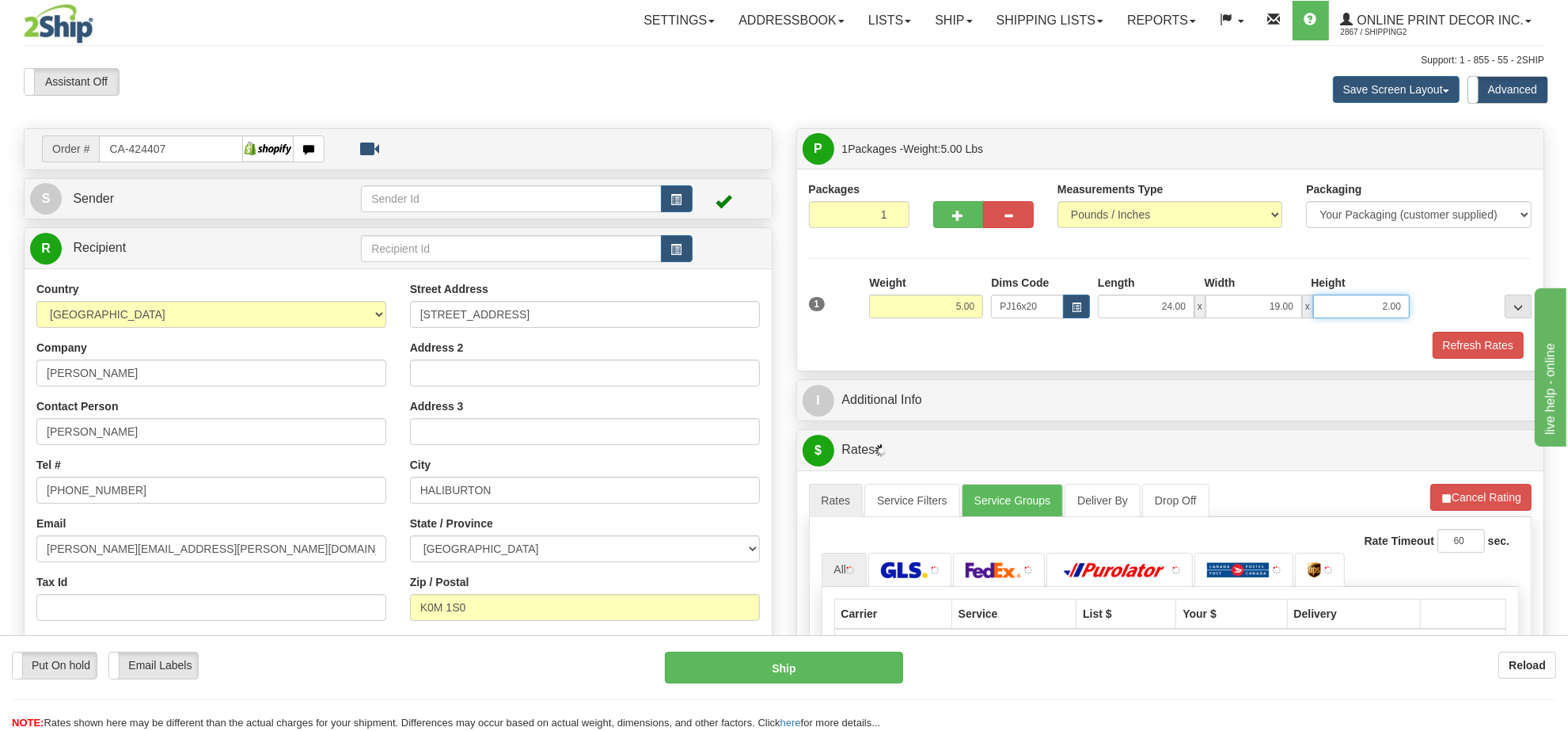
click at [1366, 306] on input "2.00" at bounding box center [1361, 307] width 97 height 24
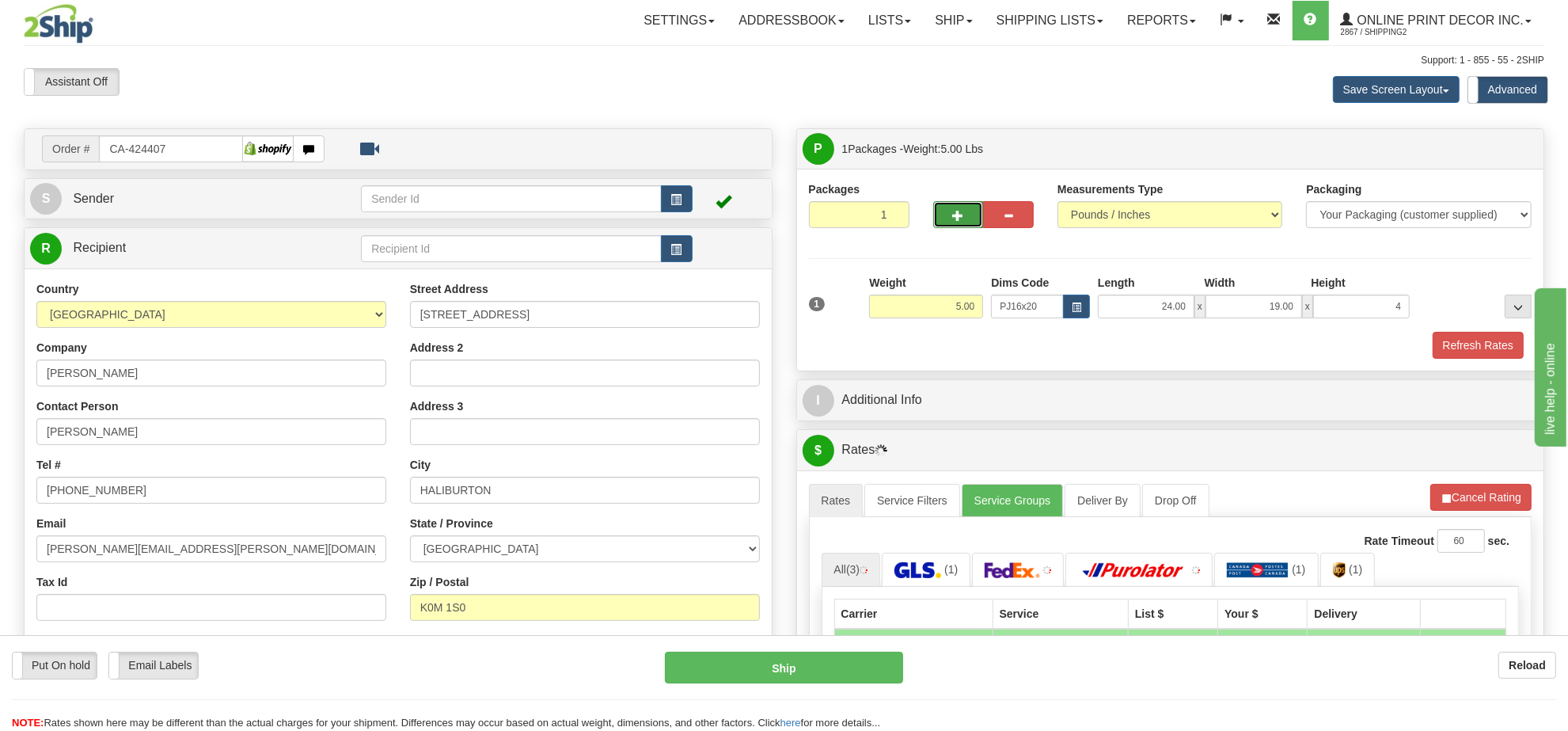
type input "4.00"
click at [964, 221] on span "button" at bounding box center [959, 216] width 11 height 10
radio input "true"
type input "2"
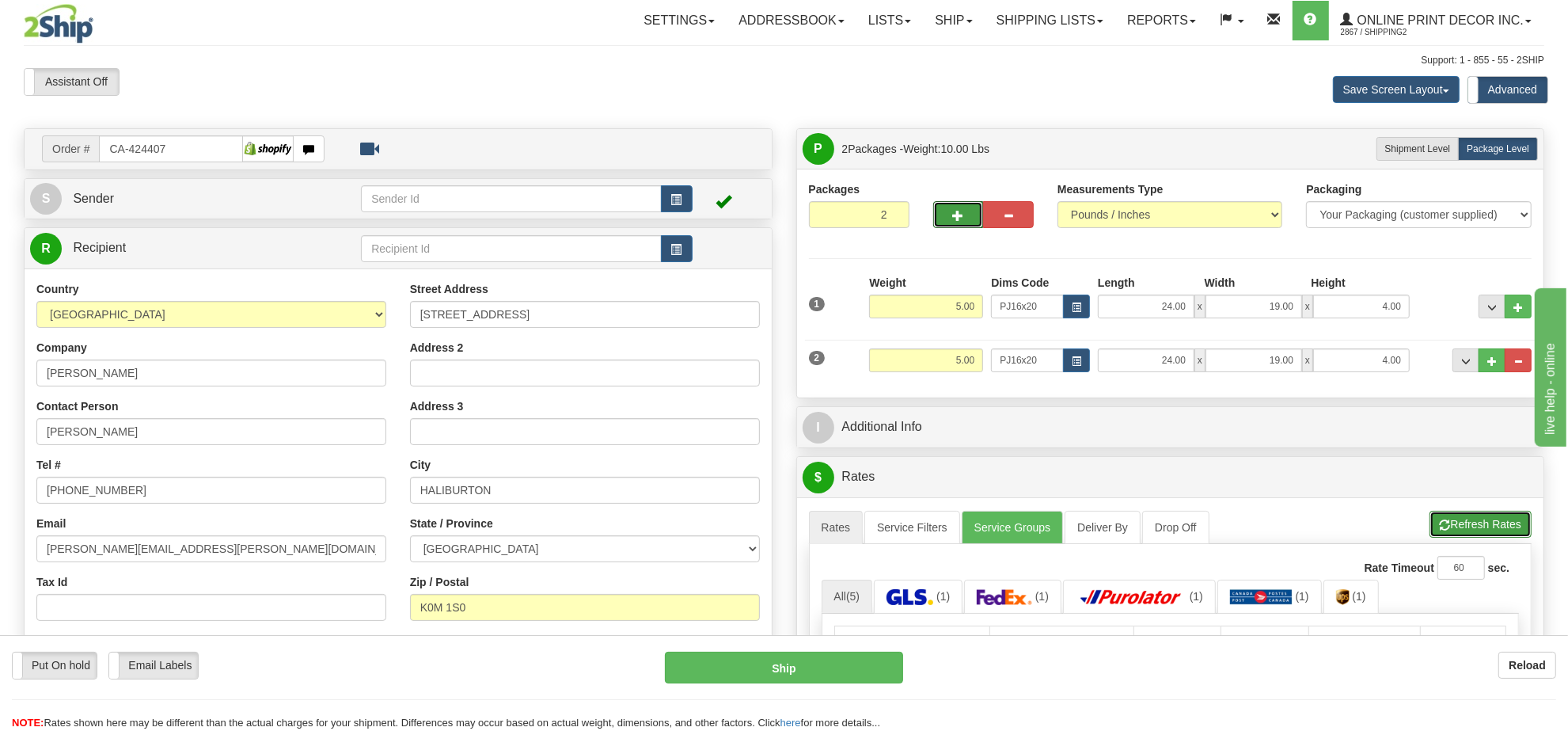
click at [1440, 530] on span "button" at bounding box center [1445, 525] width 11 height 10
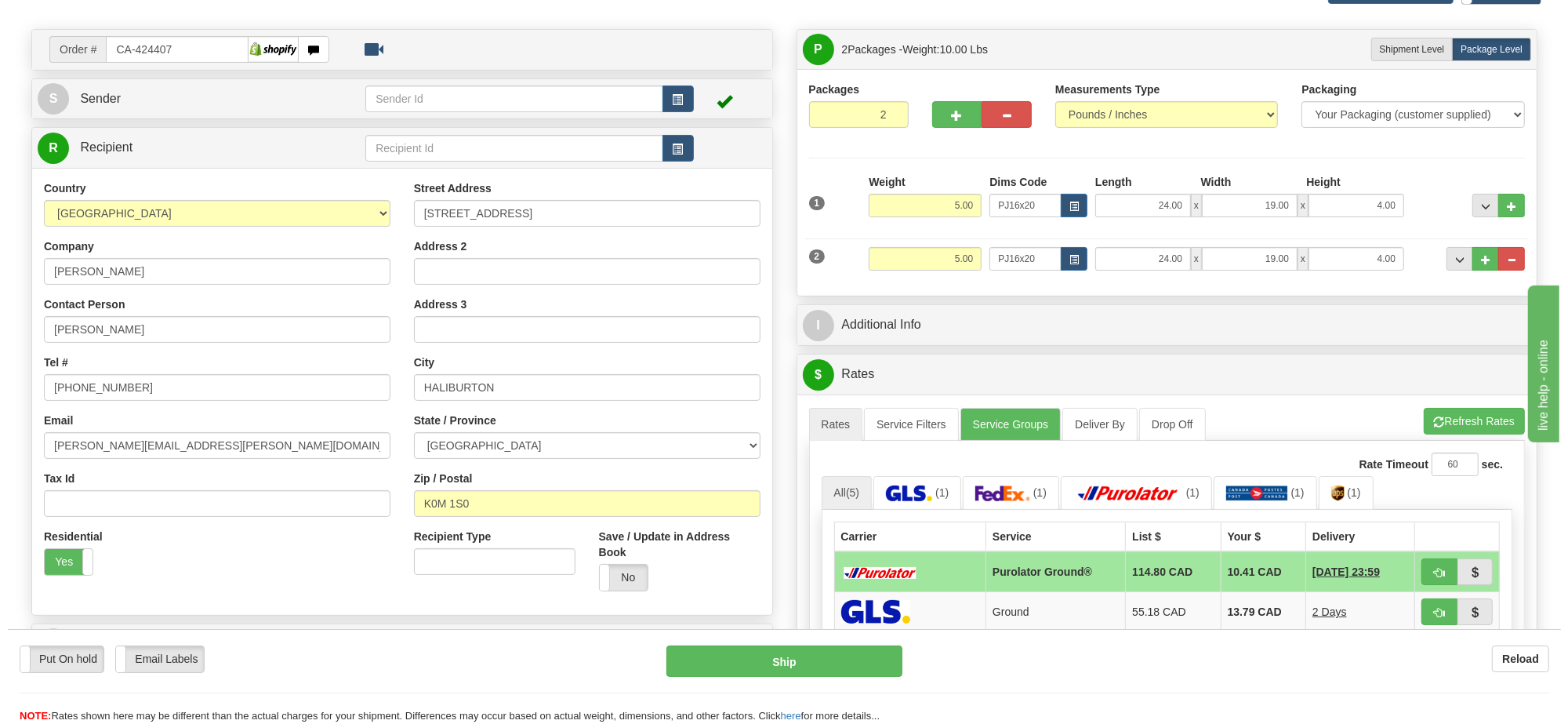
scroll to position [294, 0]
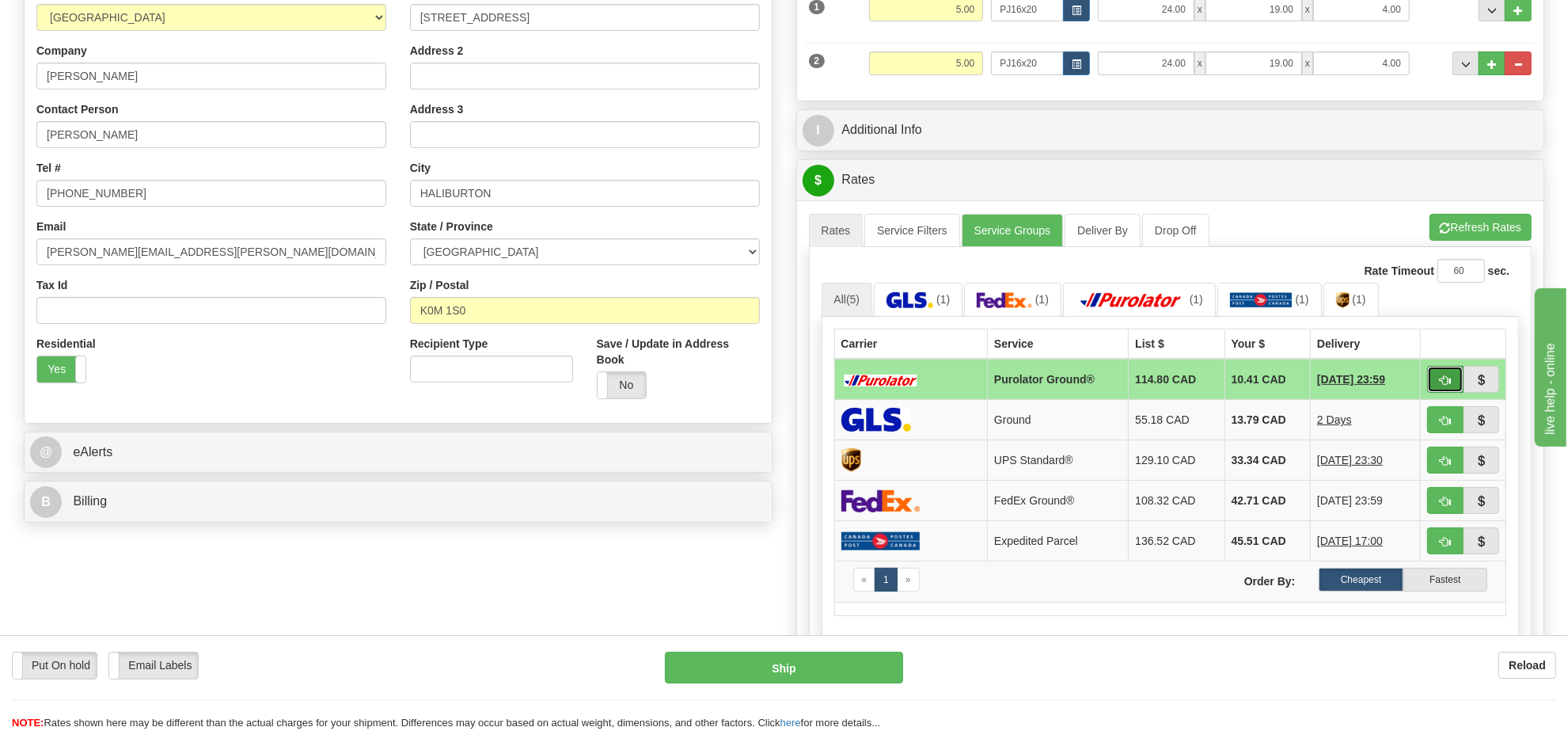
click at [1434, 380] on button "button" at bounding box center [1446, 378] width 36 height 27
type input "260"
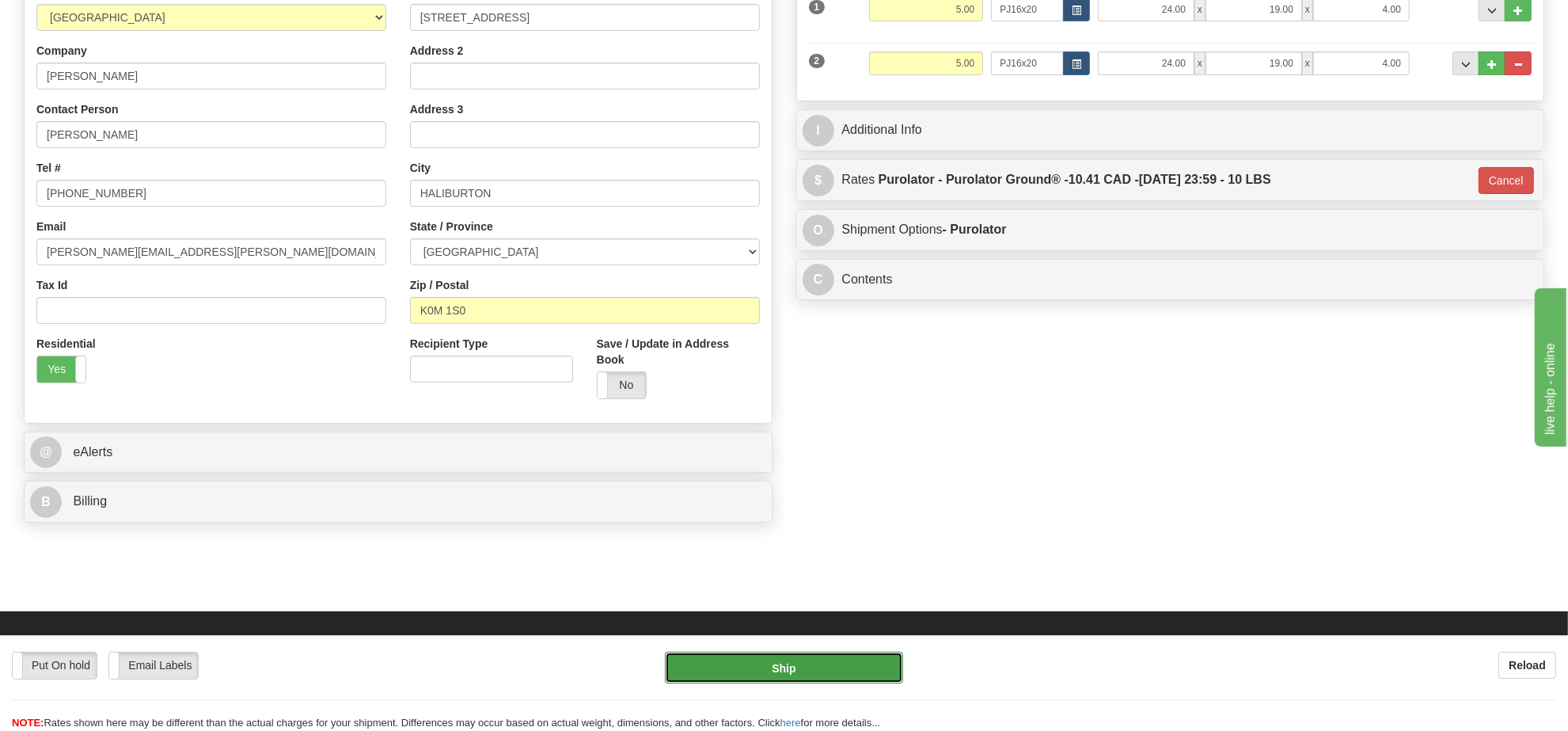
click at [812, 674] on button "Ship" at bounding box center [783, 667] width 237 height 32
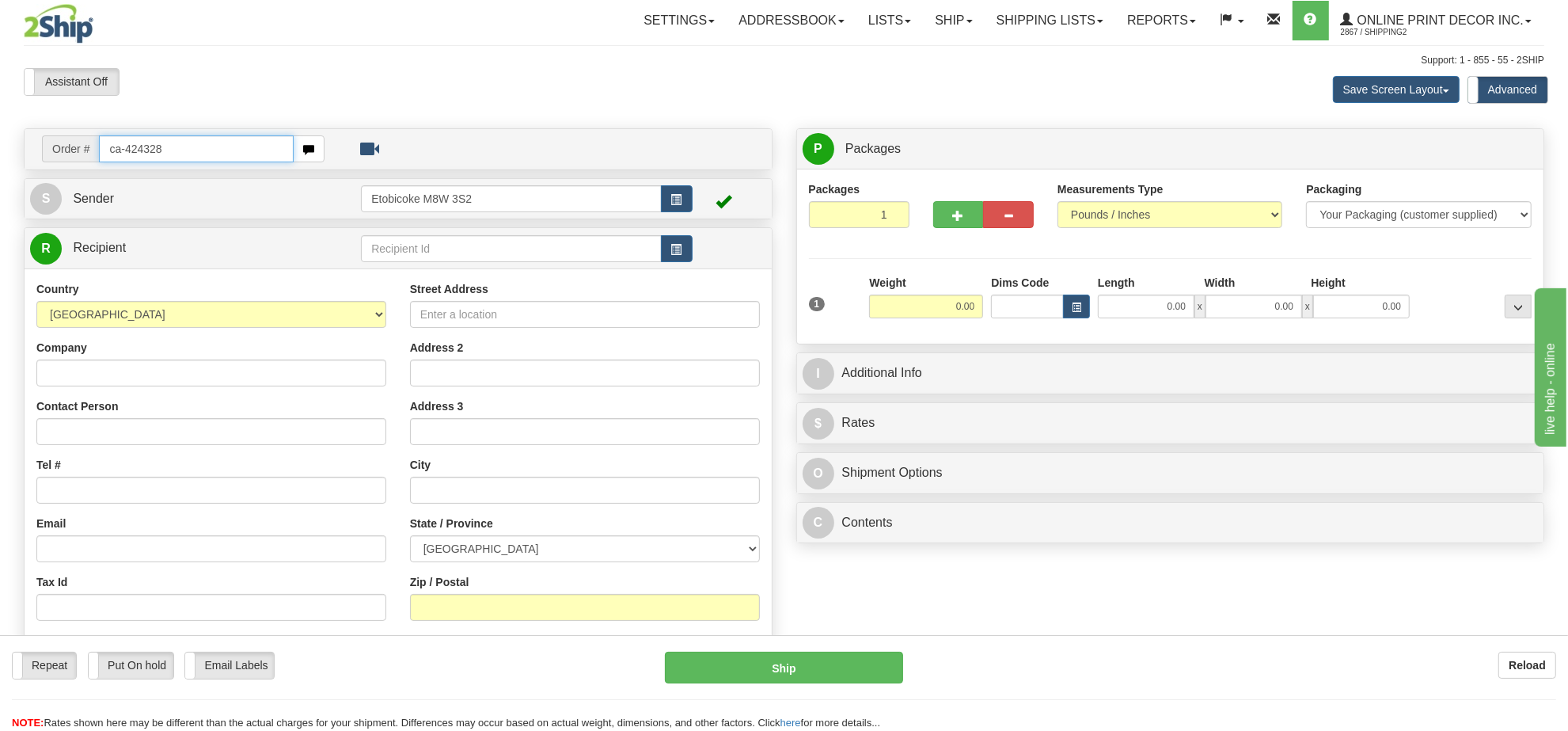
type input "ca-424328"
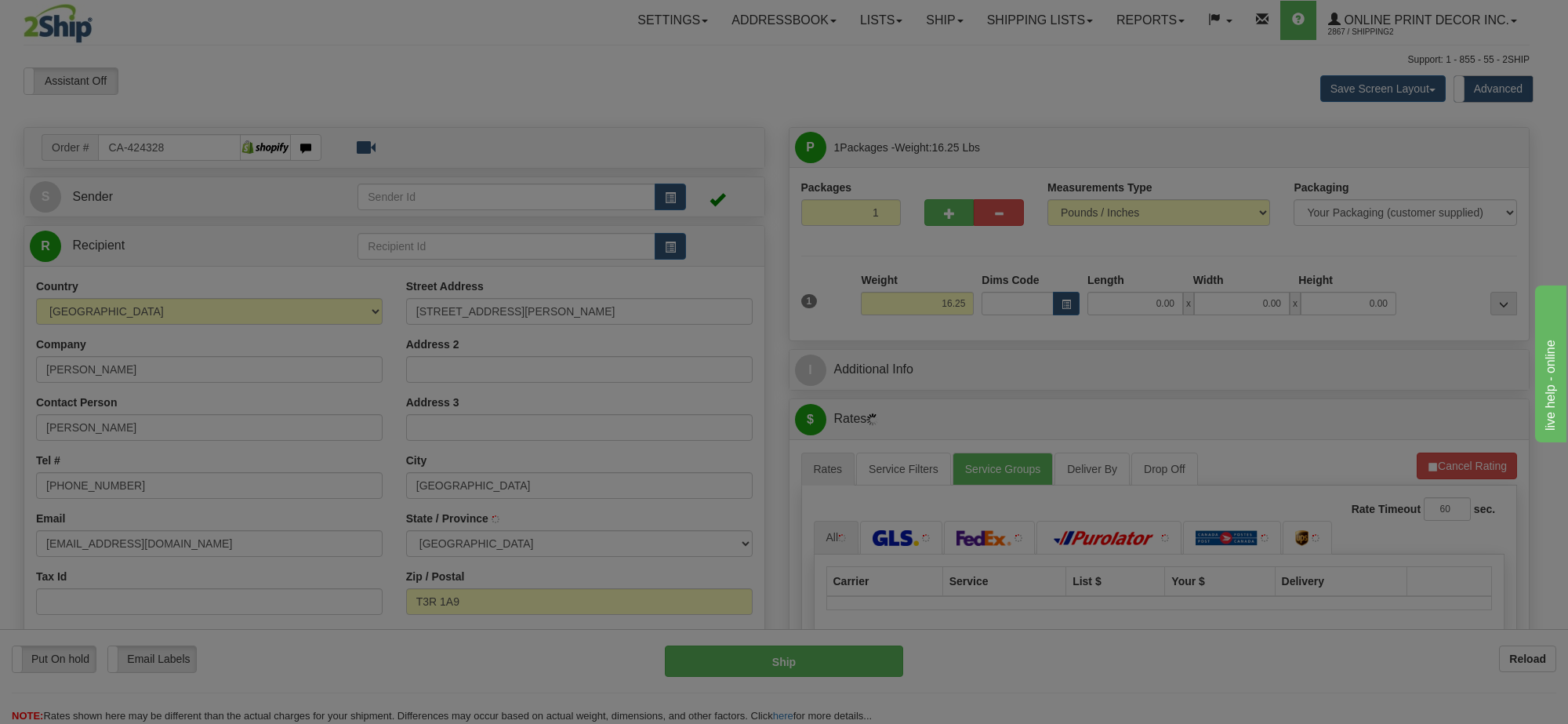
type input "[GEOGRAPHIC_DATA]"
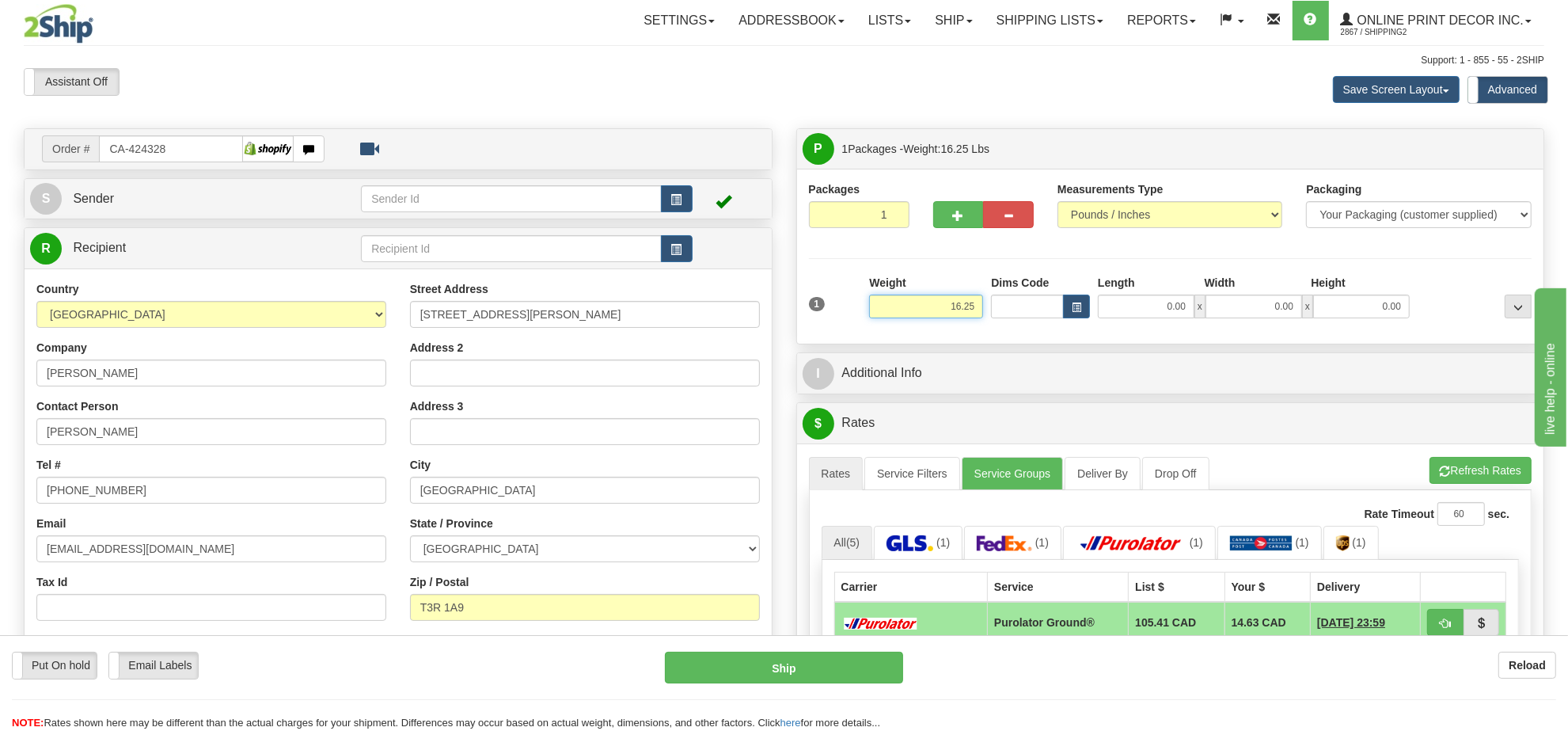
click at [954, 303] on input "16.25" at bounding box center [926, 307] width 114 height 24
click at [955, 303] on input "16.25" at bounding box center [926, 307] width 114 height 24
type input "22.00"
click at [1082, 307] on button "button" at bounding box center [1076, 307] width 27 height 24
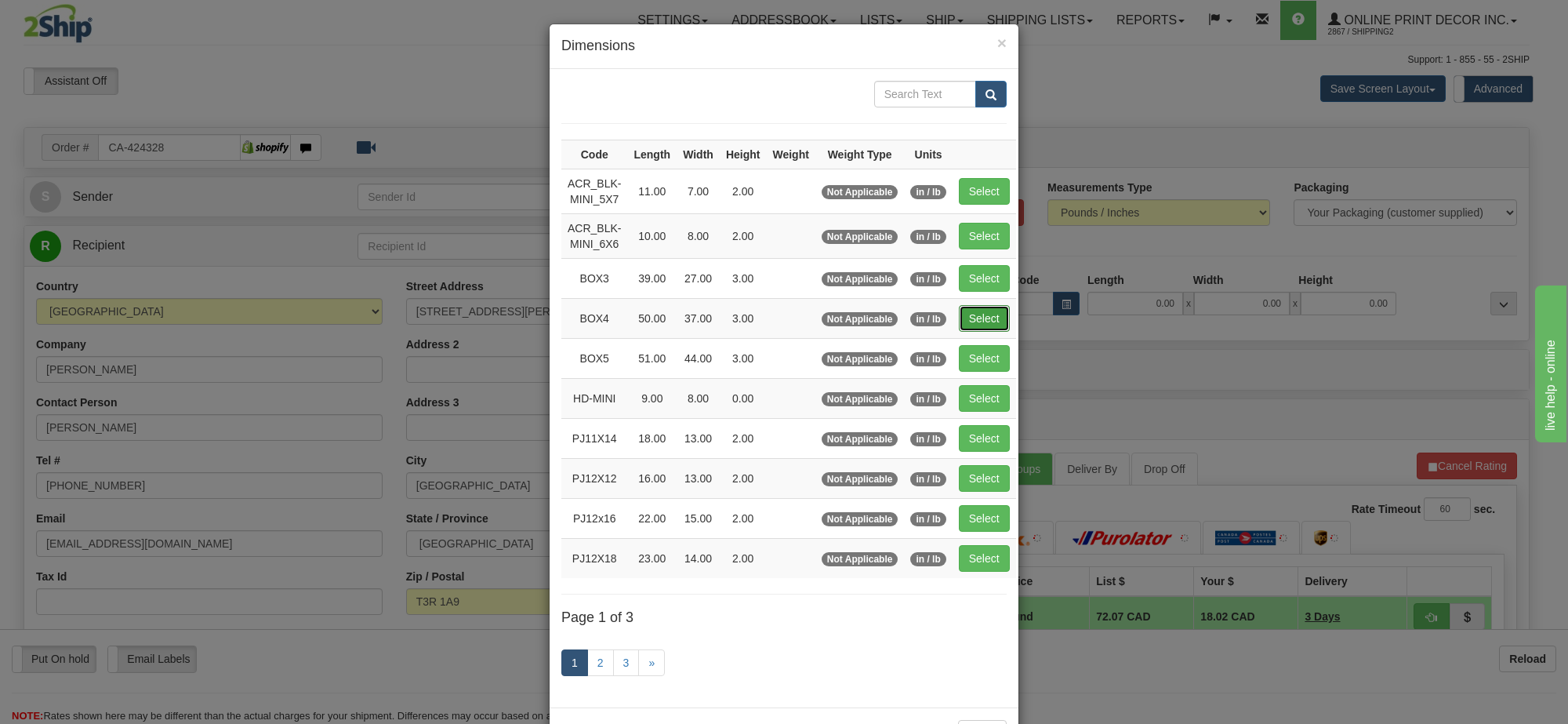
click at [976, 328] on button "Select" at bounding box center [984, 318] width 51 height 26
type input "BOX4"
type input "50.00"
type input "37.00"
type input "3.00"
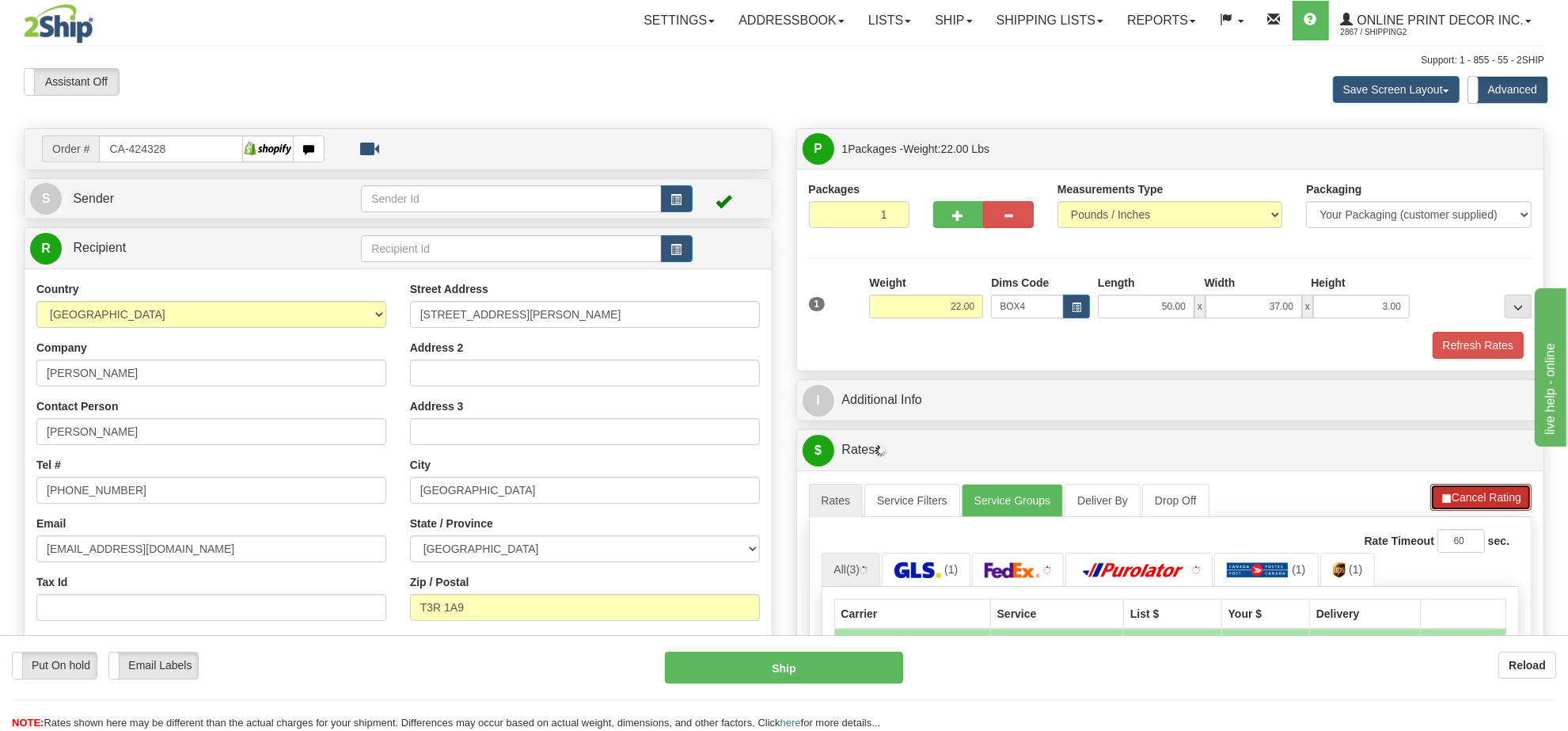
click at [1487, 495] on button "Cancel Rating" at bounding box center [1481, 497] width 102 height 27
click at [1487, 495] on button "Refresh Rates" at bounding box center [1480, 497] width 102 height 27
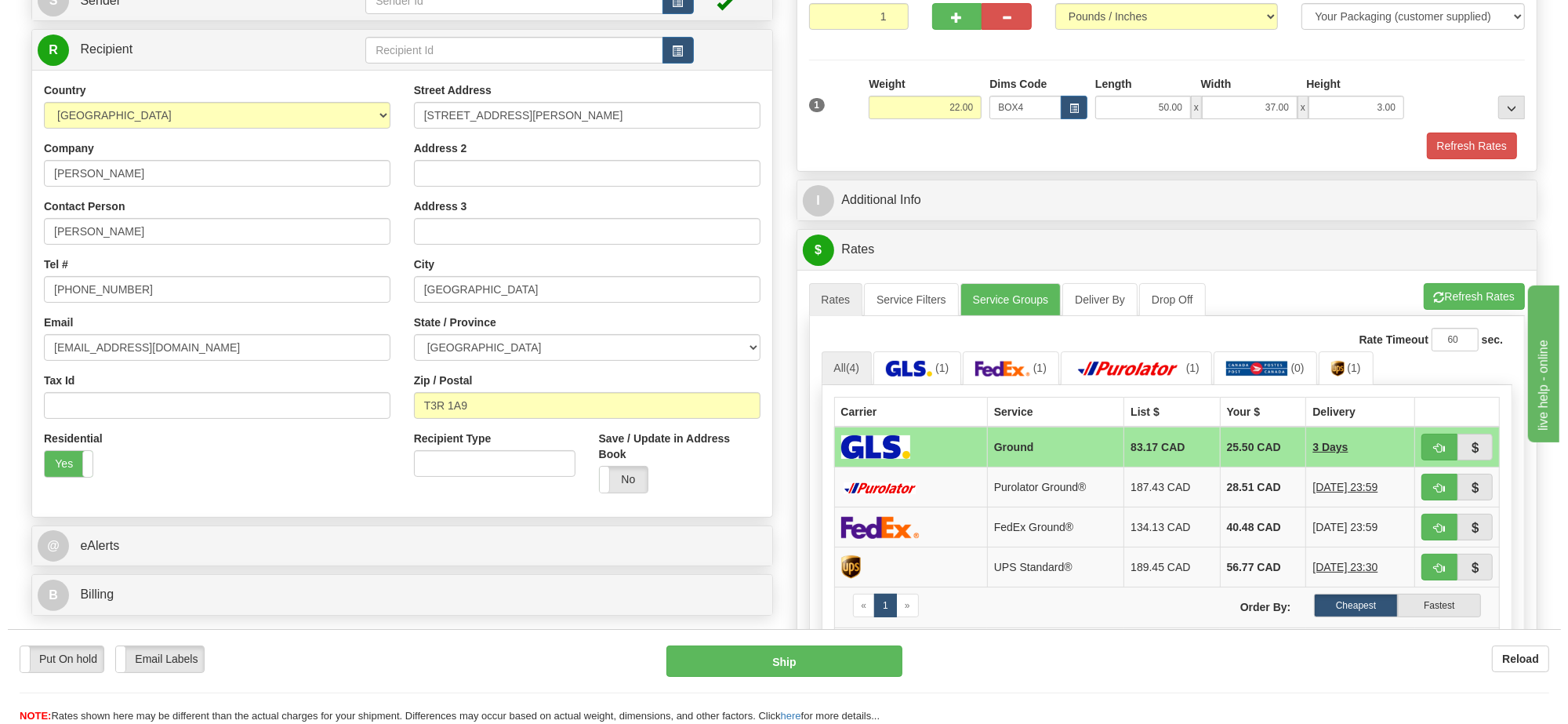
scroll to position [294, 0]
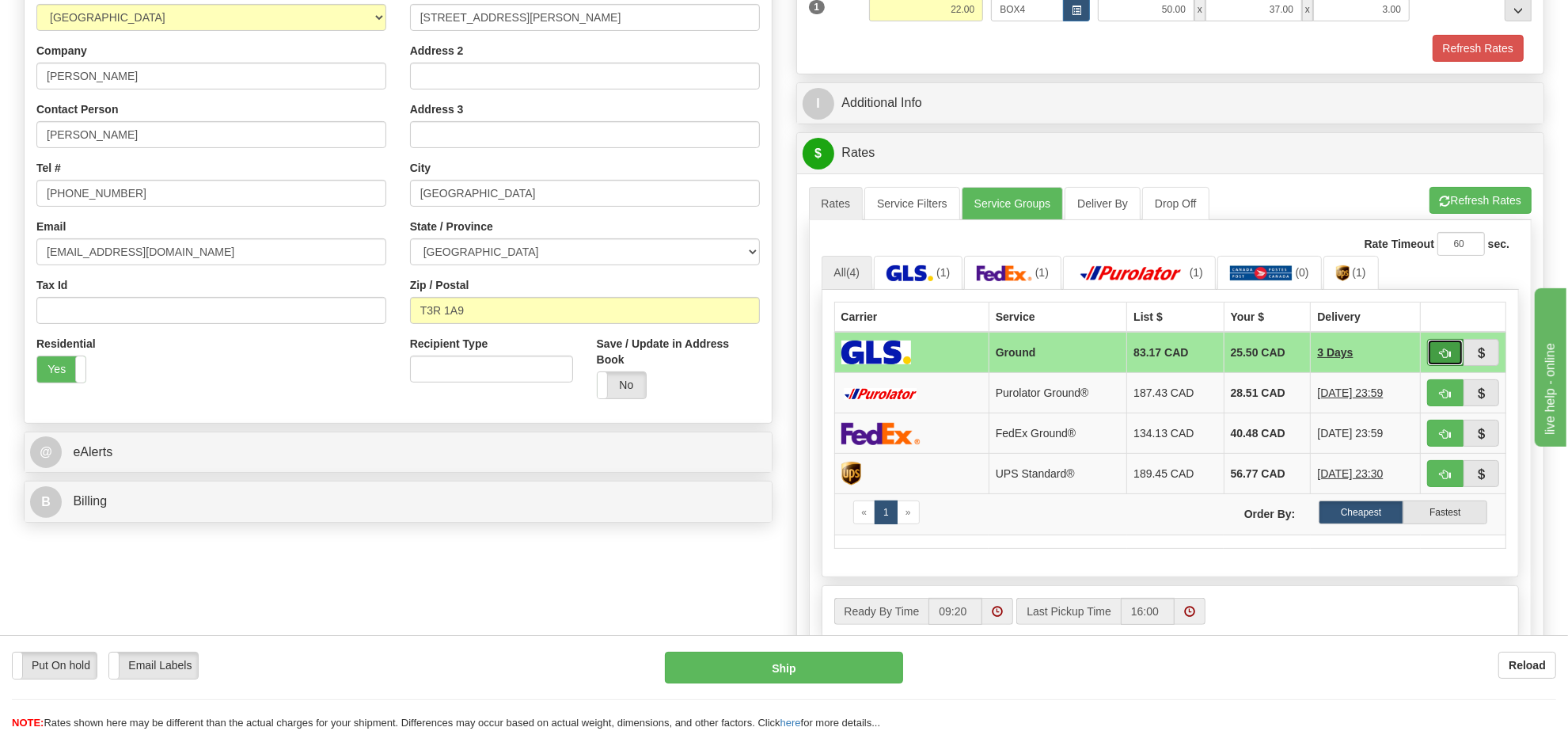
click at [1437, 357] on button "button" at bounding box center [1446, 352] width 36 height 27
type input "1"
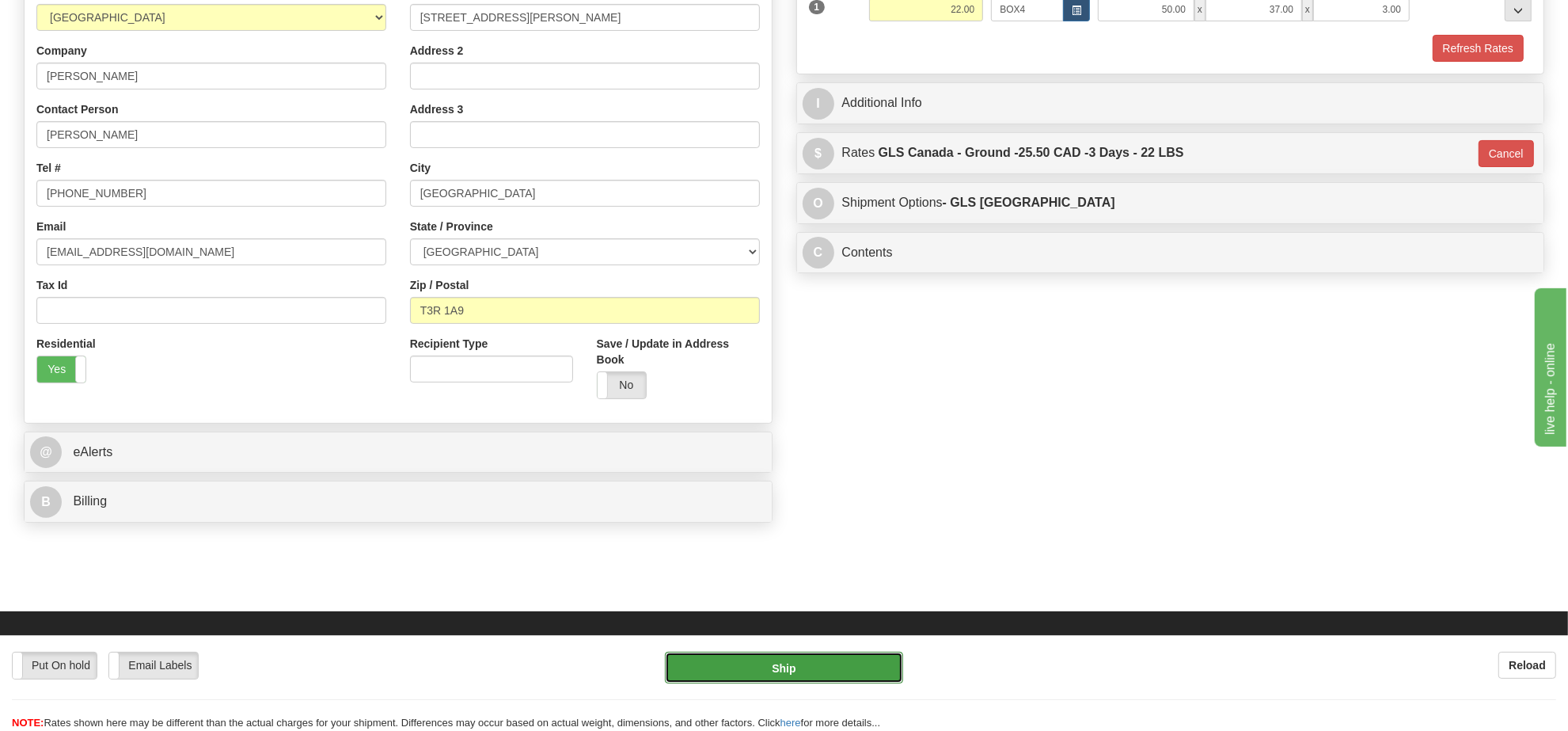
click at [781, 669] on button "Ship" at bounding box center [783, 667] width 237 height 32
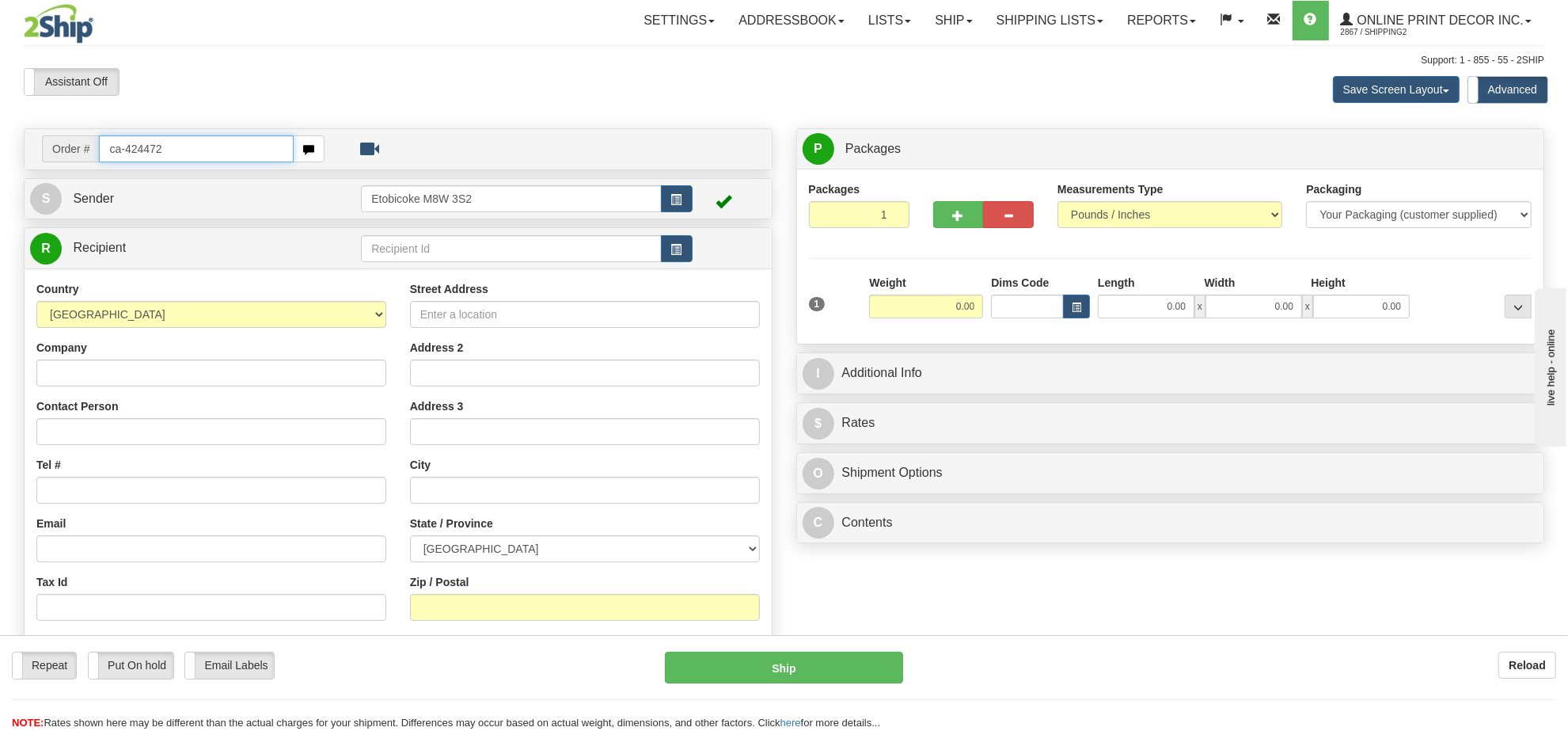
type input "ca-424472"
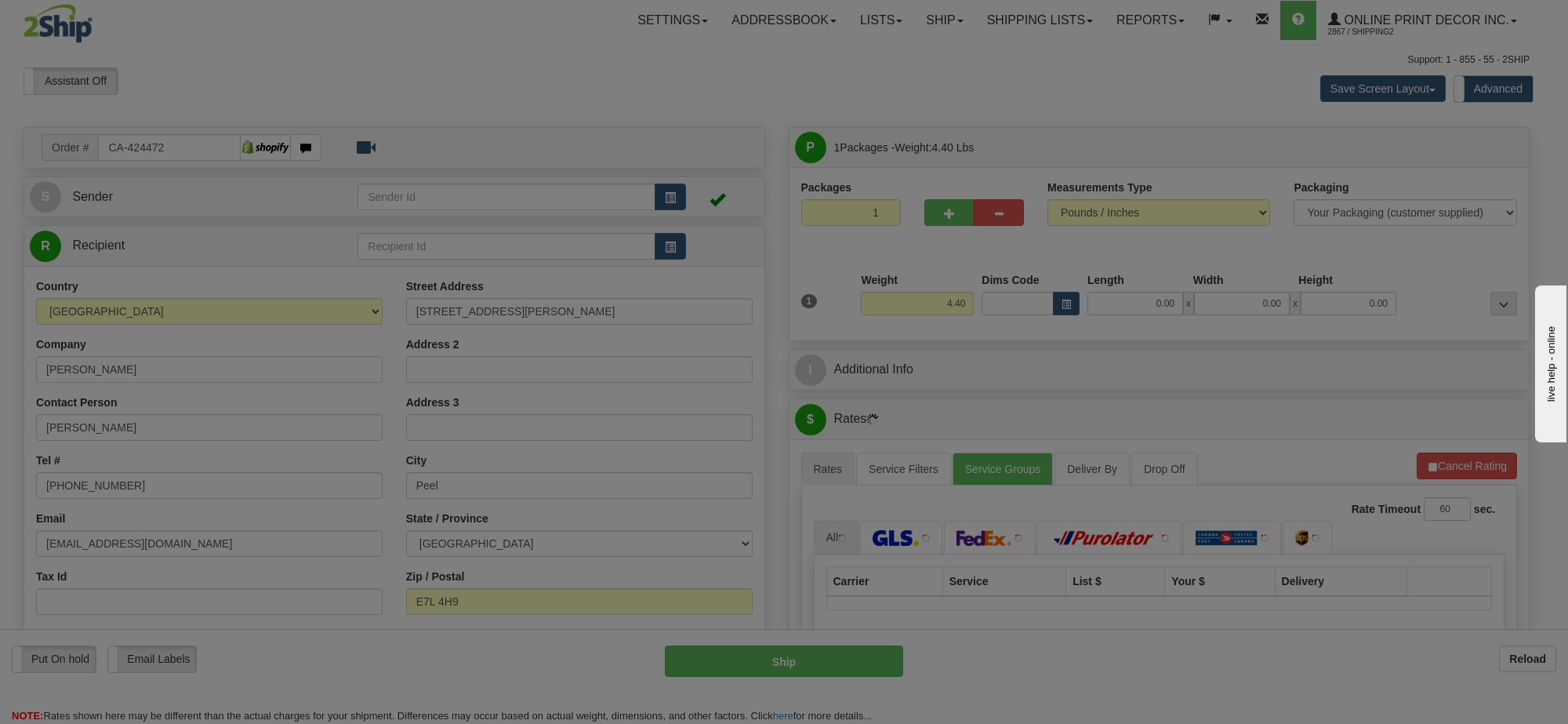
type input "RIVERBANK CARLETON CO"
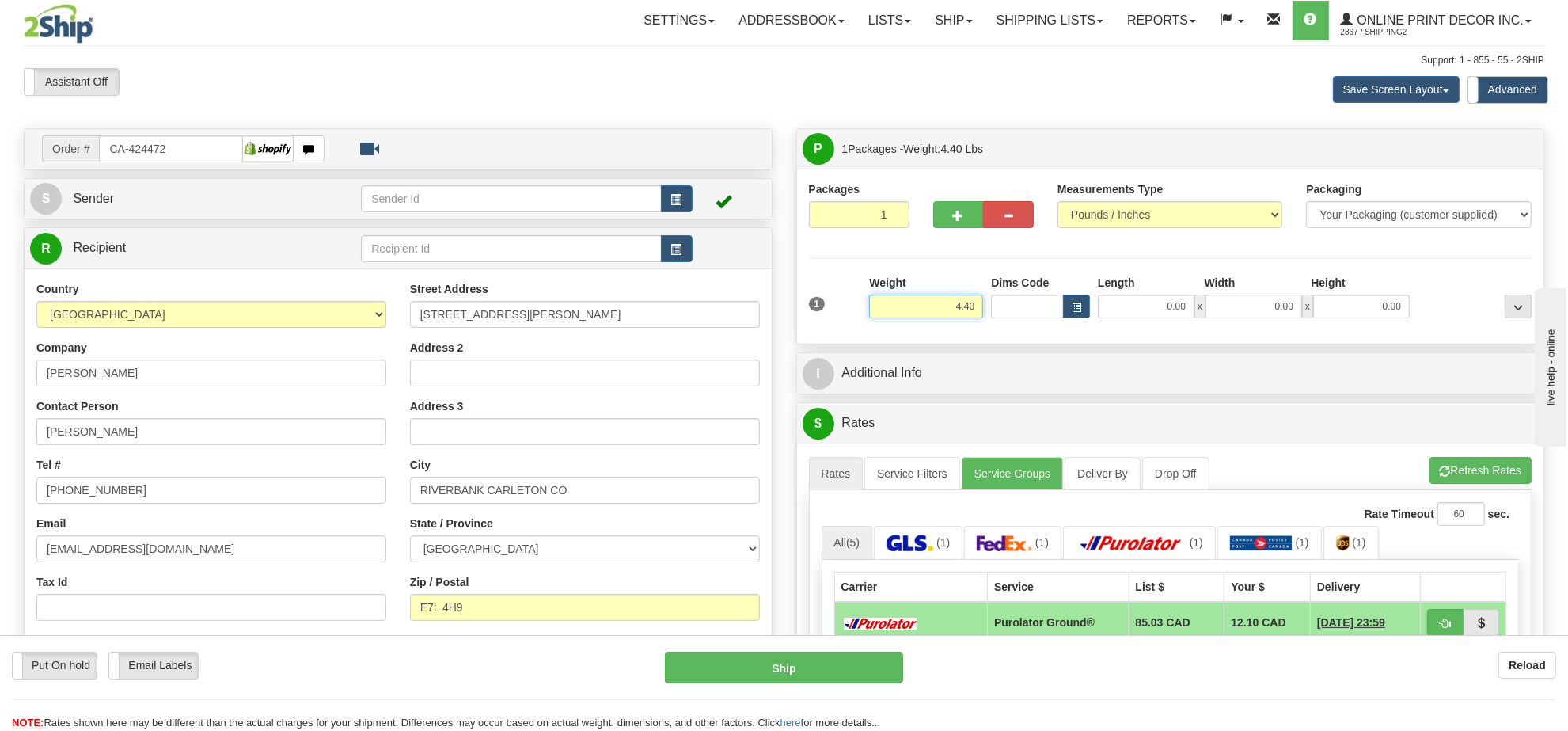
click at [956, 303] on input "4.40" at bounding box center [926, 307] width 114 height 24
click at [1063, 302] on div at bounding box center [1040, 307] width 99 height 24
type input "4.00"
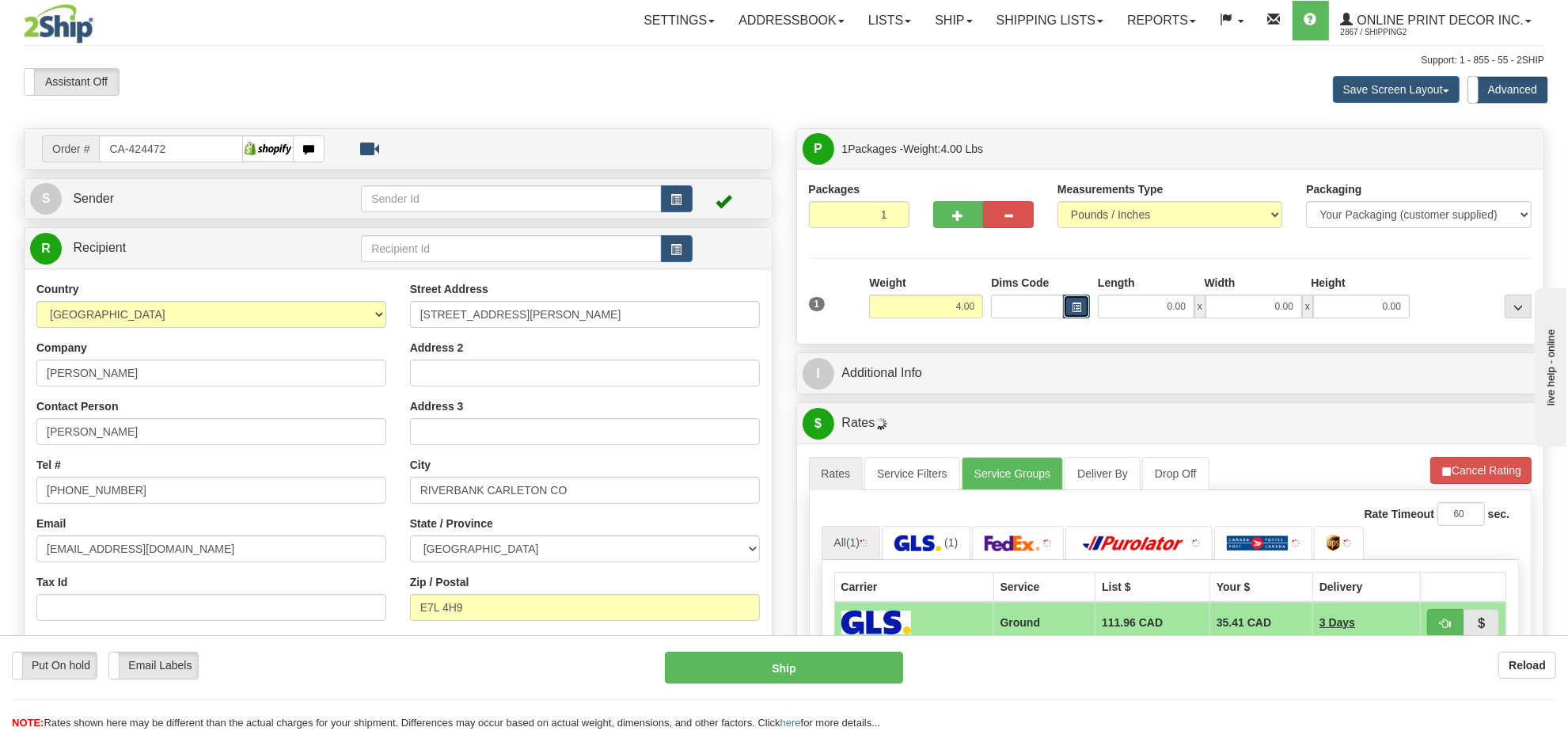
click at [1066, 303] on button "button" at bounding box center [1076, 307] width 27 height 24
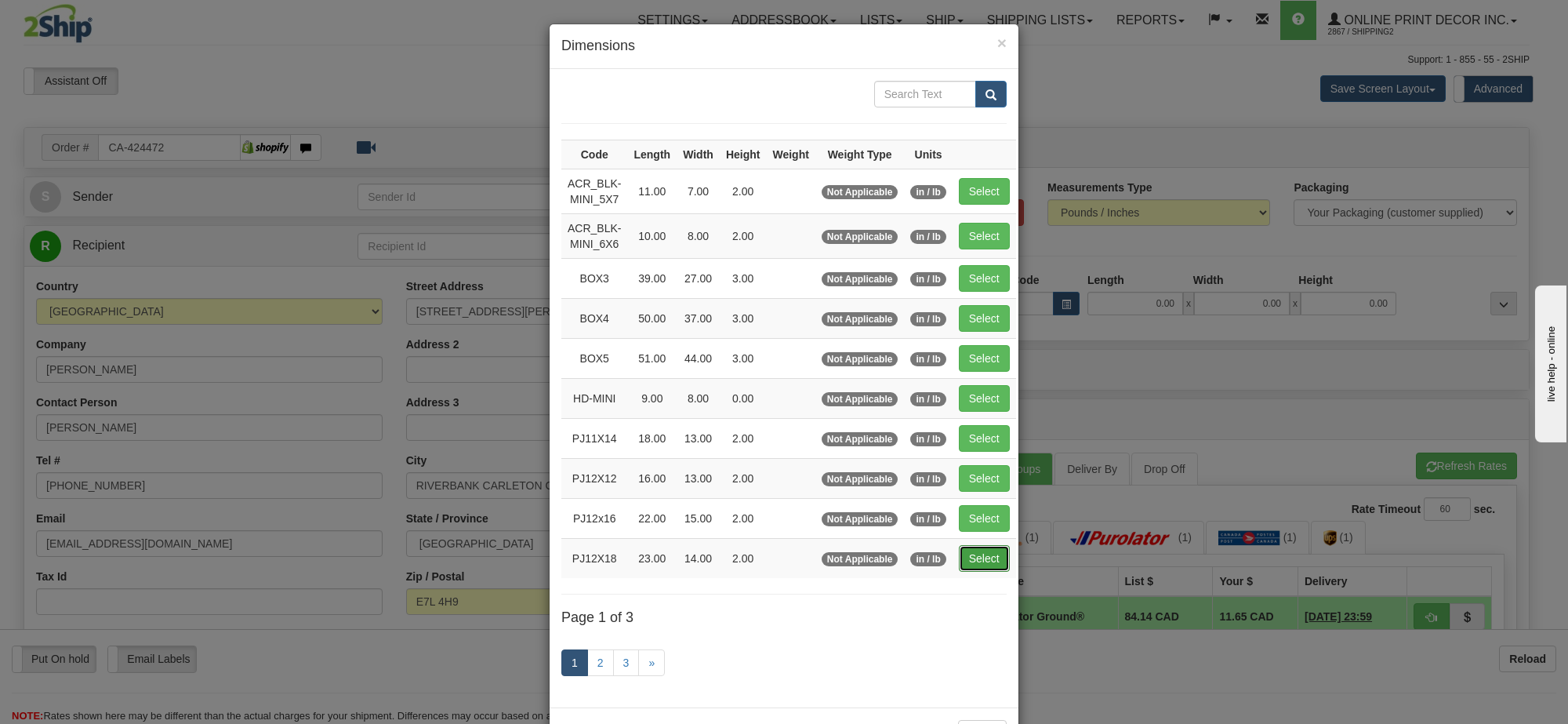
click at [988, 566] on button "Select" at bounding box center [984, 558] width 51 height 26
type input "PJ12X18"
type input "23.00"
type input "14.00"
type input "2.00"
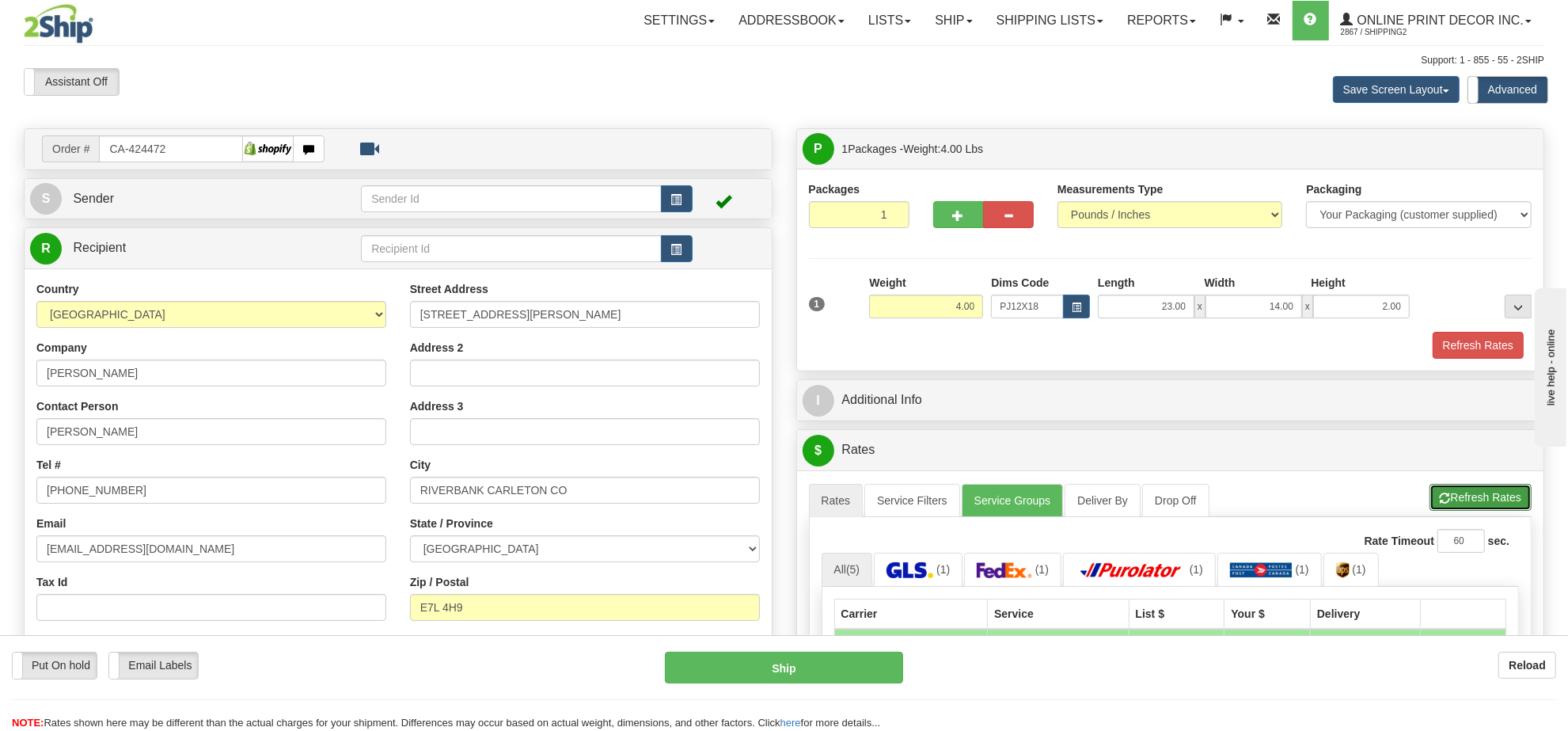
click at [1466, 504] on button "Refresh Rates" at bounding box center [1480, 497] width 102 height 27
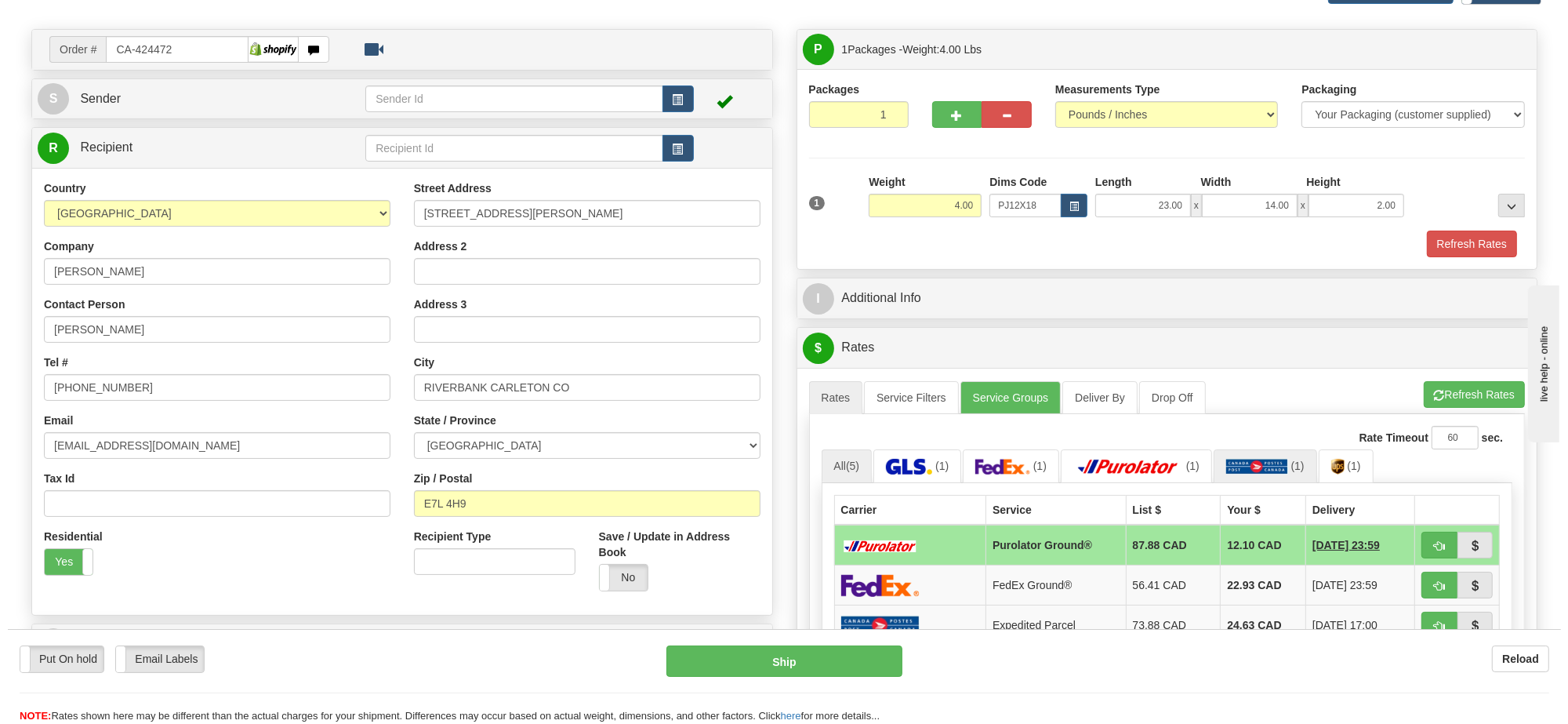
scroll to position [196, 0]
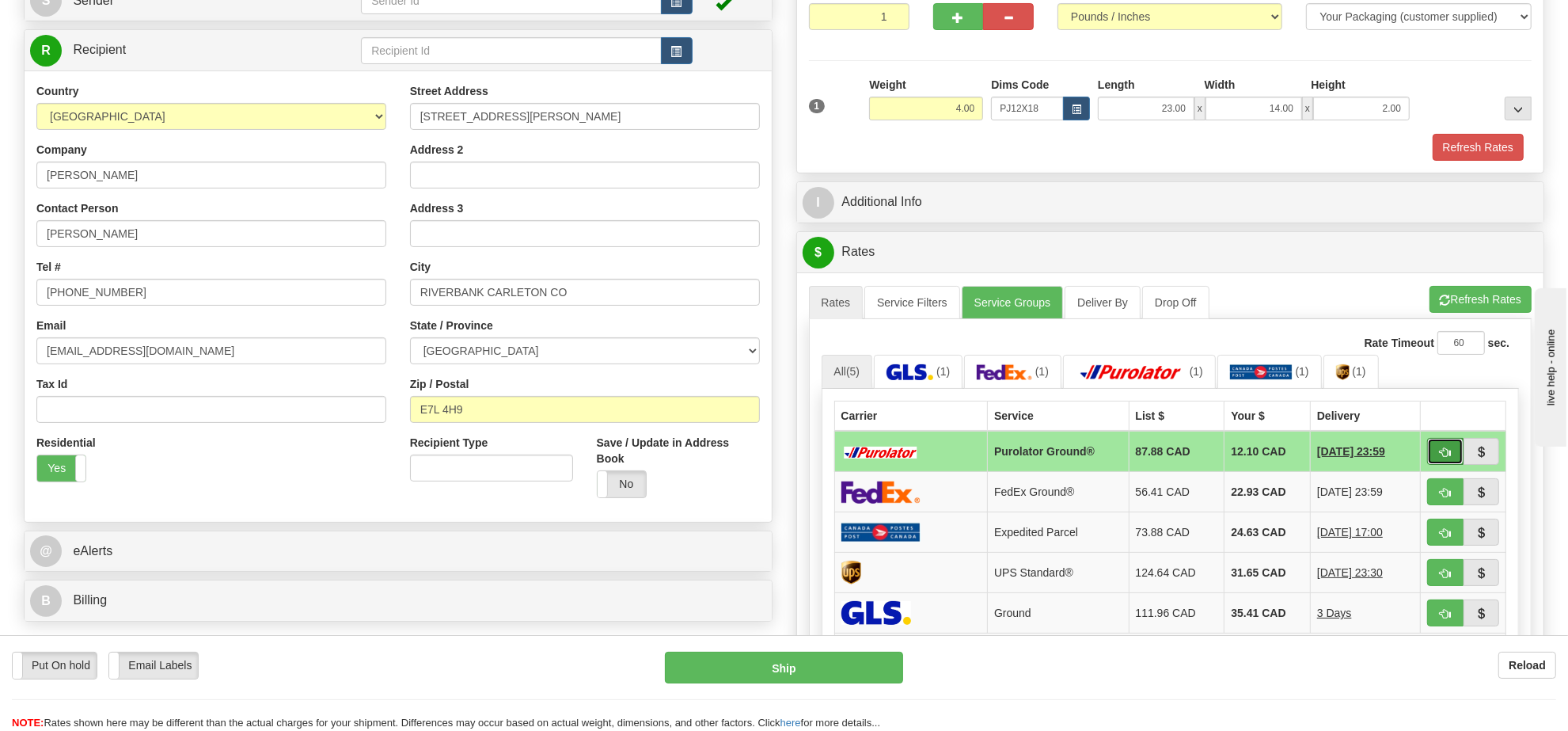
click at [1435, 451] on button "button" at bounding box center [1446, 451] width 36 height 27
type input "260"
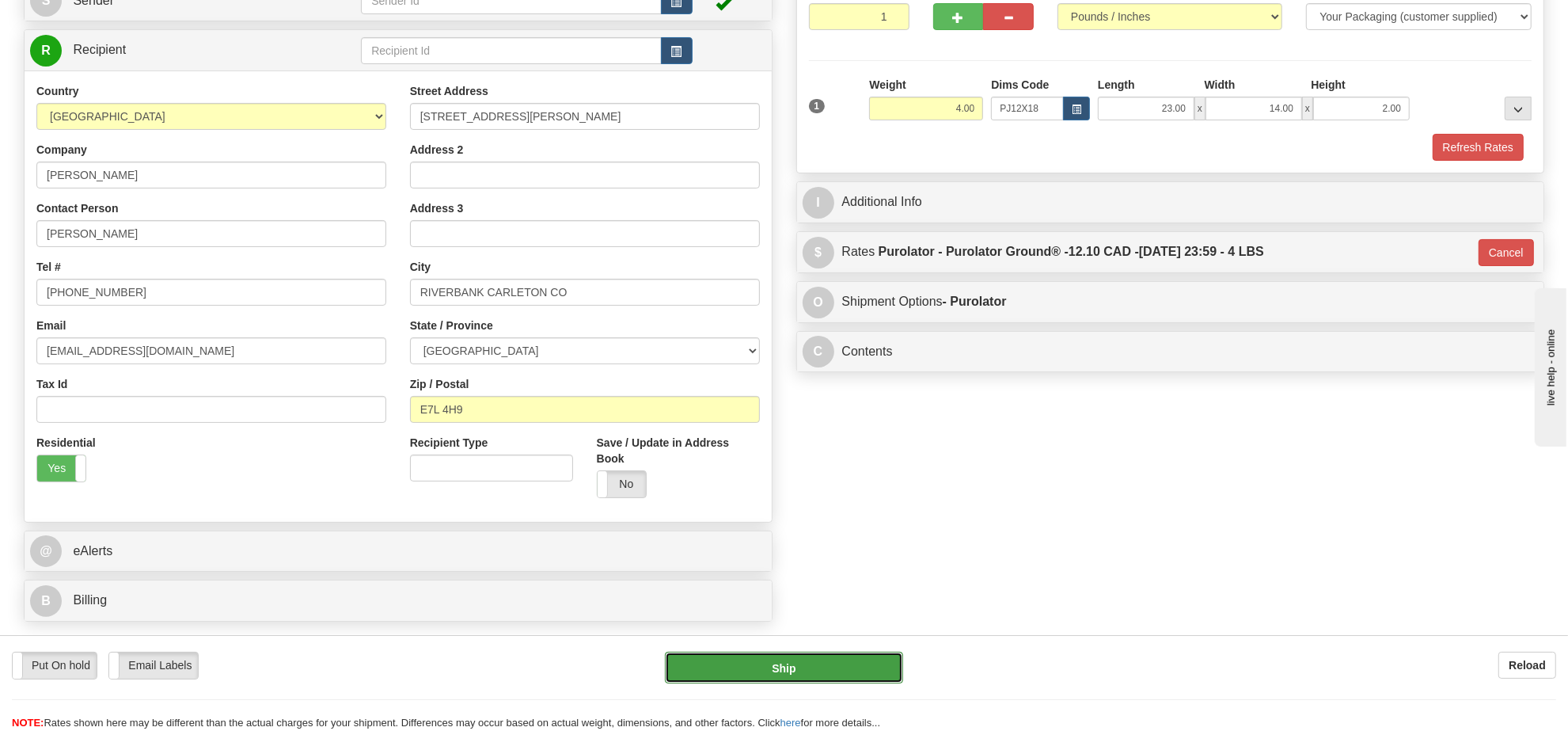
click at [831, 673] on button "Ship" at bounding box center [783, 667] width 237 height 32
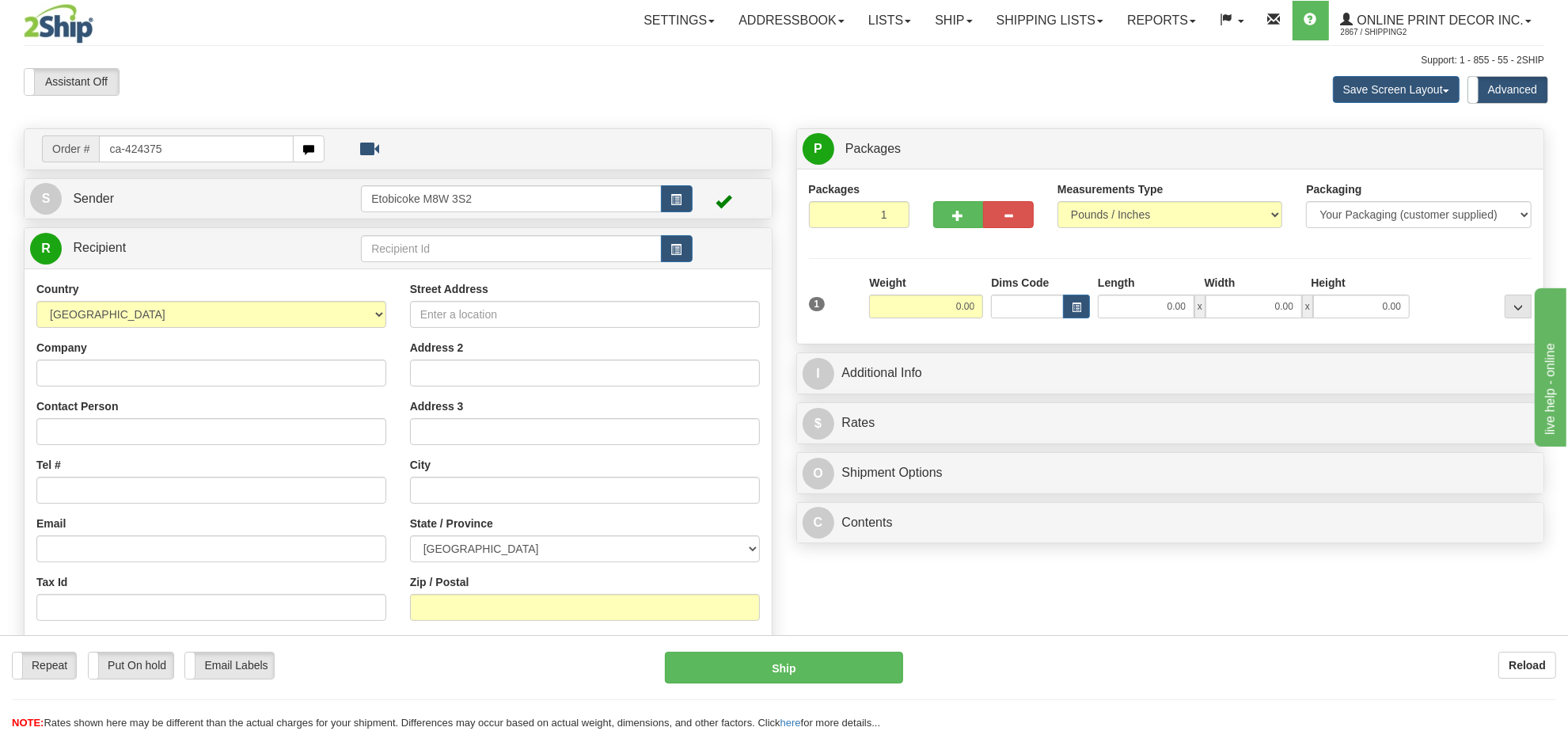
type input "ca-424375"
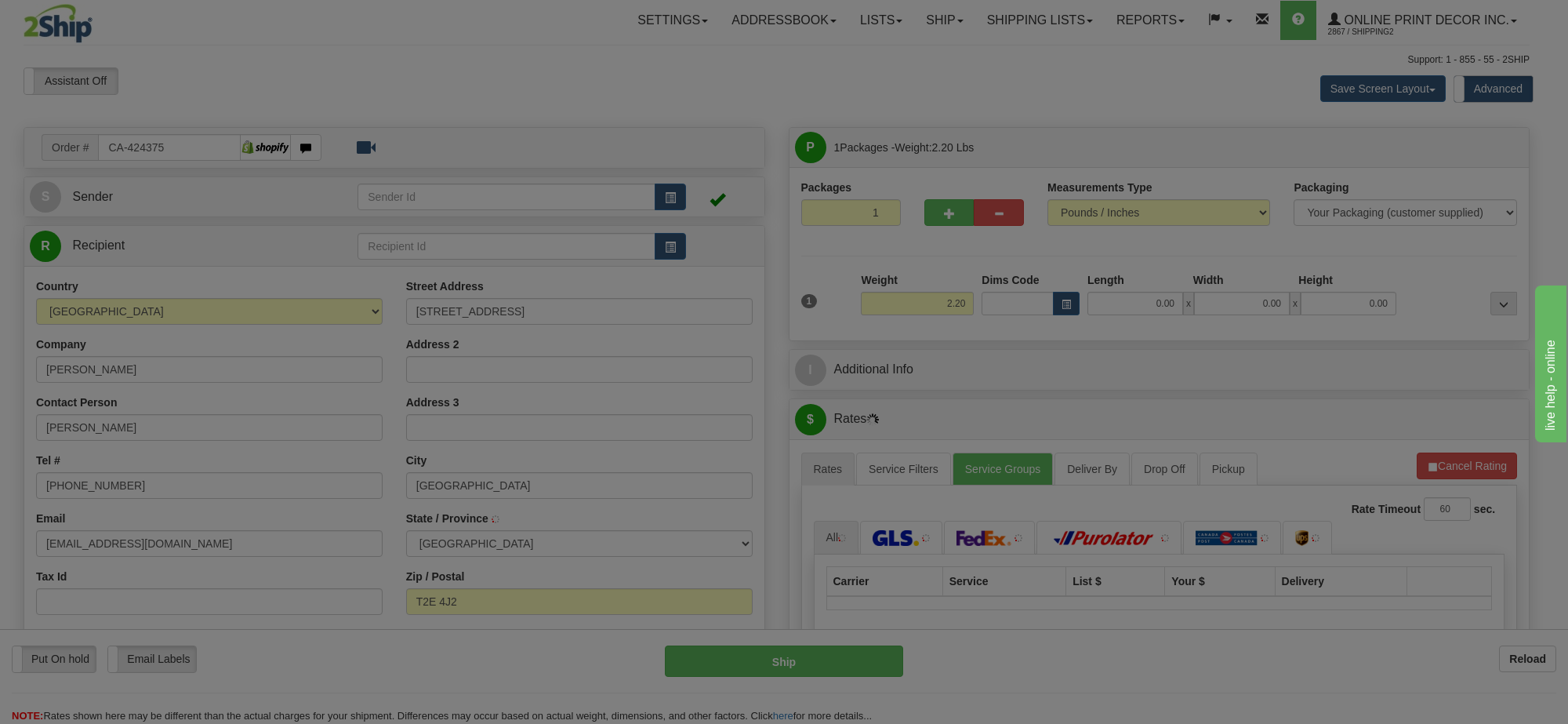
type input "[GEOGRAPHIC_DATA]"
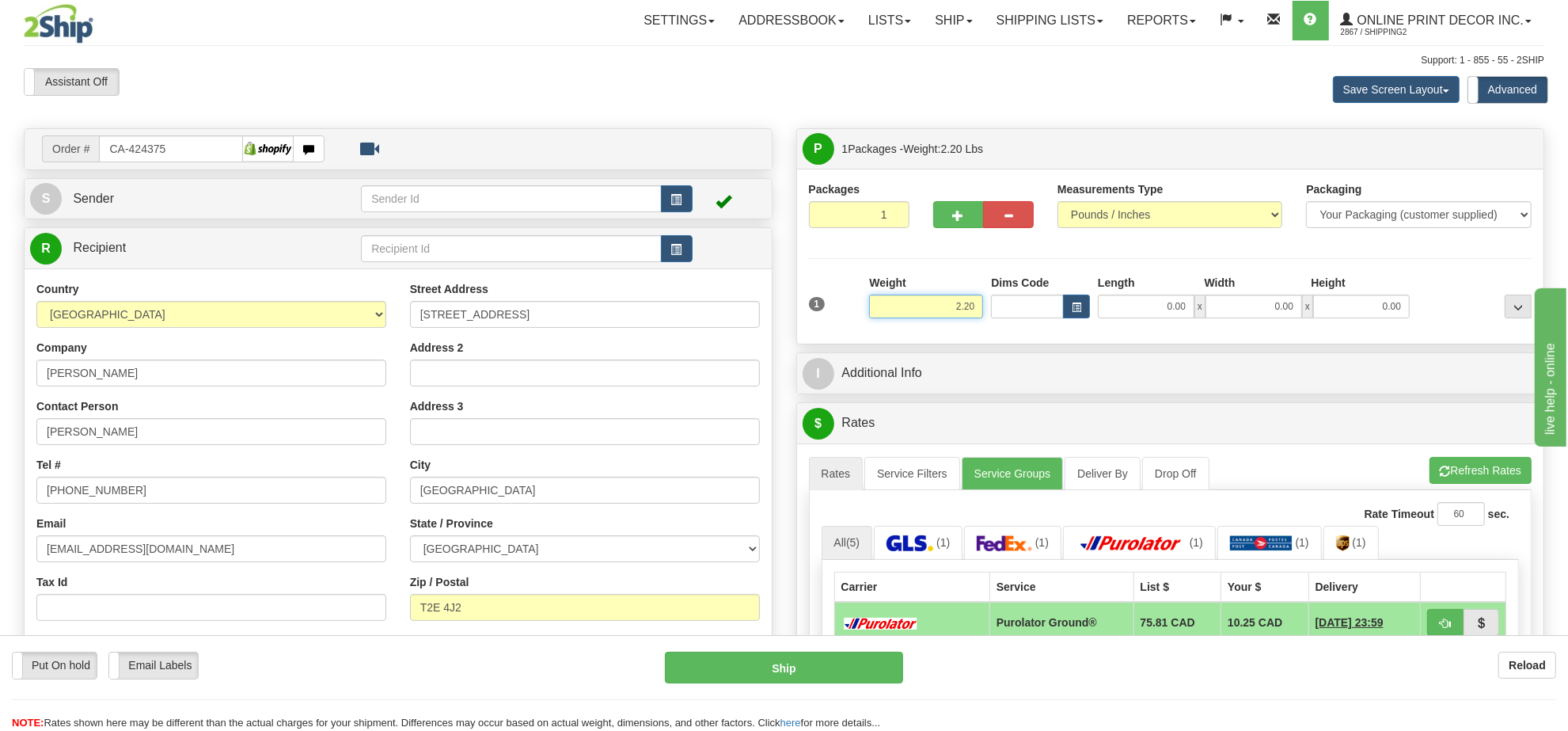
click at [915, 303] on input "2.20" at bounding box center [926, 307] width 114 height 24
click at [915, 302] on input "2.20" at bounding box center [926, 307] width 114 height 24
type input "9.00"
click at [1074, 310] on span "button" at bounding box center [1076, 308] width 9 height 9
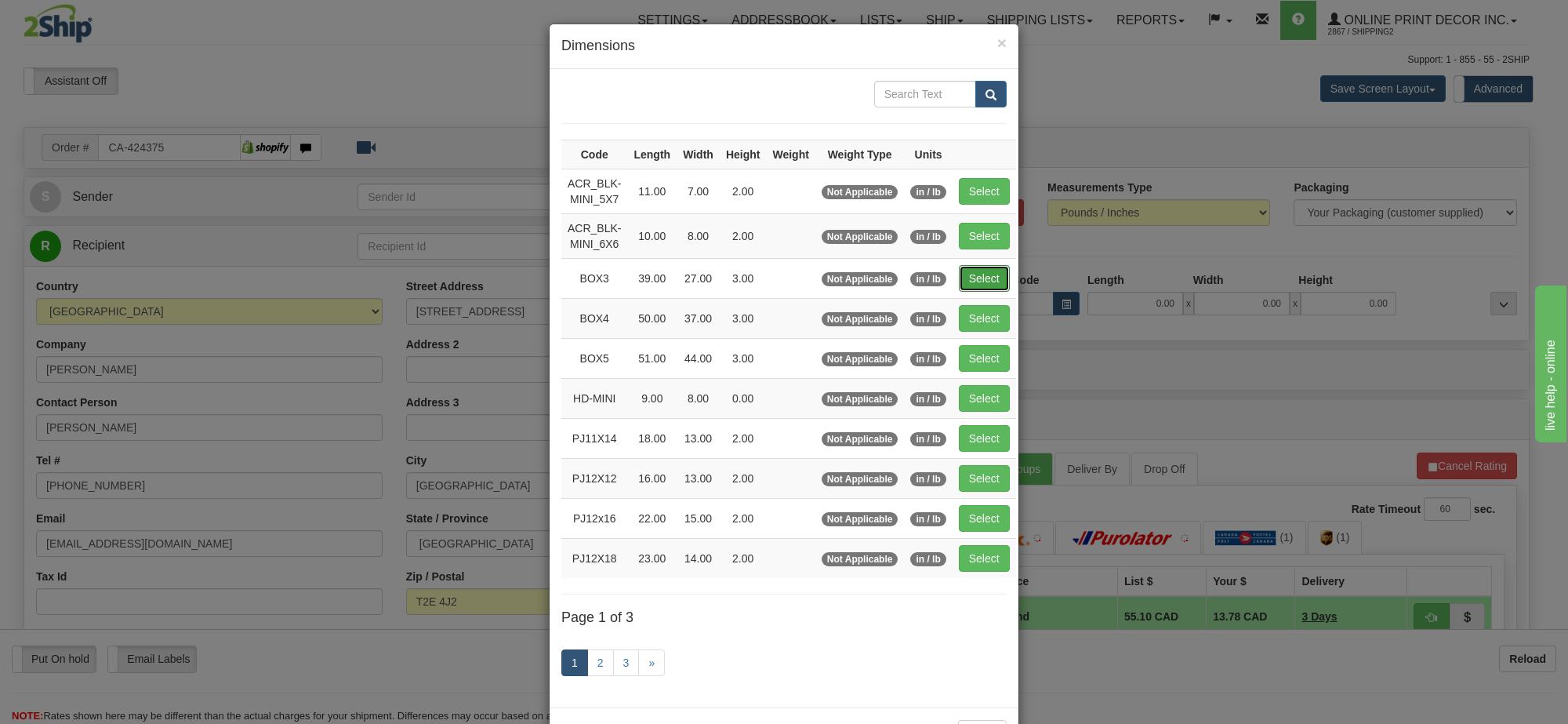
click at [976, 279] on button "Select" at bounding box center [984, 277] width 51 height 26
type input "BOX3"
type input "39.00"
type input "27.00"
type input "3.00"
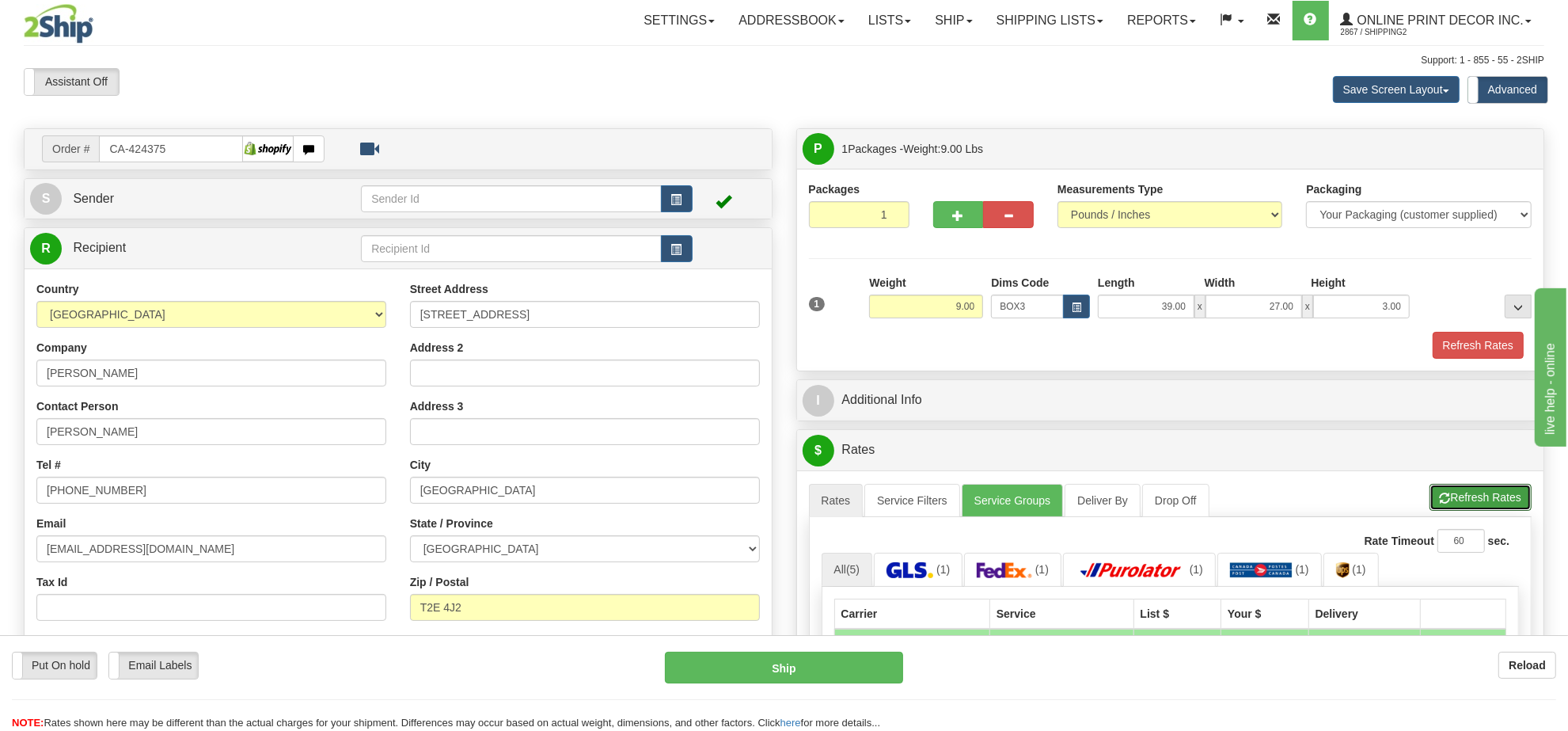
click at [1448, 503] on span "button" at bounding box center [1445, 498] width 11 height 10
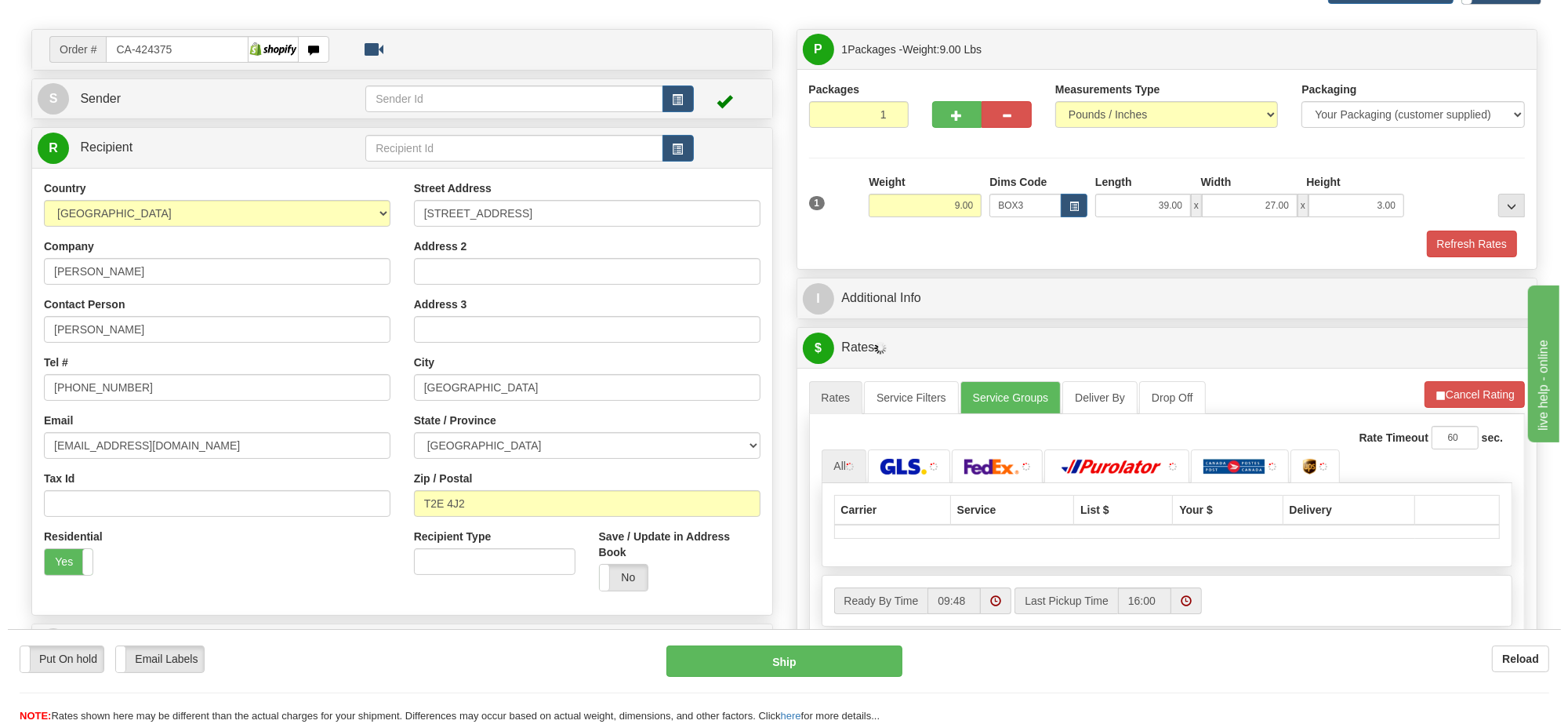
scroll to position [196, 0]
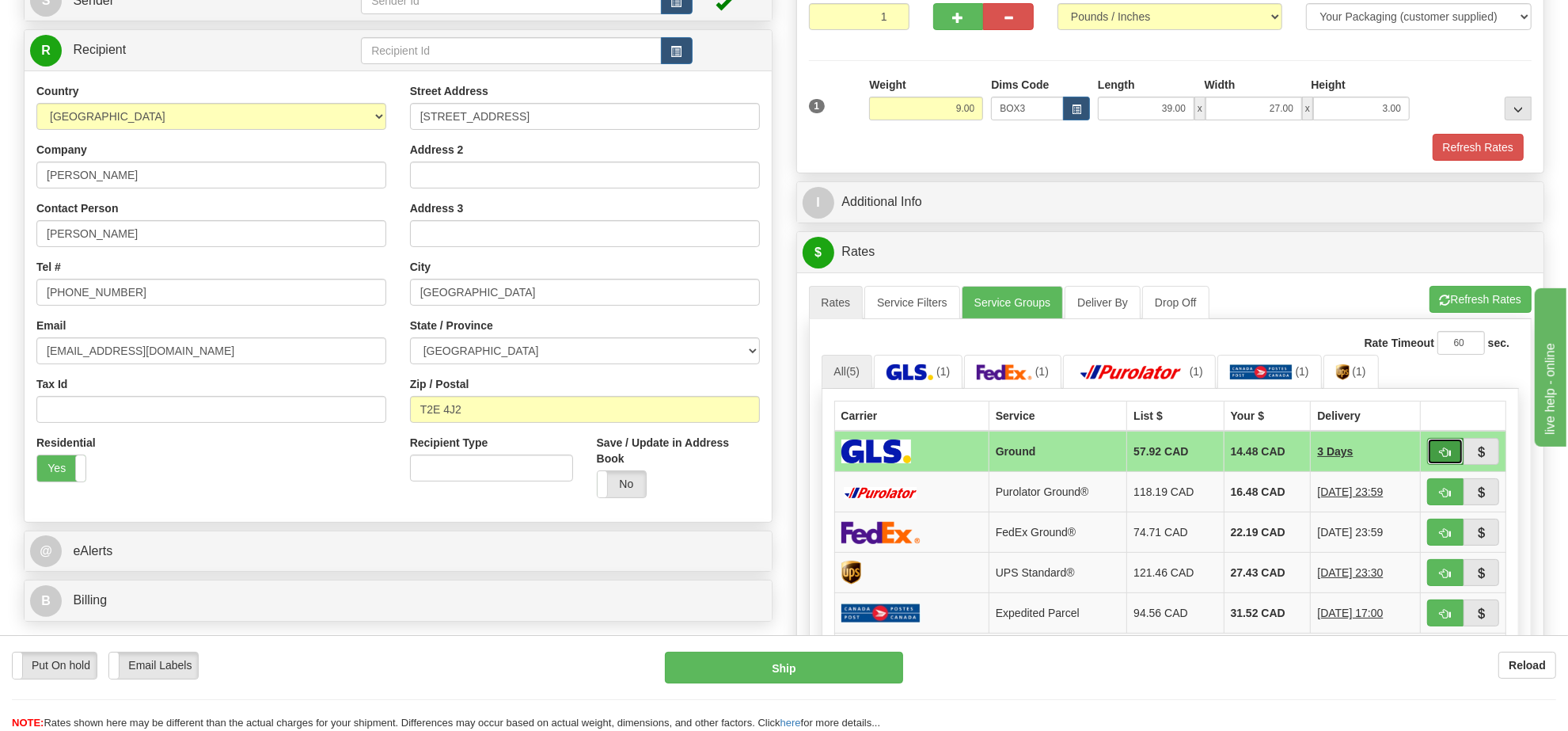
click at [1440, 461] on button "button" at bounding box center [1446, 451] width 36 height 27
type input "1"
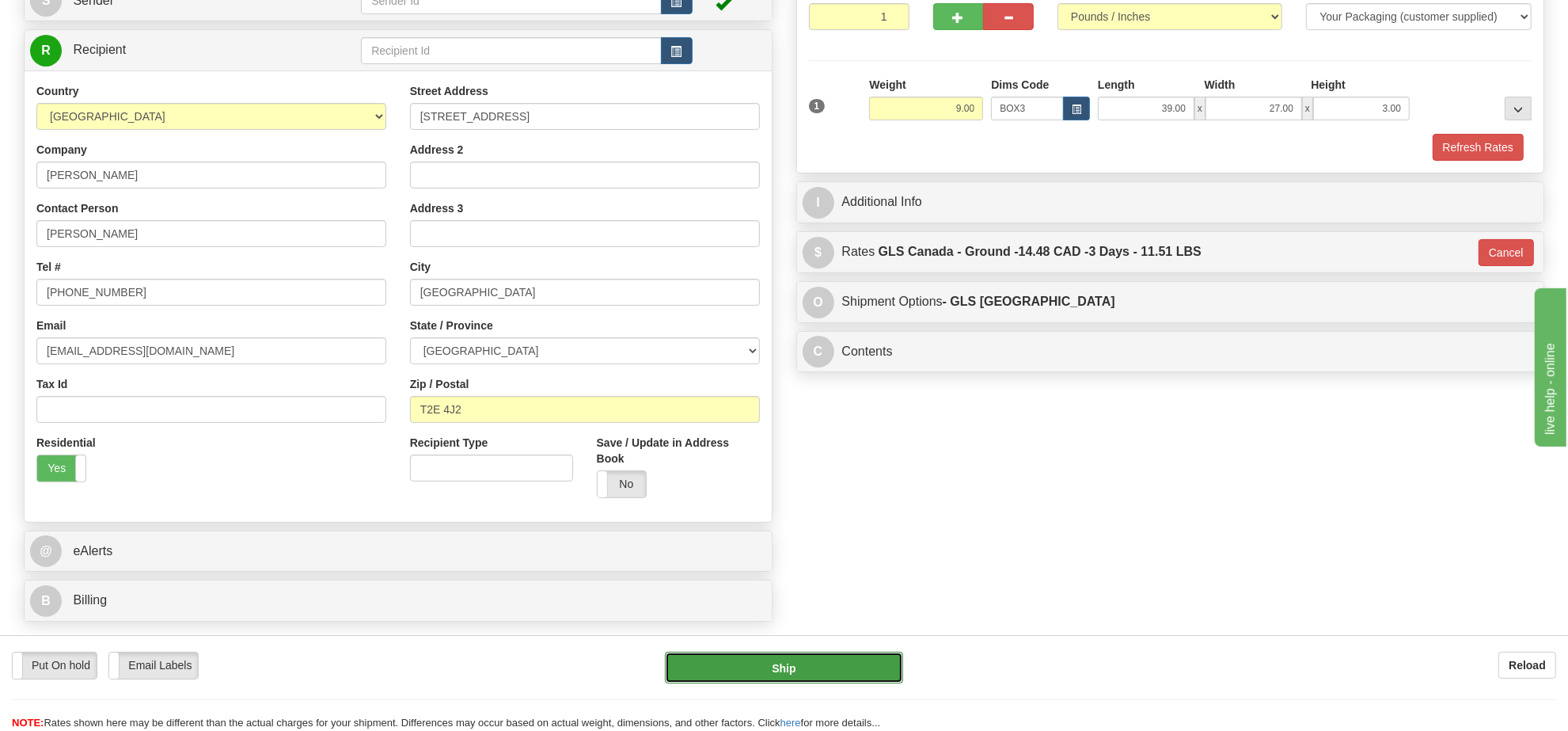
click at [881, 666] on button "Ship" at bounding box center [783, 667] width 237 height 32
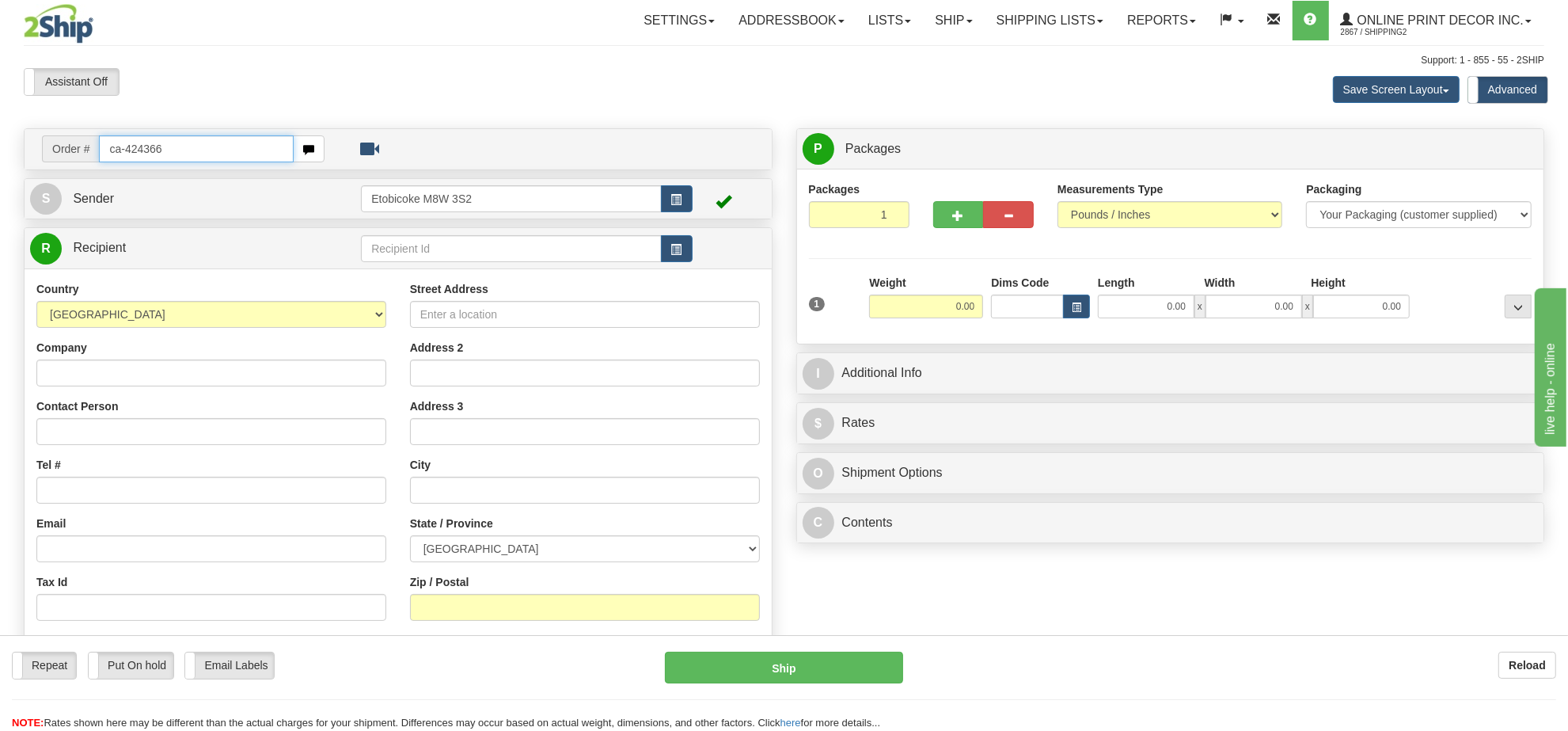
type input "ca-424366"
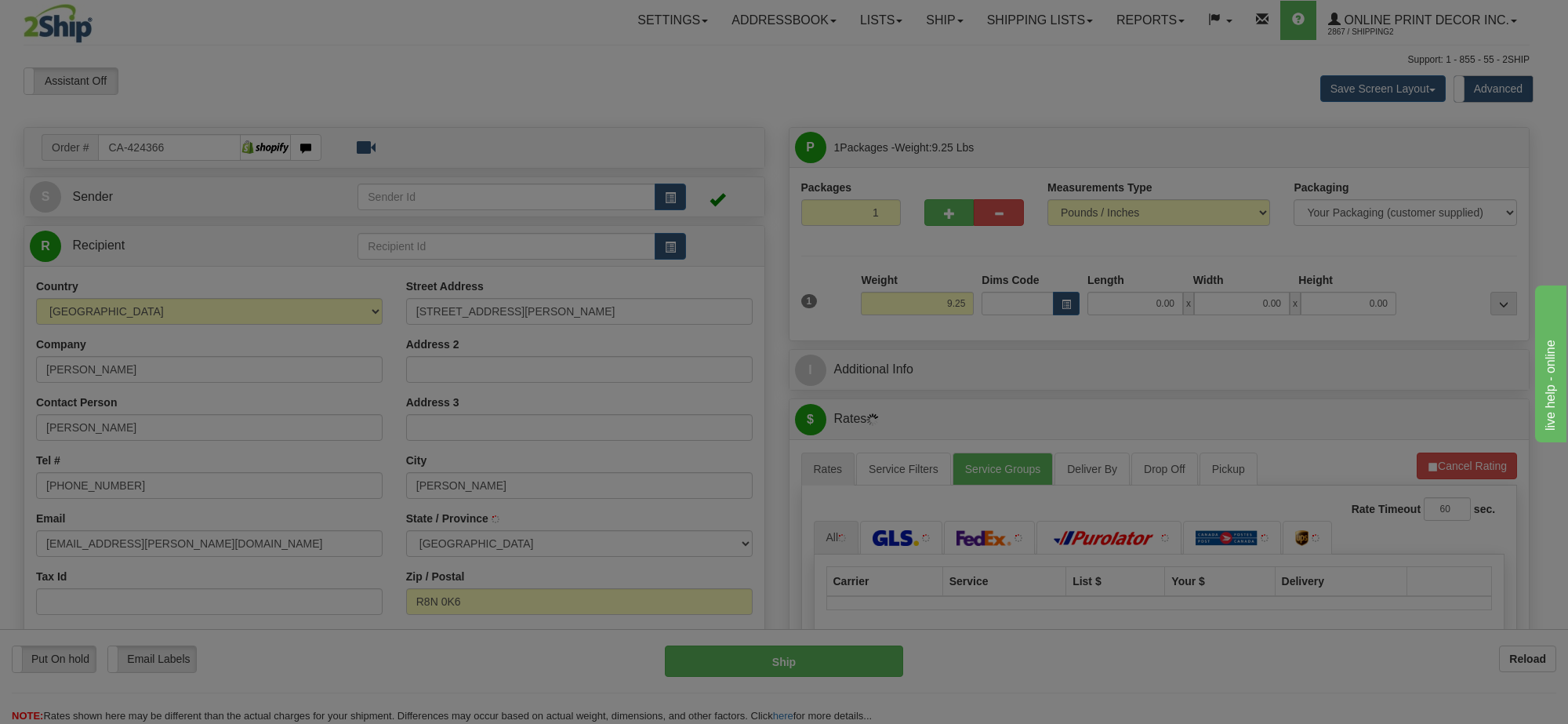
type input "[PERSON_NAME]"
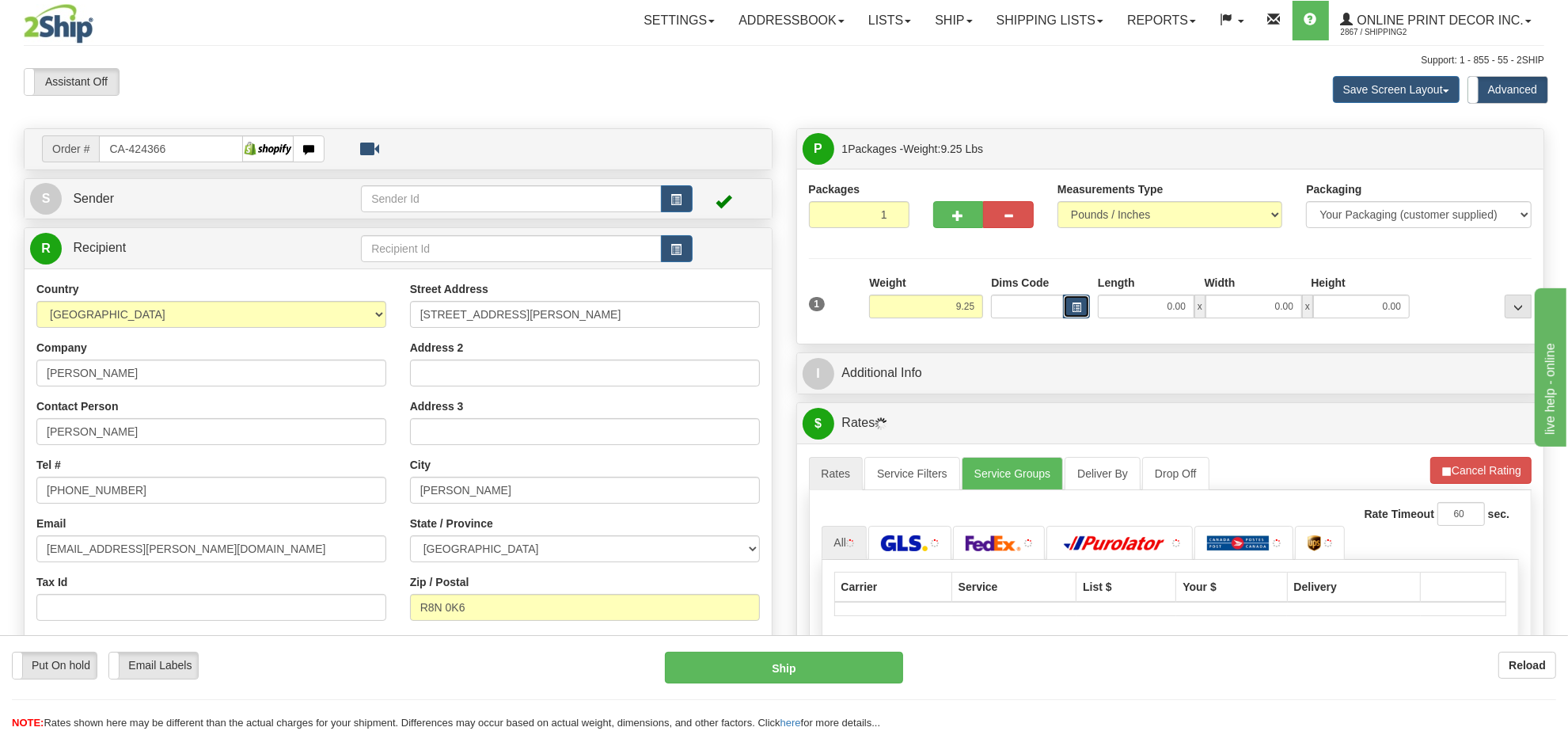
click at [1071, 309] on span "button" at bounding box center [1076, 308] width 9 height 9
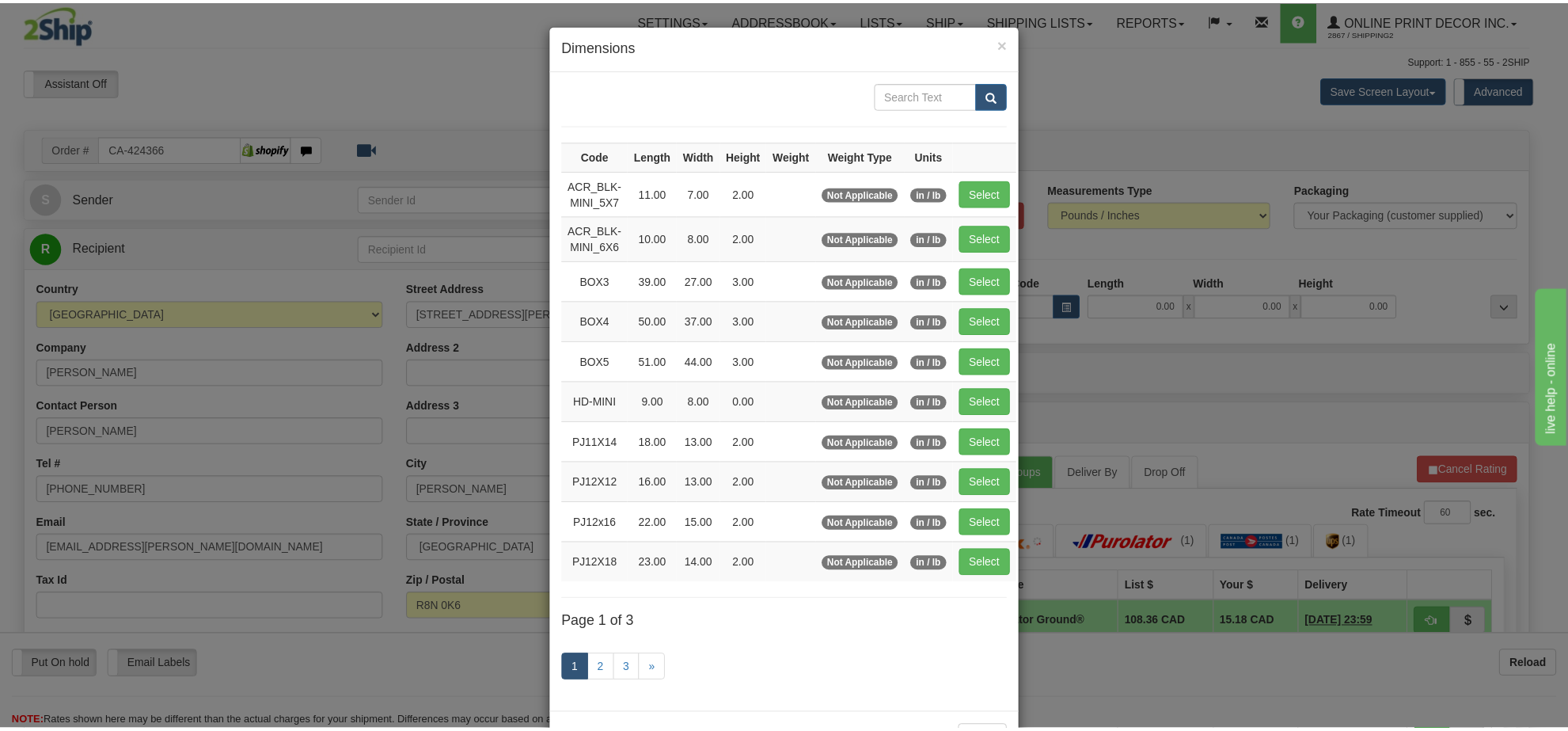
scroll to position [66, 0]
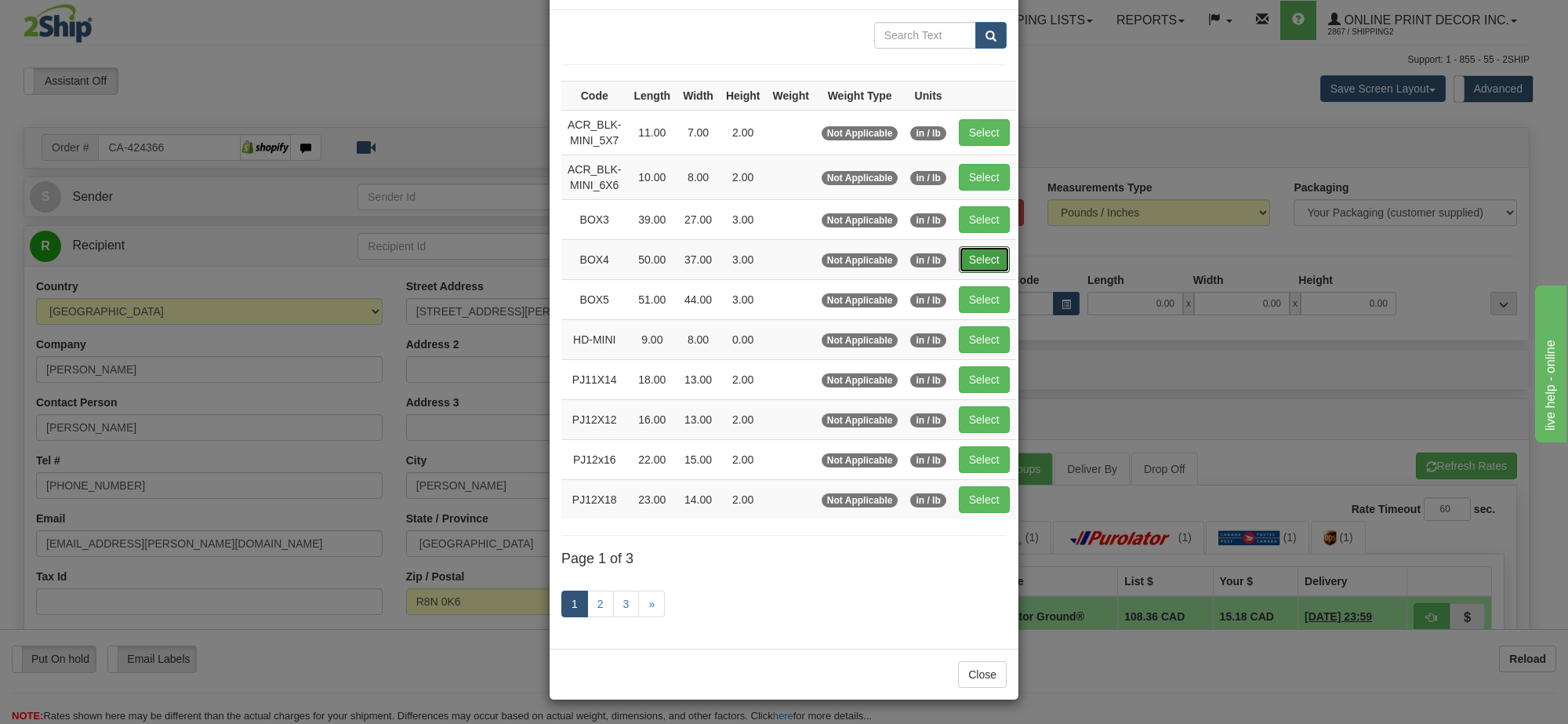
drag, startPoint x: 971, startPoint y: 252, endPoint x: 950, endPoint y: 295, distance: 47.9
click at [972, 253] on button "Select" at bounding box center [984, 259] width 51 height 26
type input "BOX4"
type input "50.00"
type input "37.00"
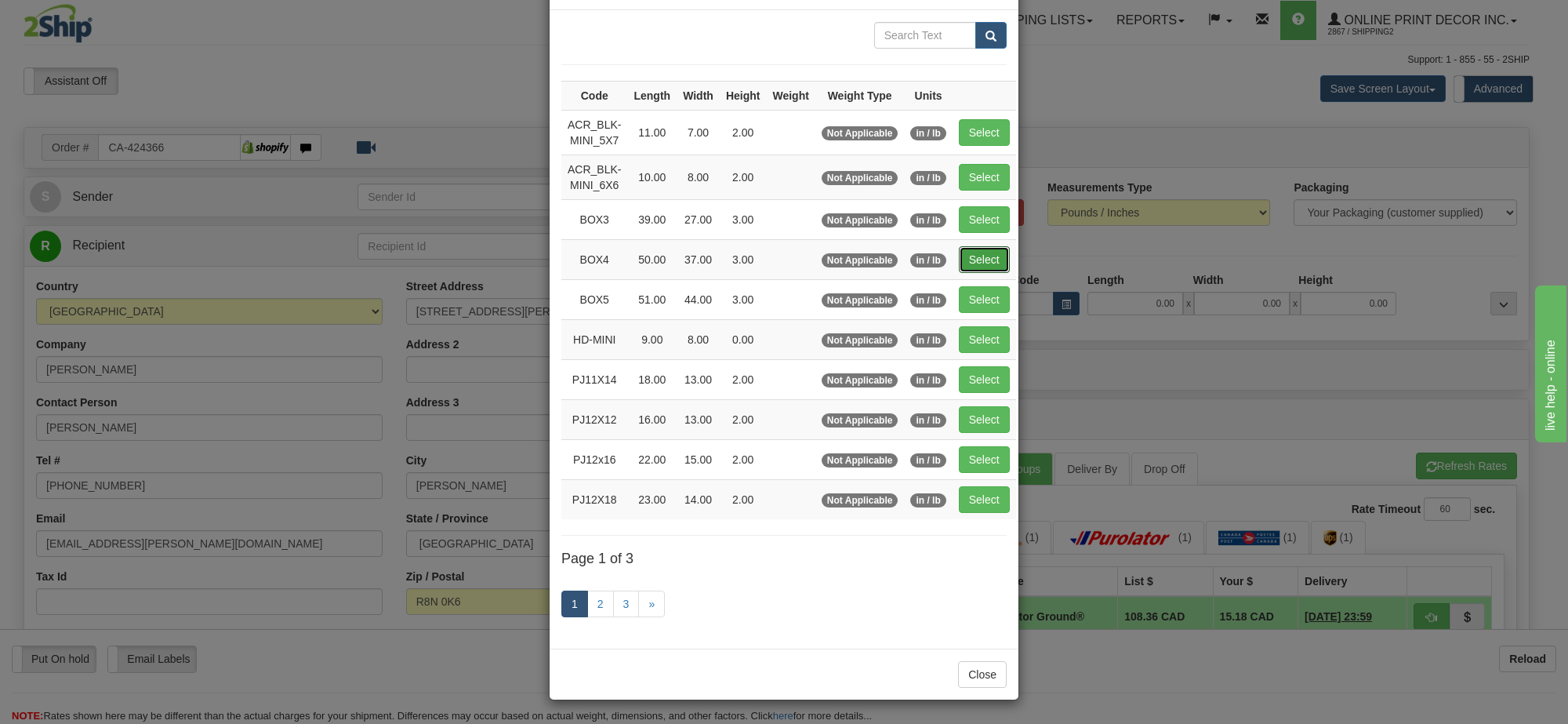
type input "3.00"
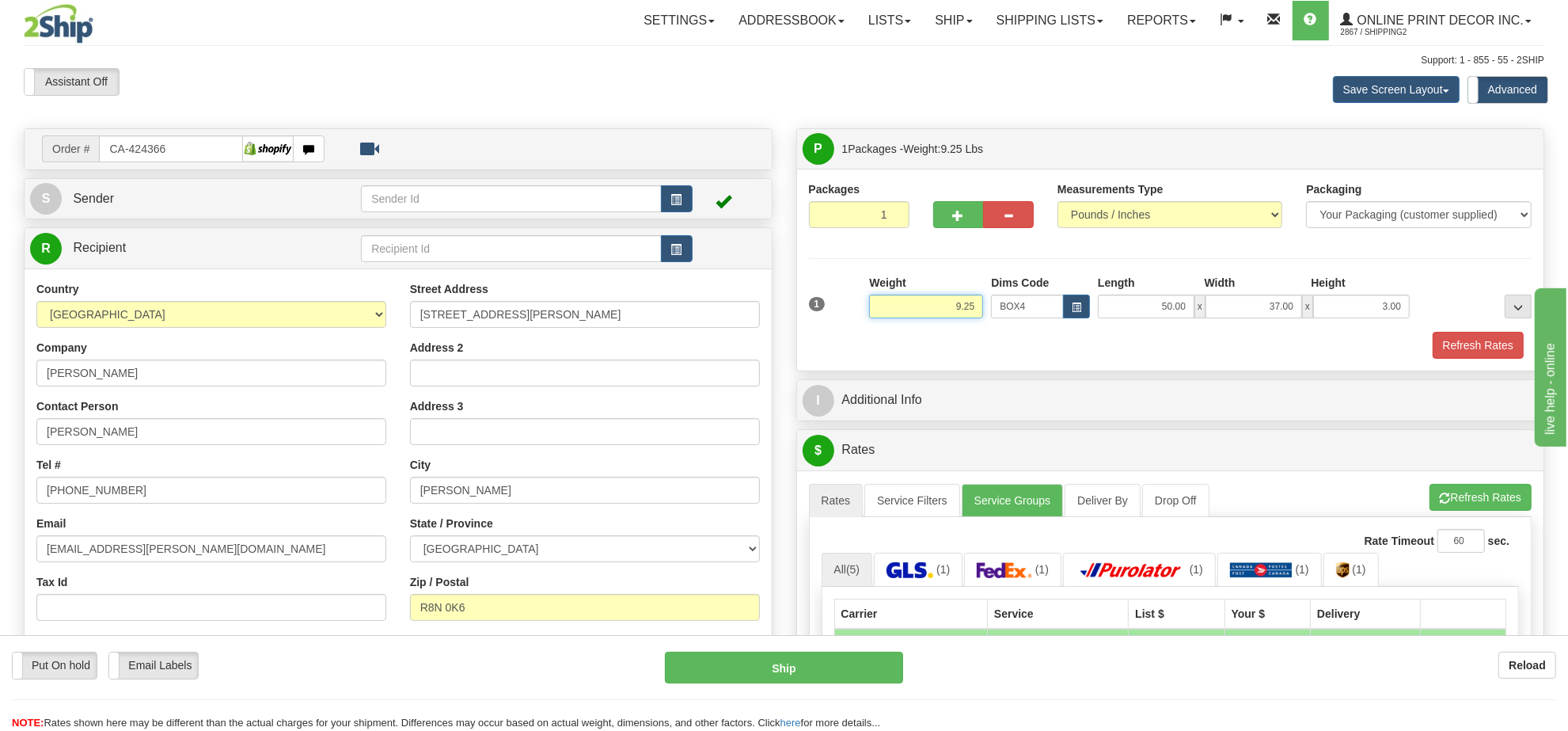
drag, startPoint x: 983, startPoint y: 307, endPoint x: 887, endPoint y: 307, distance: 96.0
click at [896, 307] on input "9.25" at bounding box center [926, 307] width 114 height 24
type input "13.98"
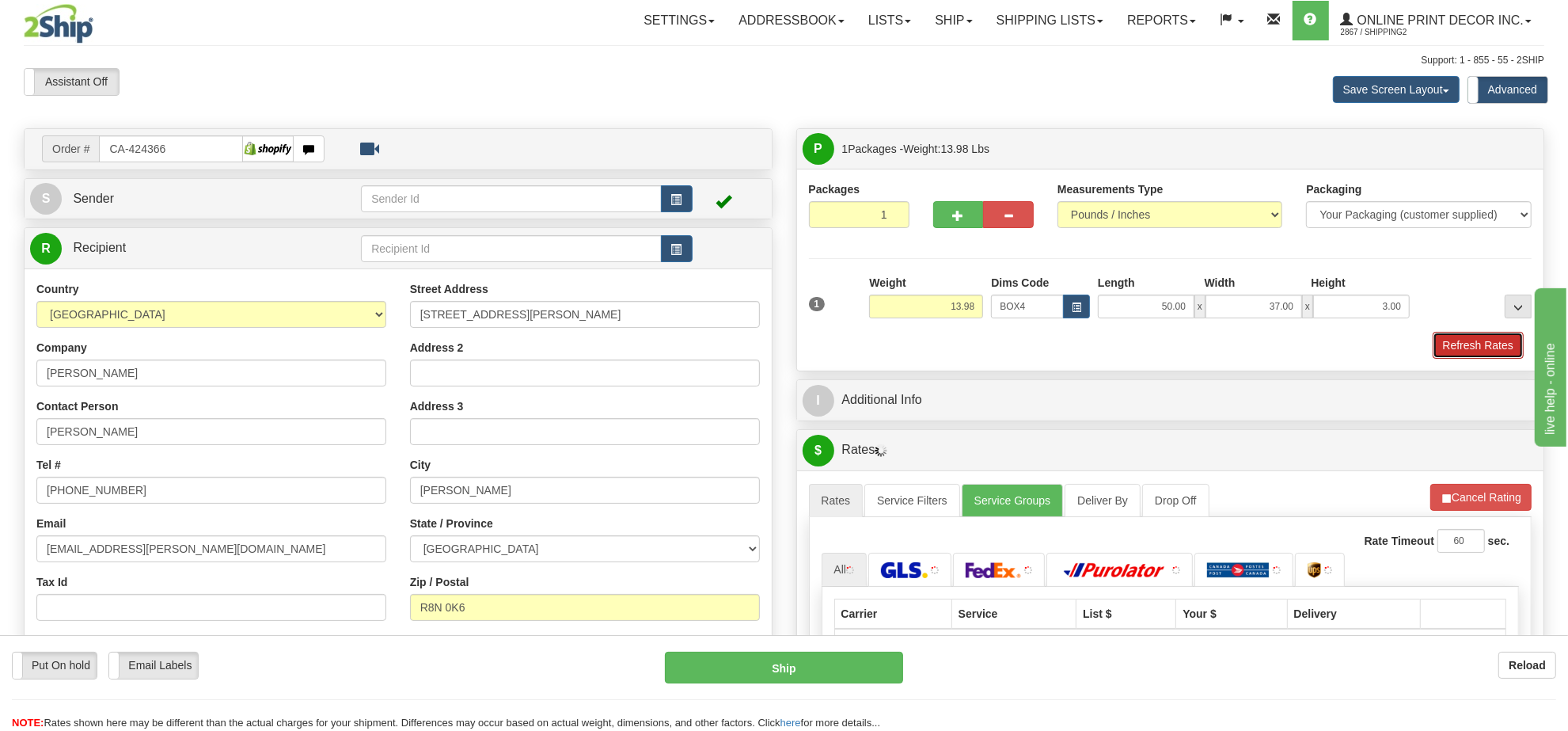
click at [1465, 343] on button "Refresh Rates" at bounding box center [1478, 345] width 91 height 27
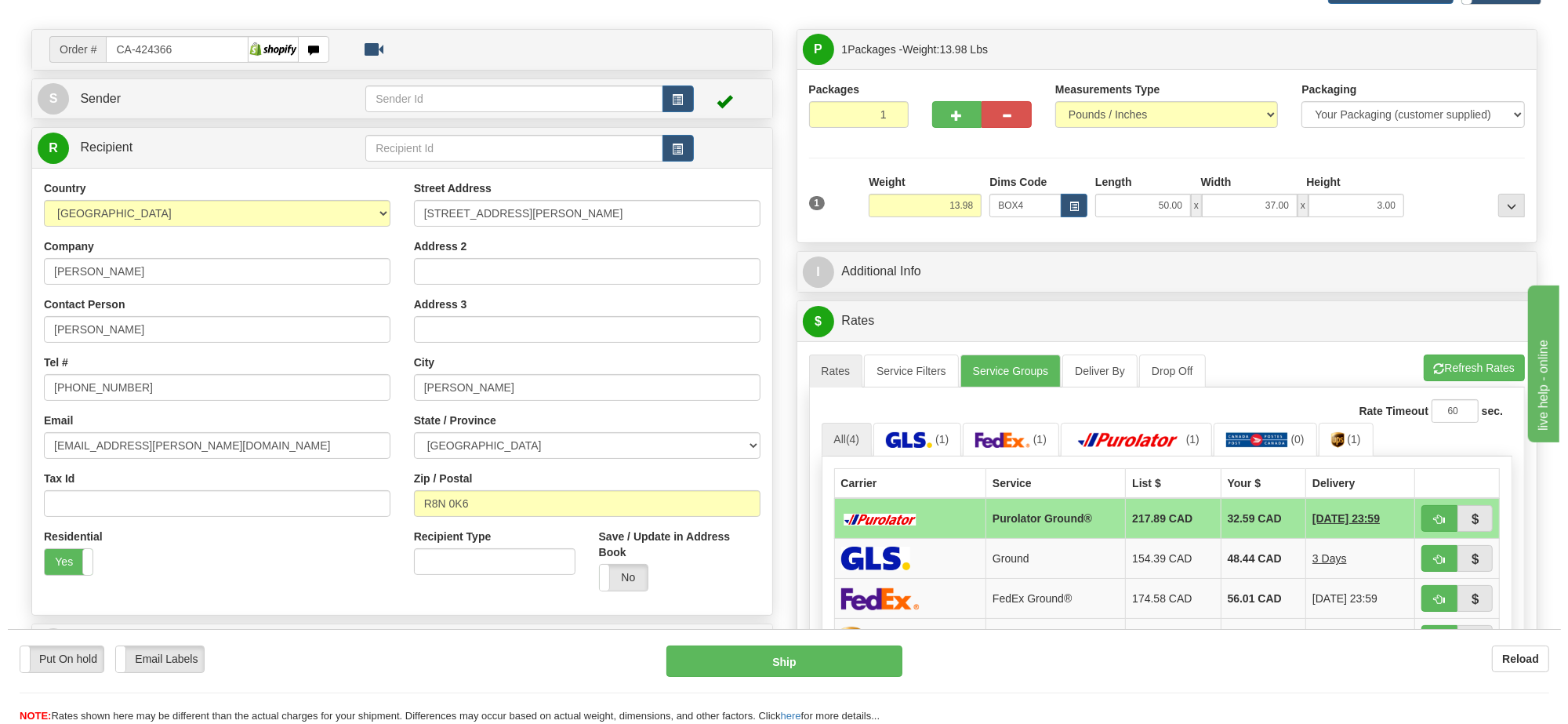
scroll to position [196, 0]
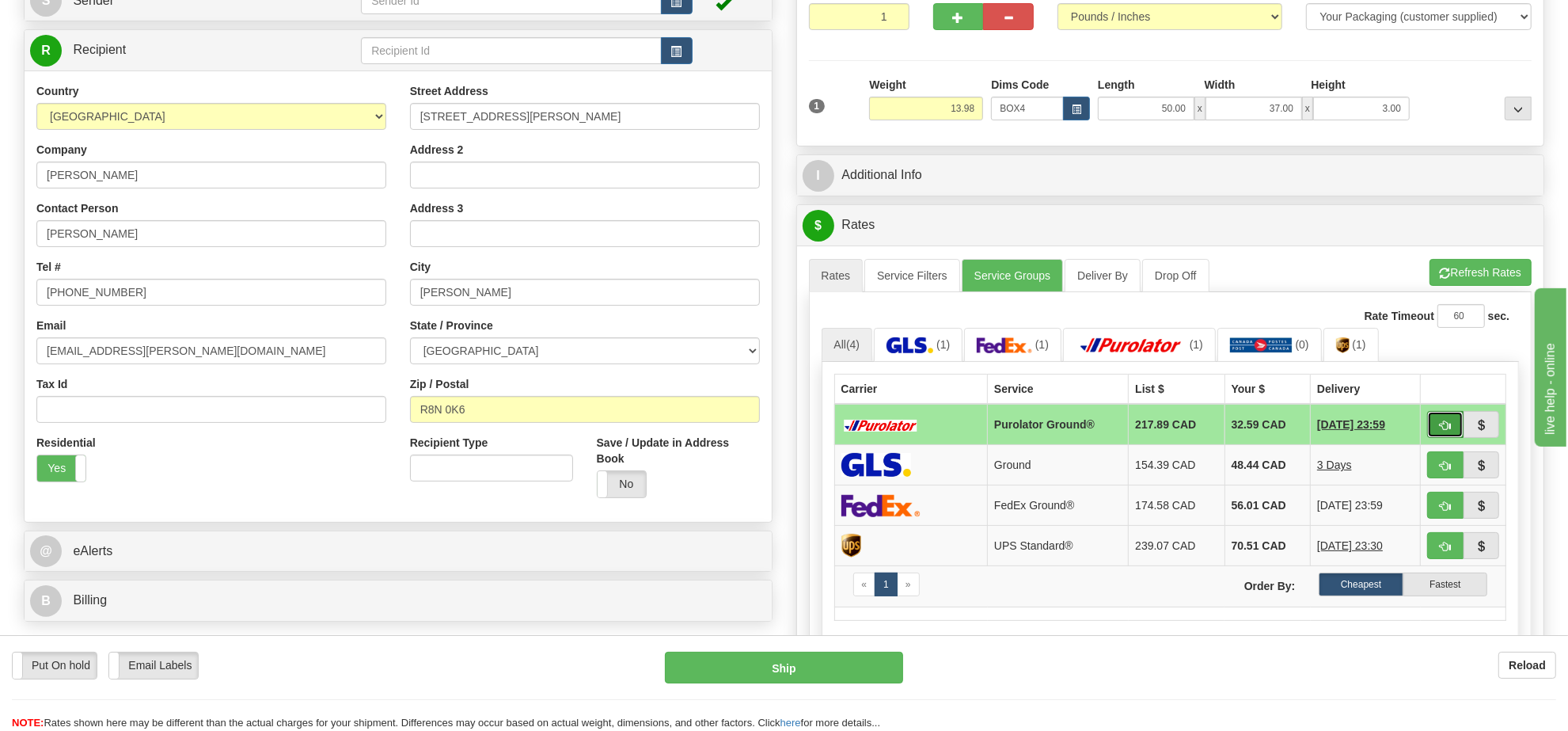
click at [1438, 422] on button "button" at bounding box center [1446, 424] width 36 height 27
type input "260"
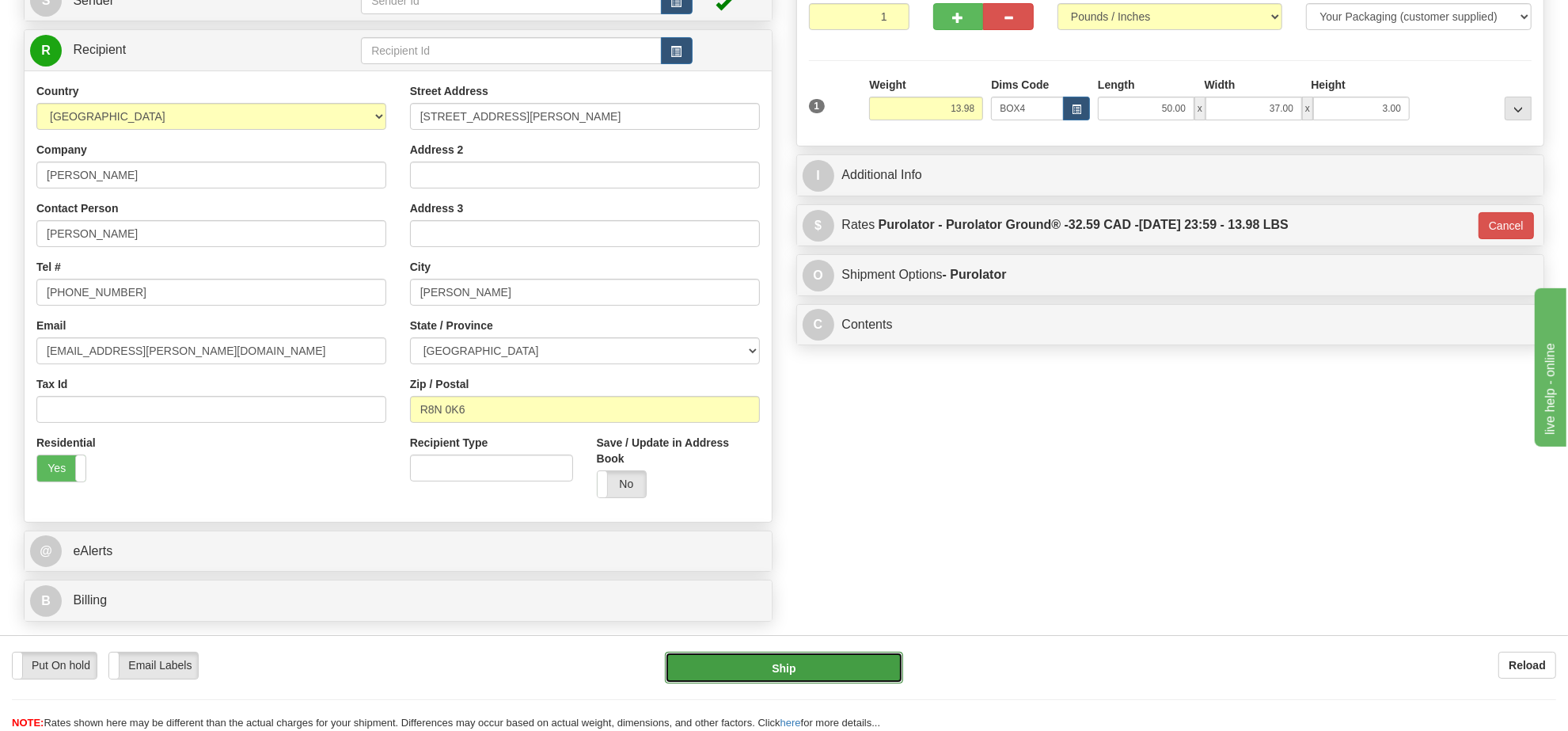
click at [880, 667] on button "Ship" at bounding box center [783, 667] width 237 height 32
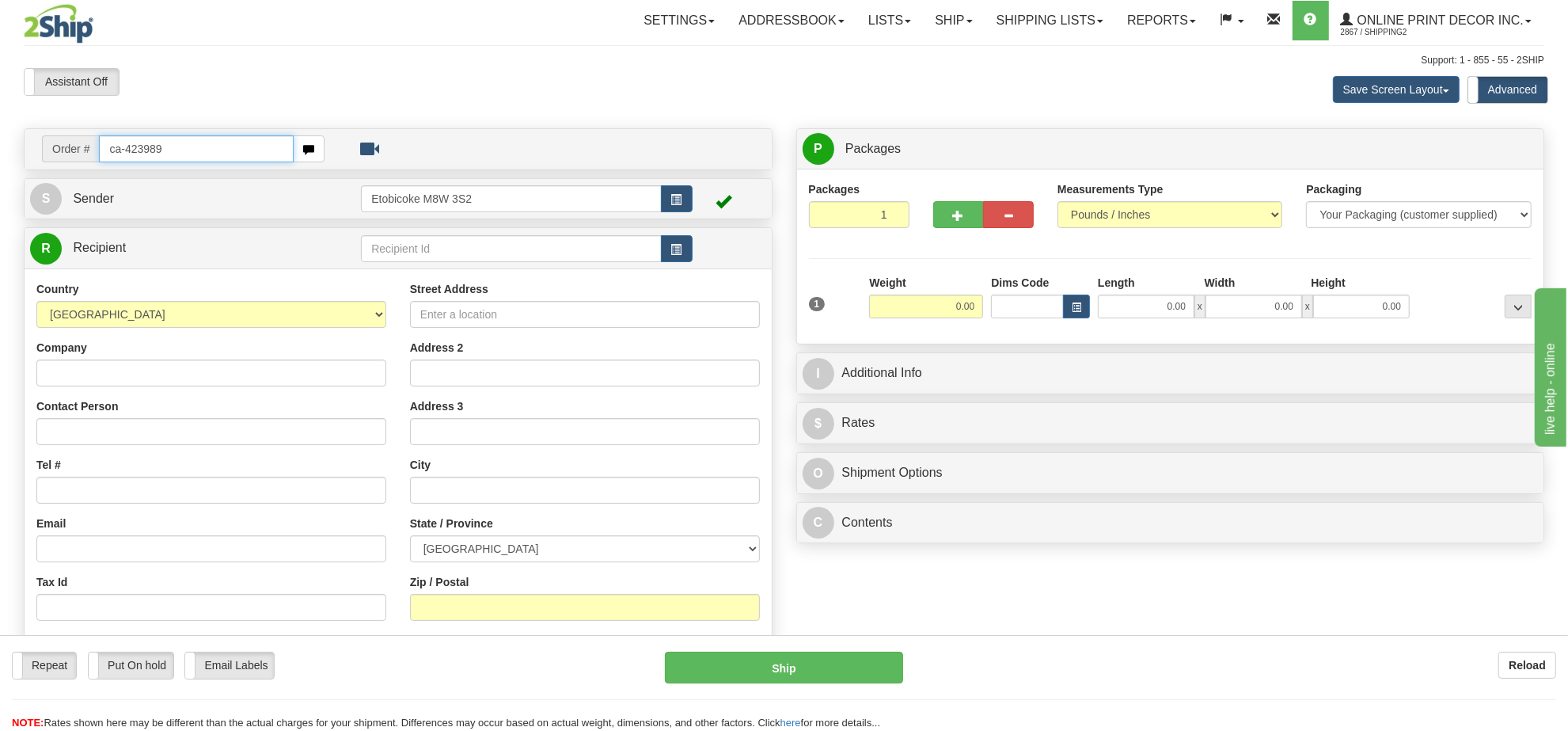
type input "ca-423989"
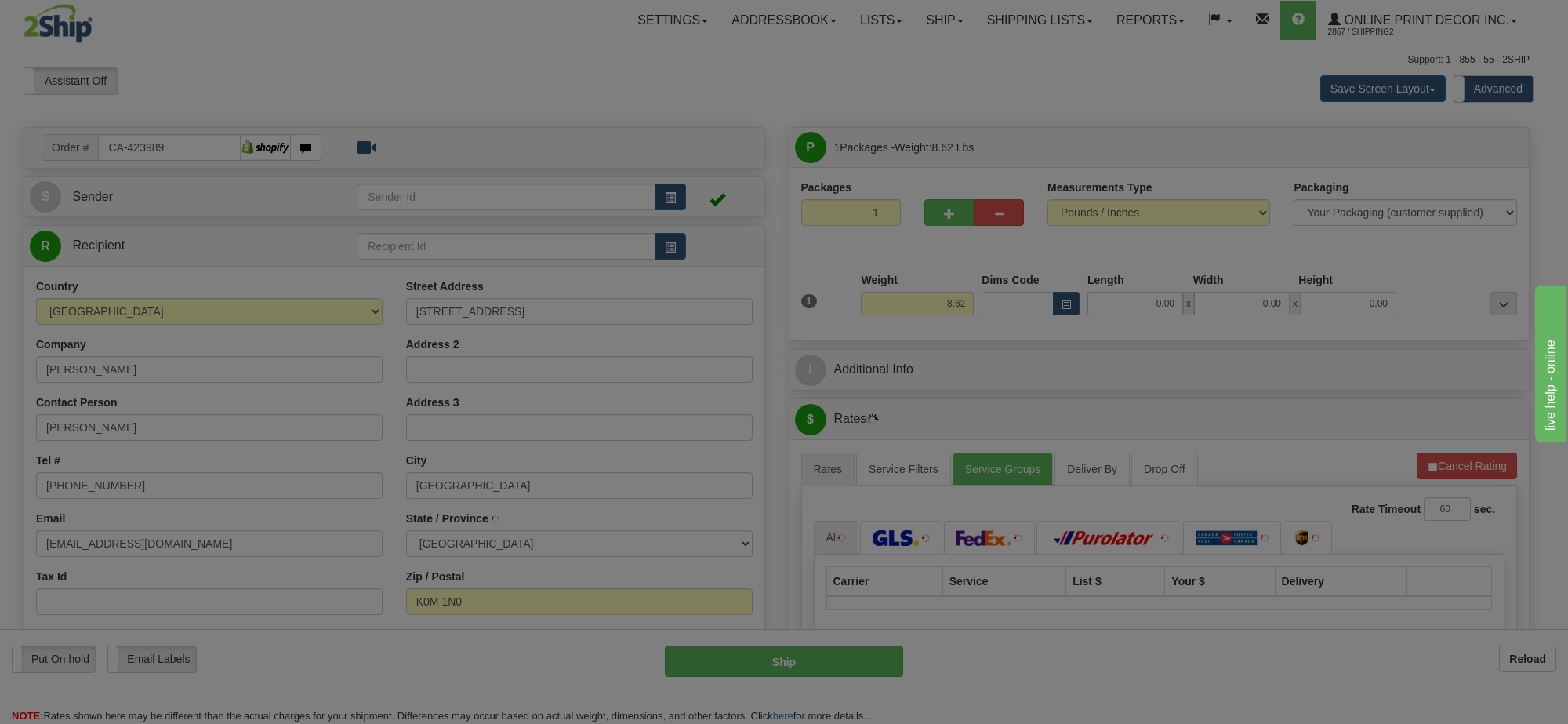
type input "[PERSON_NAME] FALLS"
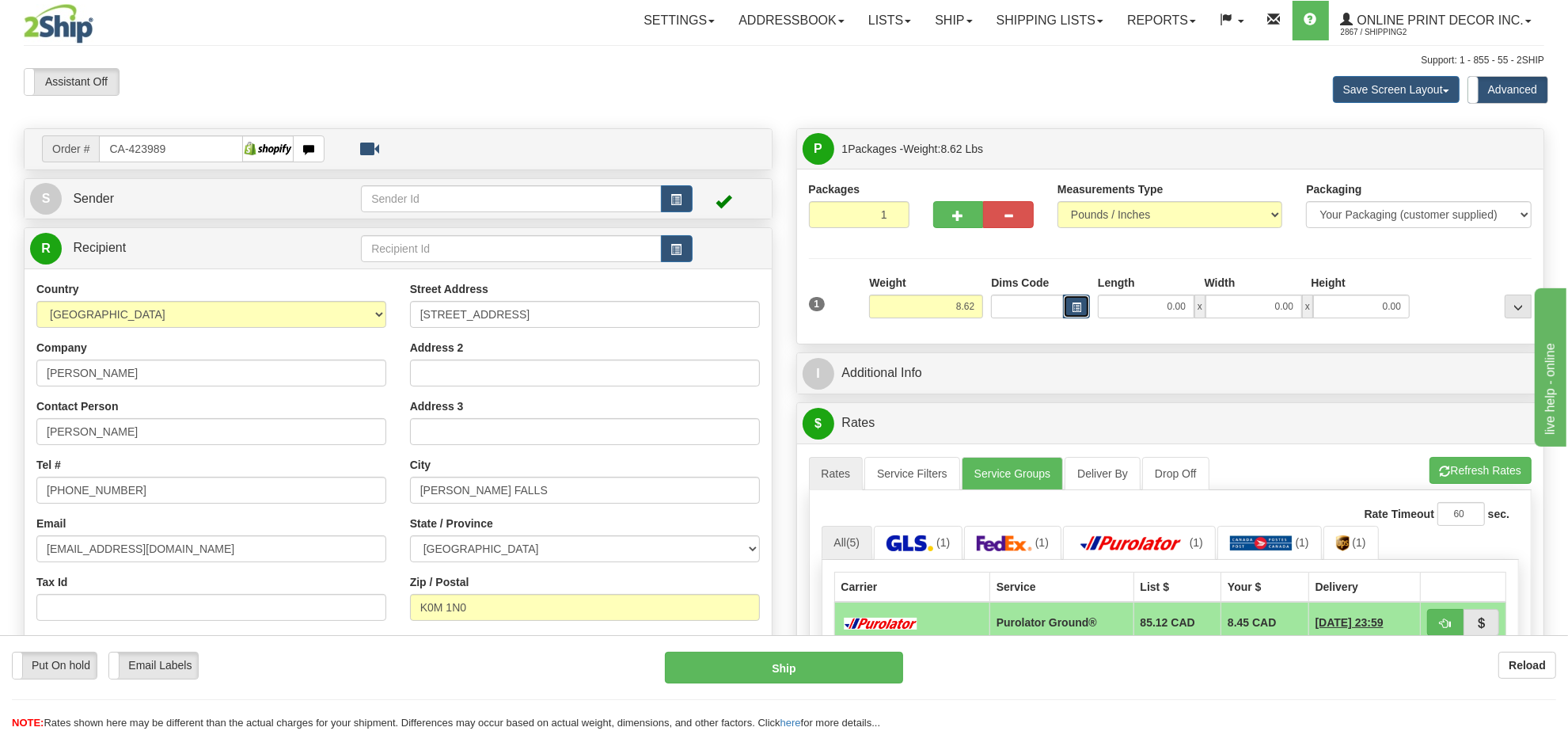
click at [1078, 309] on span "button" at bounding box center [1076, 308] width 9 height 9
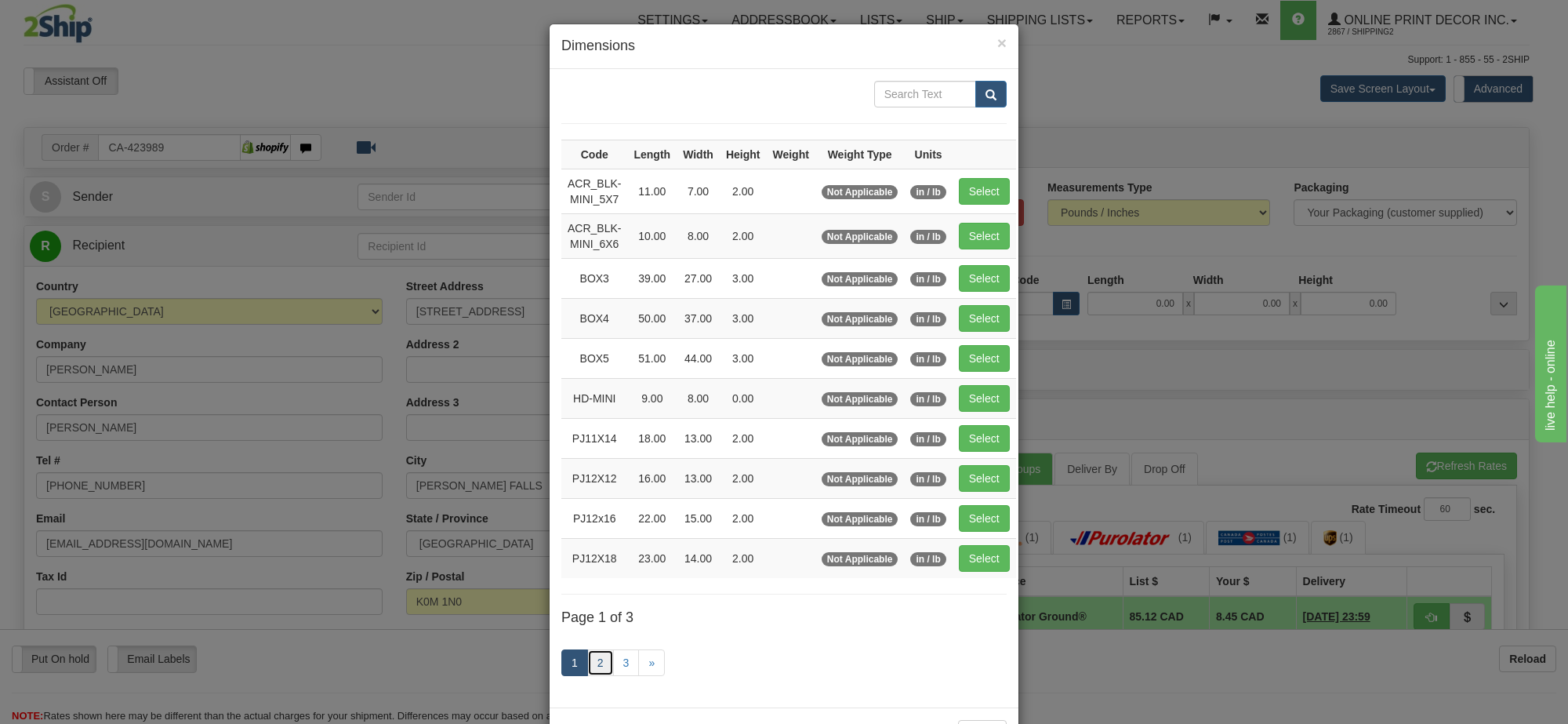
click at [589, 667] on link "2" at bounding box center [600, 662] width 26 height 26
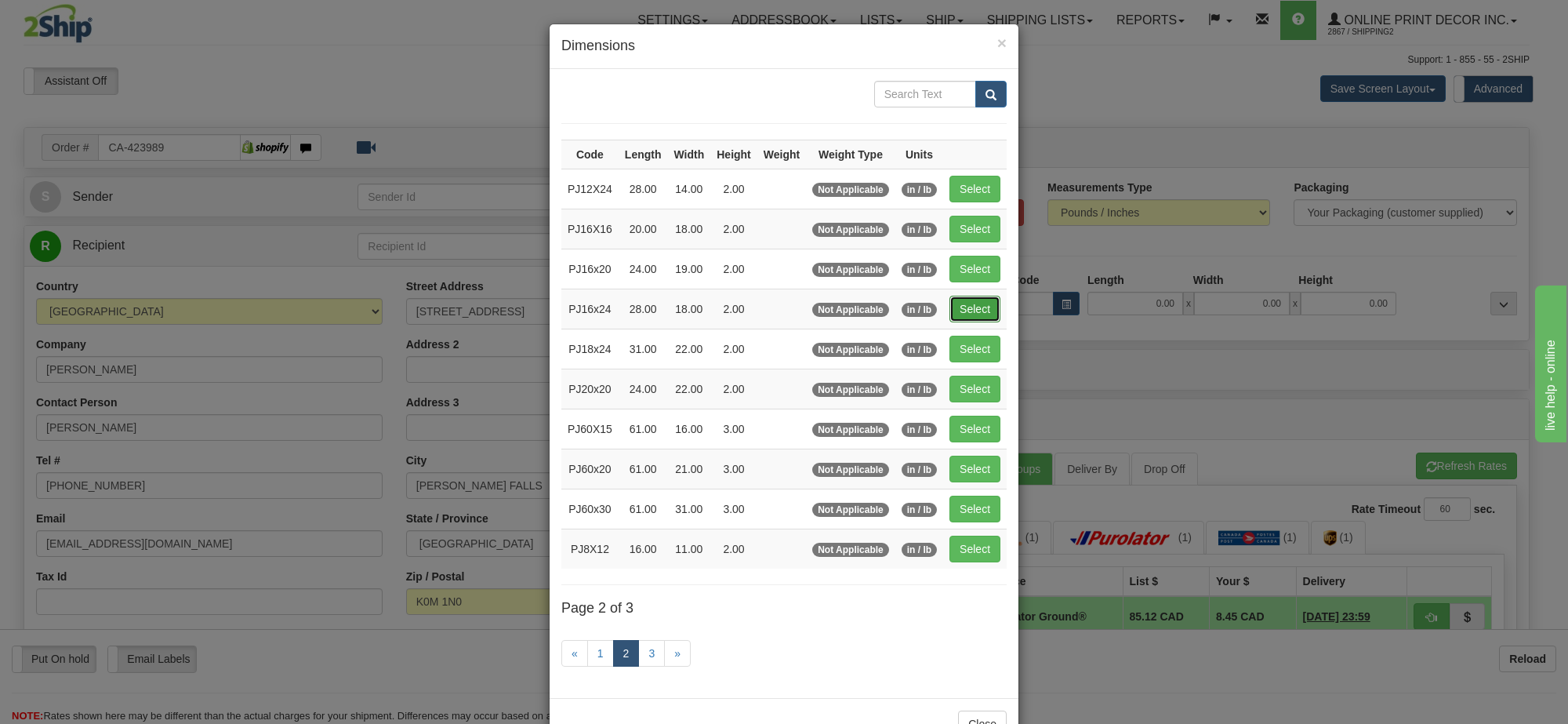
click at [968, 322] on button "Select" at bounding box center [975, 308] width 51 height 26
type input "PJ16x24"
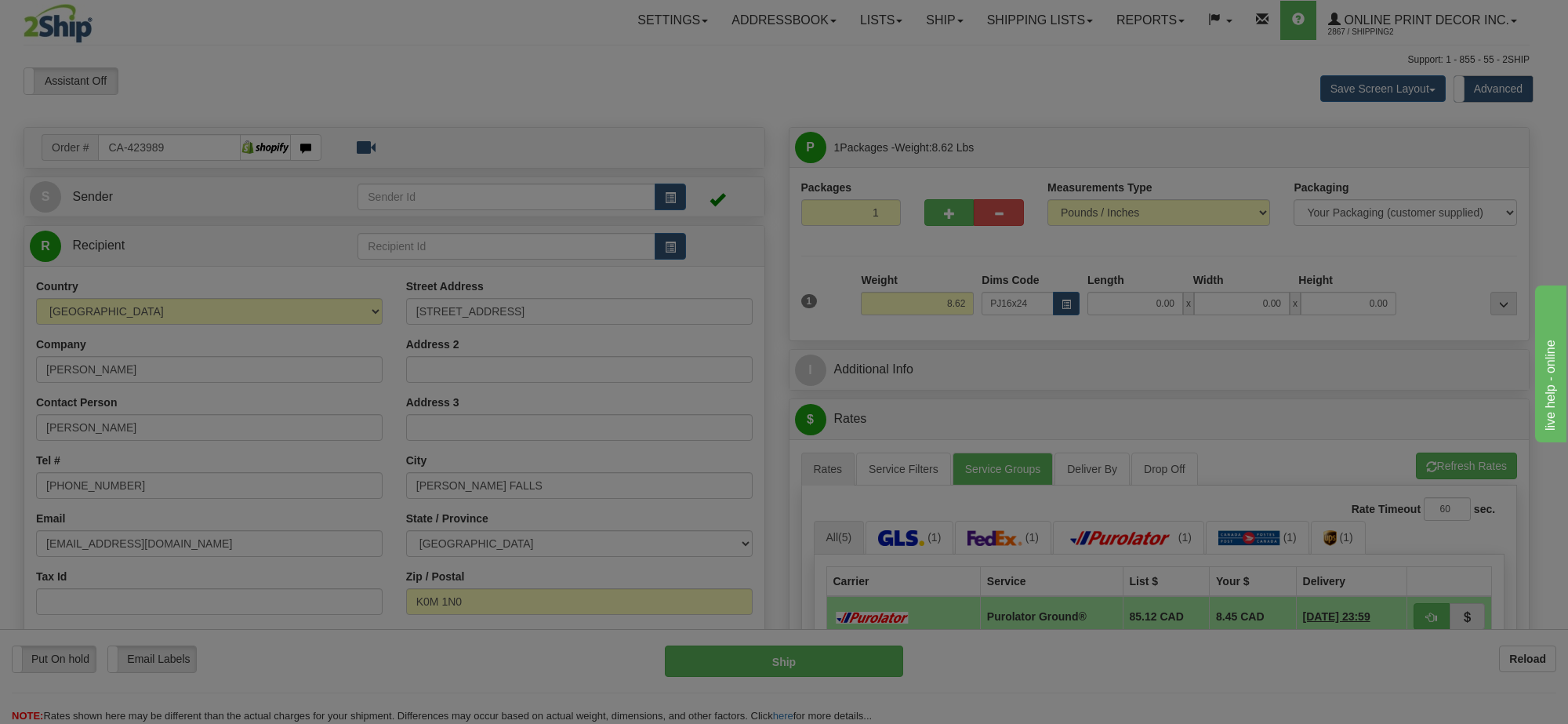
type input "28.00"
type input "18.00"
type input "2.00"
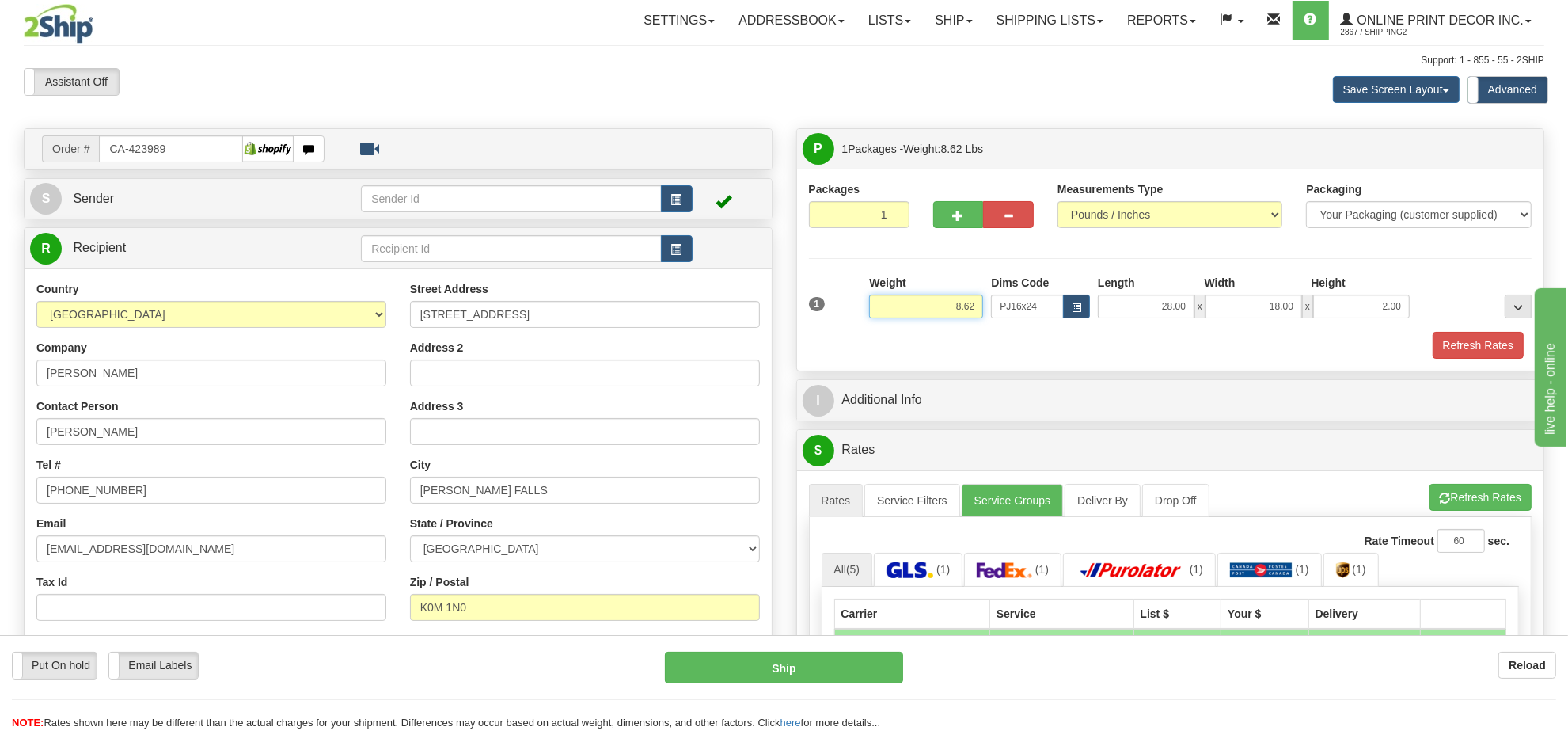
drag, startPoint x: 976, startPoint y: 305, endPoint x: 905, endPoint y: 303, distance: 71.0
click at [905, 303] on input "8.62" at bounding box center [926, 307] width 114 height 24
type input "5.98"
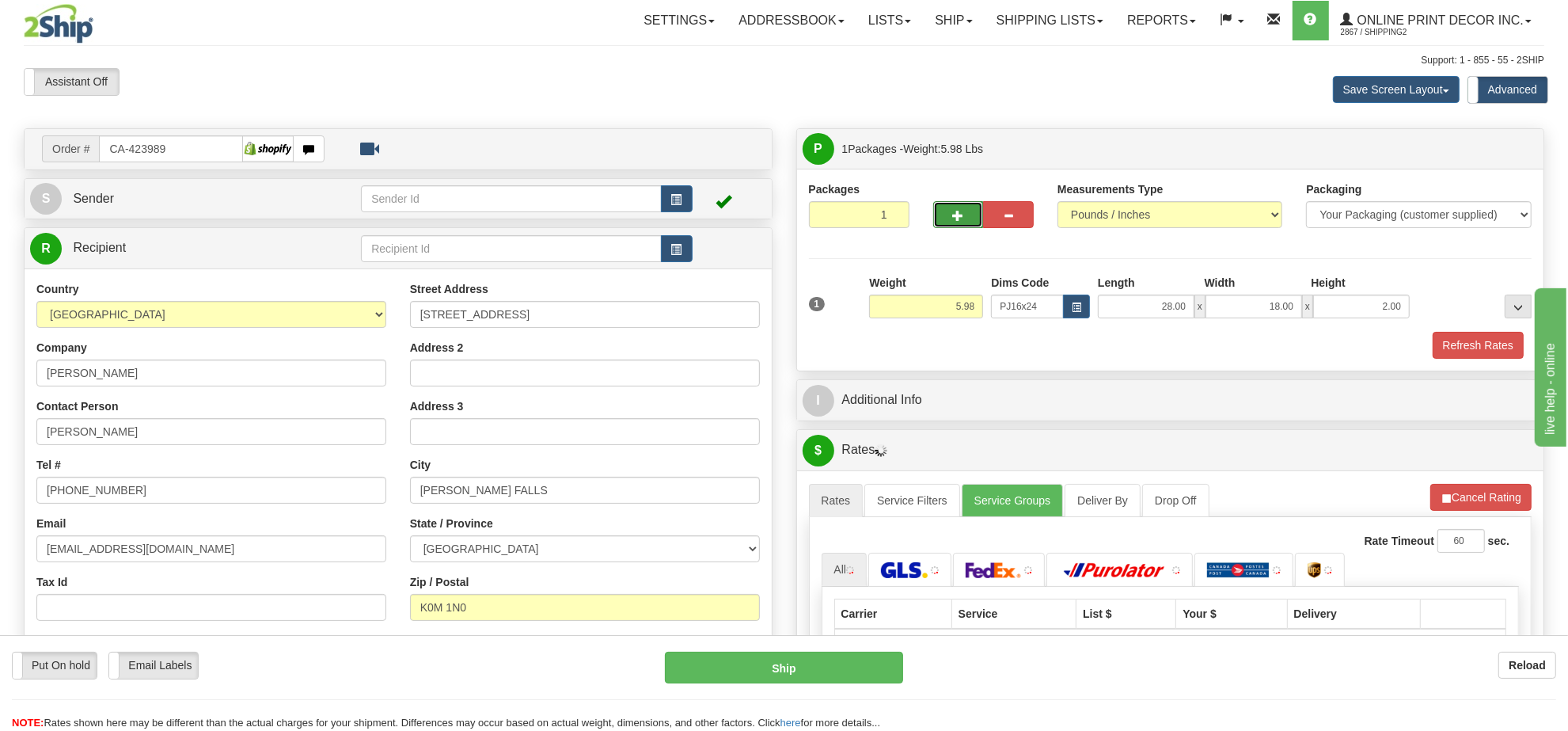
click at [970, 212] on button "button" at bounding box center [959, 214] width 51 height 27
radio input "true"
type input "2"
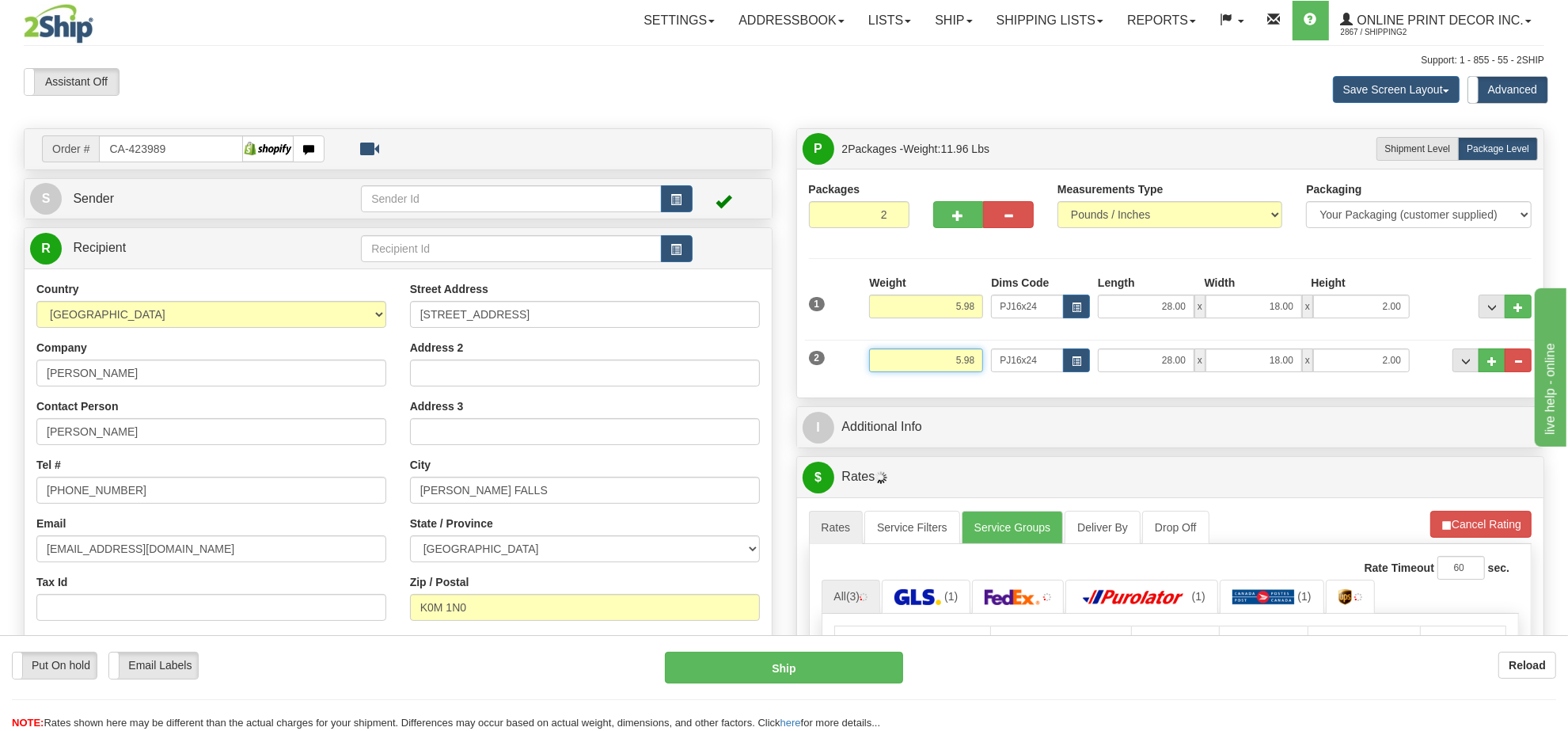
drag, startPoint x: 978, startPoint y: 359, endPoint x: 916, endPoint y: 365, distance: 62.3
click at [916, 365] on input "5.98" at bounding box center [926, 360] width 114 height 24
type input "3.98"
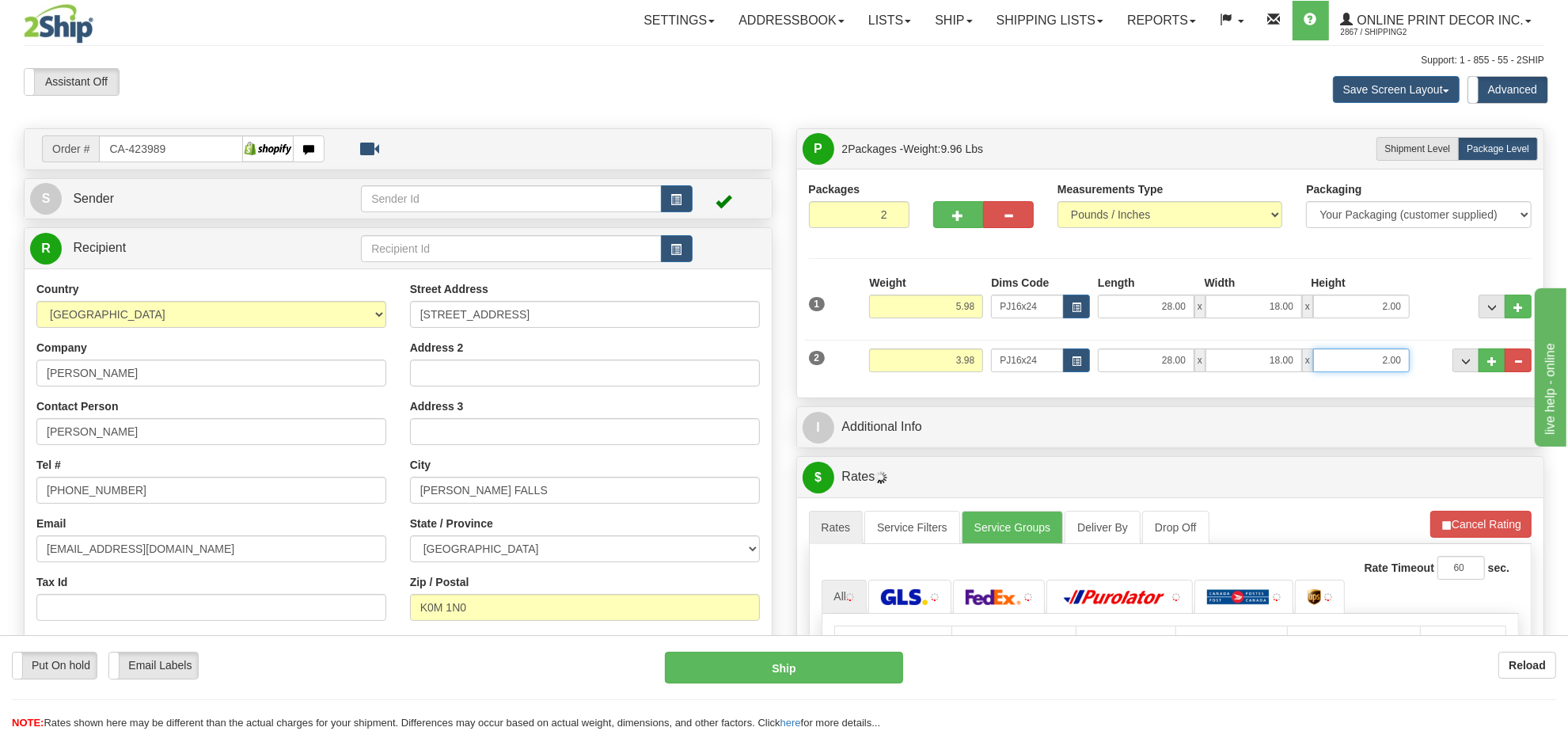
drag, startPoint x: 1402, startPoint y: 360, endPoint x: 1327, endPoint y: 358, distance: 75.0
click at [1331, 358] on input "2.00" at bounding box center [1361, 360] width 97 height 24
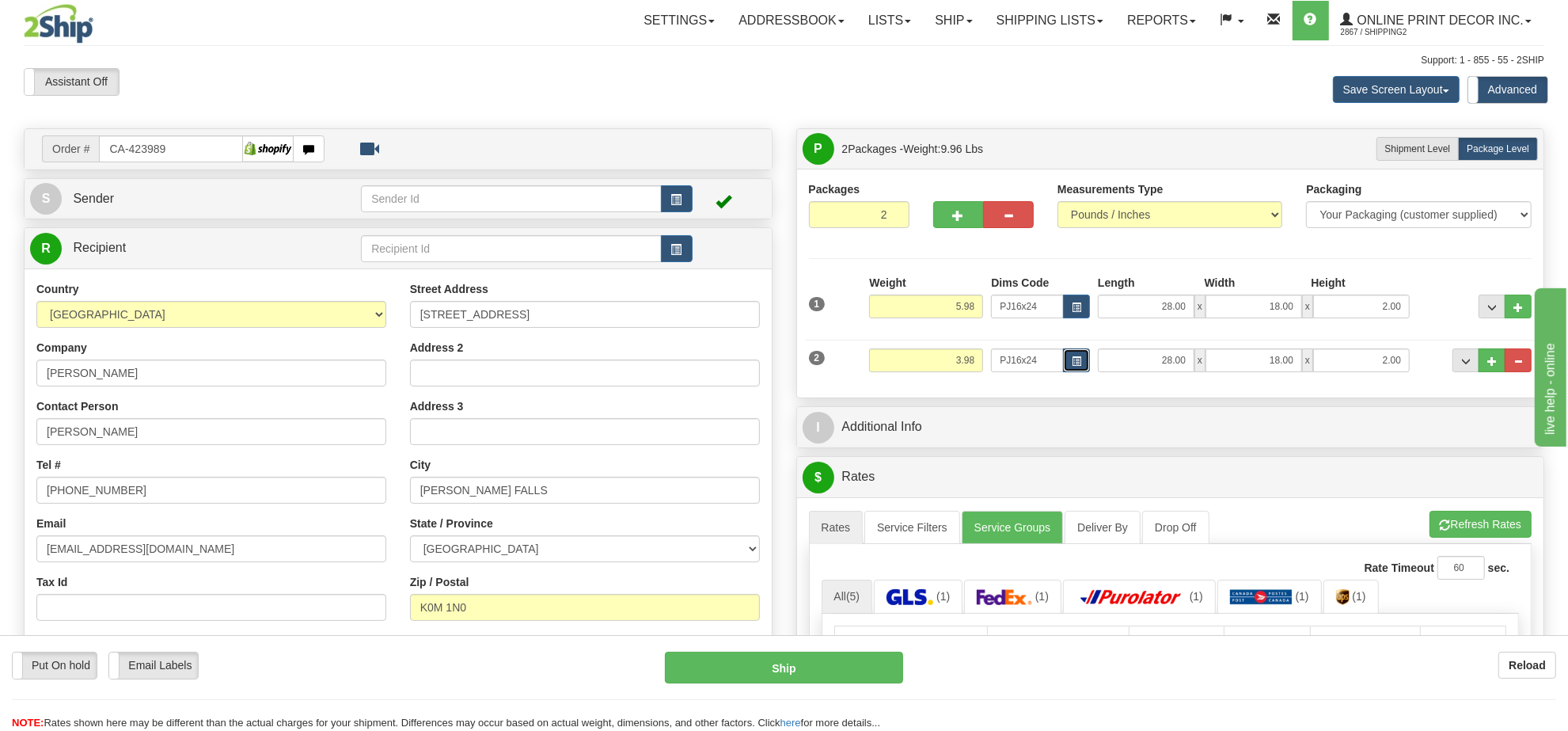
click at [1071, 366] on span "button" at bounding box center [1076, 361] width 9 height 9
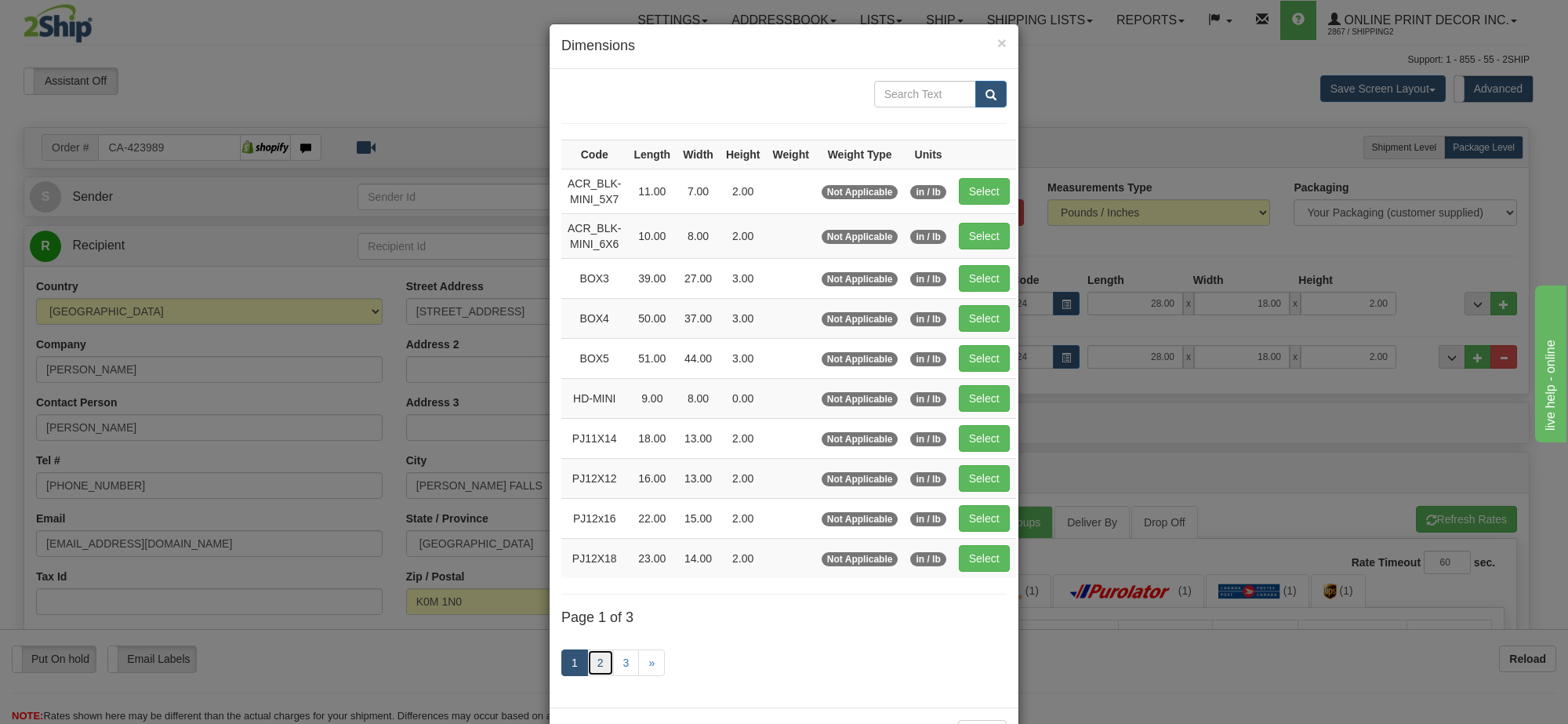
click at [592, 676] on link "2" at bounding box center [600, 662] width 26 height 26
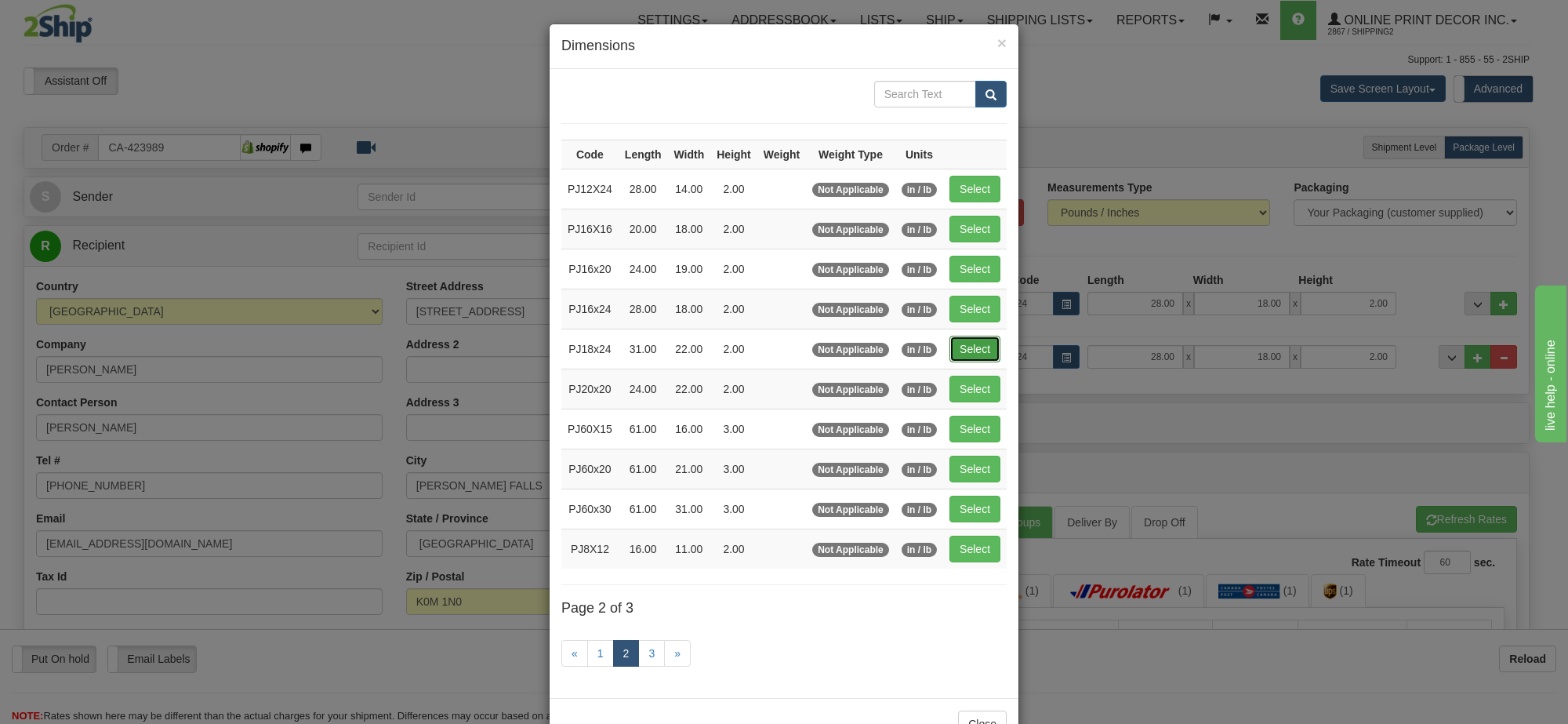
drag, startPoint x: 965, startPoint y: 359, endPoint x: 1043, endPoint y: 370, distance: 78.8
click at [965, 359] on button "Select" at bounding box center [975, 348] width 51 height 26
type input "PJ18x24"
type input "31.00"
type input "22.00"
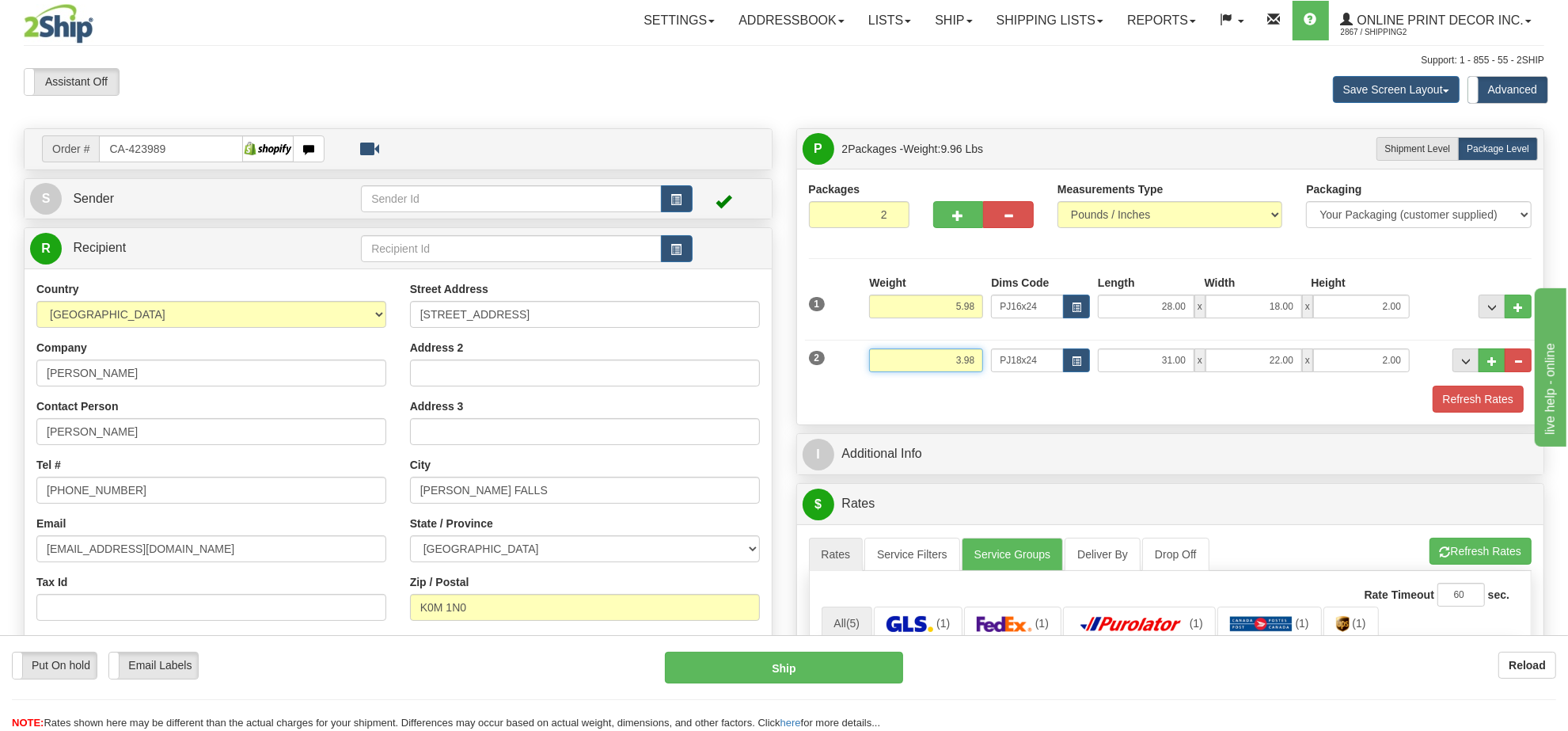
drag, startPoint x: 980, startPoint y: 361, endPoint x: 928, endPoint y: 361, distance: 52.0
click at [928, 361] on input "3.98" at bounding box center [926, 360] width 114 height 24
type input "4.10"
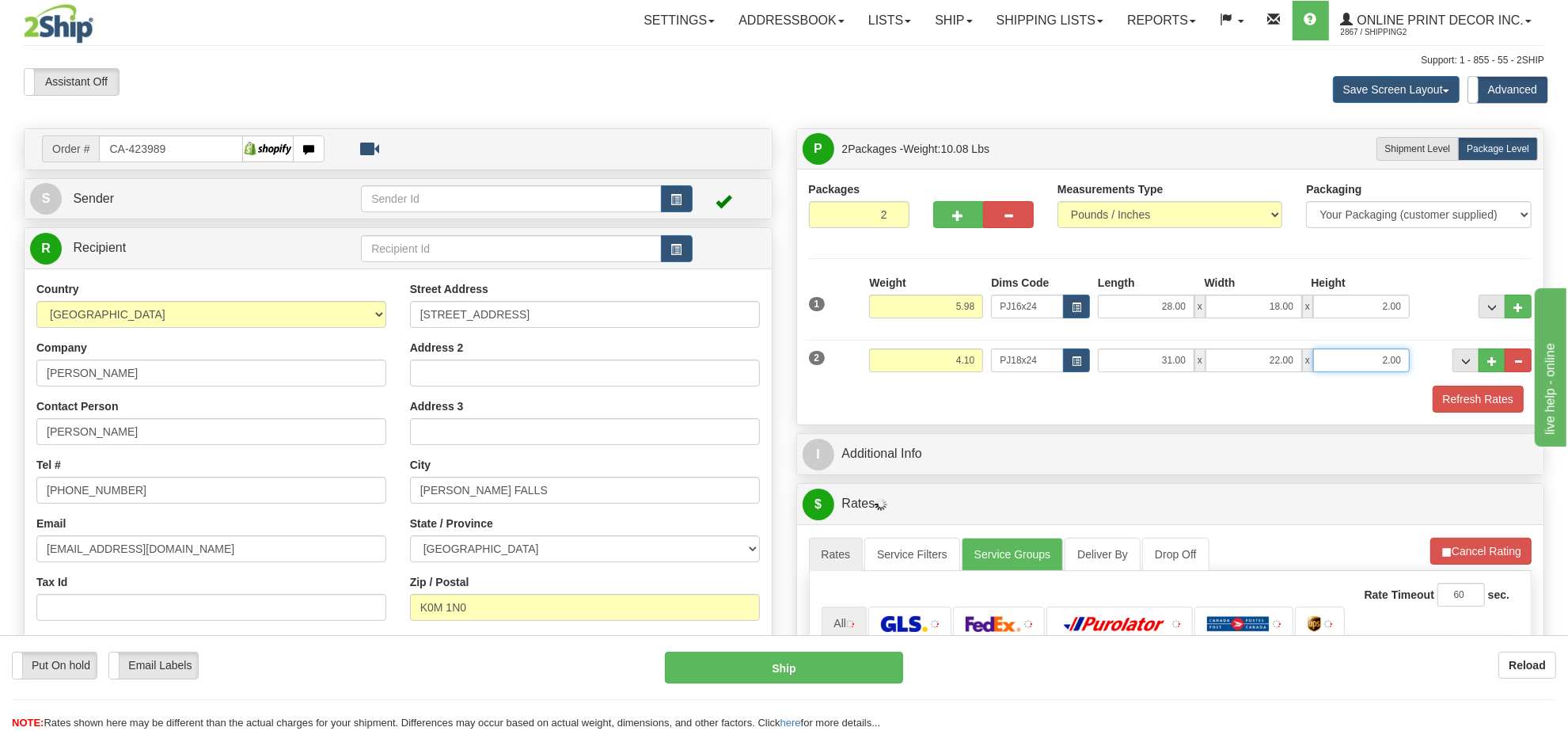
drag, startPoint x: 1395, startPoint y: 357, endPoint x: 1336, endPoint y: 356, distance: 59.0
click at [1336, 356] on input "2.00" at bounding box center [1361, 360] width 97 height 24
click button "Delete" at bounding box center [0, 0] width 0 height 0
type input "4.00"
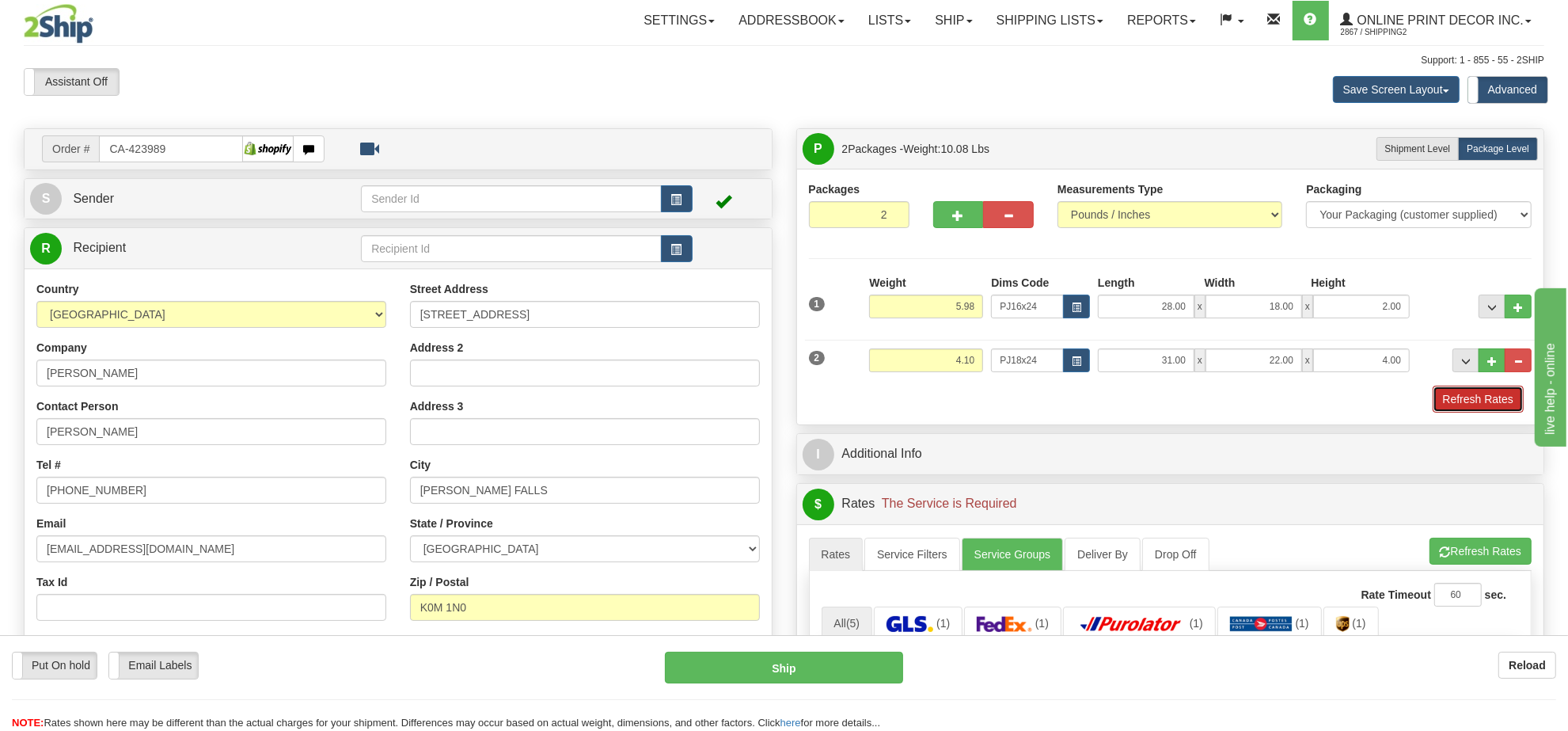
click at [1487, 398] on button "Refresh Rates" at bounding box center [1478, 398] width 91 height 27
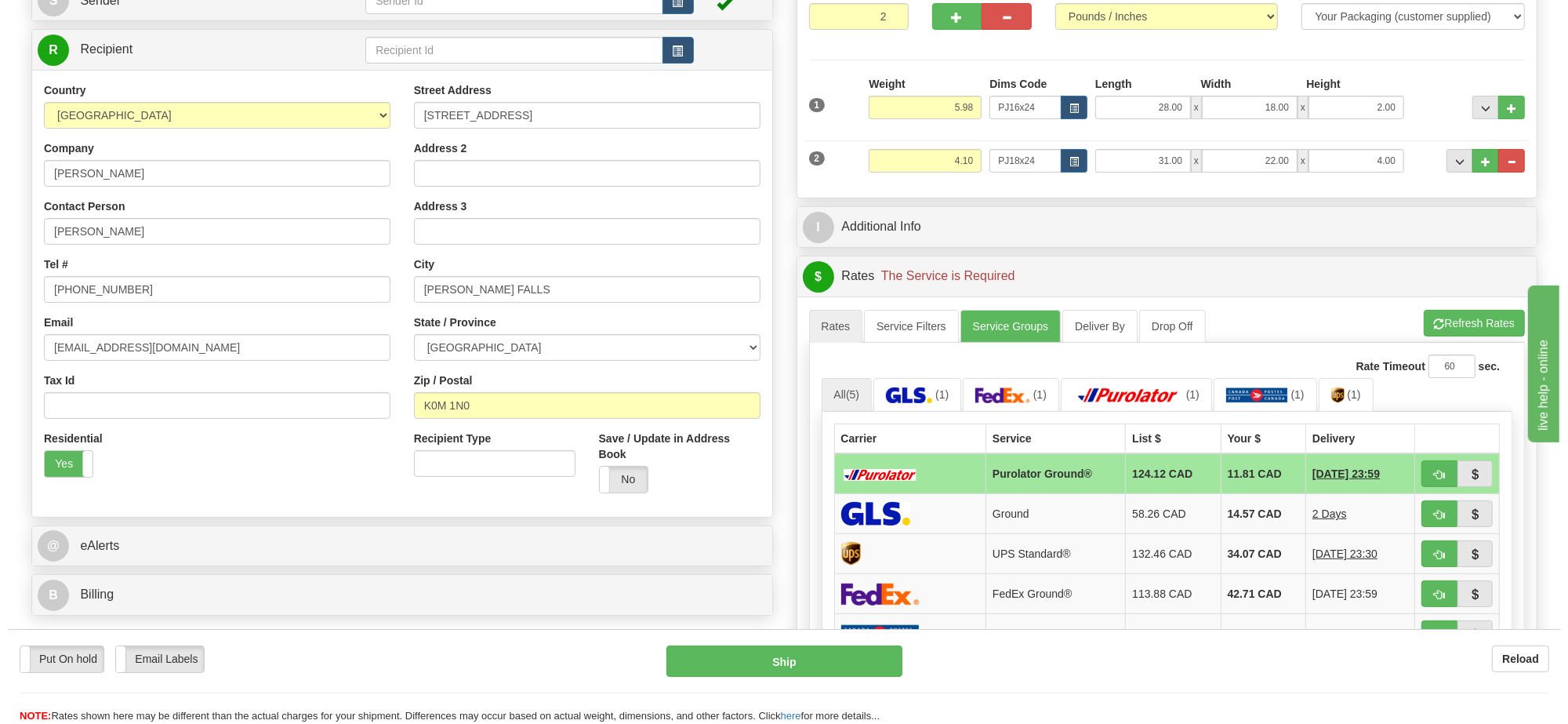
scroll to position [294, 0]
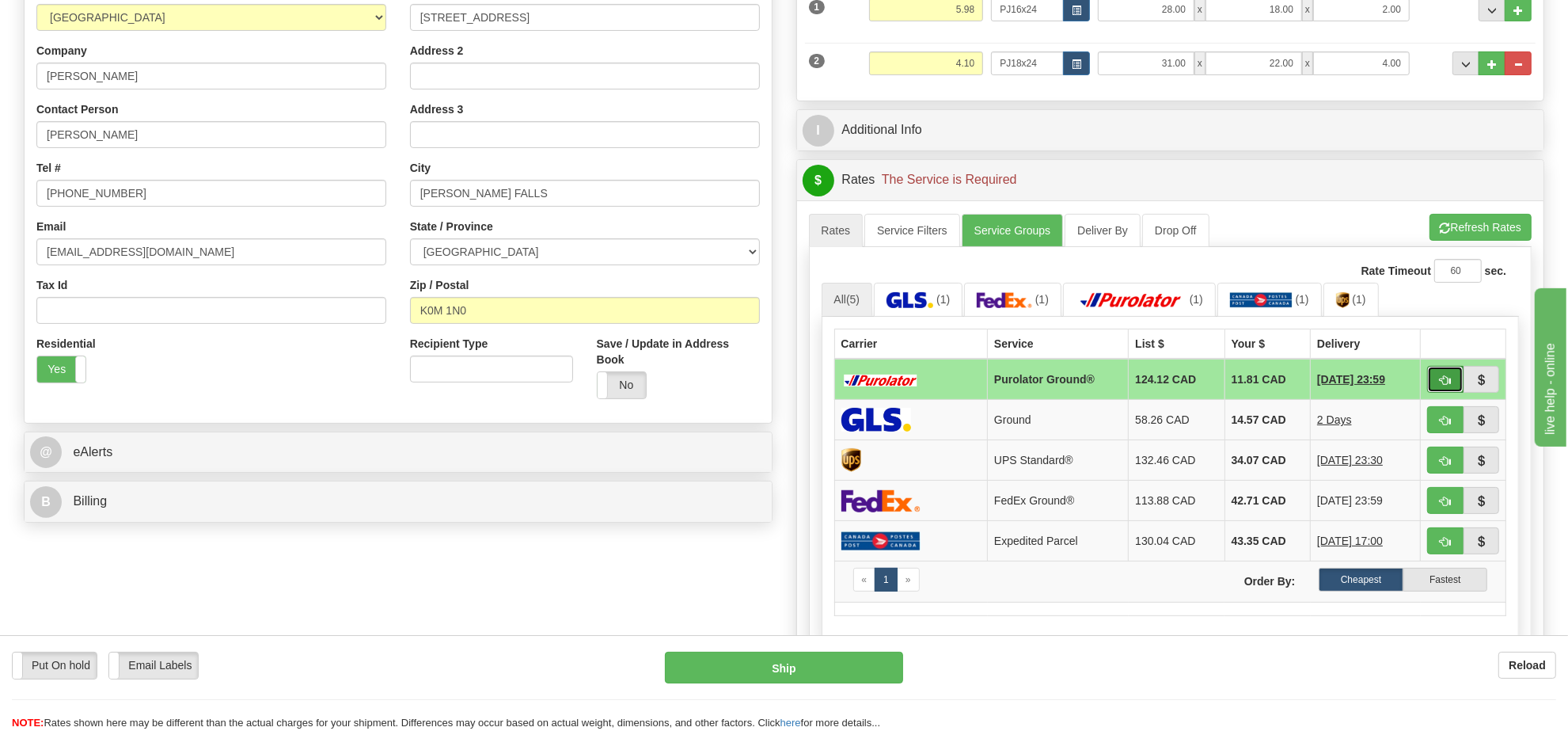
click at [1440, 384] on span "button" at bounding box center [1445, 380] width 11 height 10
type input "260"
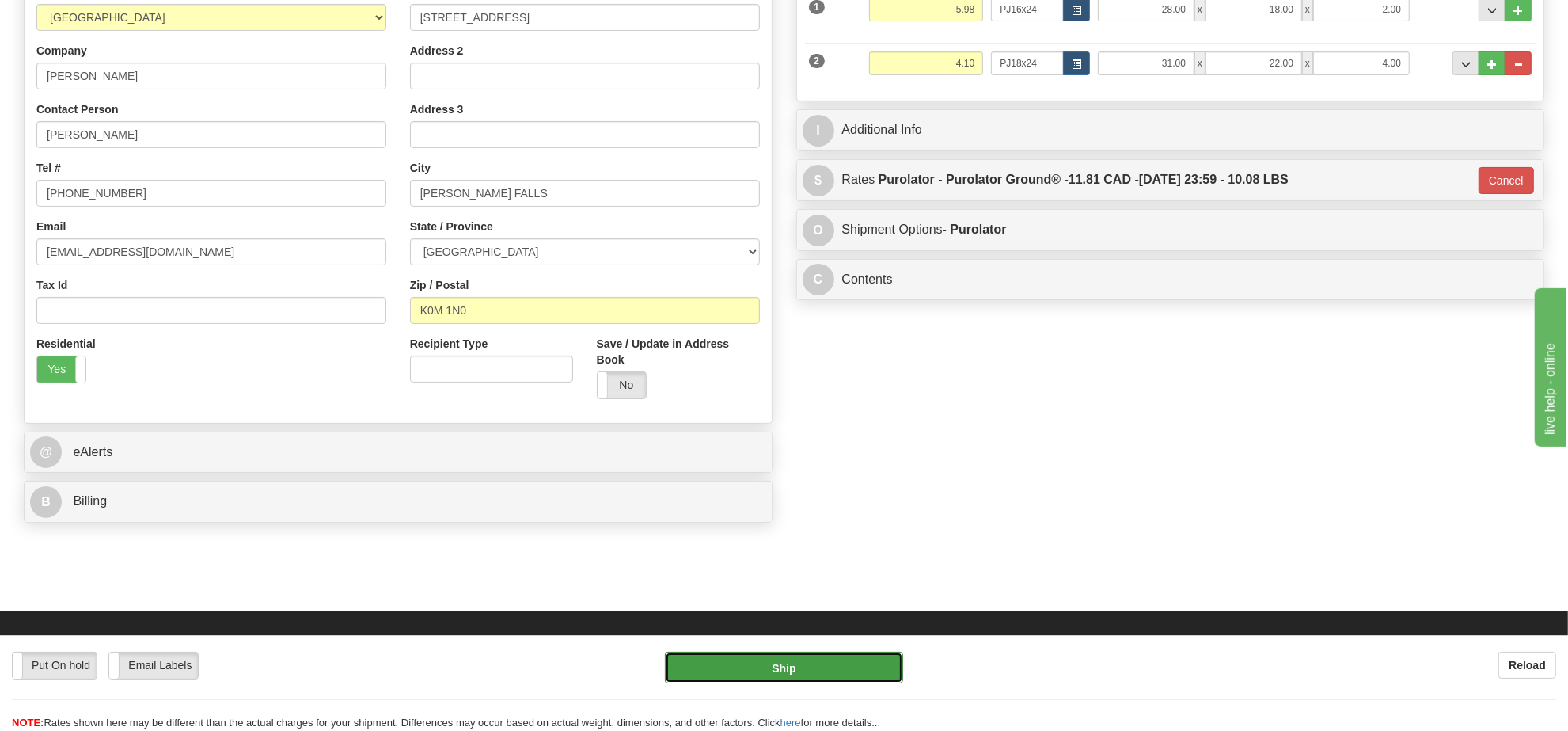
click at [831, 675] on button "Ship" at bounding box center [783, 667] width 237 height 32
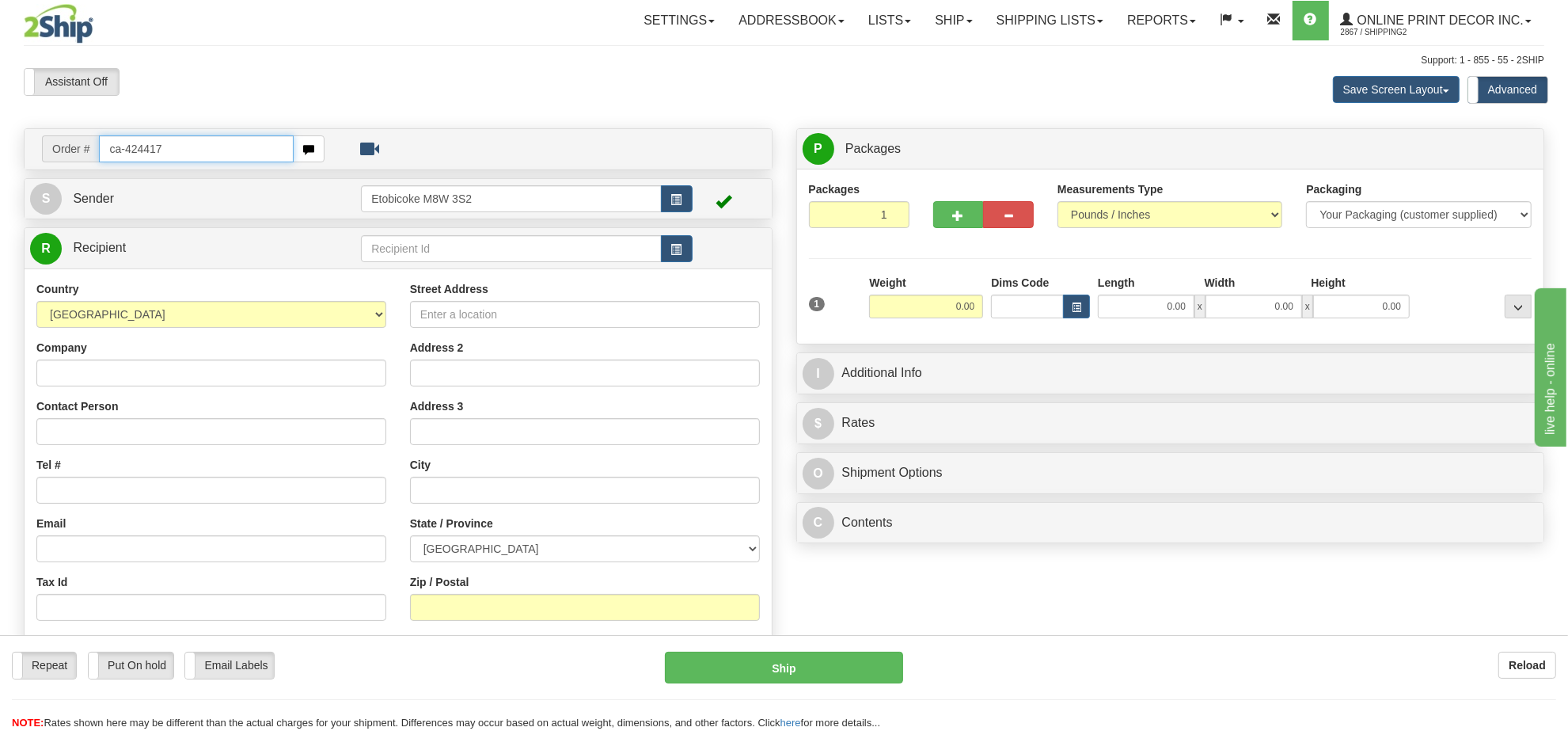
type input "ca-424417"
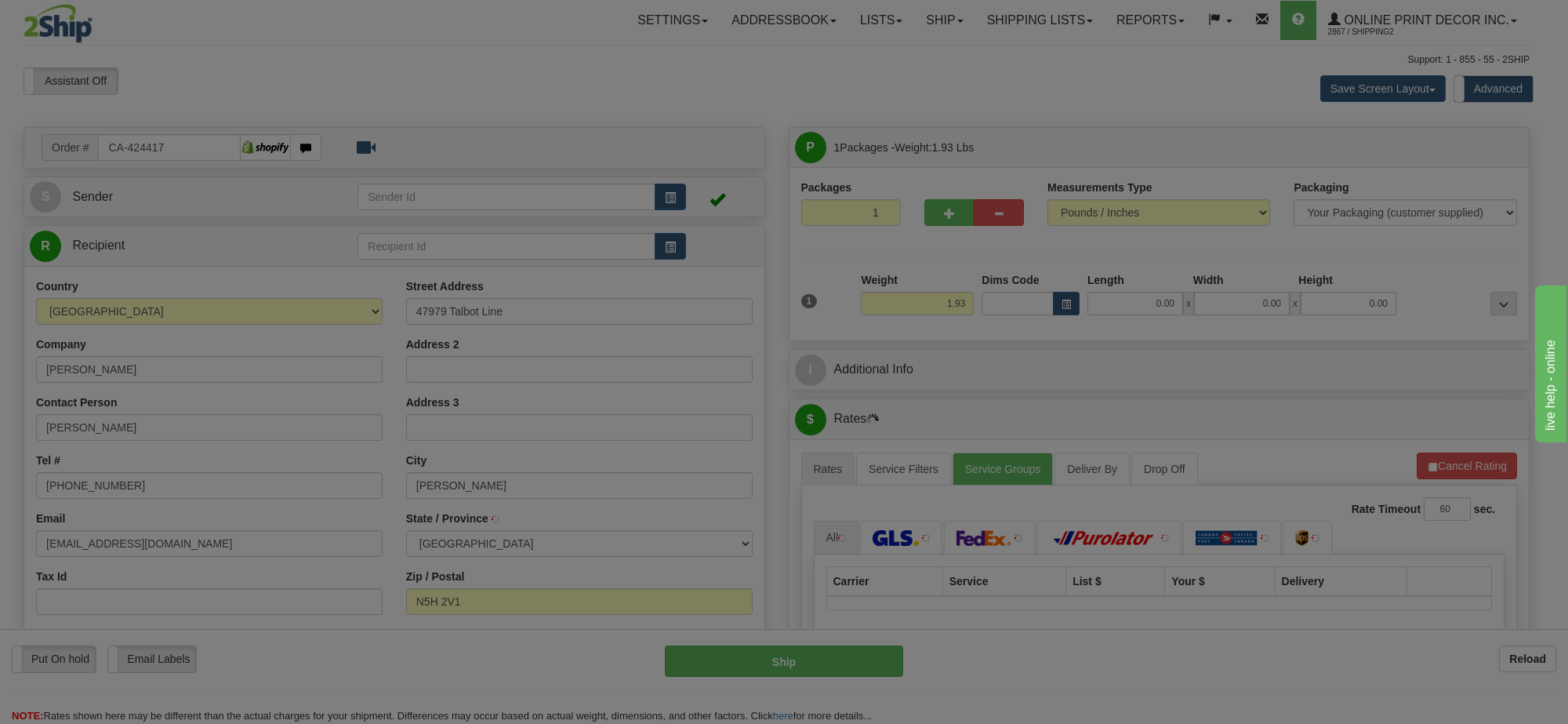
type input "AYLMER"
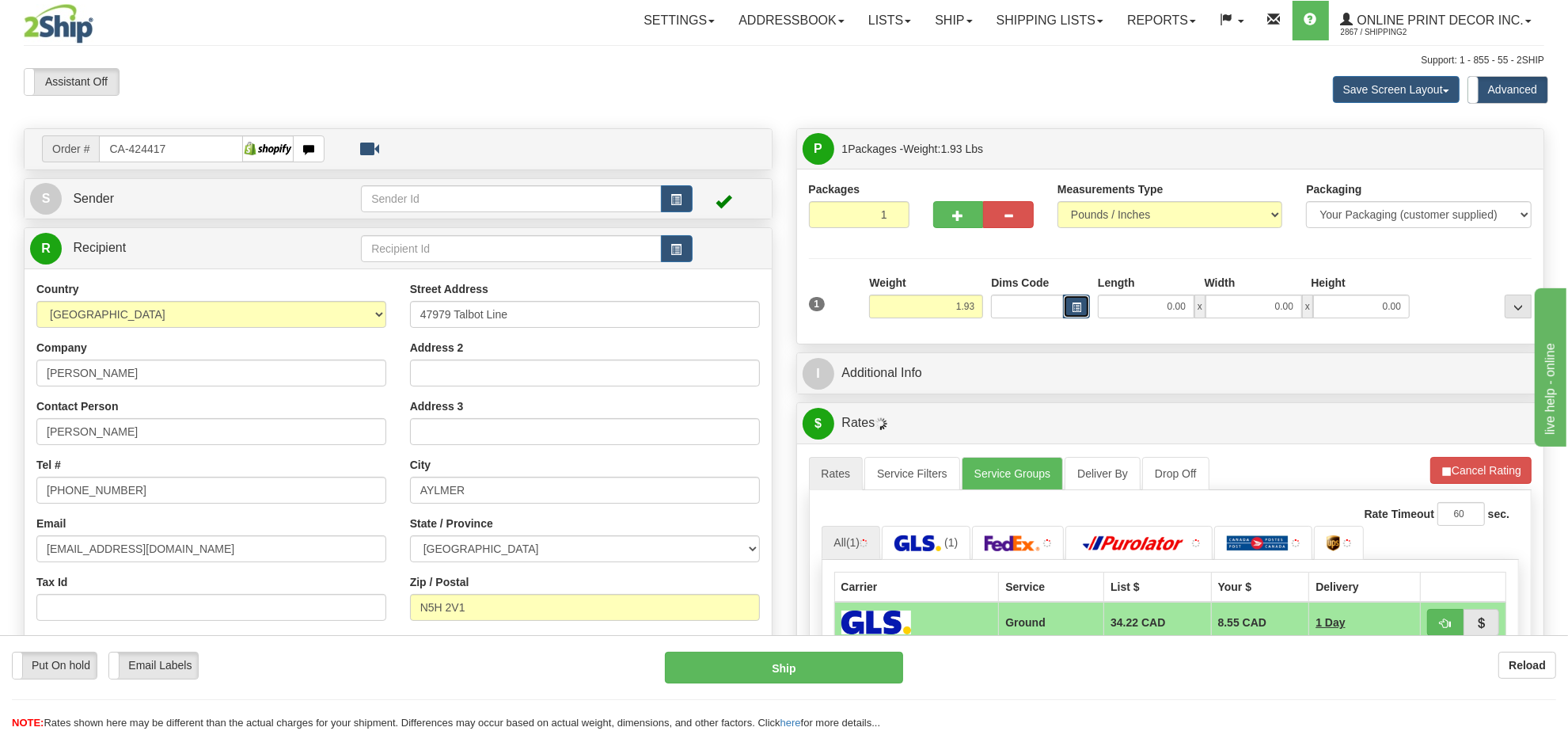
click at [1075, 305] on span "button" at bounding box center [1076, 308] width 9 height 9
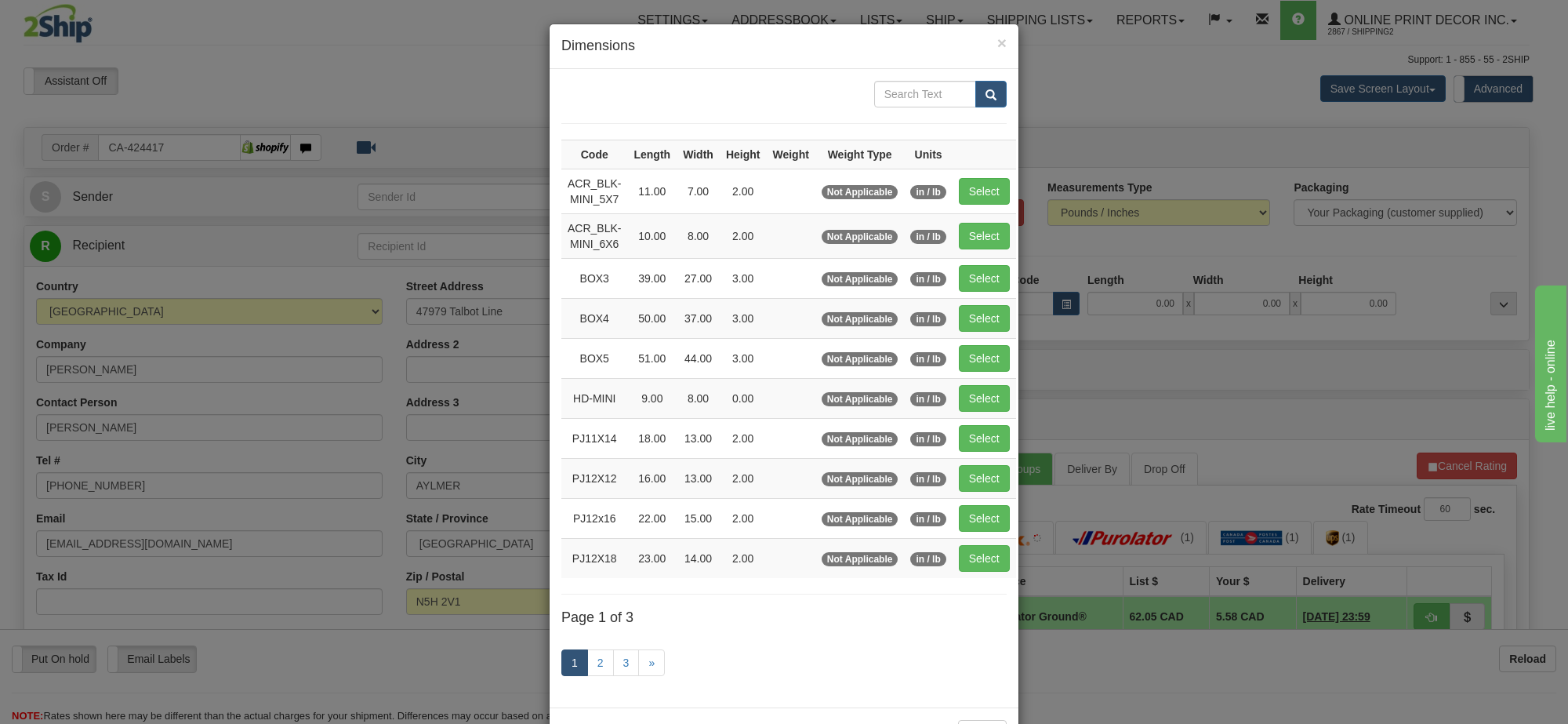
scroll to position [65, 0]
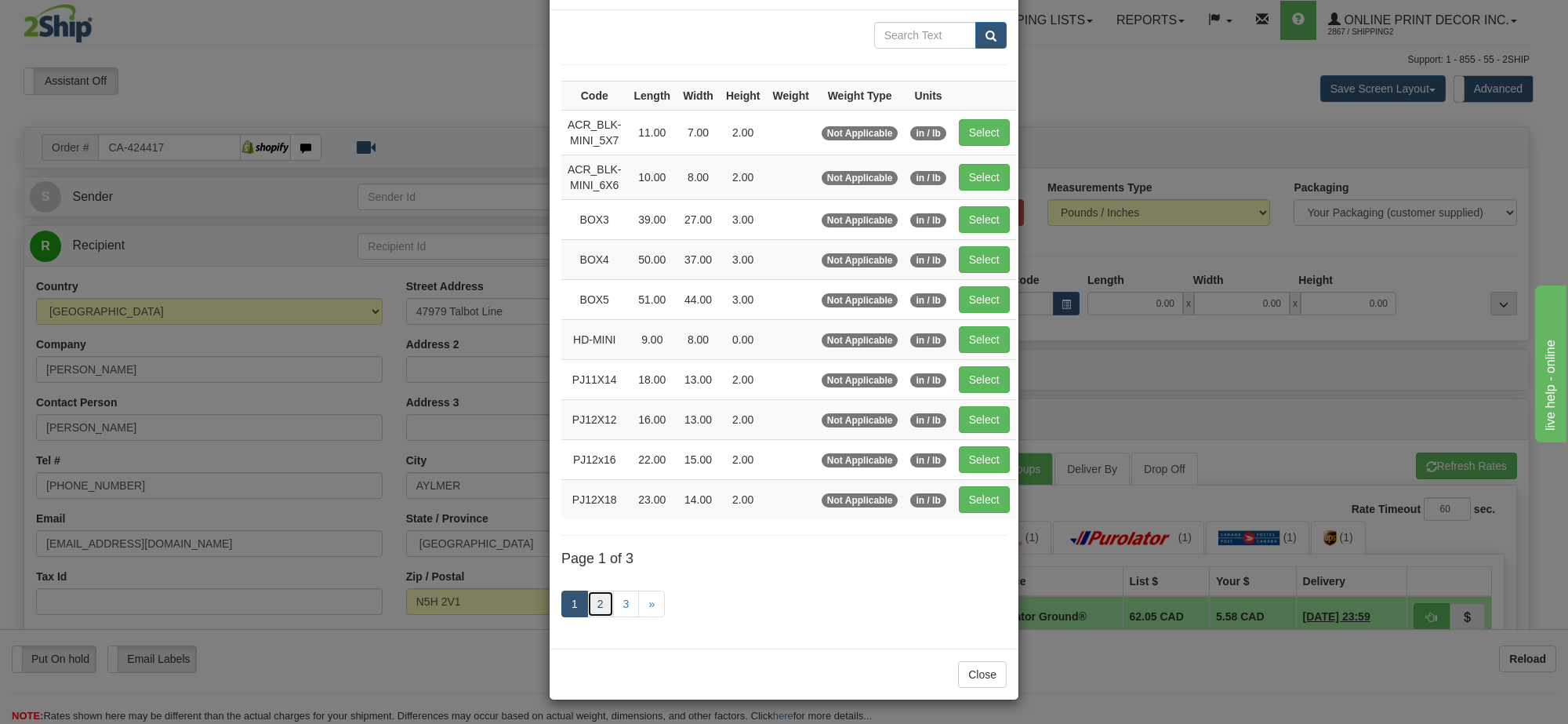
click at [601, 602] on link "2" at bounding box center [600, 603] width 26 height 26
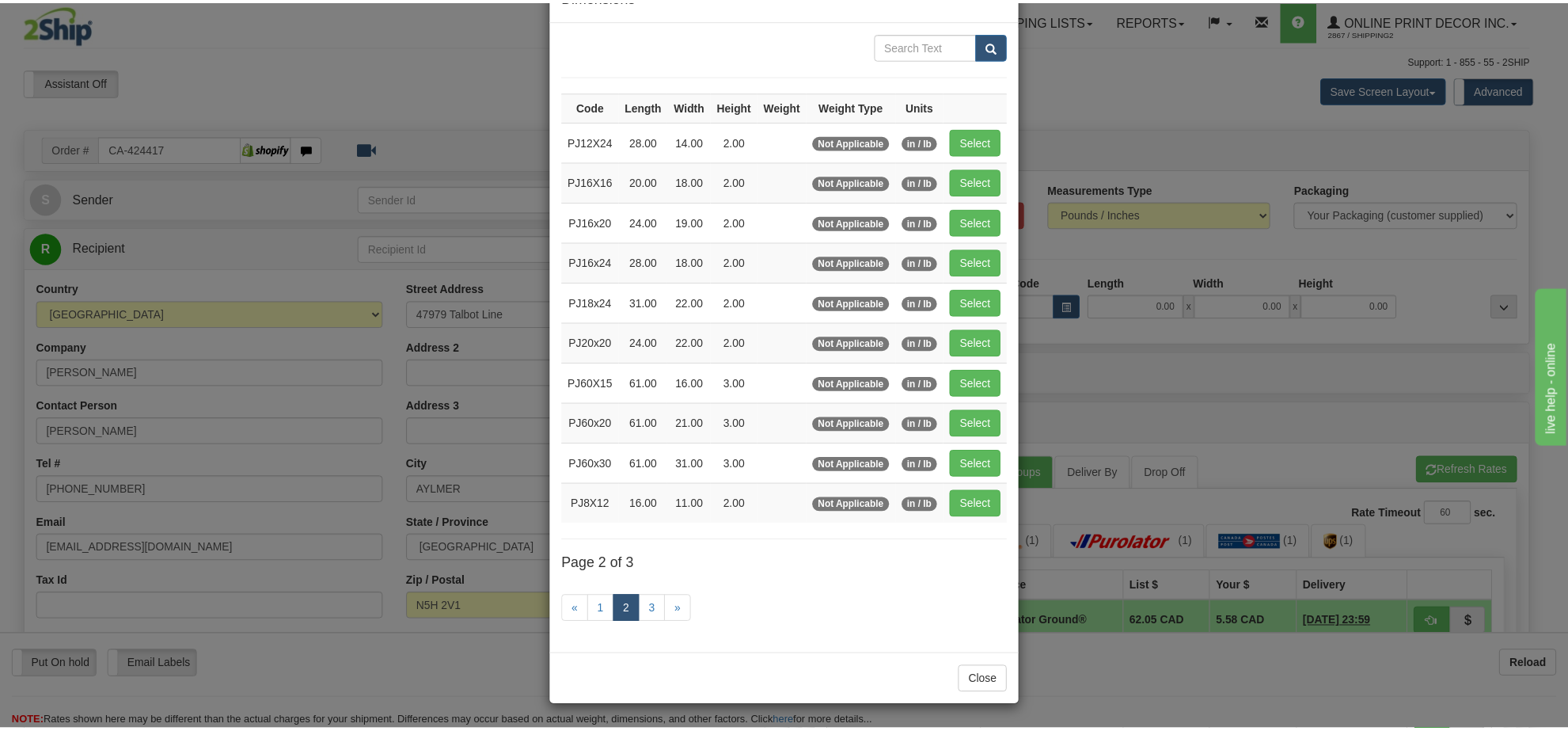
scroll to position [57, 0]
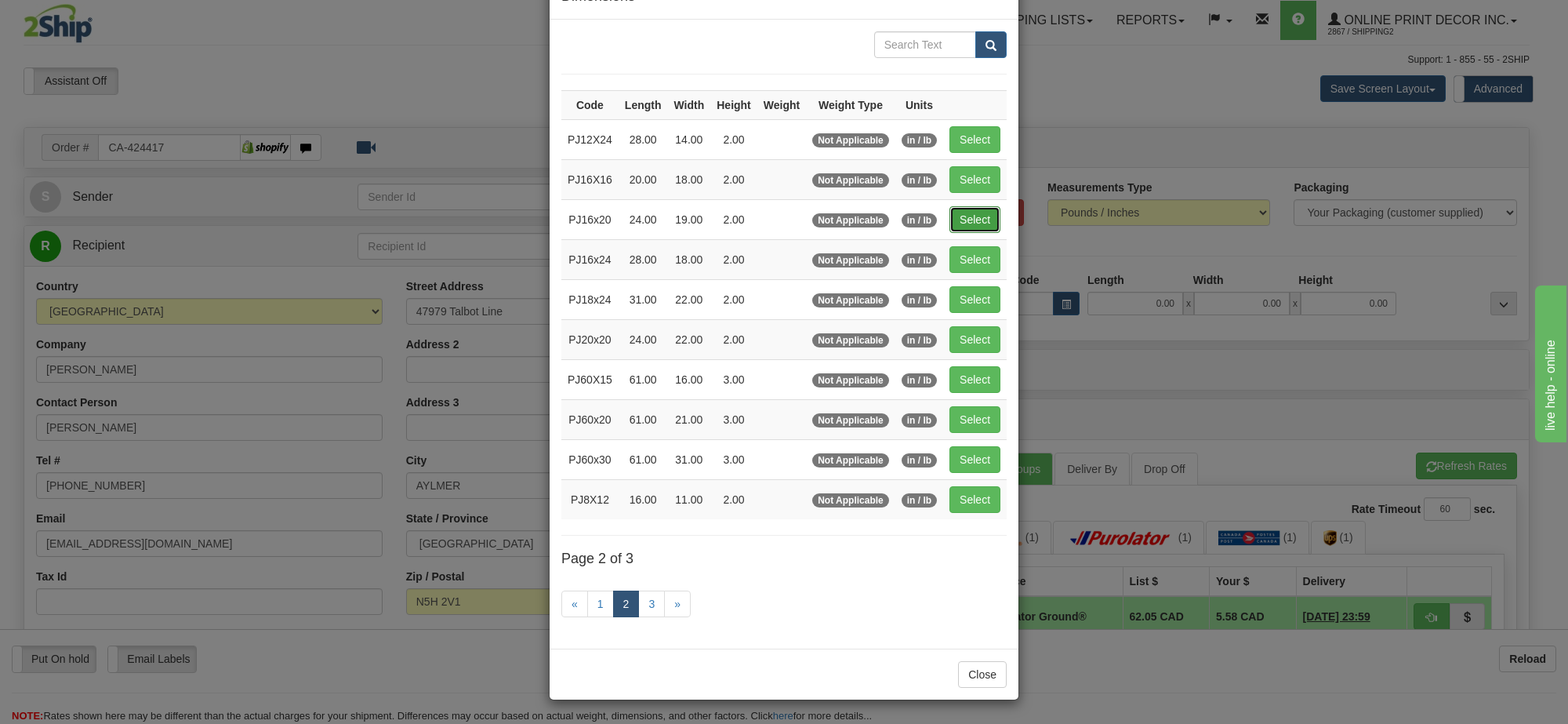
click at [973, 213] on button "Select" at bounding box center [975, 219] width 51 height 26
type input "PJ16x20"
type input "24.00"
type input "19.00"
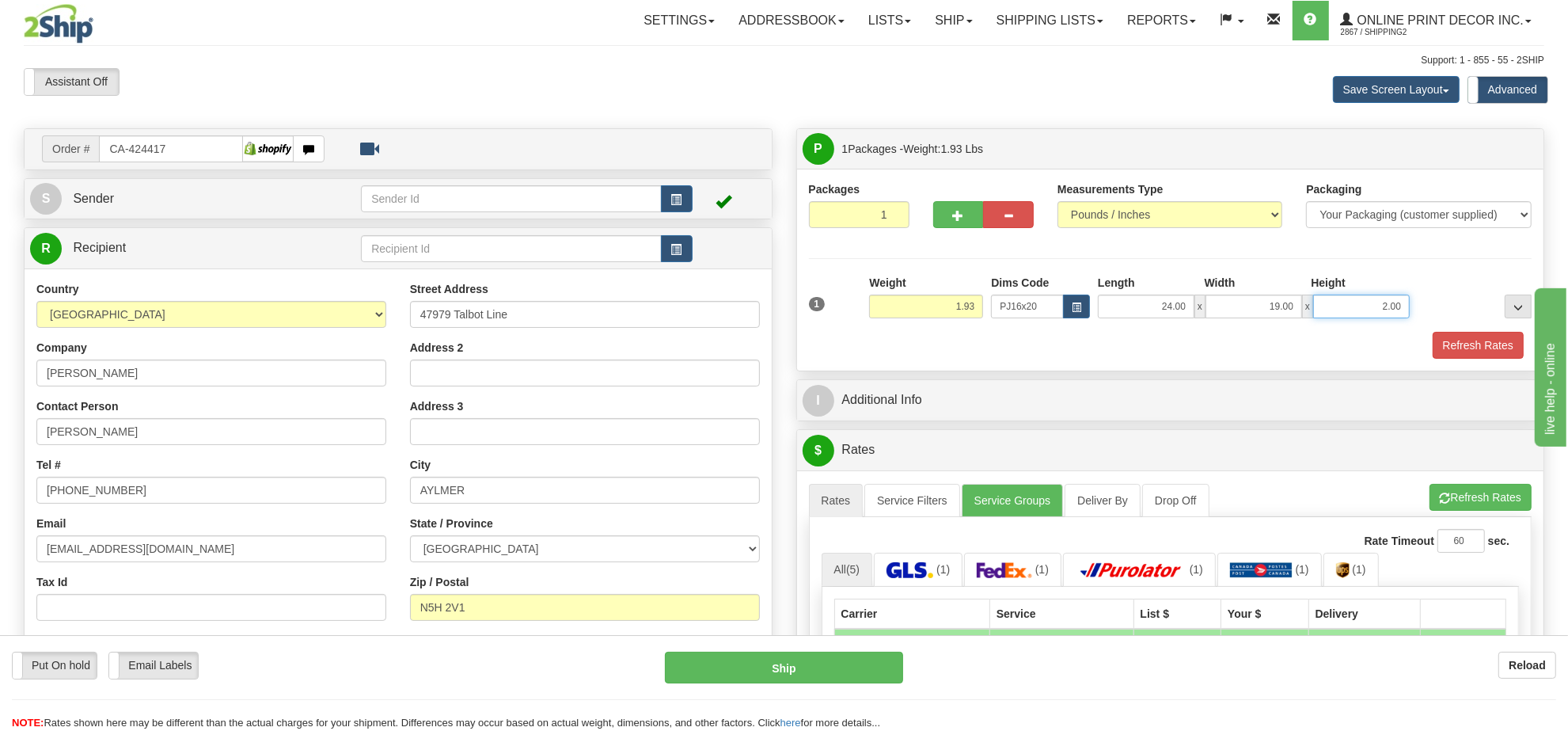
drag, startPoint x: 1406, startPoint y: 305, endPoint x: 1352, endPoint y: 309, distance: 54.1
click at [1352, 309] on input "2.00" at bounding box center [1361, 307] width 97 height 24
click button "Delete" at bounding box center [0, 0] width 0 height 0
type input "3.00"
click at [1492, 344] on button "Refresh Rates" at bounding box center [1478, 345] width 91 height 27
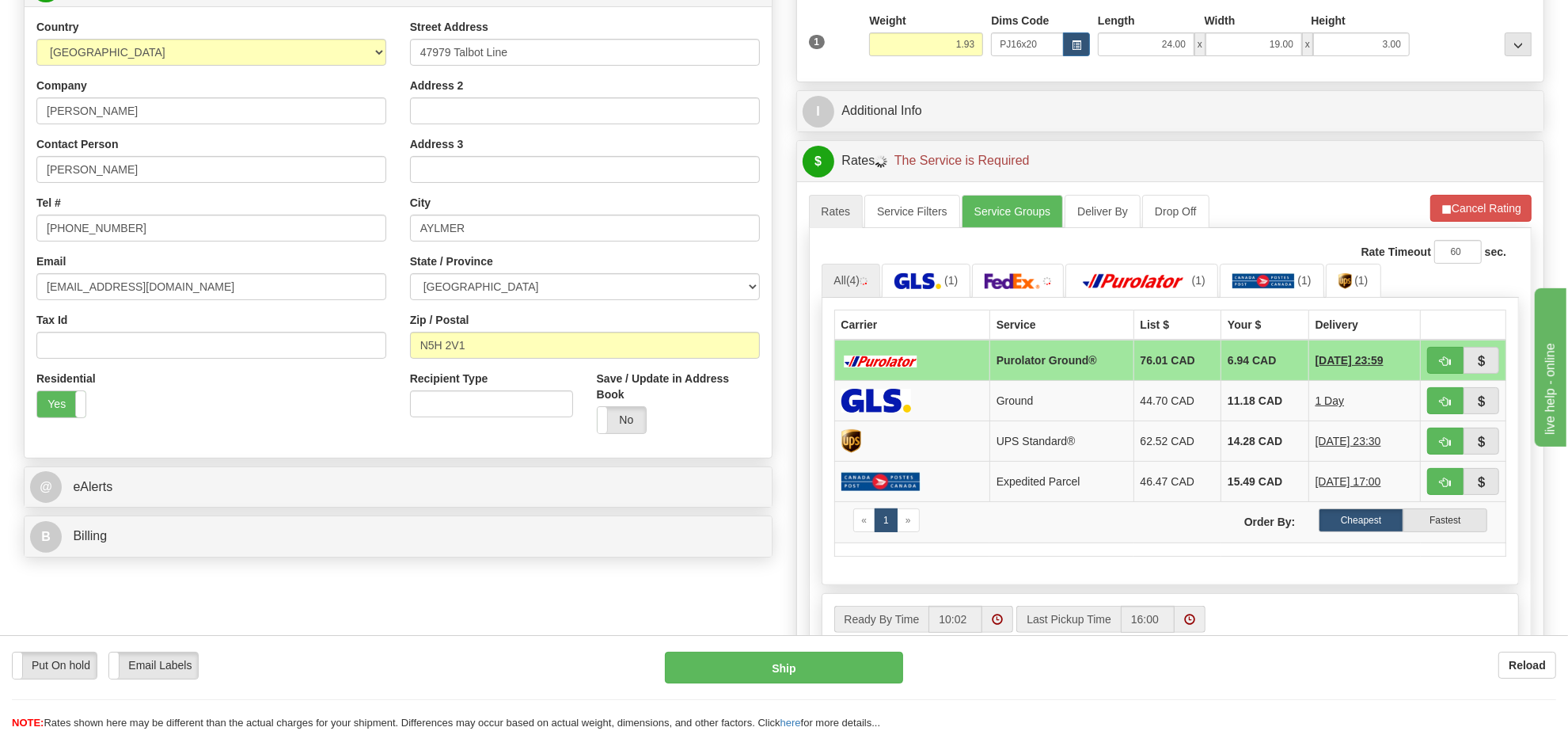
scroll to position [294, 0]
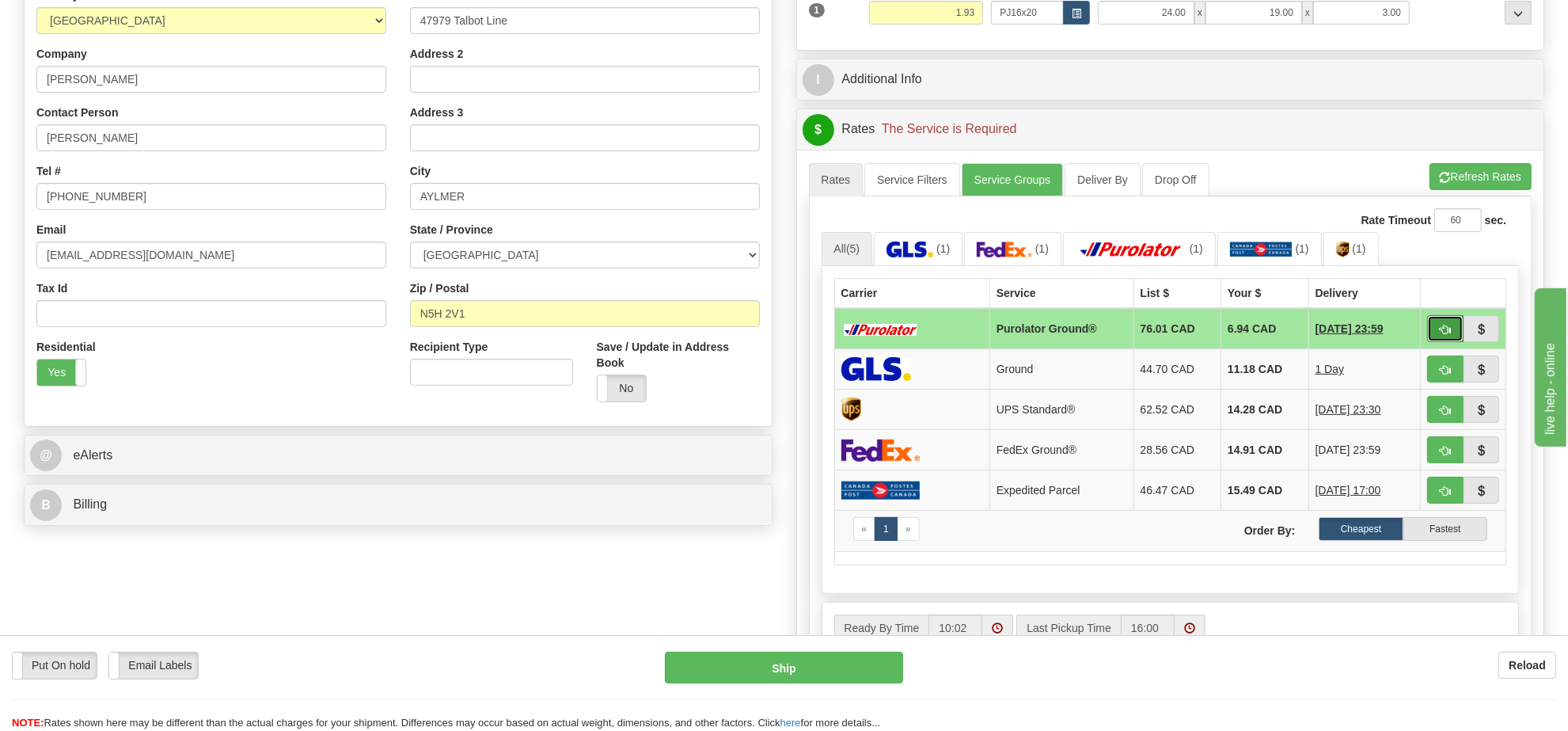
click at [1438, 330] on button "button" at bounding box center [1446, 328] width 36 height 27
type input "260"
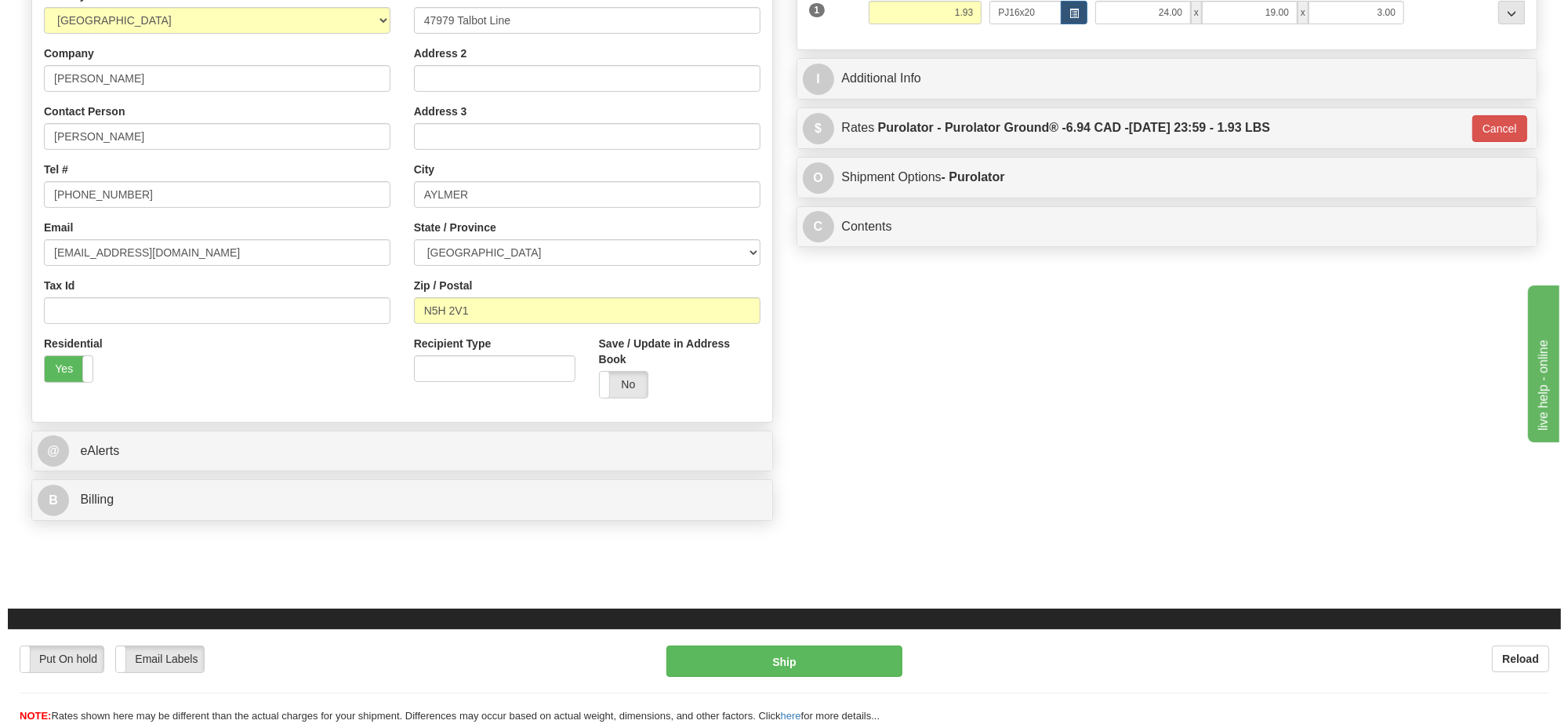
scroll to position [0, 0]
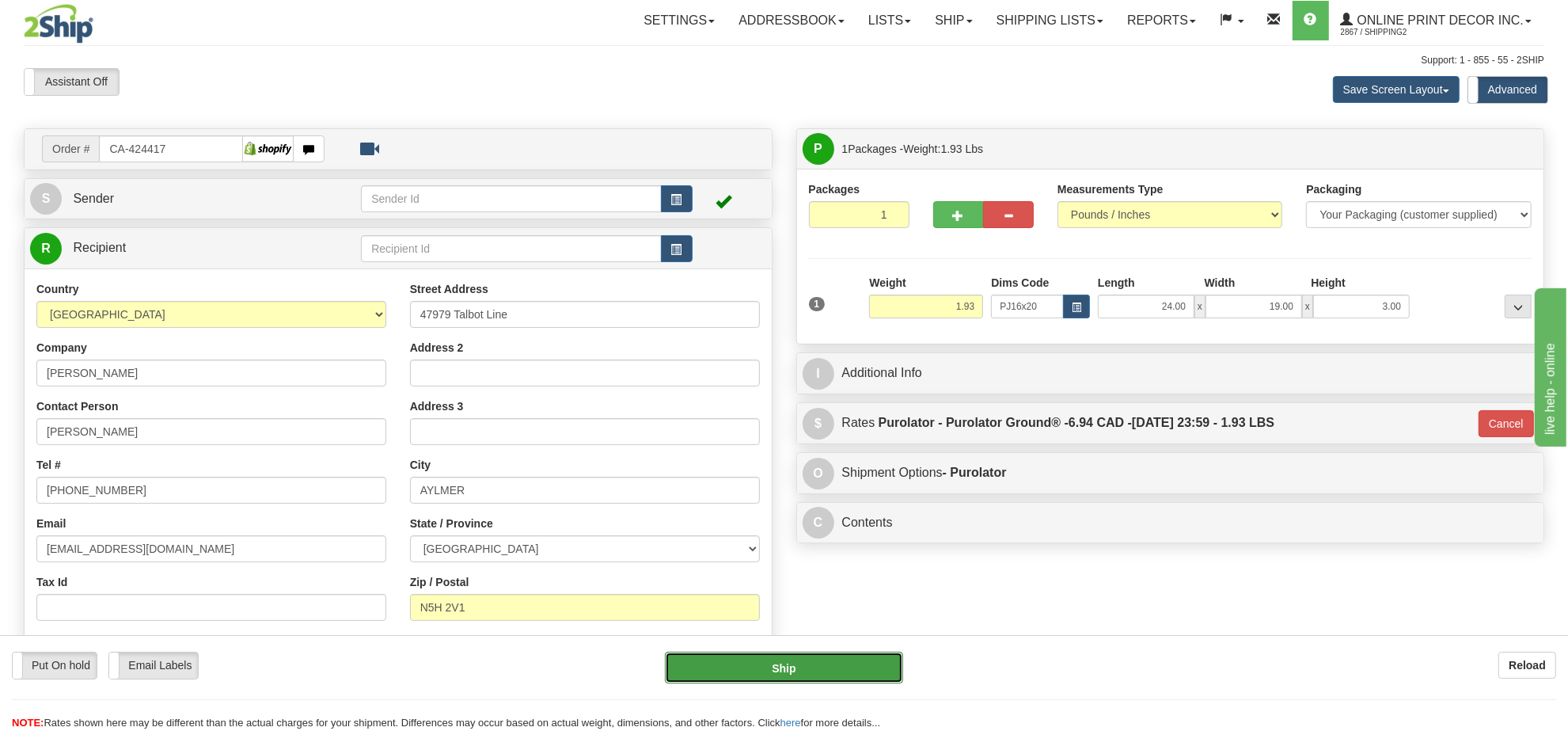
click at [772, 669] on button "Ship" at bounding box center [783, 667] width 237 height 32
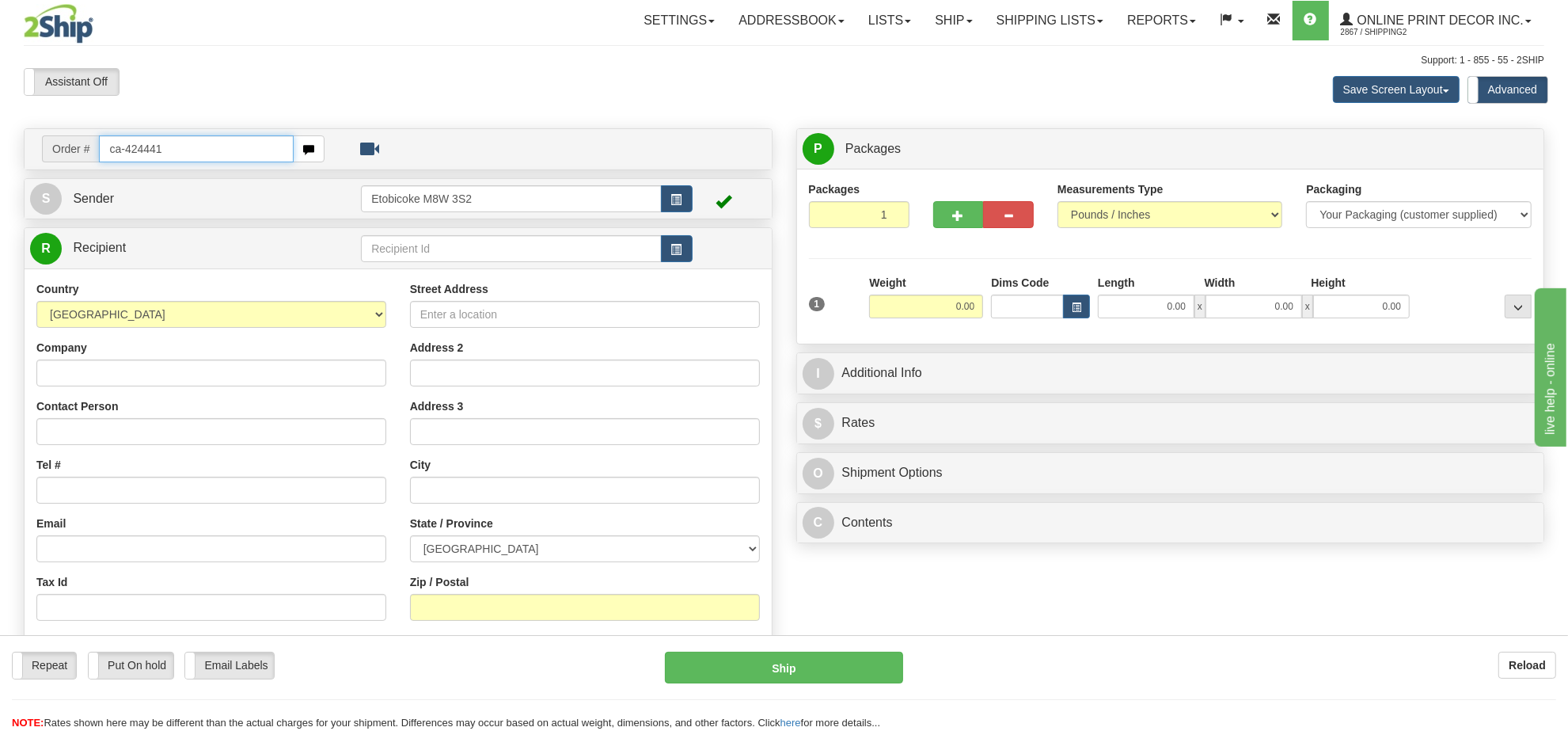
type input "ca-424441"
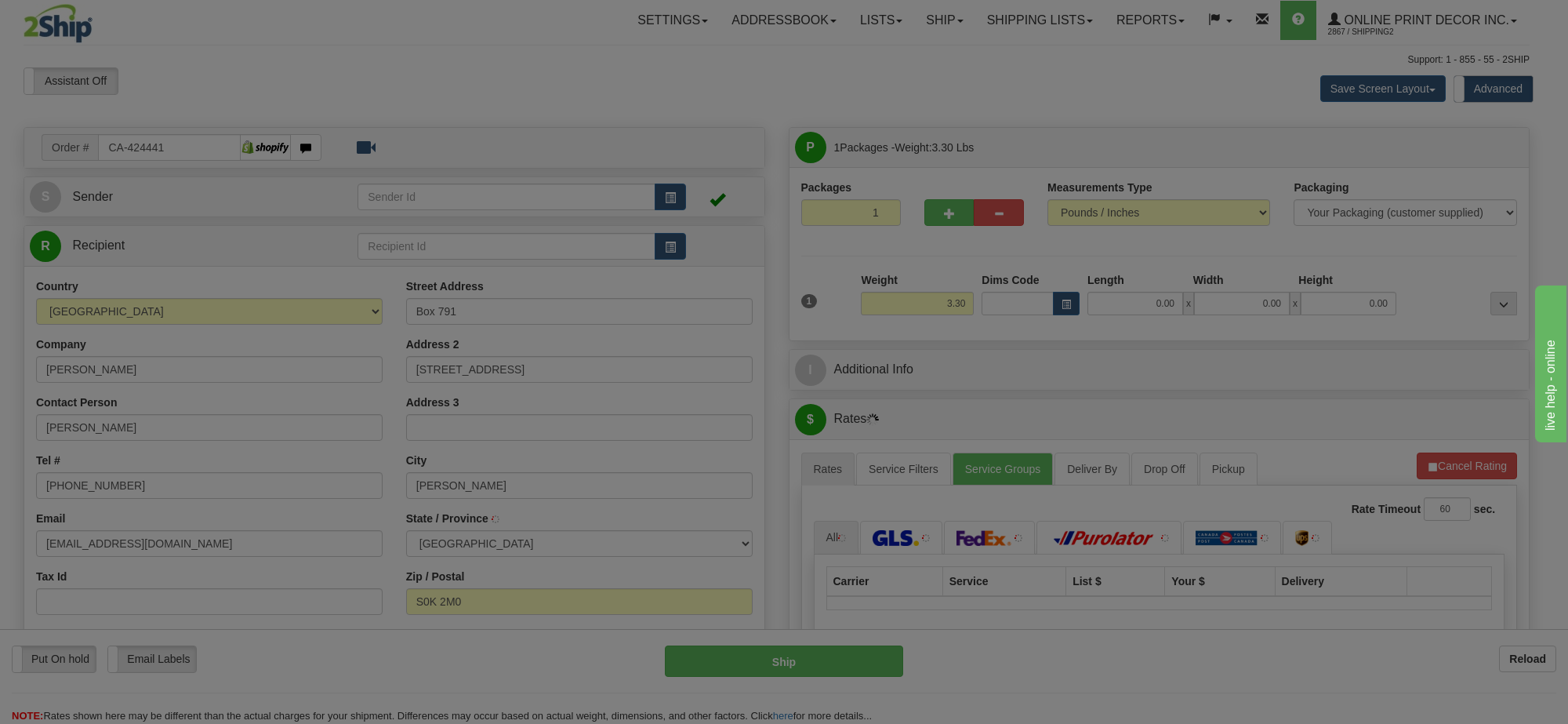
type input "[PERSON_NAME]"
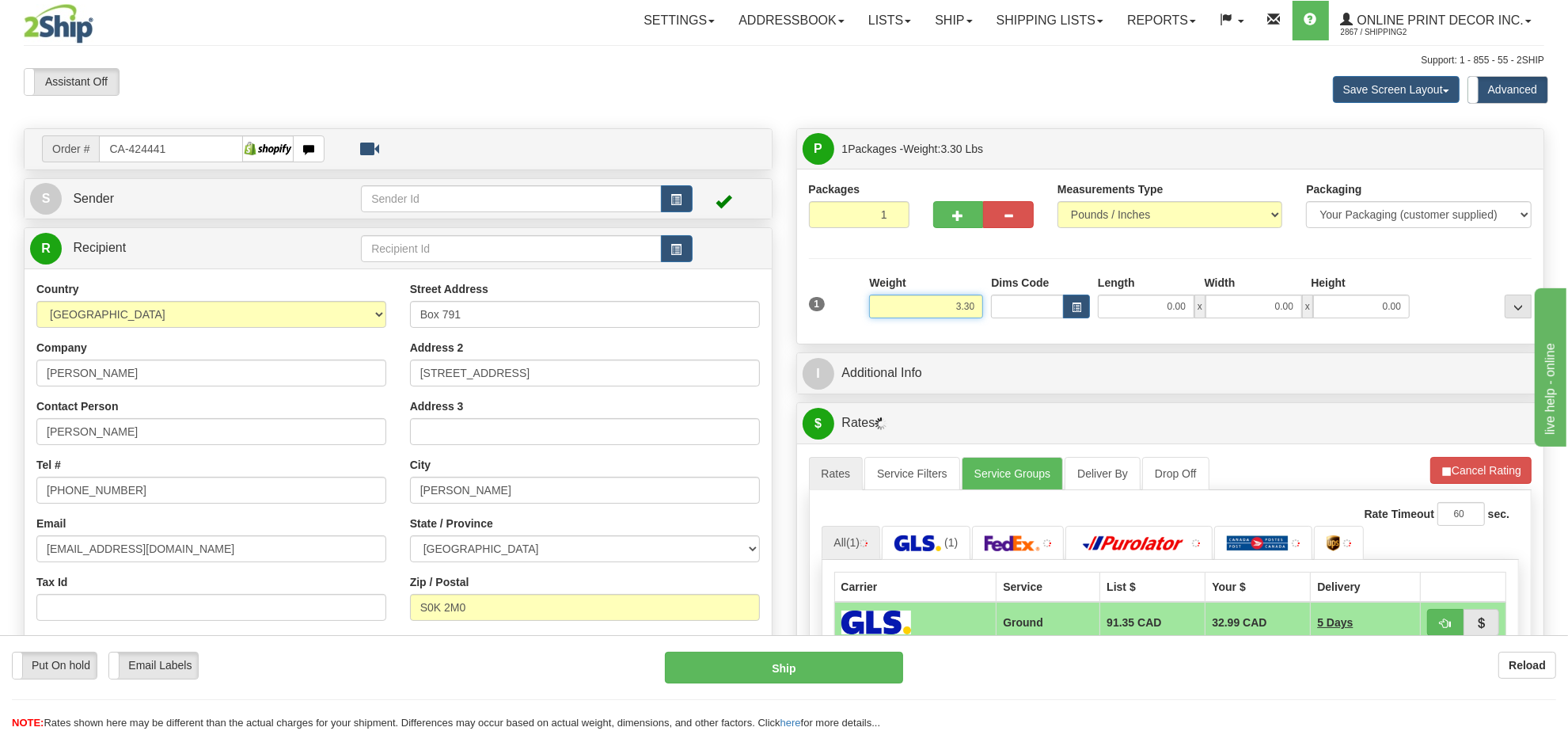
click at [940, 313] on input "3.30" at bounding box center [926, 307] width 114 height 24
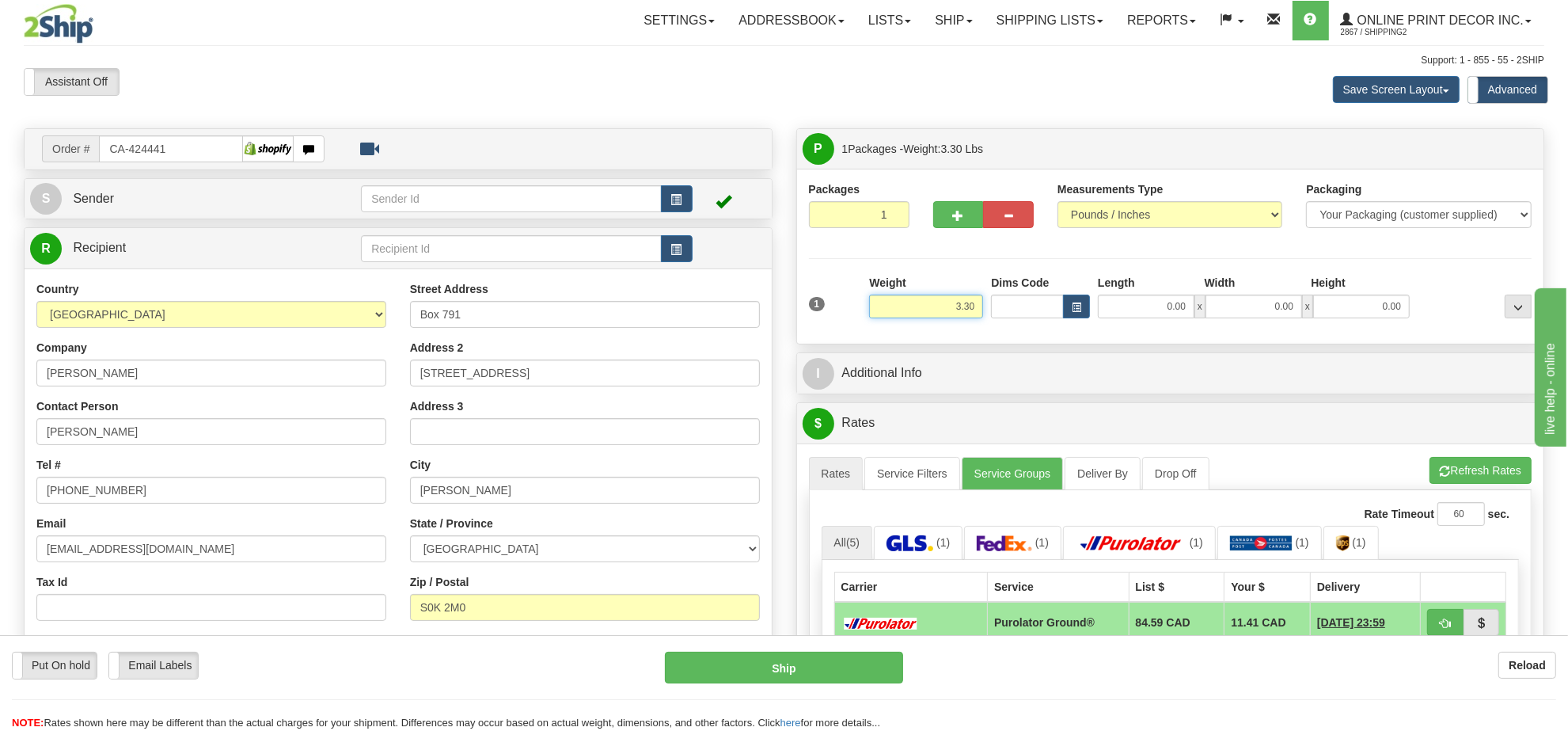
type input "4"
type input "3.00"
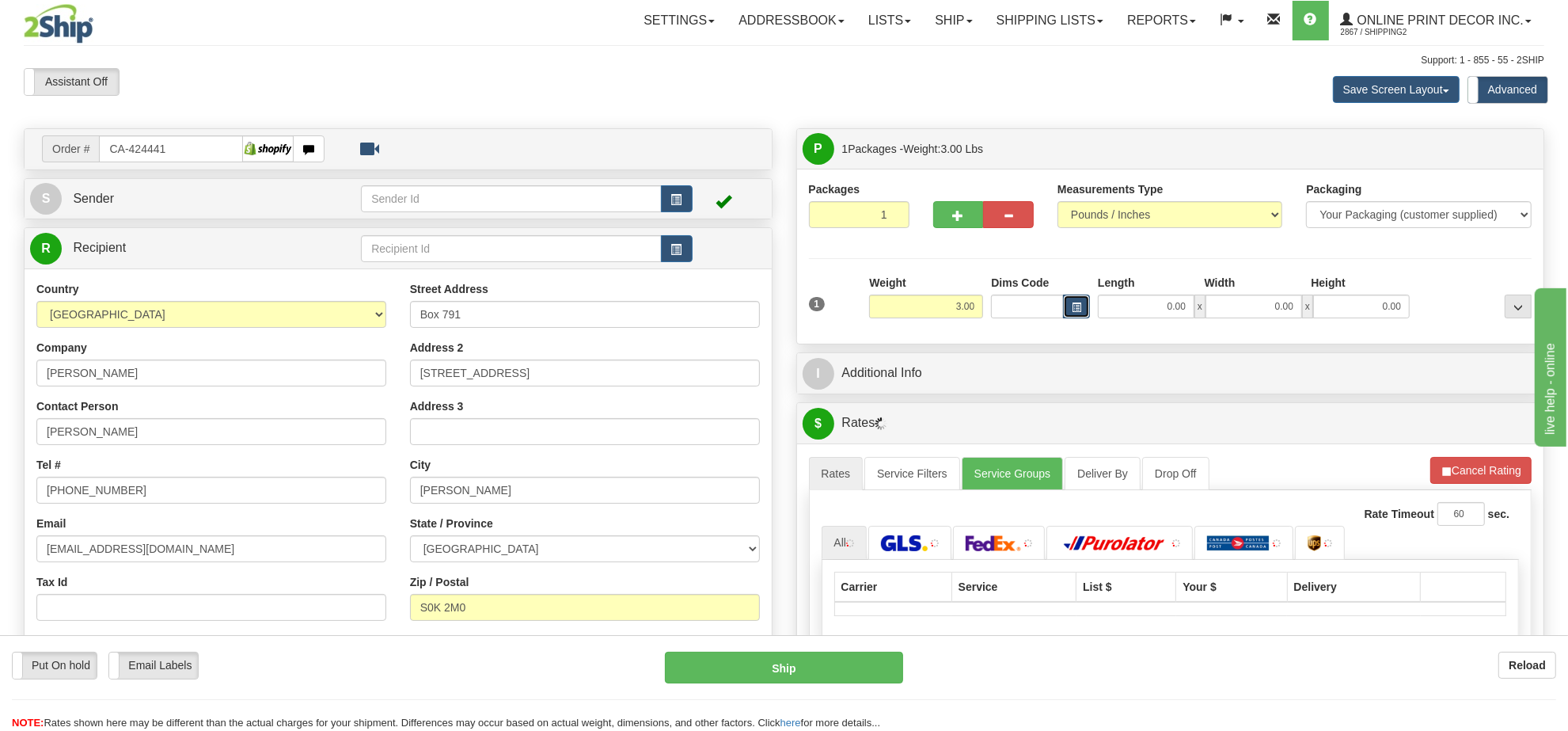
click at [1066, 307] on button "button" at bounding box center [1076, 307] width 27 height 24
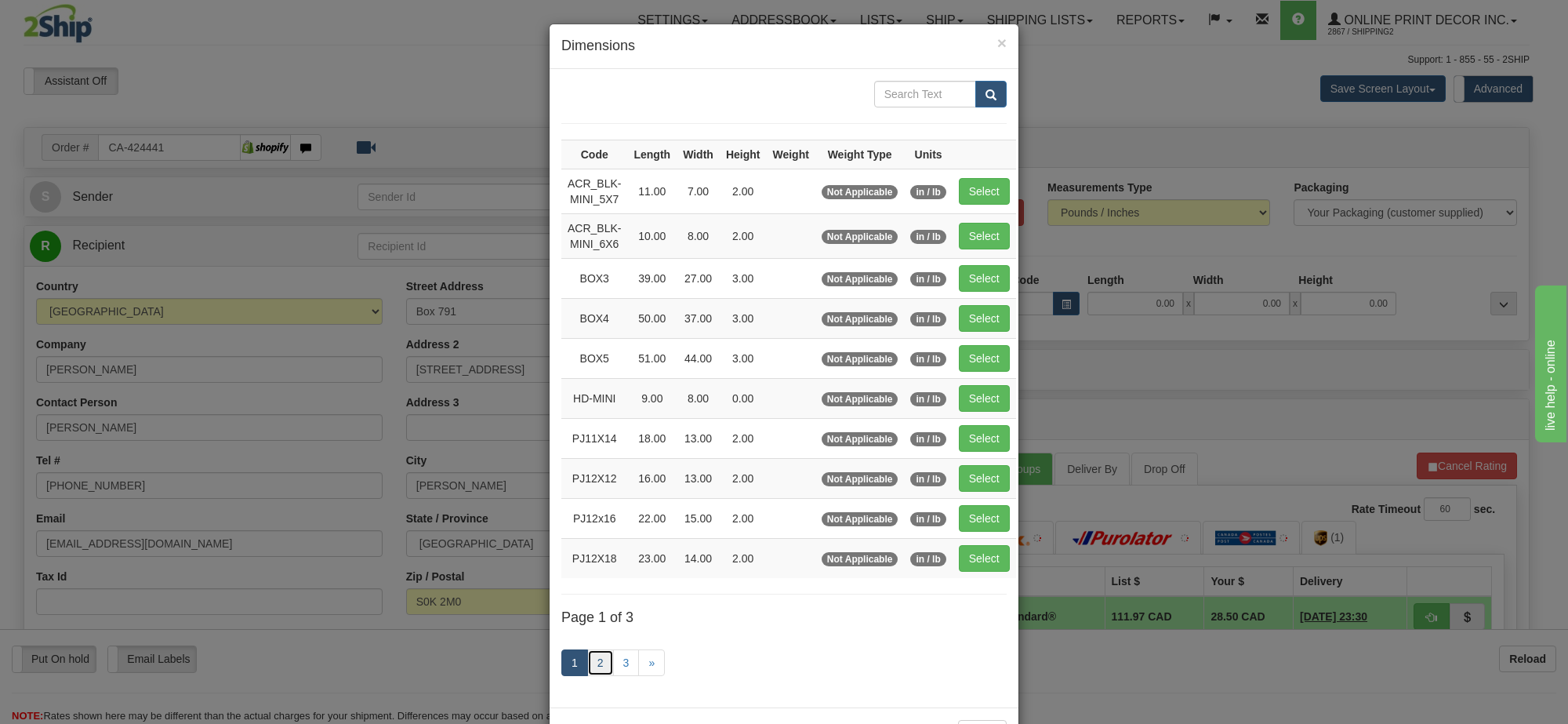
click at [598, 676] on link "2" at bounding box center [600, 662] width 26 height 26
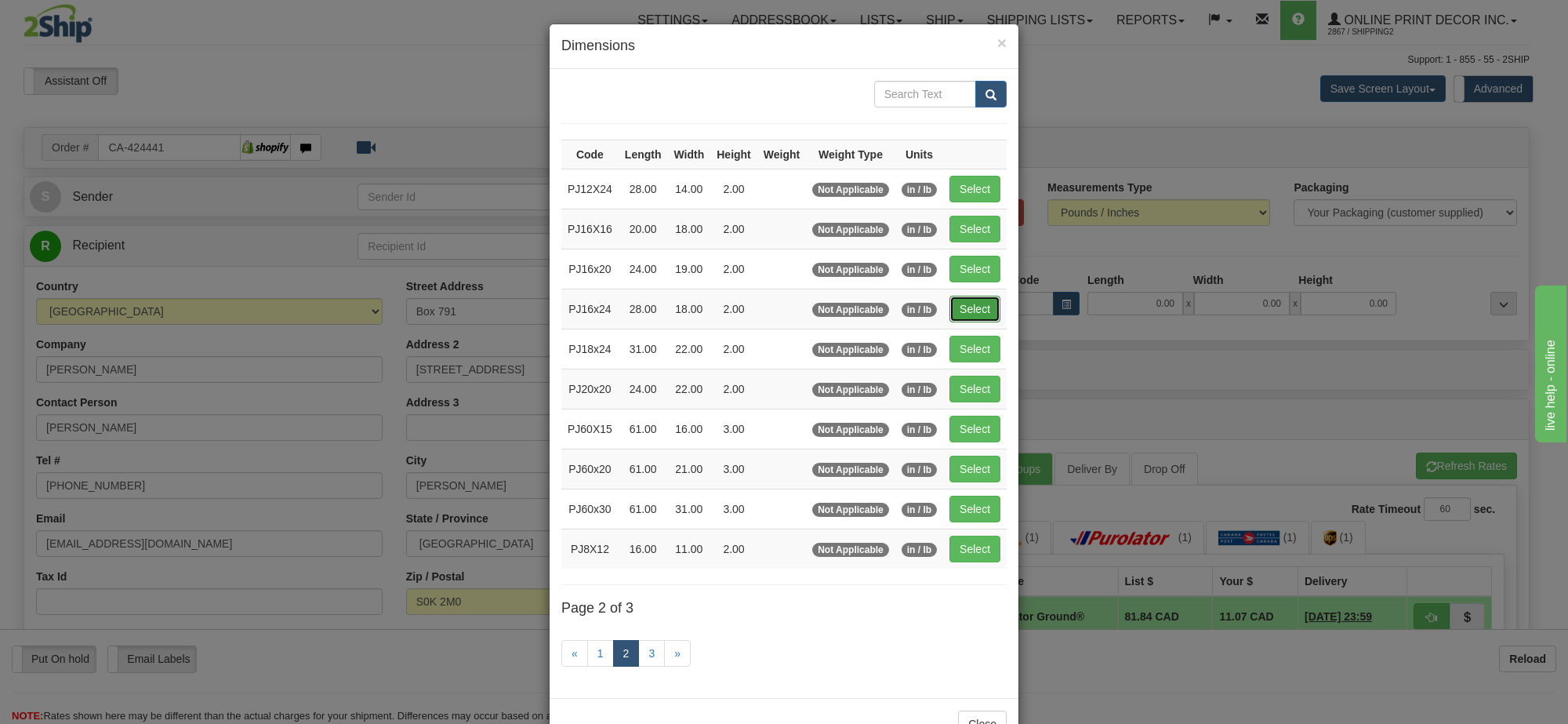
click at [989, 303] on button "Select" at bounding box center [975, 308] width 51 height 26
type input "PJ16x24"
type input "28.00"
type input "18.00"
type input "2.00"
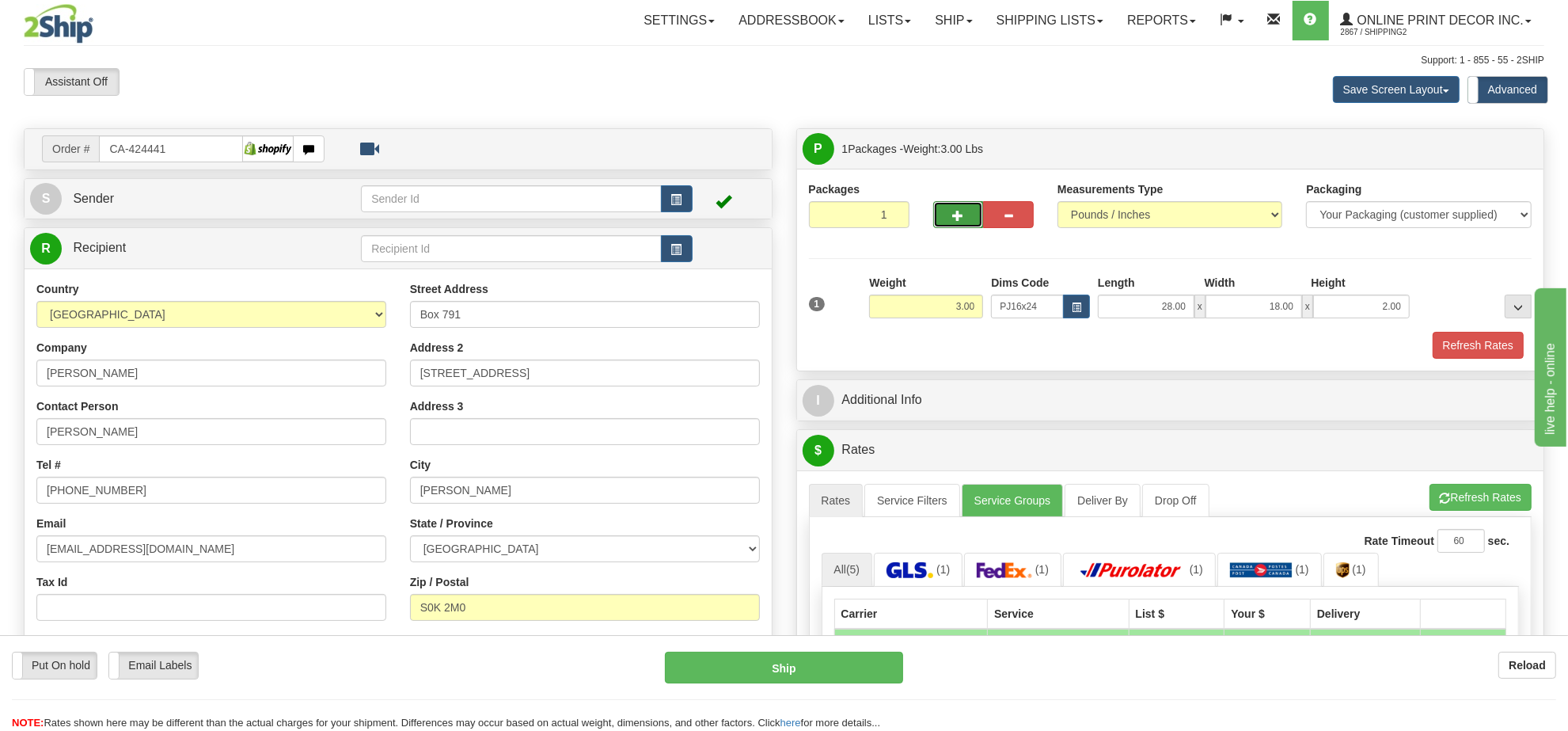
click at [959, 221] on span "button" at bounding box center [959, 216] width 11 height 10
radio input "true"
type input "2"
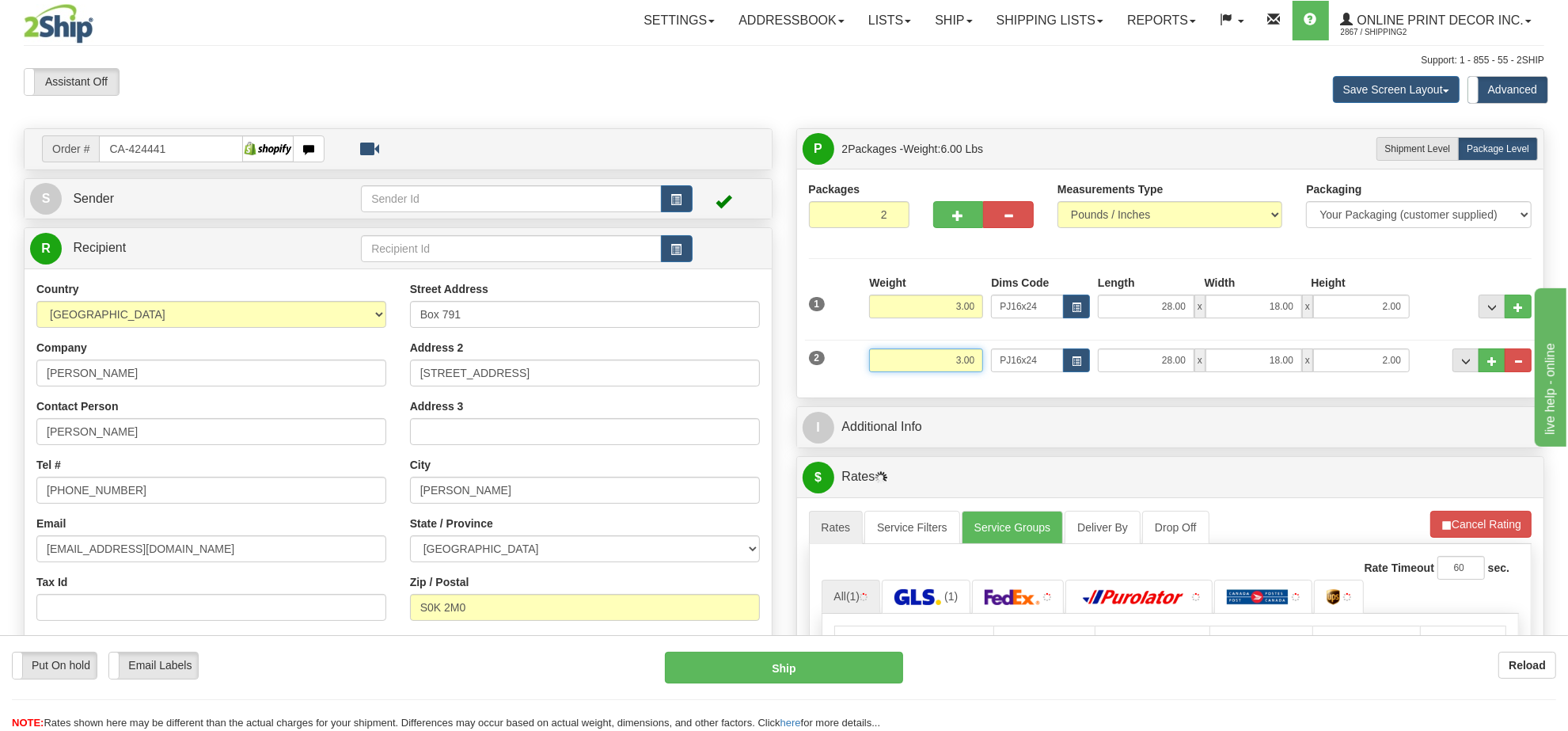
click at [954, 372] on input "3.00" at bounding box center [926, 360] width 114 height 24
click at [1081, 361] on button "button" at bounding box center [1076, 360] width 27 height 24
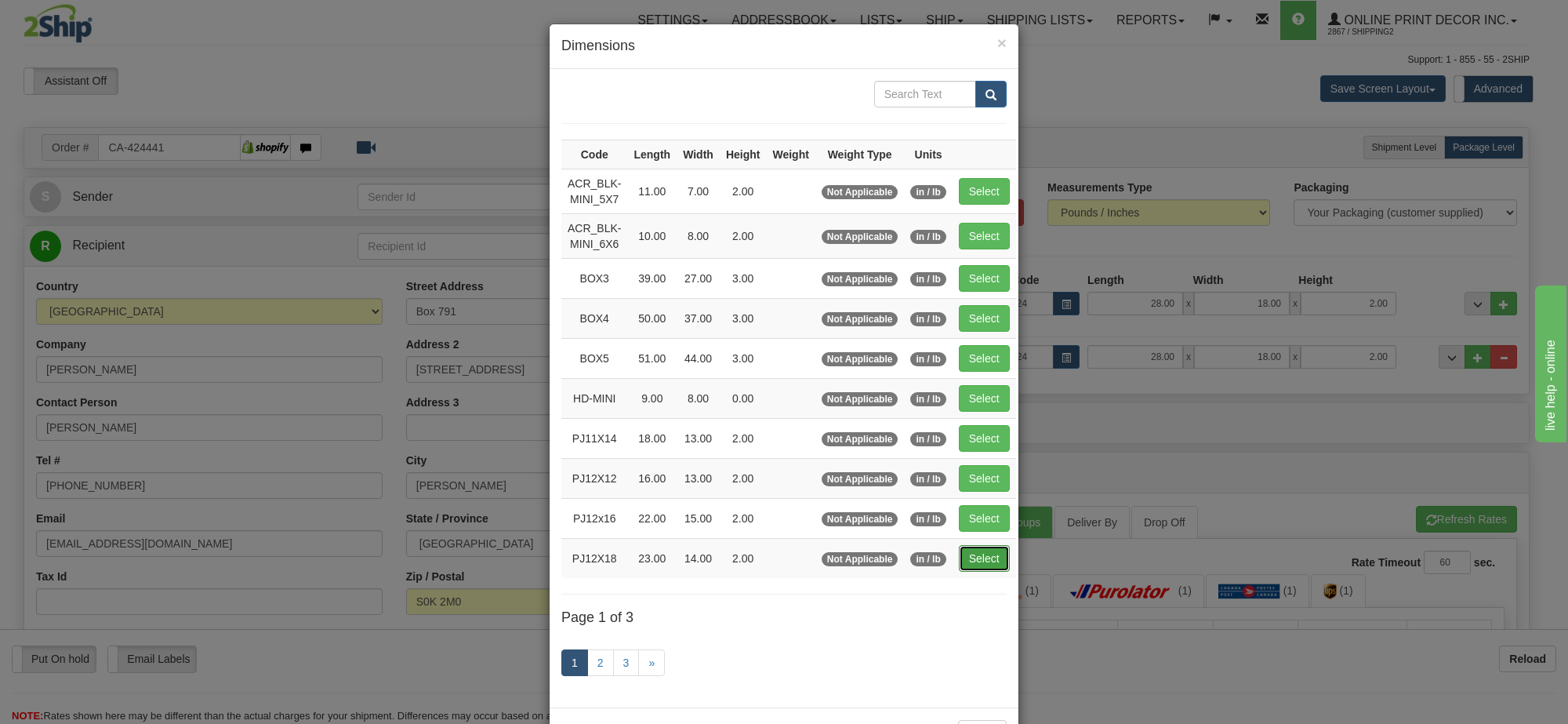
click at [992, 561] on button "Select" at bounding box center [984, 558] width 51 height 26
type input "PJ12X18"
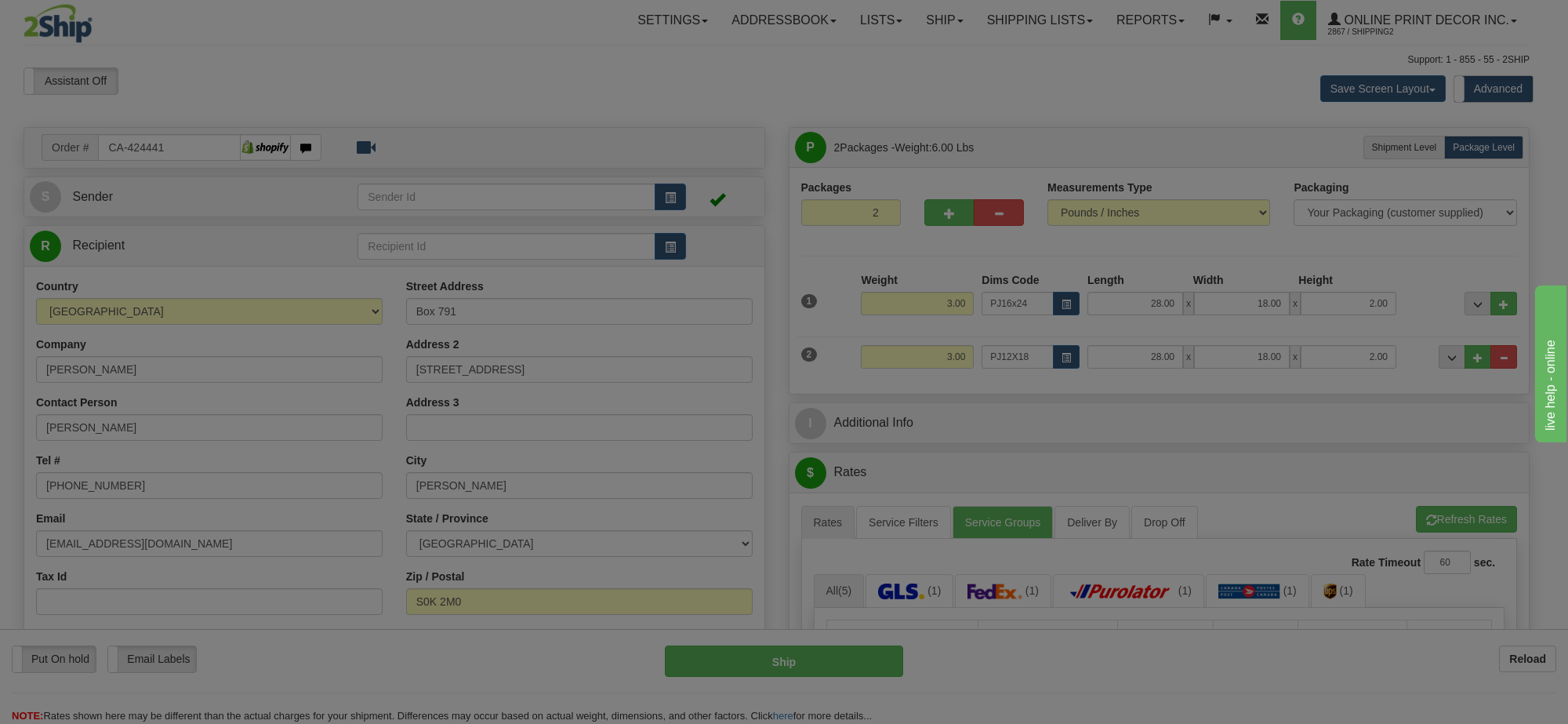
type input "23.00"
type input "14.00"
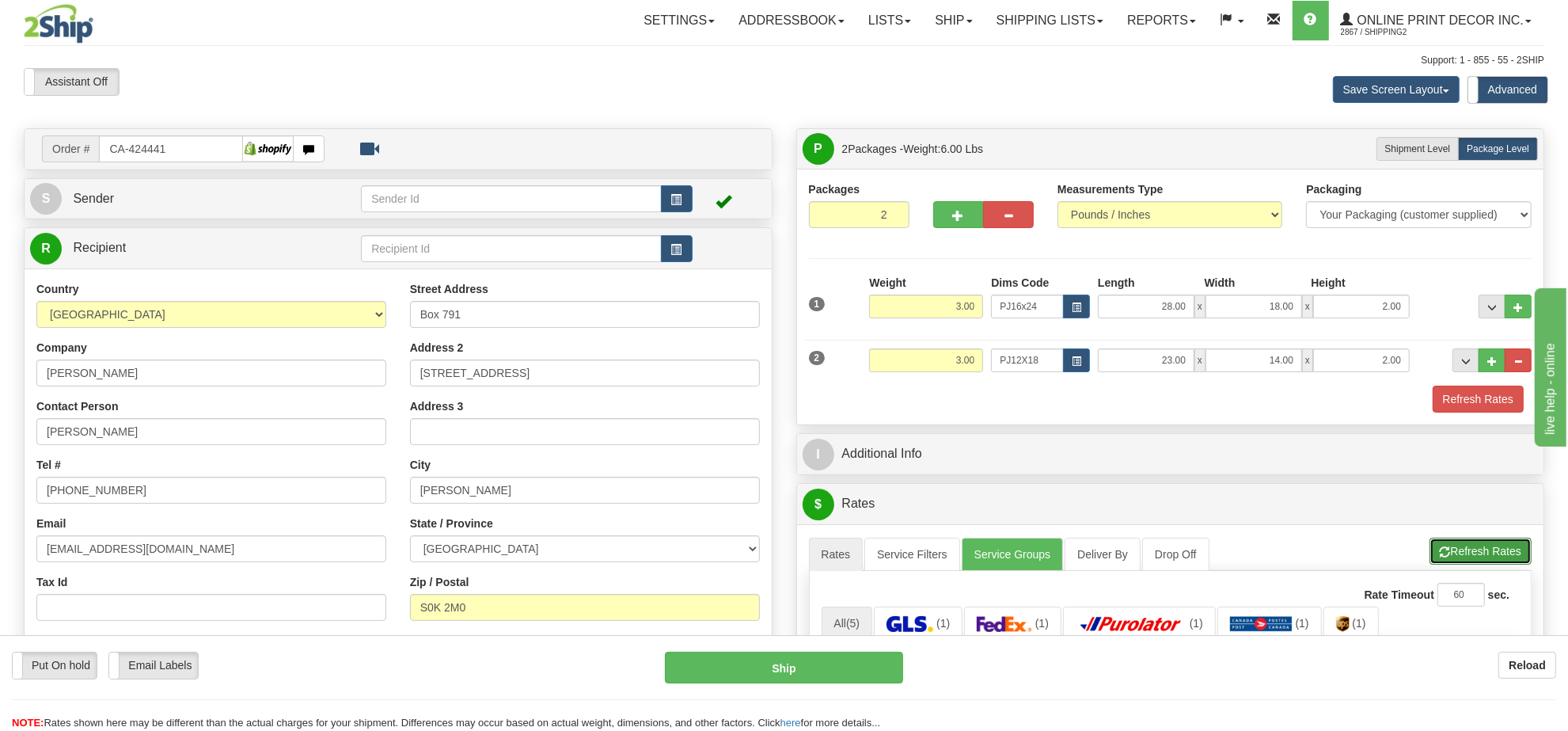
click at [1494, 547] on button "Refresh Rates" at bounding box center [1480, 551] width 102 height 27
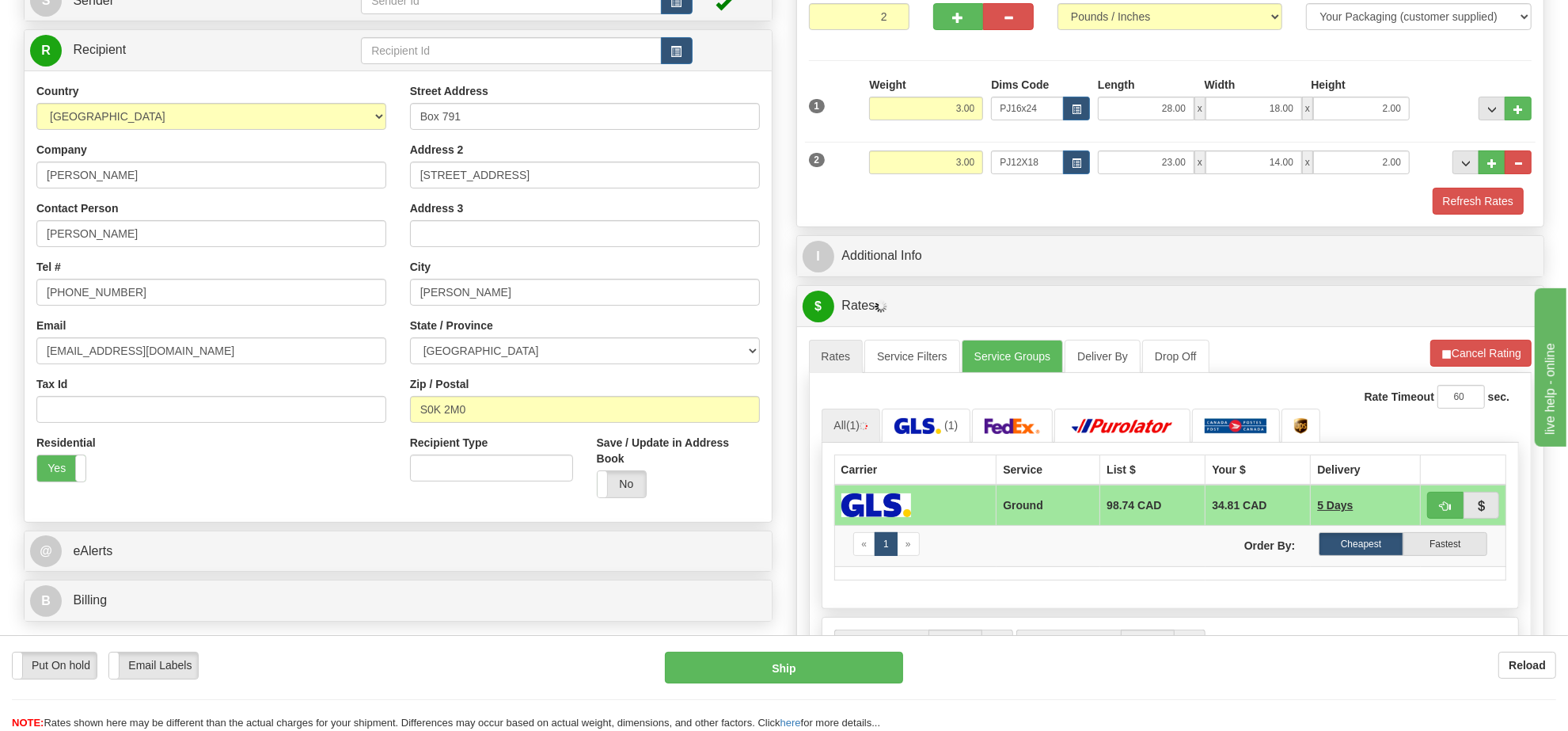
scroll to position [297, 0]
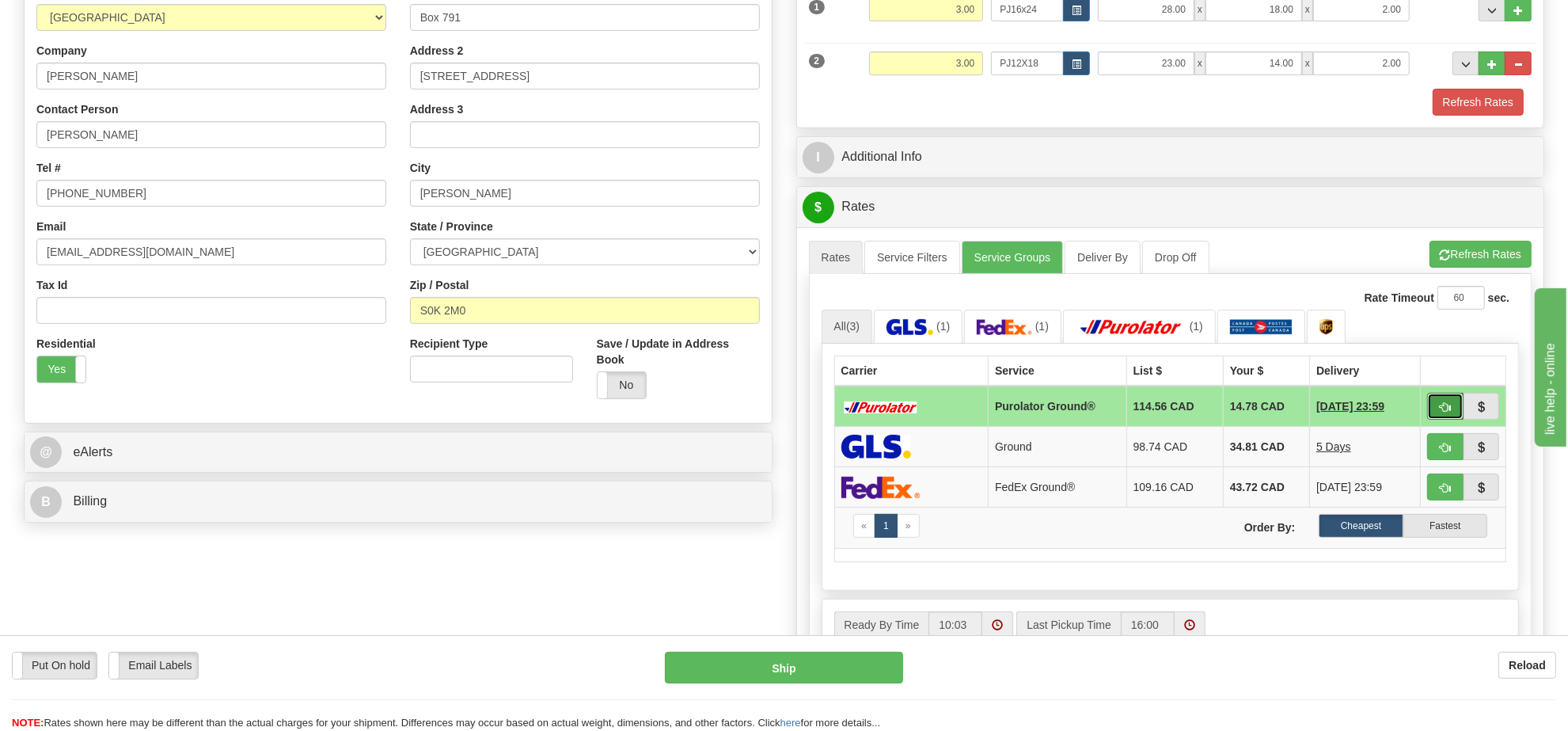
click at [1448, 415] on button "button" at bounding box center [1446, 405] width 36 height 27
type input "260"
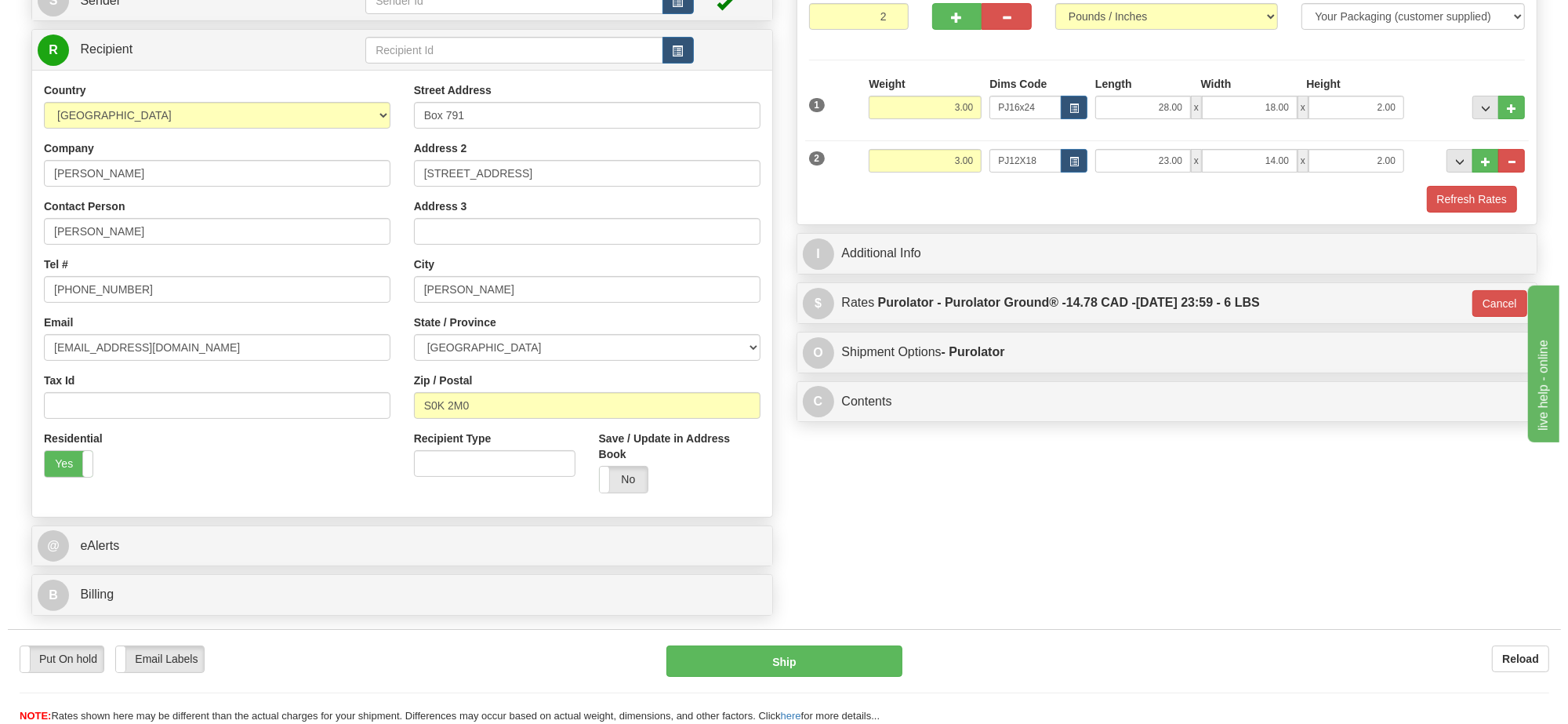
scroll to position [98, 0]
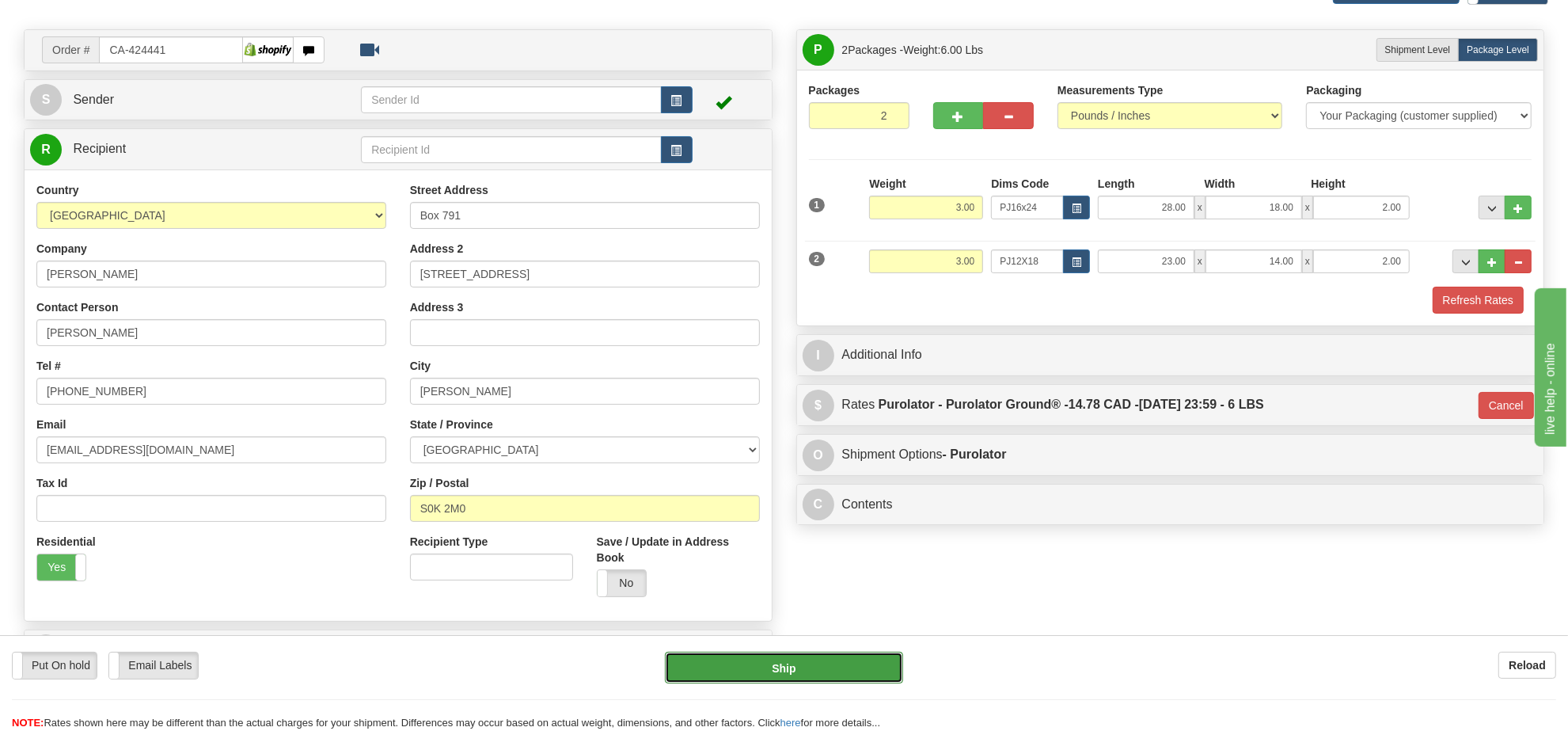
click at [840, 665] on button "Ship" at bounding box center [783, 667] width 237 height 32
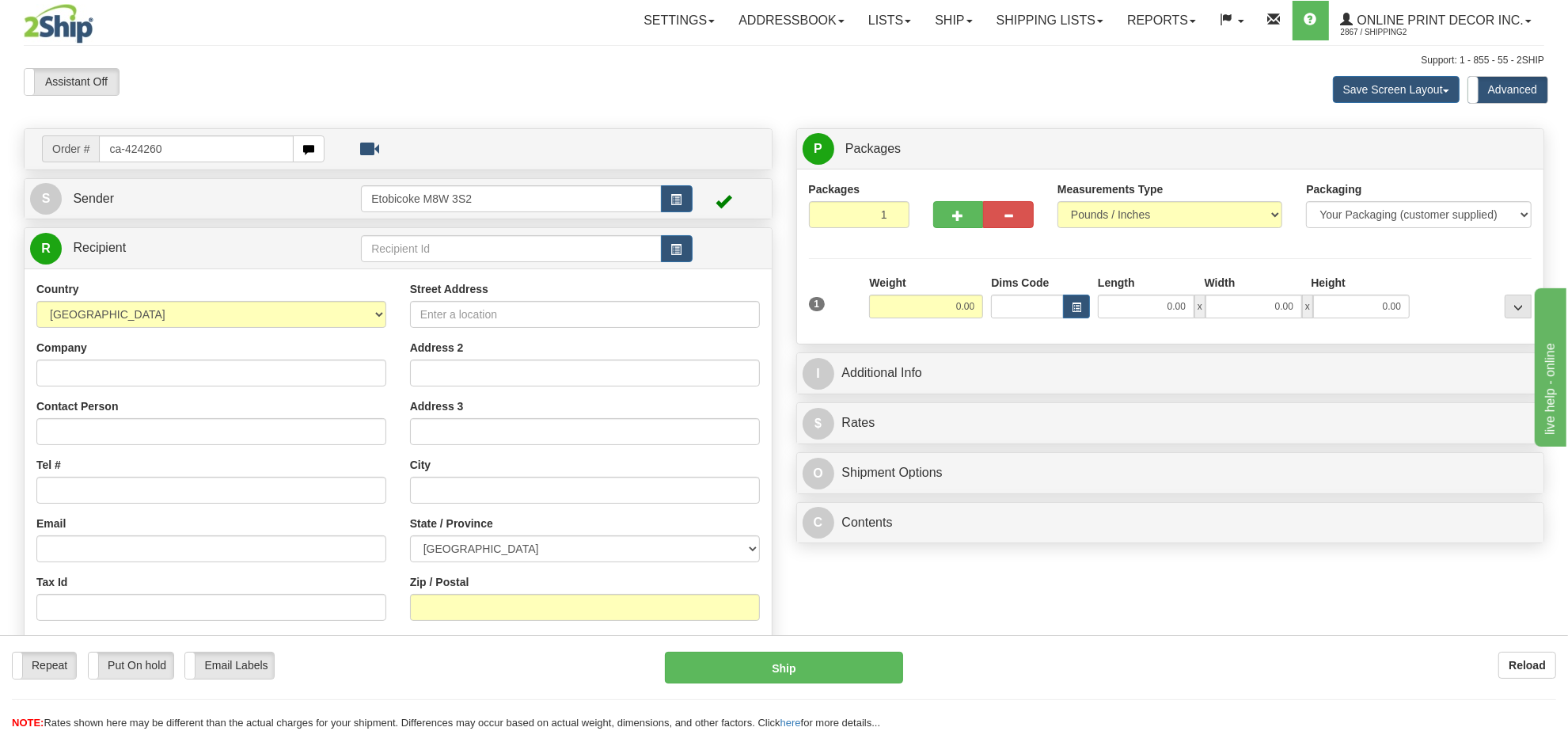
type input "ca-424260"
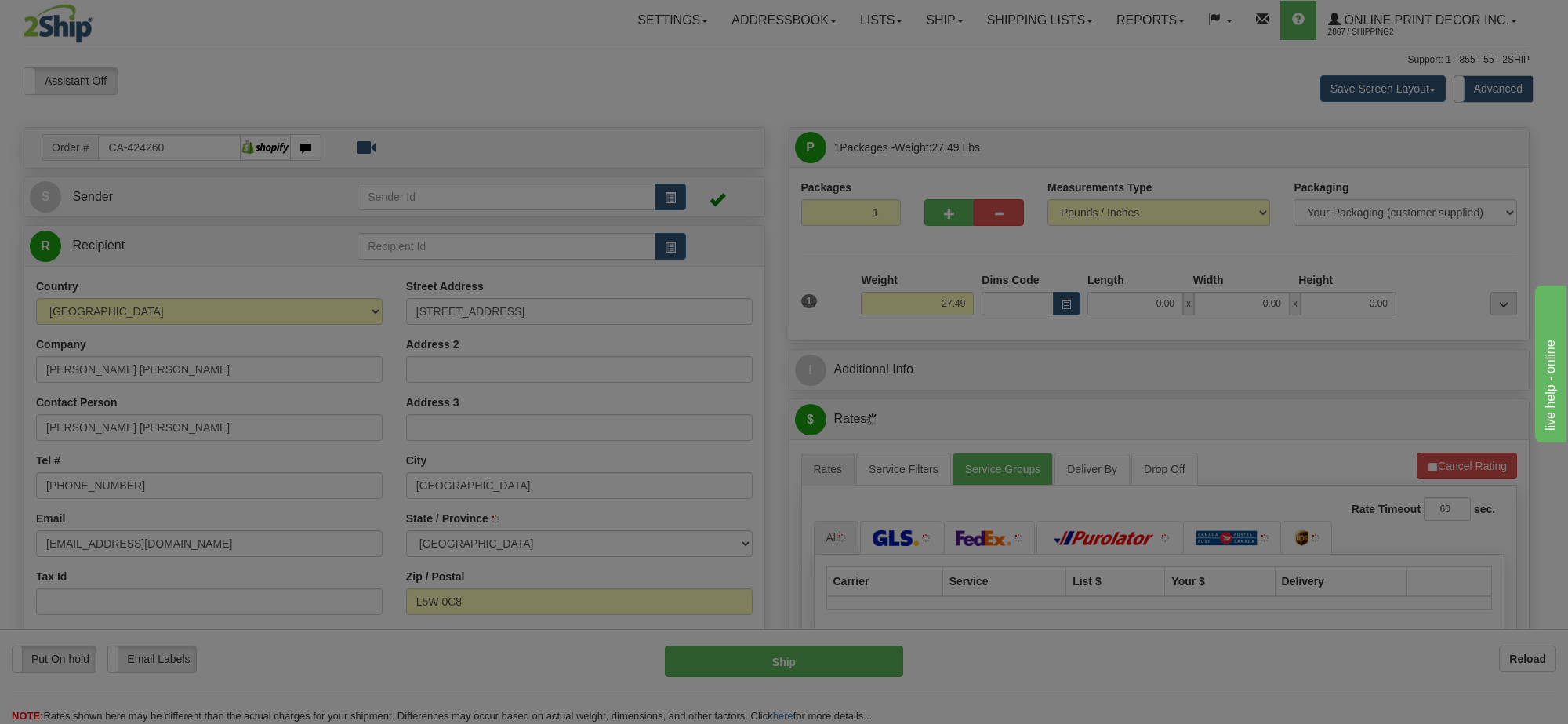
type input "[GEOGRAPHIC_DATA]"
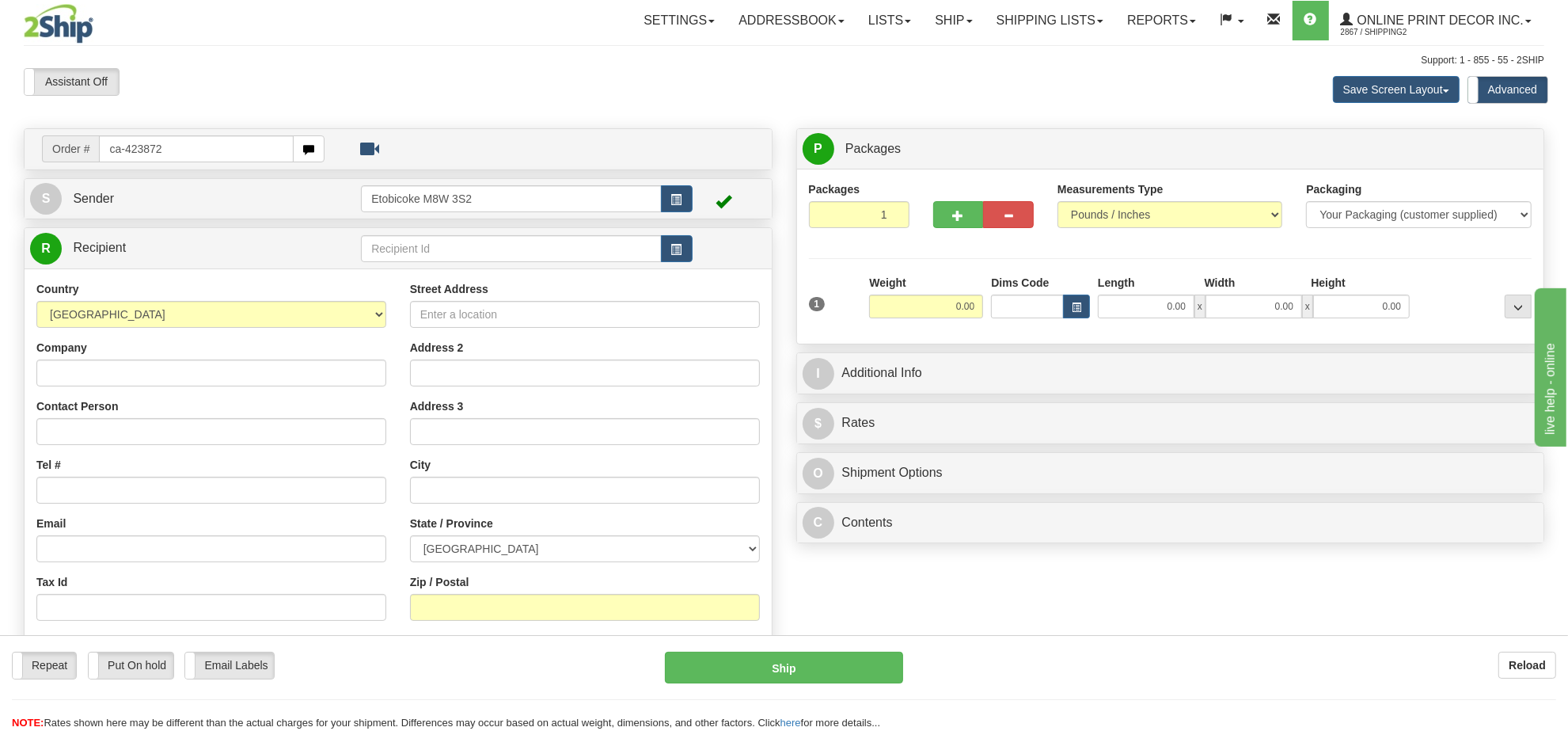
type input "ca-423872"
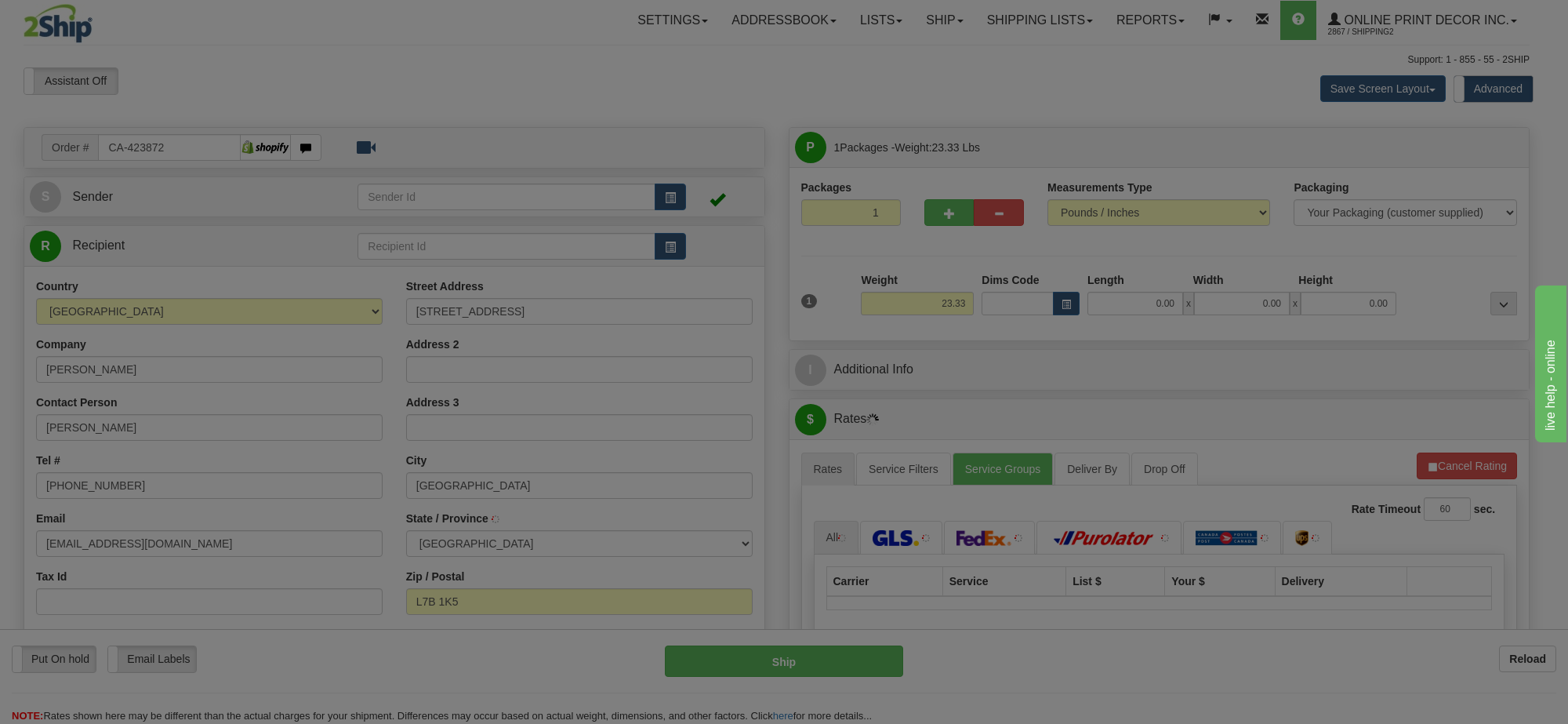
type input "[GEOGRAPHIC_DATA]"
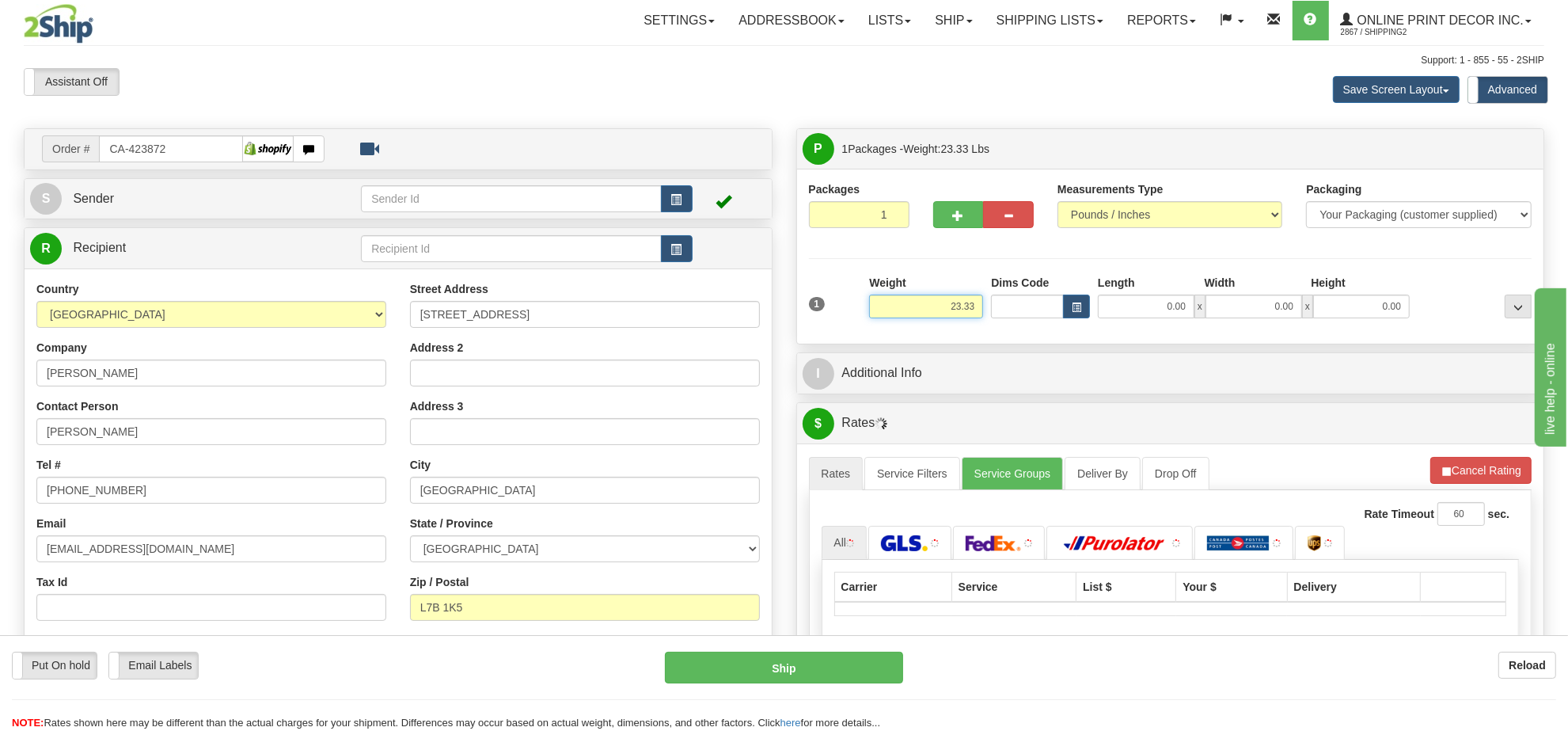
click at [968, 310] on input "23.33" at bounding box center [926, 307] width 114 height 24
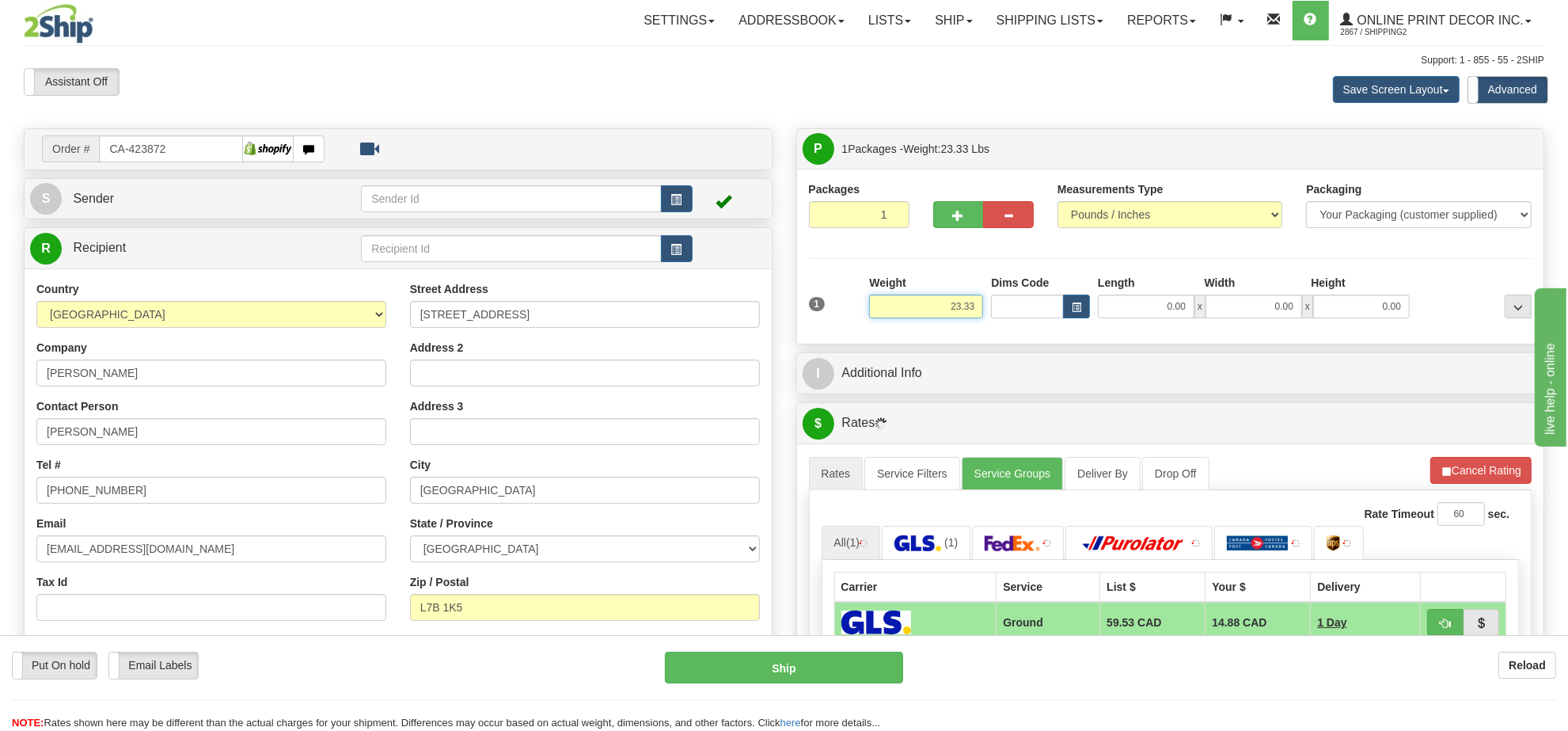
click at [968, 310] on input "23.33" at bounding box center [926, 307] width 114 height 24
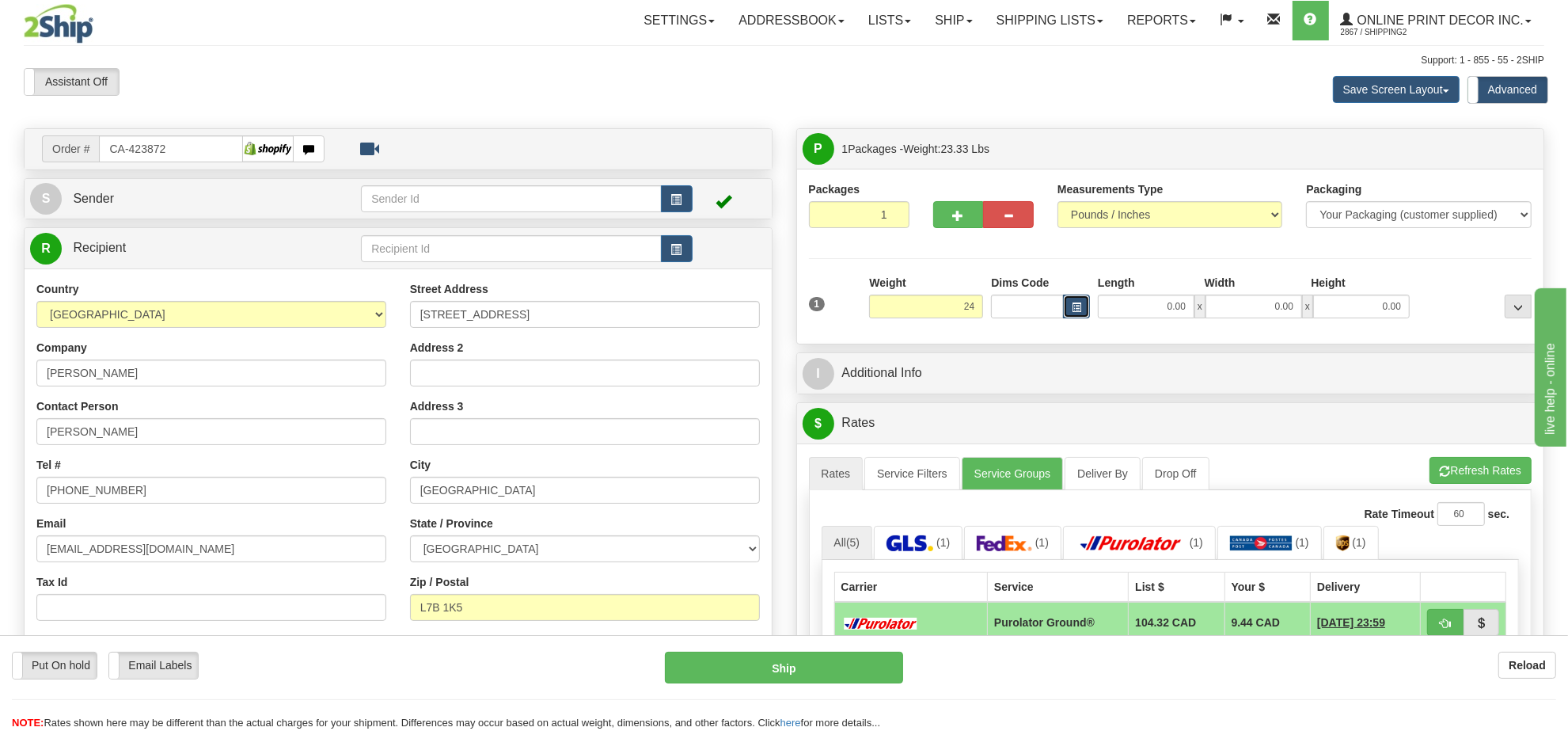
type input "24.00"
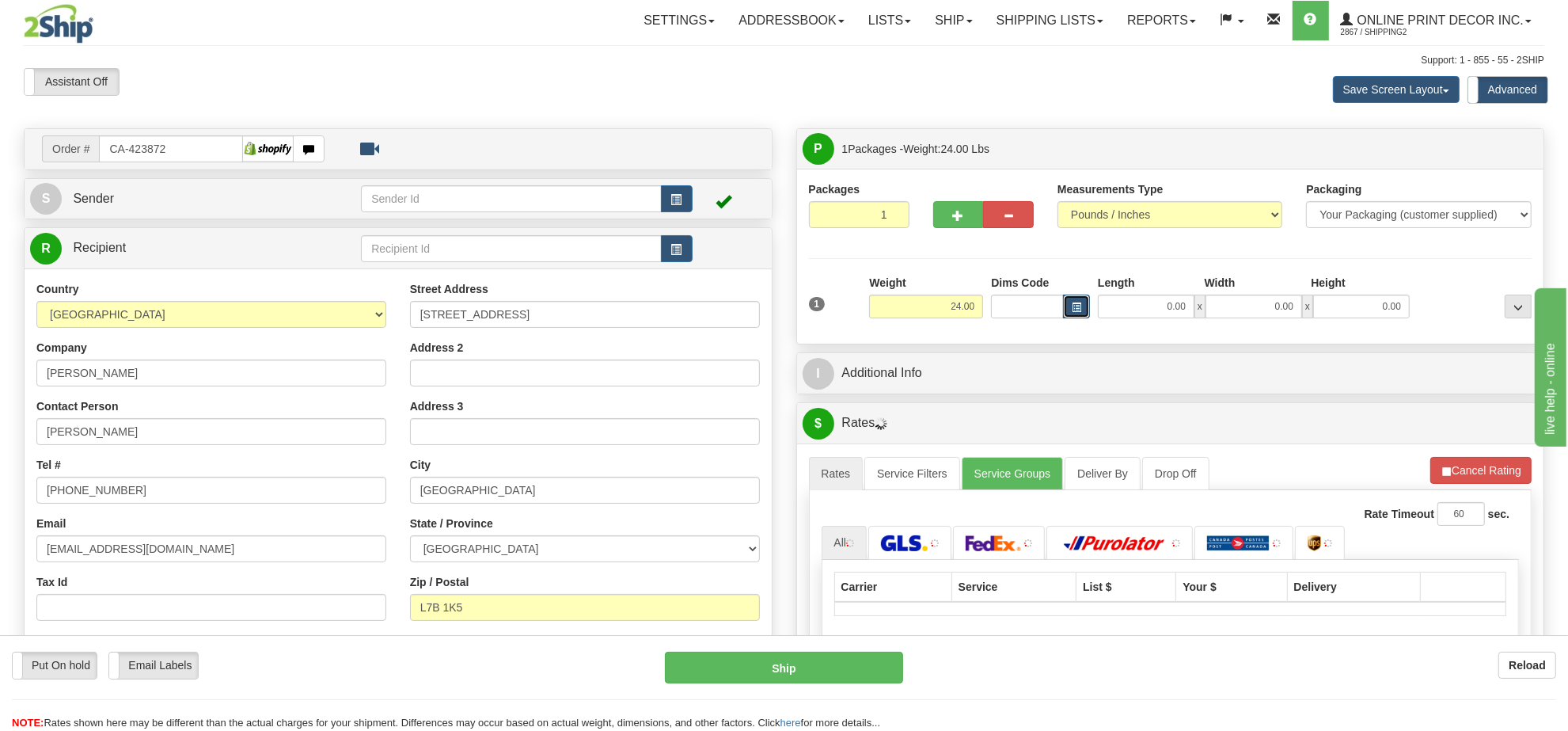
click at [1071, 307] on span "button" at bounding box center [1076, 308] width 9 height 9
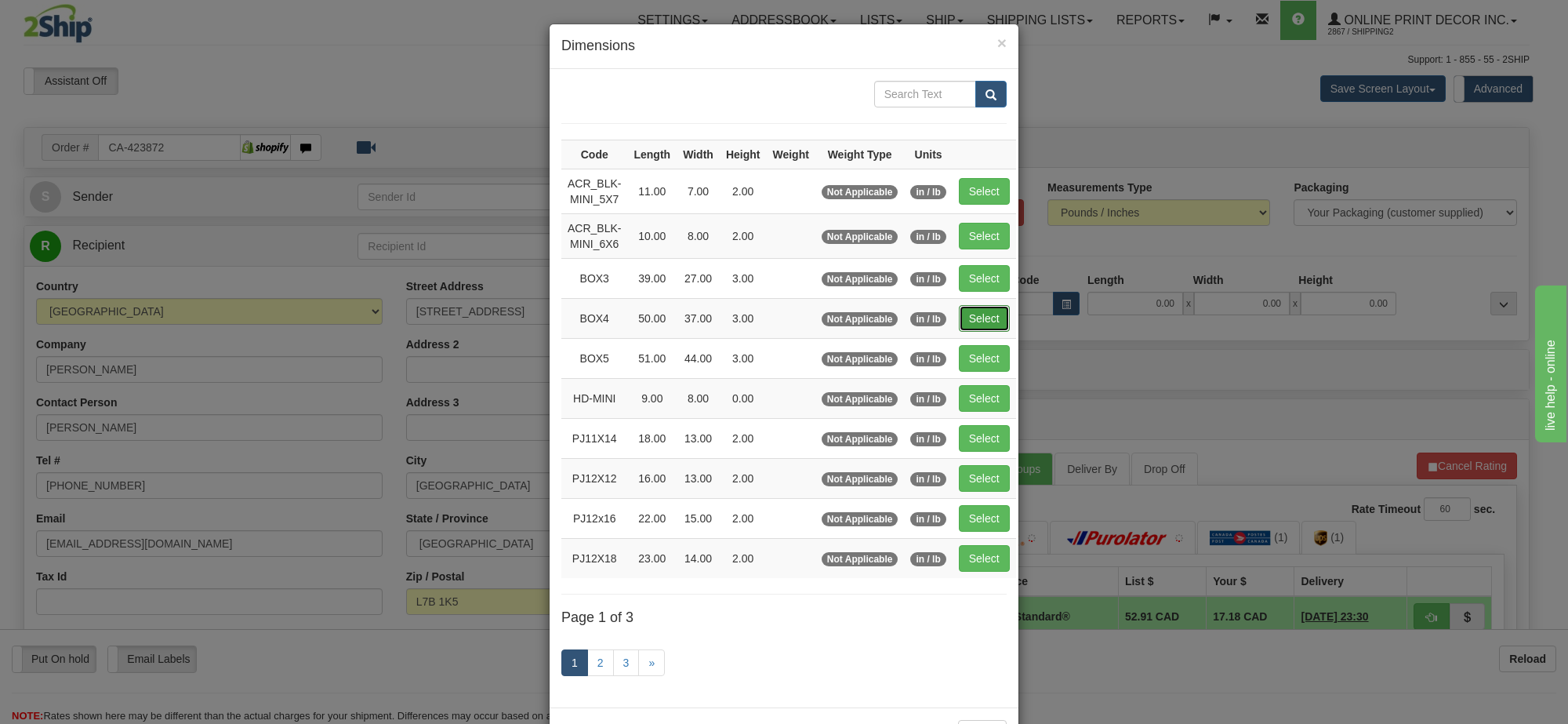
click at [988, 313] on button "Select" at bounding box center [984, 318] width 51 height 26
type input "BOX4"
type input "50.00"
type input "37.00"
type input "3.00"
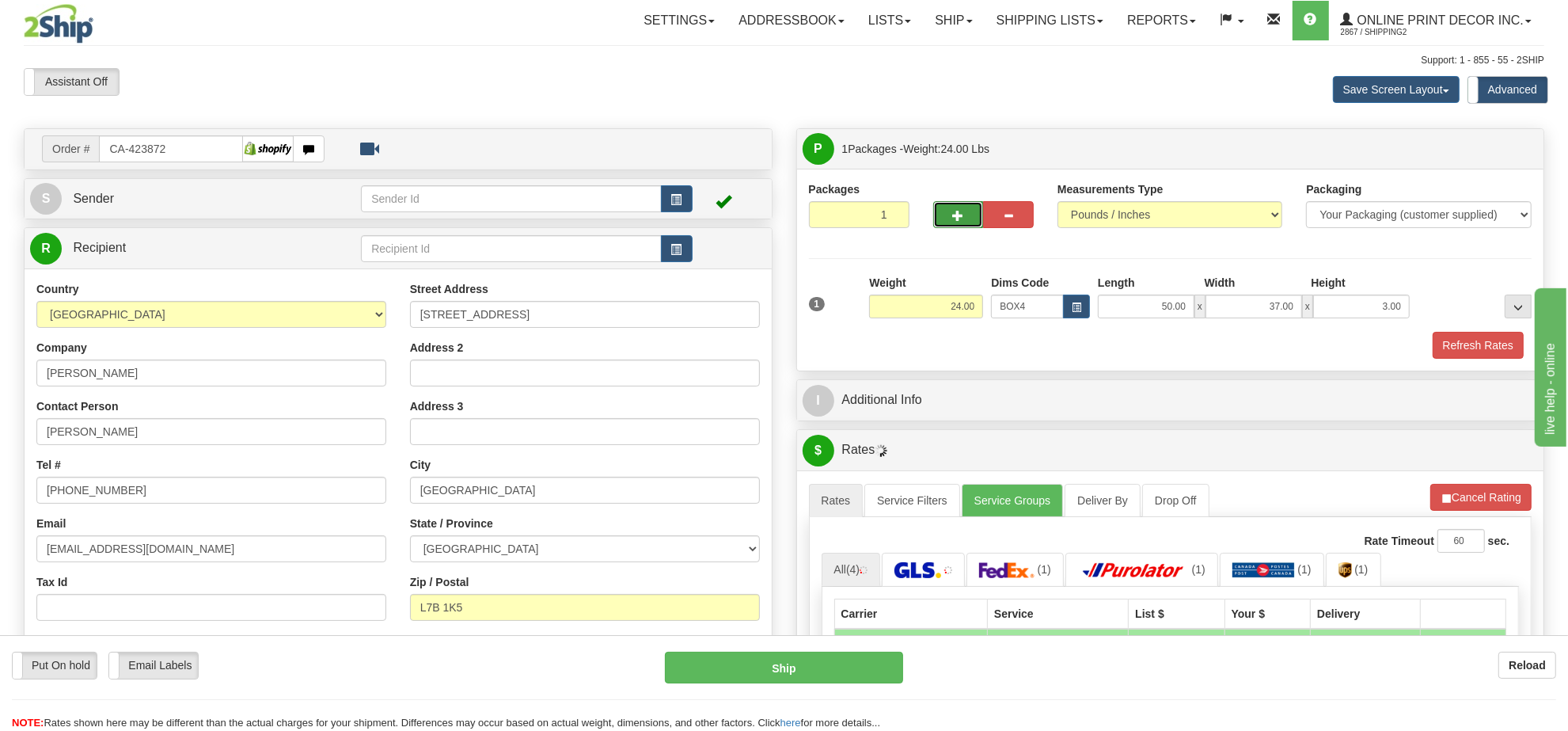
click at [952, 216] on button "button" at bounding box center [959, 214] width 51 height 27
radio input "true"
type input "2"
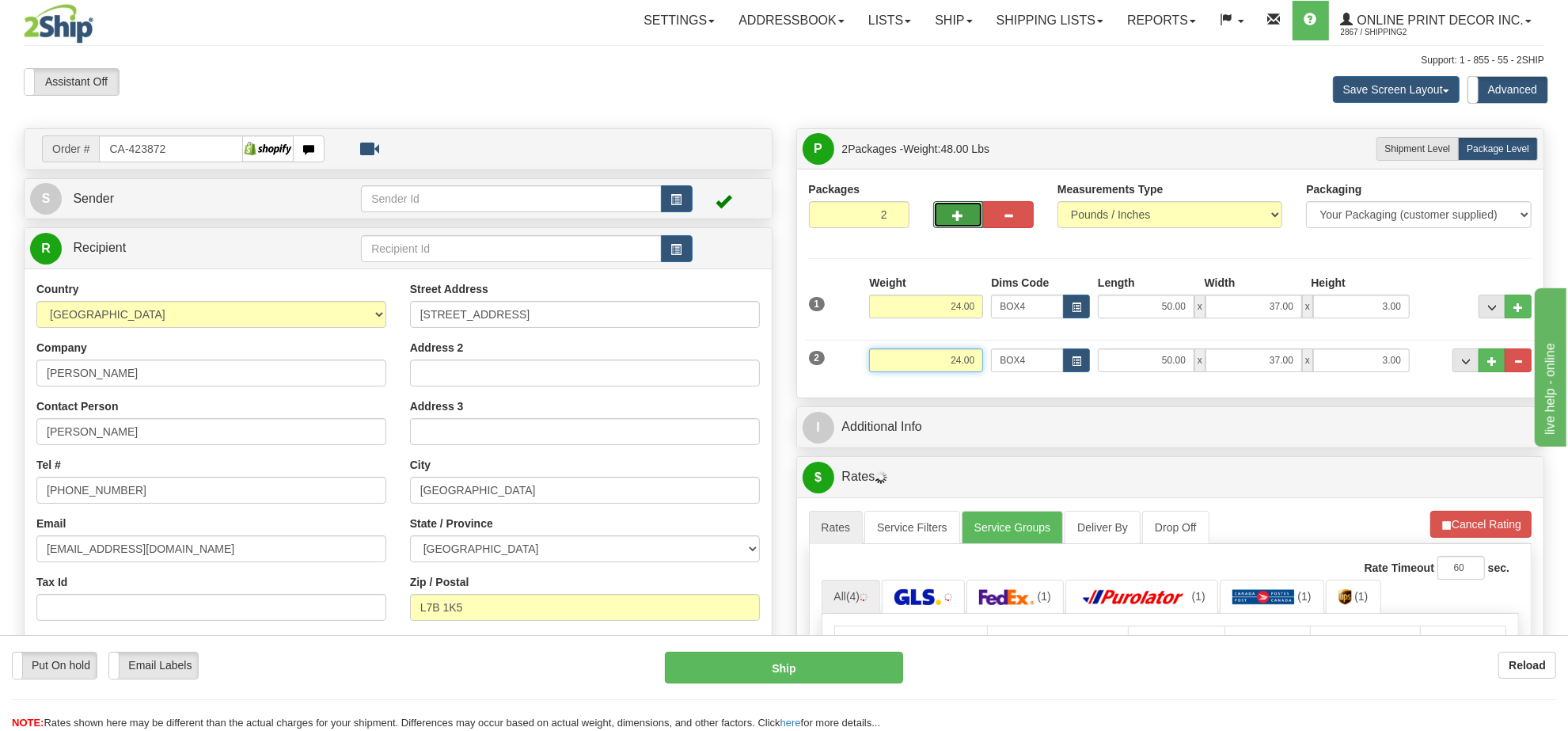
click at [963, 356] on input "24.00" at bounding box center [926, 360] width 114 height 24
click at [963, 353] on input "24.00" at bounding box center [926, 360] width 114 height 24
type input "12.00"
click at [1087, 358] on button "button" at bounding box center [1076, 360] width 27 height 24
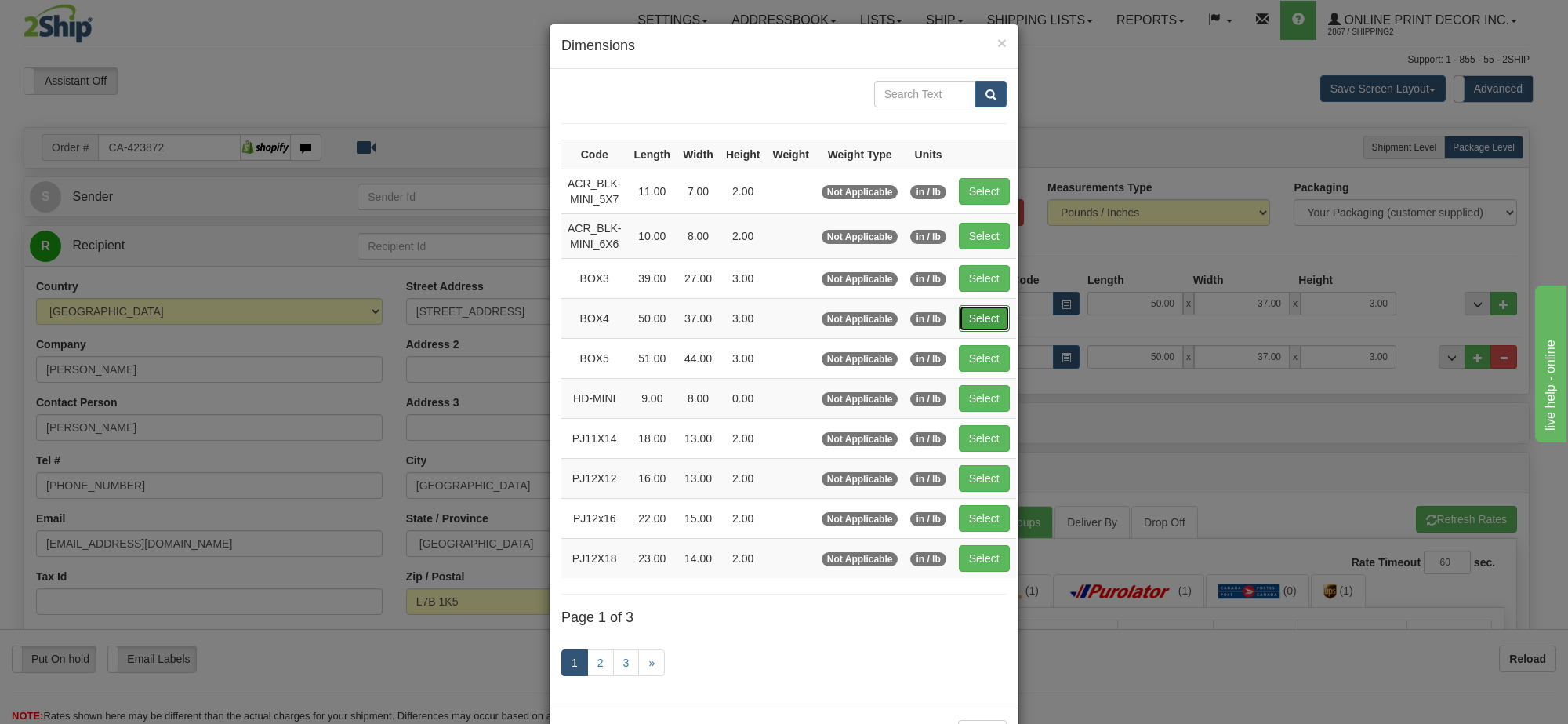
click at [972, 319] on button "Select" at bounding box center [984, 318] width 51 height 26
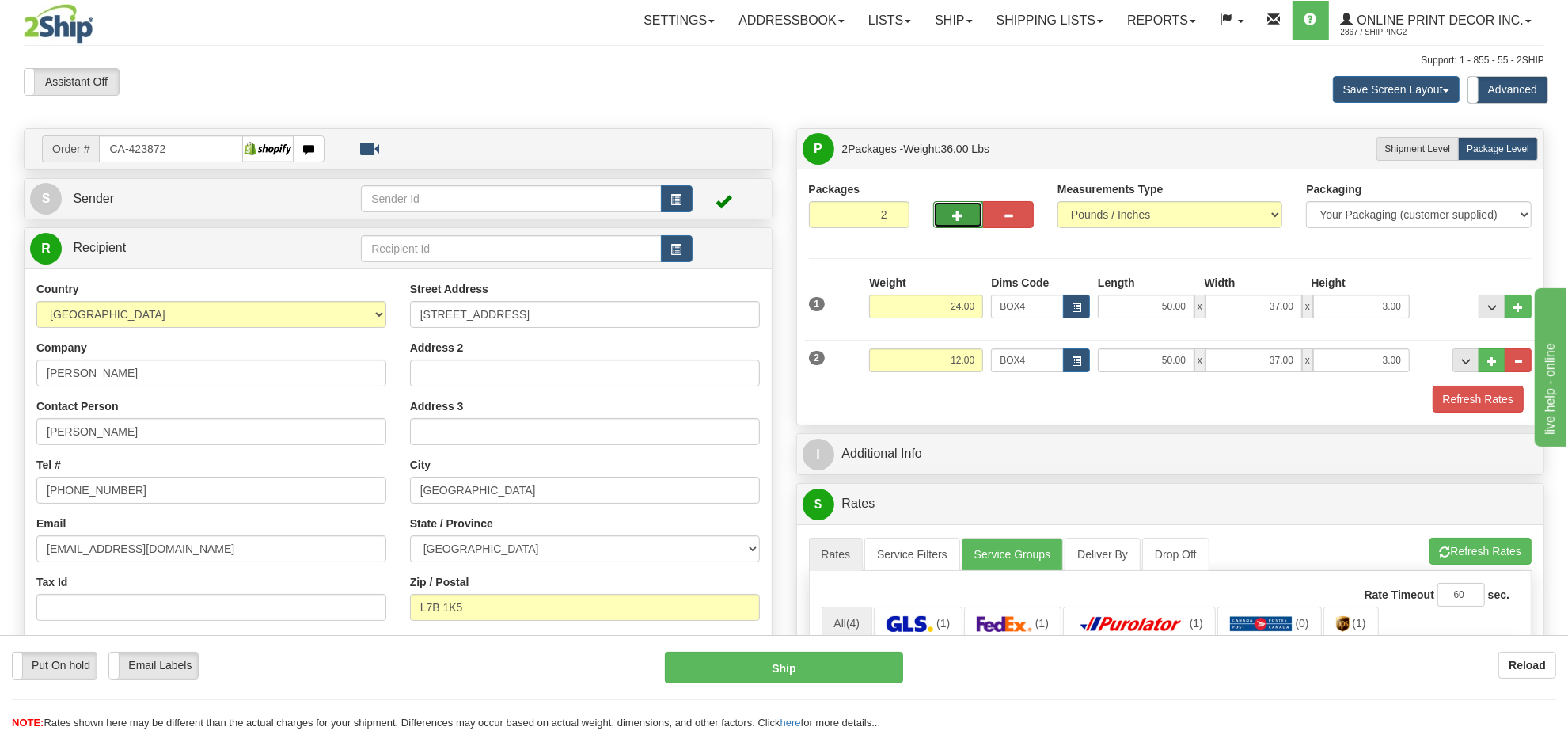
click at [939, 216] on button "button" at bounding box center [959, 214] width 51 height 27
type input "3"
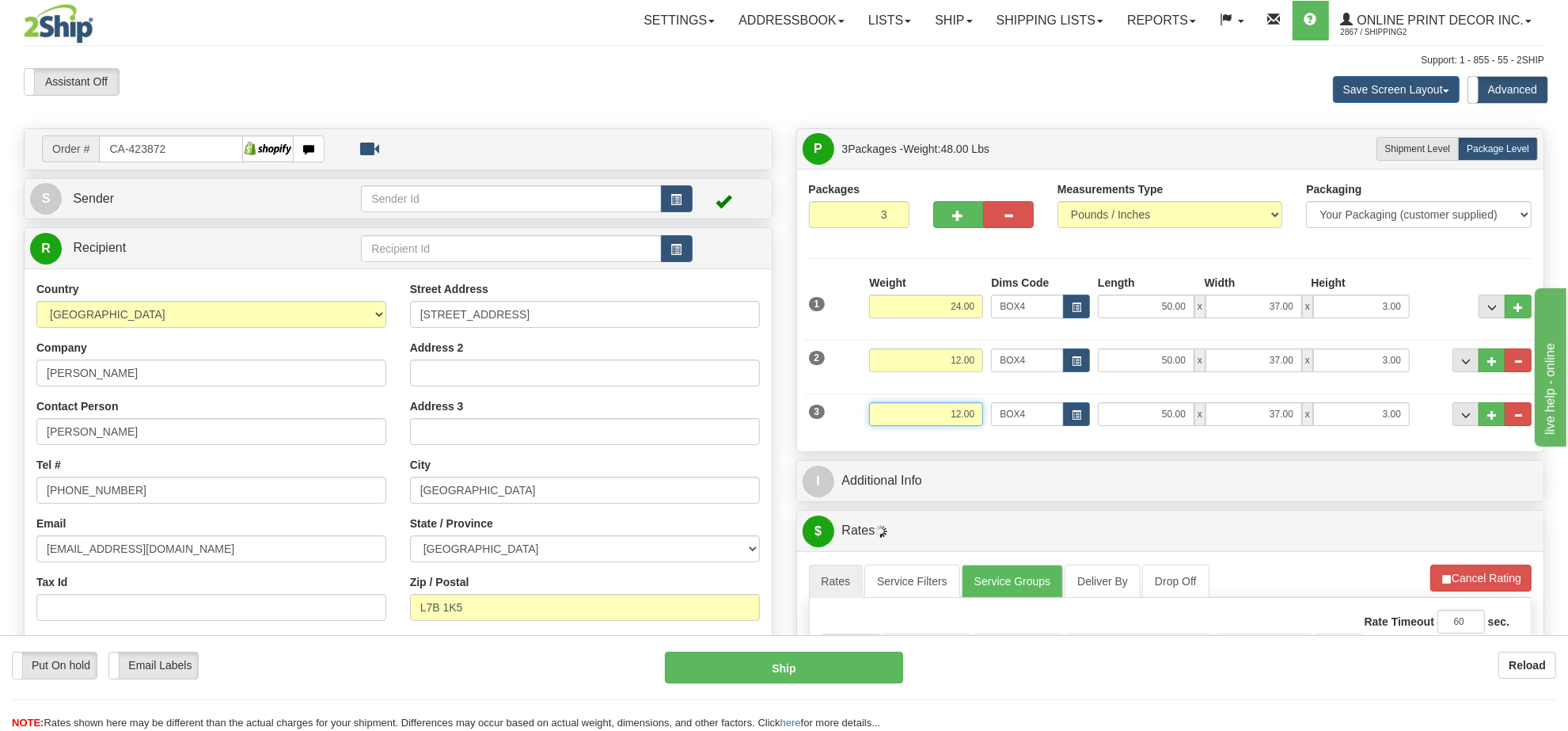
click at [971, 422] on input "12.00" at bounding box center [926, 414] width 114 height 24
type input "9.00"
drag, startPoint x: 1072, startPoint y: 403, endPoint x: 1072, endPoint y: 412, distance: 9.0
click at [1072, 408] on div "3 Weight 9.00 Dims Code BOX4 Length Width x" at bounding box center [1171, 412] width 731 height 53
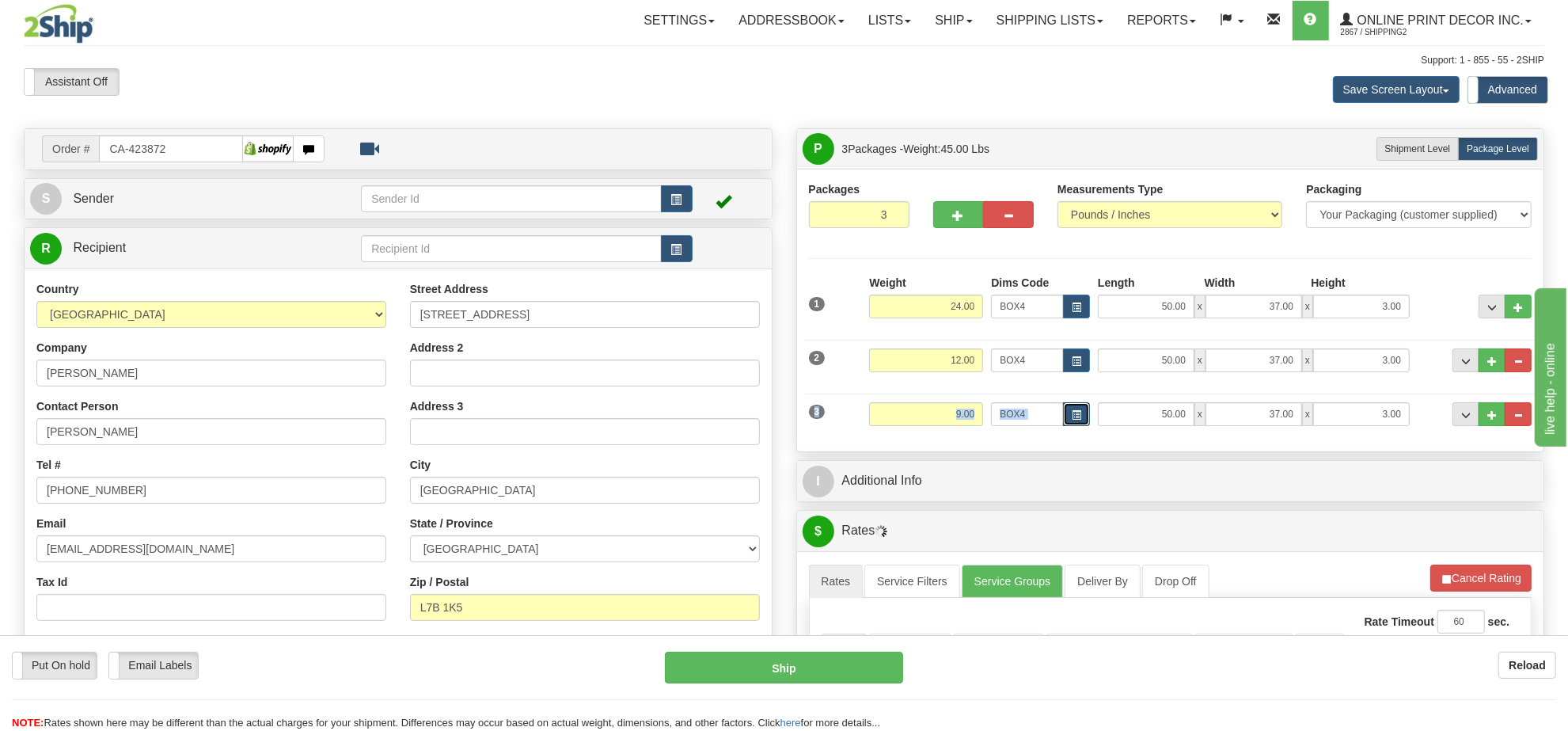
click at [1072, 412] on span "button" at bounding box center [1076, 415] width 9 height 9
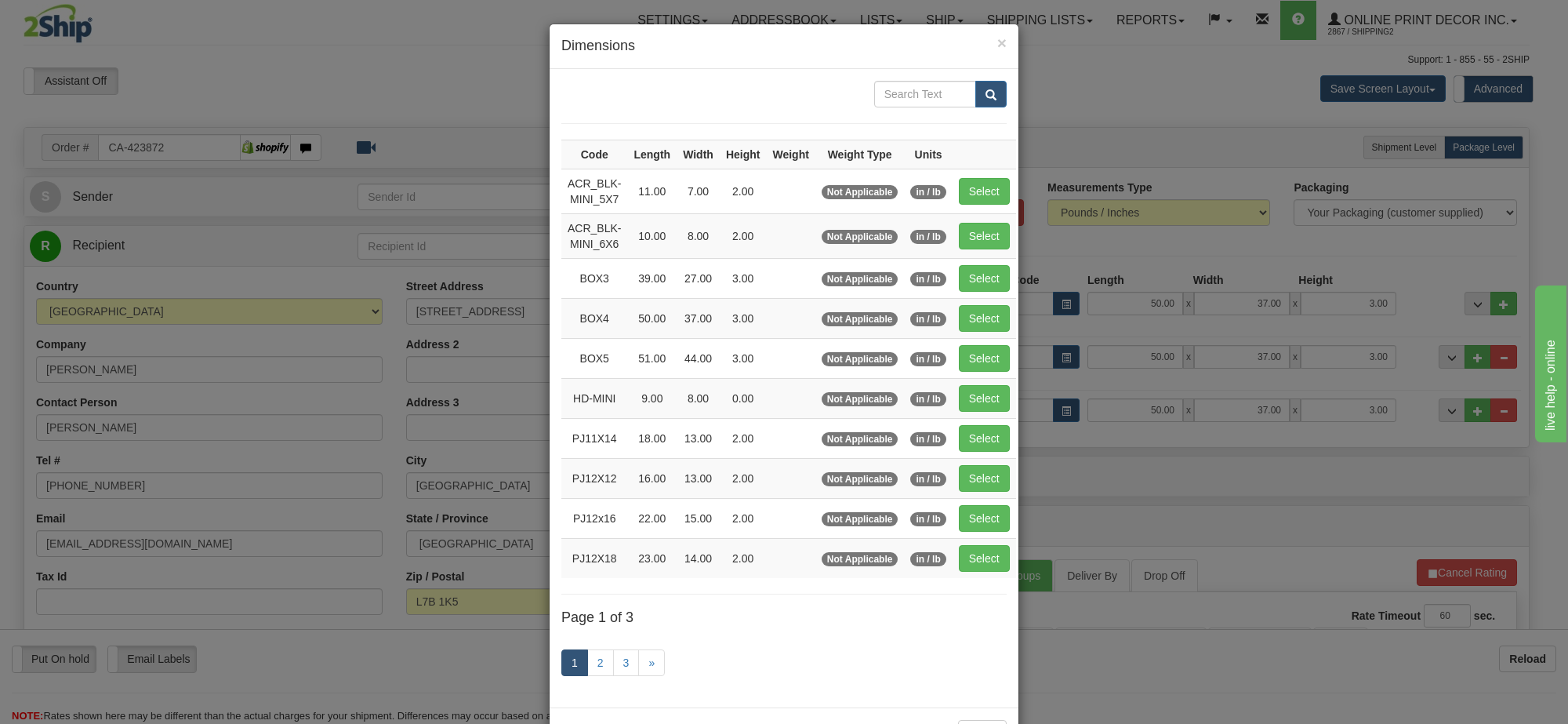
click at [1466, 585] on div "× Dimensions Code Length Width Height Weight Weight Type Units ACR_BLK-MINI_5X7…" at bounding box center [784, 362] width 1568 height 724
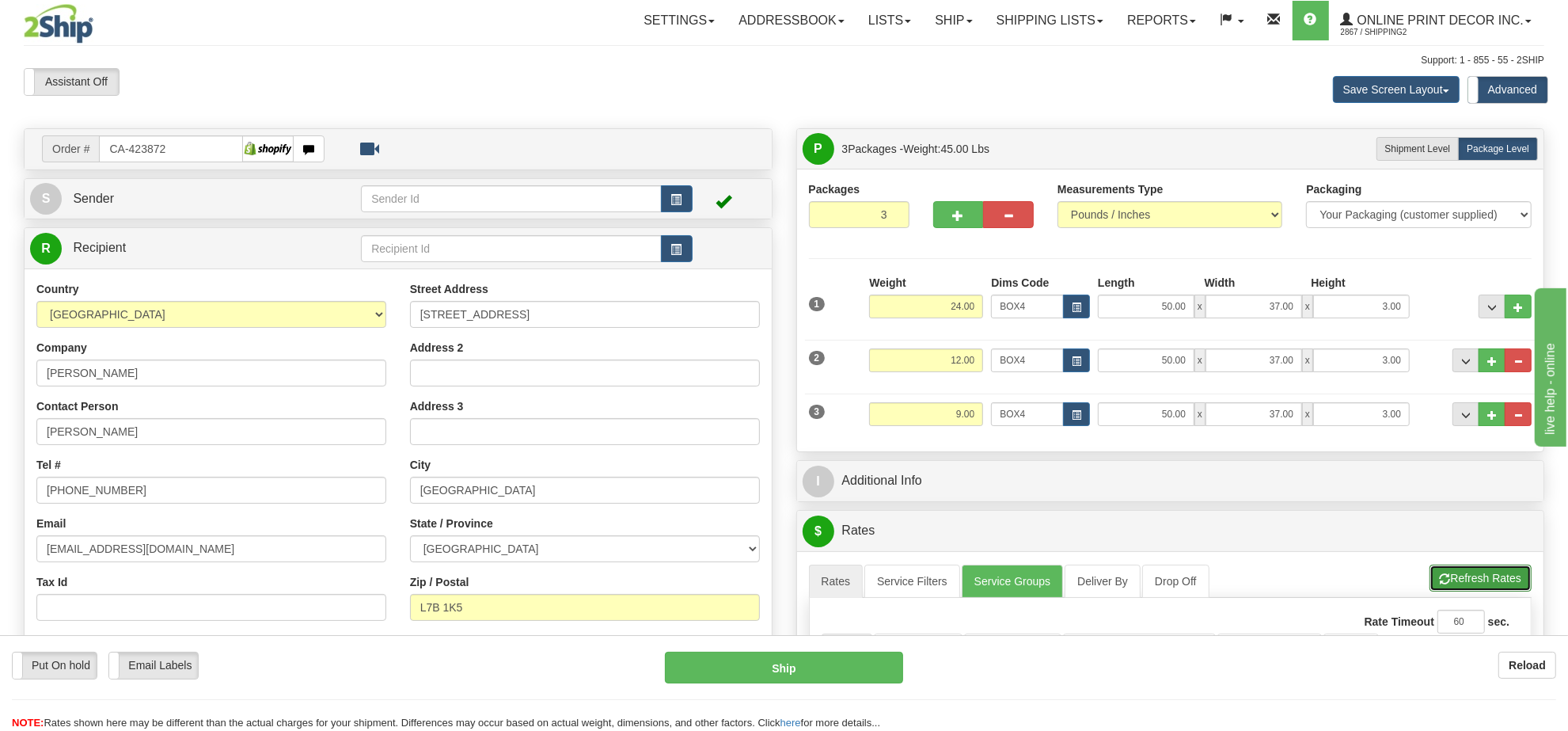
click at [1478, 590] on button "Refresh Rates" at bounding box center [1480, 578] width 102 height 27
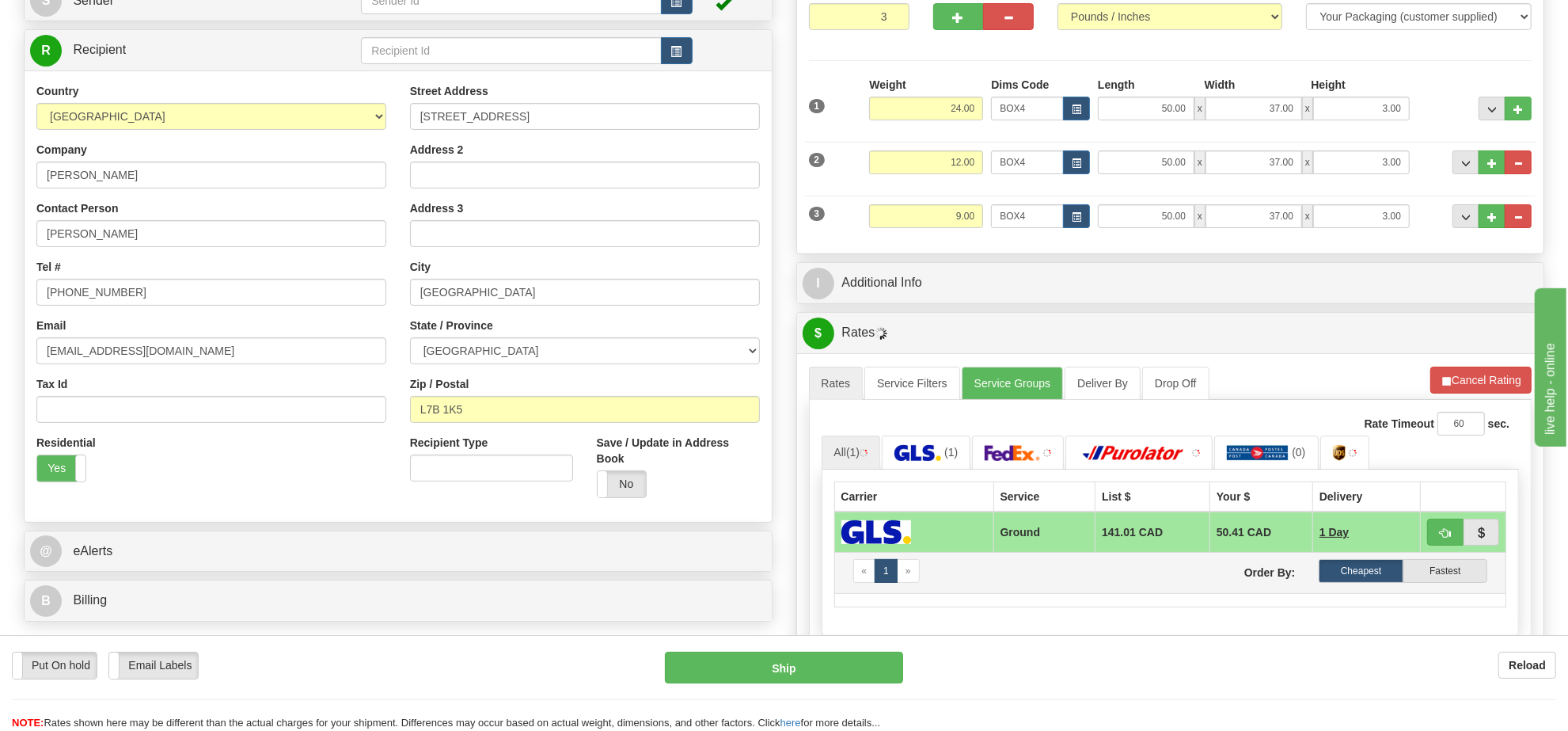
scroll to position [297, 0]
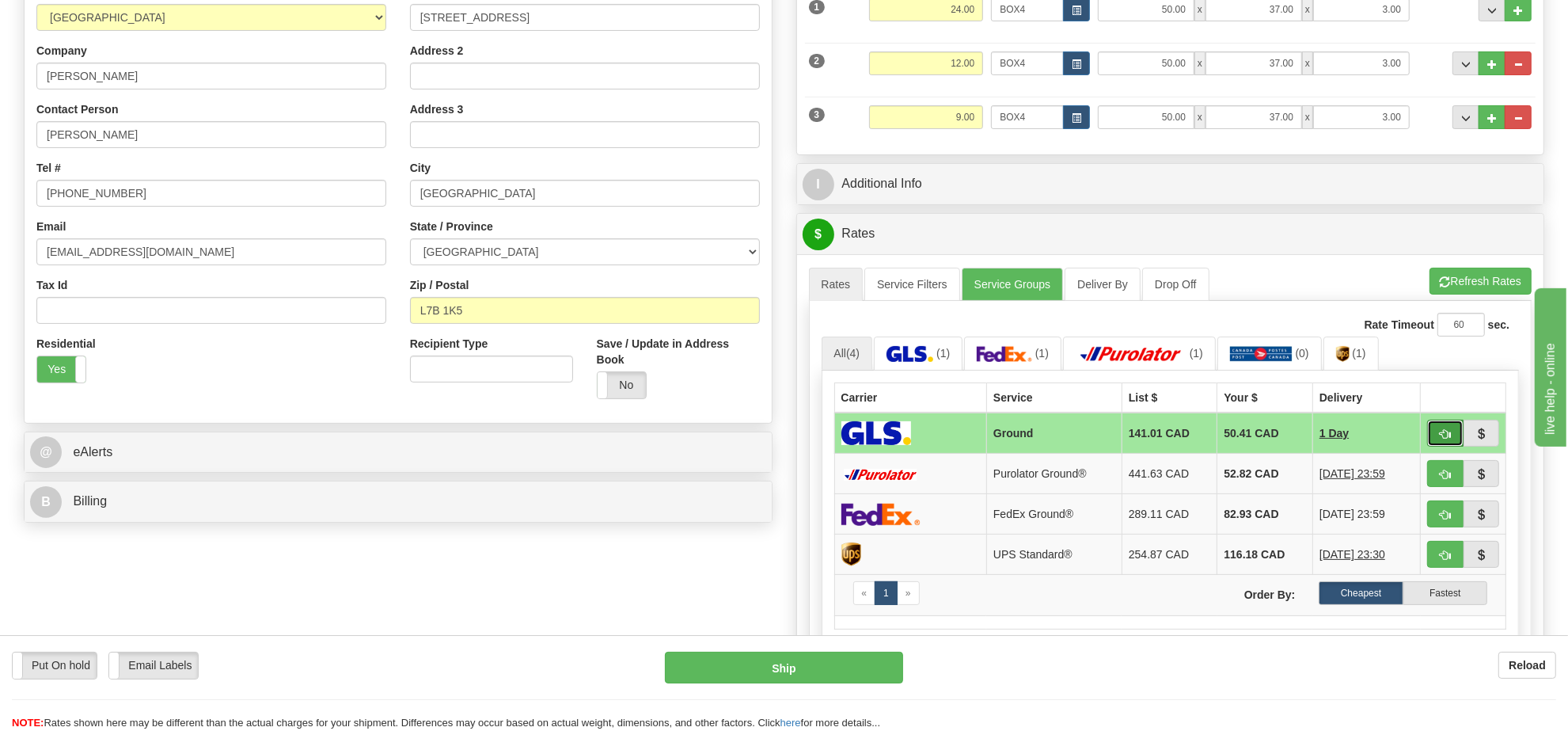
click at [1434, 440] on button "button" at bounding box center [1446, 433] width 36 height 27
type input "1"
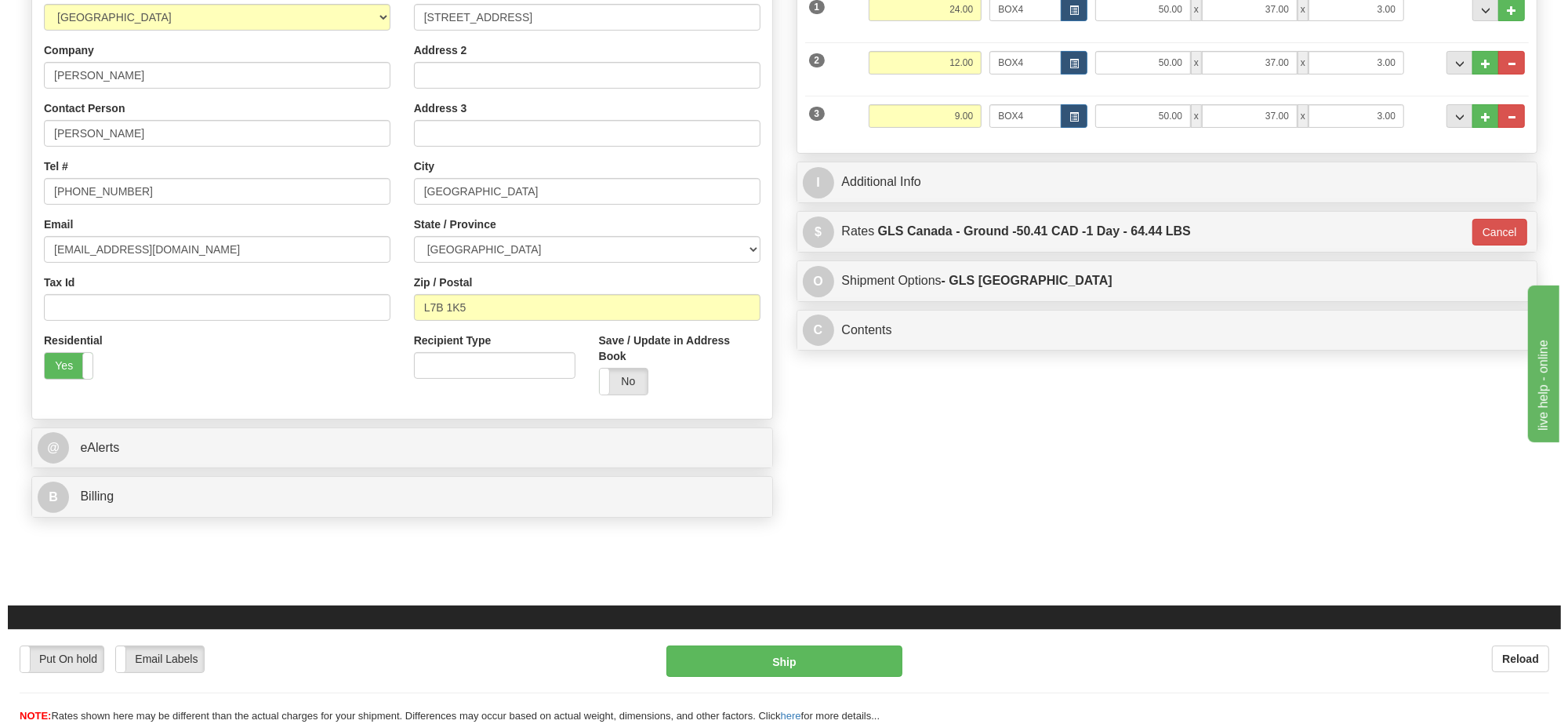
scroll to position [196, 0]
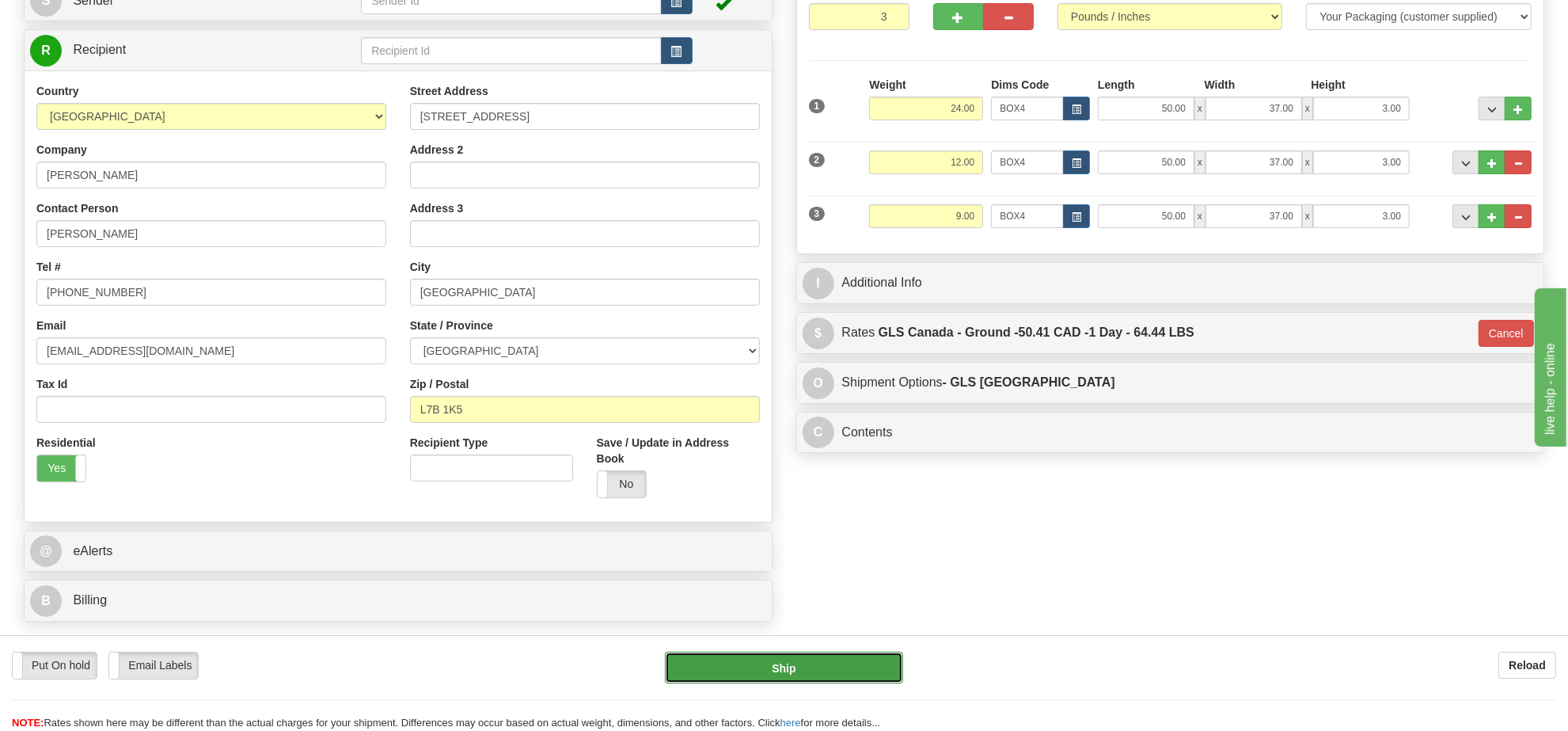
click at [847, 675] on button "Ship" at bounding box center [783, 667] width 237 height 32
